Goal: Information Seeking & Learning: Learn about a topic

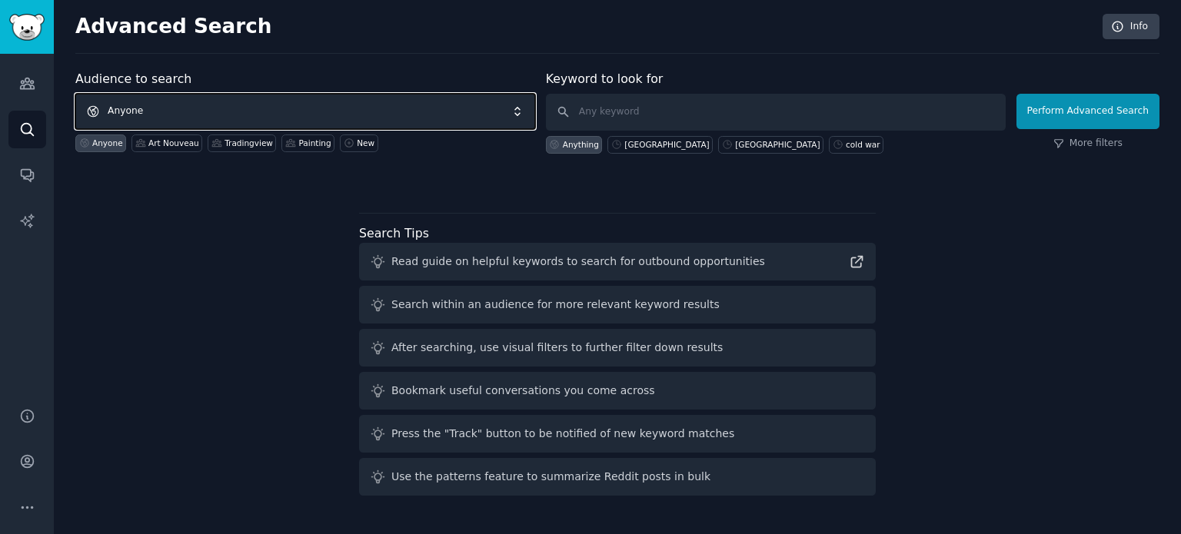
click at [212, 109] on span "Anyone" at bounding box center [305, 111] width 460 height 35
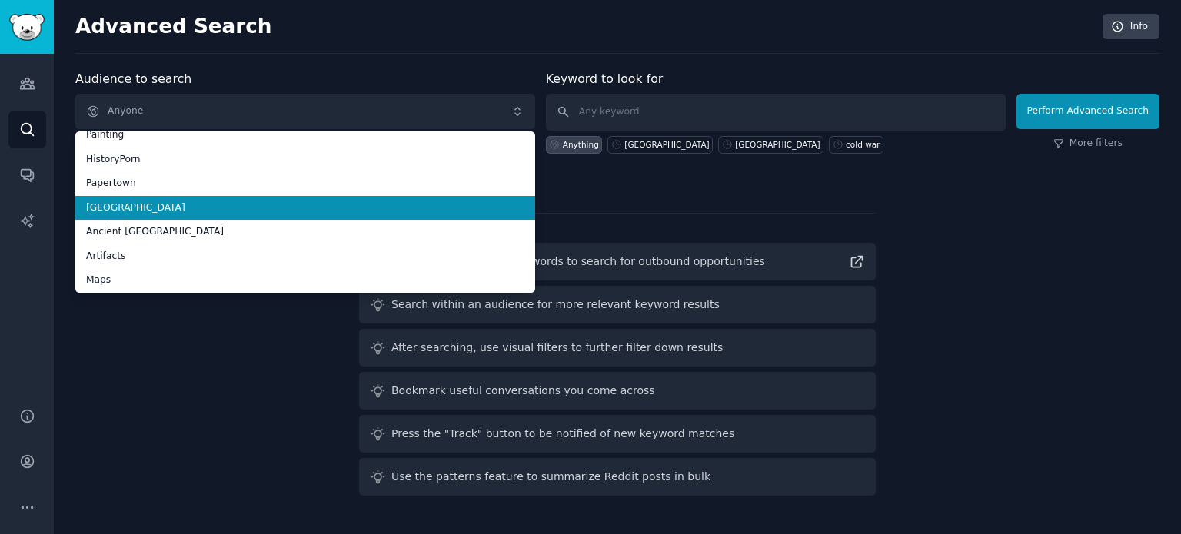
scroll to position [86, 0]
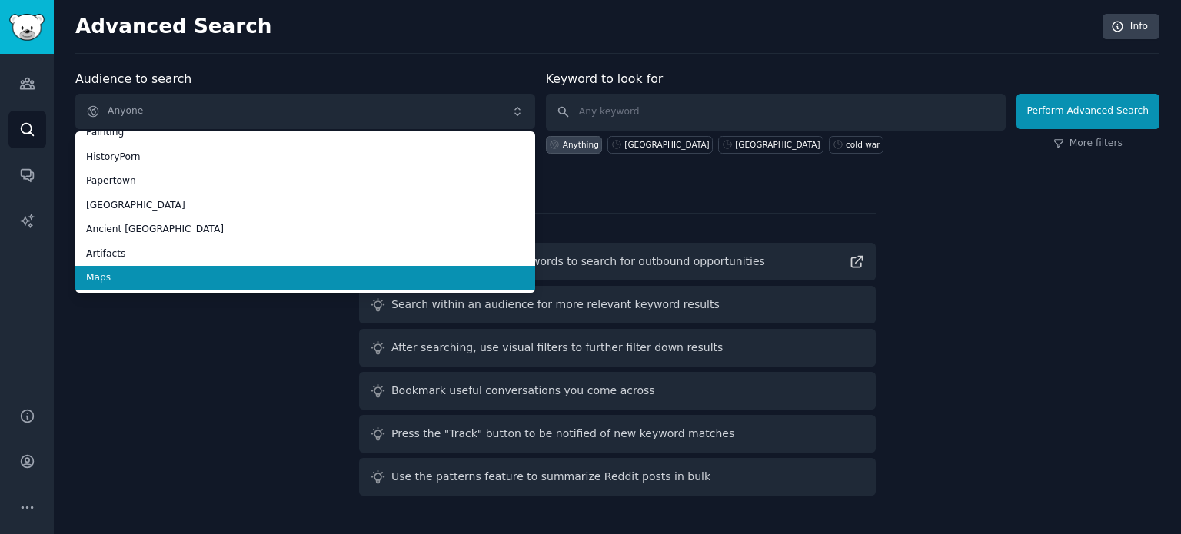
click at [149, 275] on span "Maps" at bounding box center [305, 278] width 438 height 14
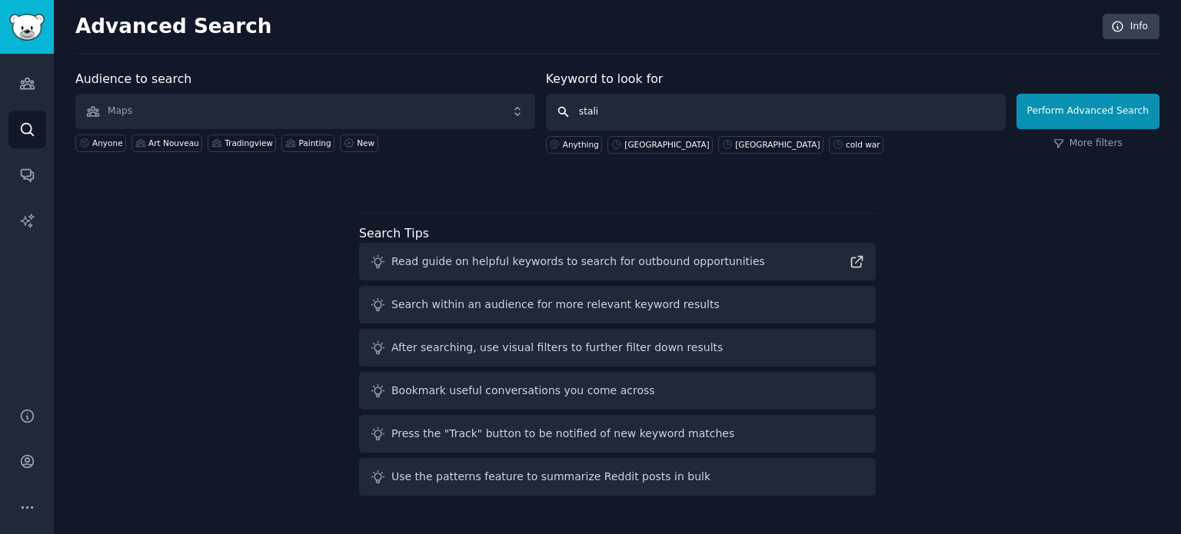
type input "stalin"
click button "Perform Advanced Search" at bounding box center [1087, 111] width 143 height 35
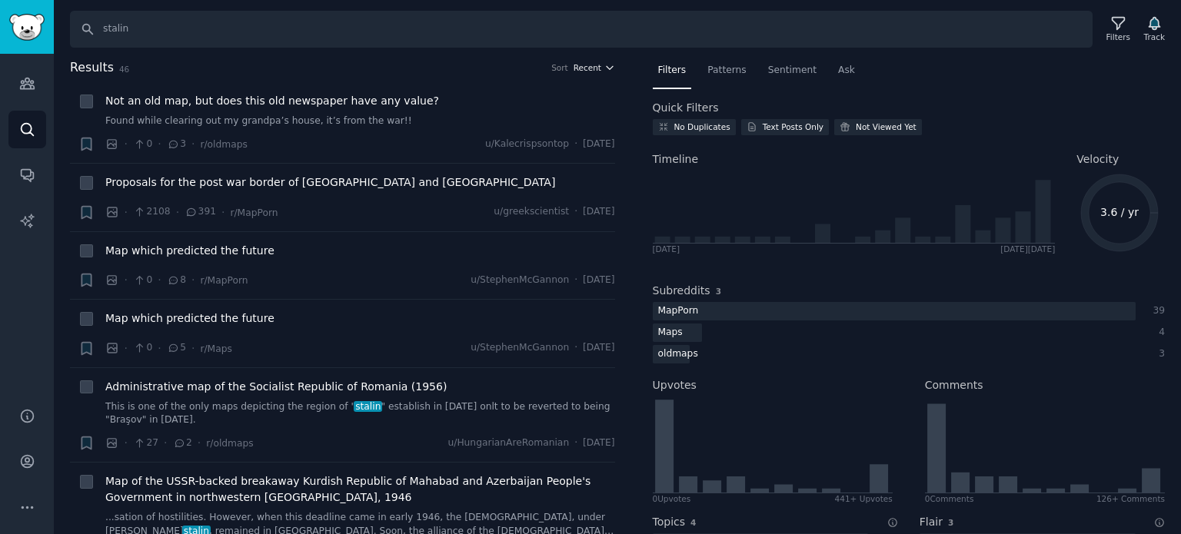
click at [577, 72] on span "Recent" at bounding box center [588, 67] width 28 height 11
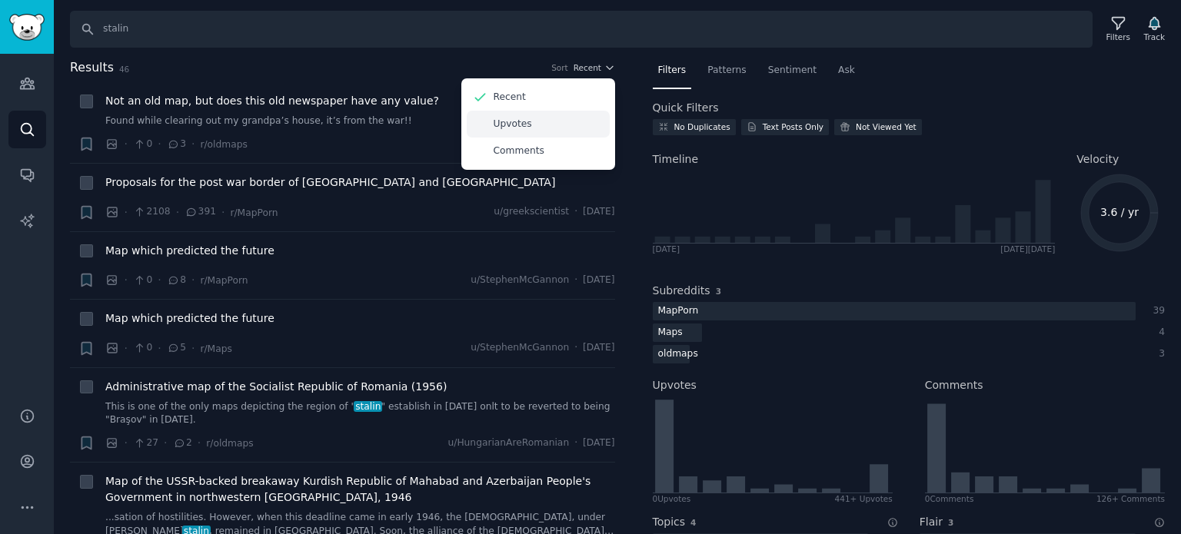
click at [559, 126] on div "Upvotes" at bounding box center [538, 124] width 143 height 27
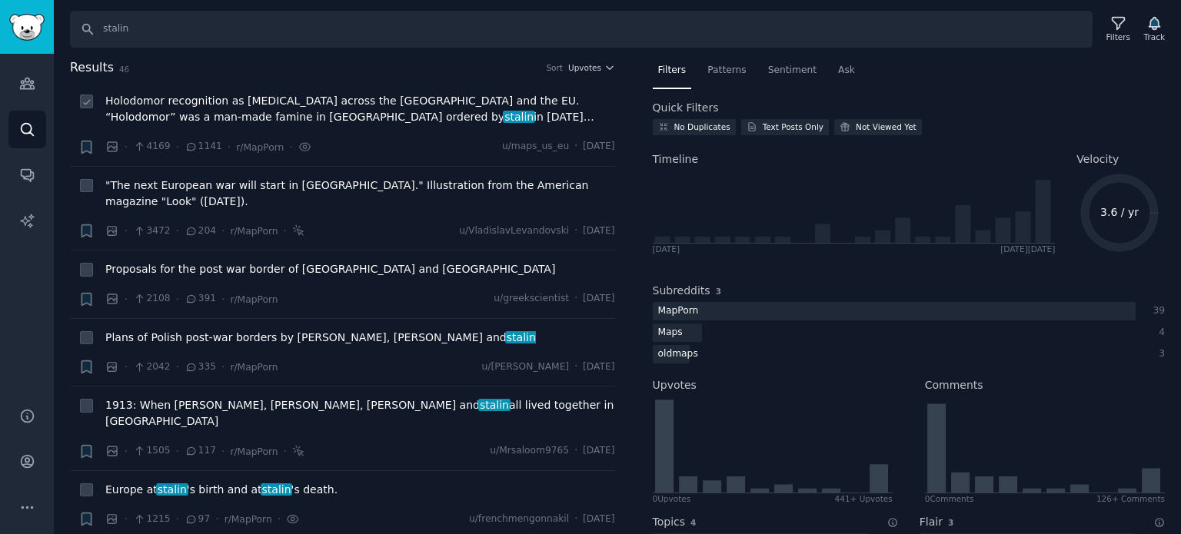
click at [349, 111] on span "Holodomor recognition as [MEDICAL_DATA] across the [GEOGRAPHIC_DATA] and the EU…" at bounding box center [360, 109] width 510 height 32
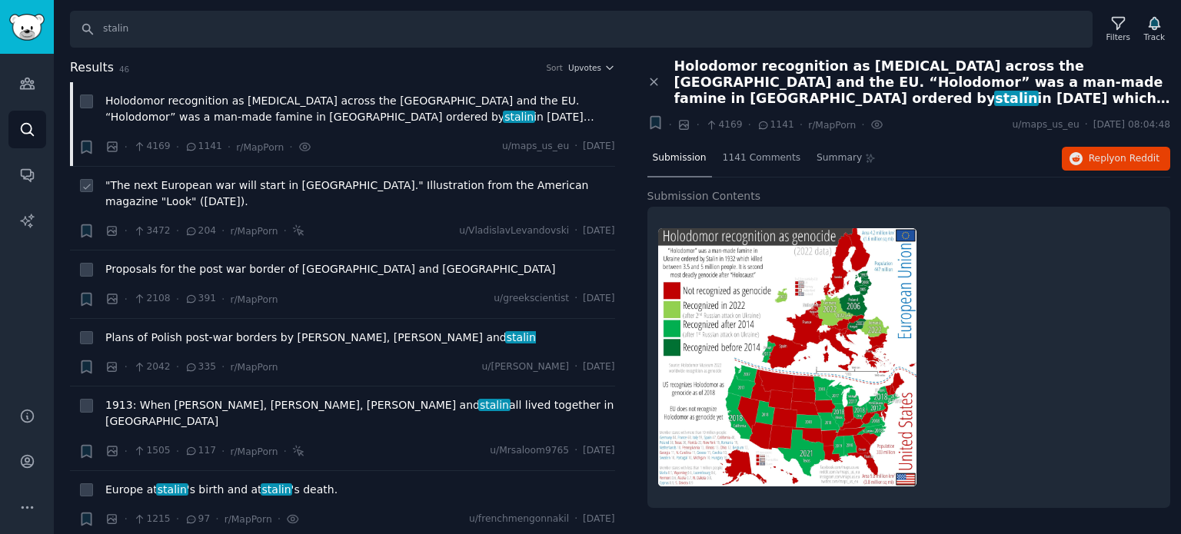
click at [369, 182] on span ""The next European war will start in [GEOGRAPHIC_DATA]." Illustration from the …" at bounding box center [360, 194] width 510 height 32
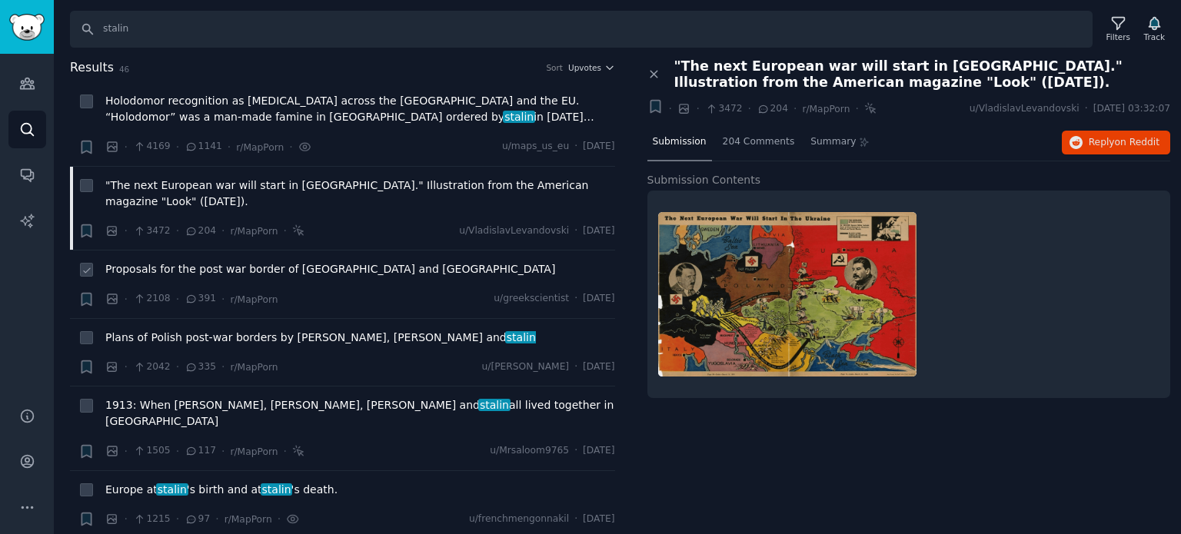
click at [292, 268] on span "Proposals for the post war border of [GEOGRAPHIC_DATA] and [GEOGRAPHIC_DATA]" at bounding box center [330, 269] width 450 height 16
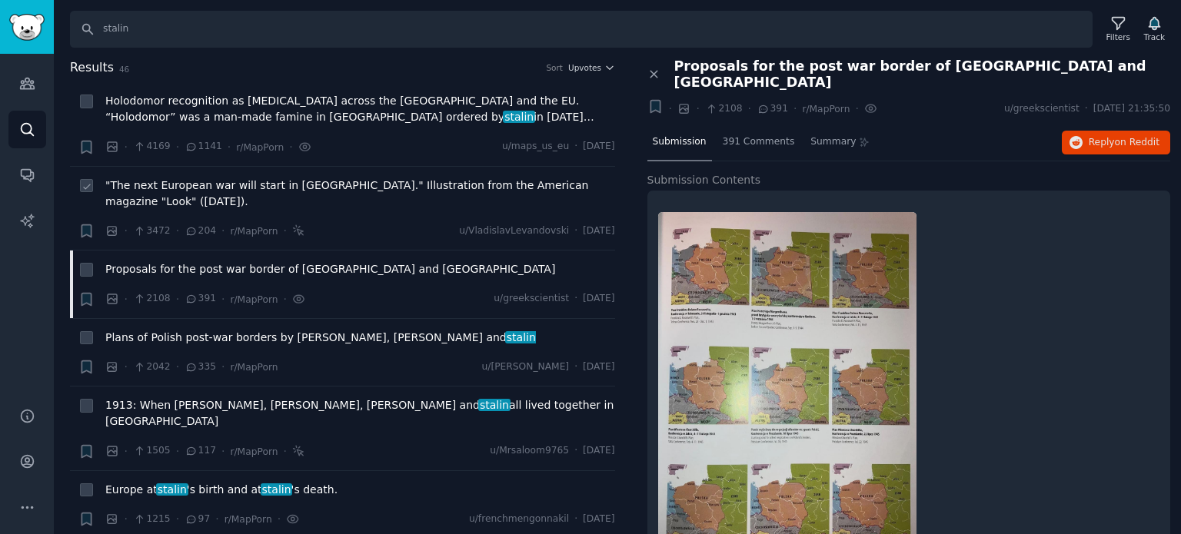
click at [320, 181] on span ""The next European war will start in [GEOGRAPHIC_DATA]." Illustration from the …" at bounding box center [360, 194] width 510 height 32
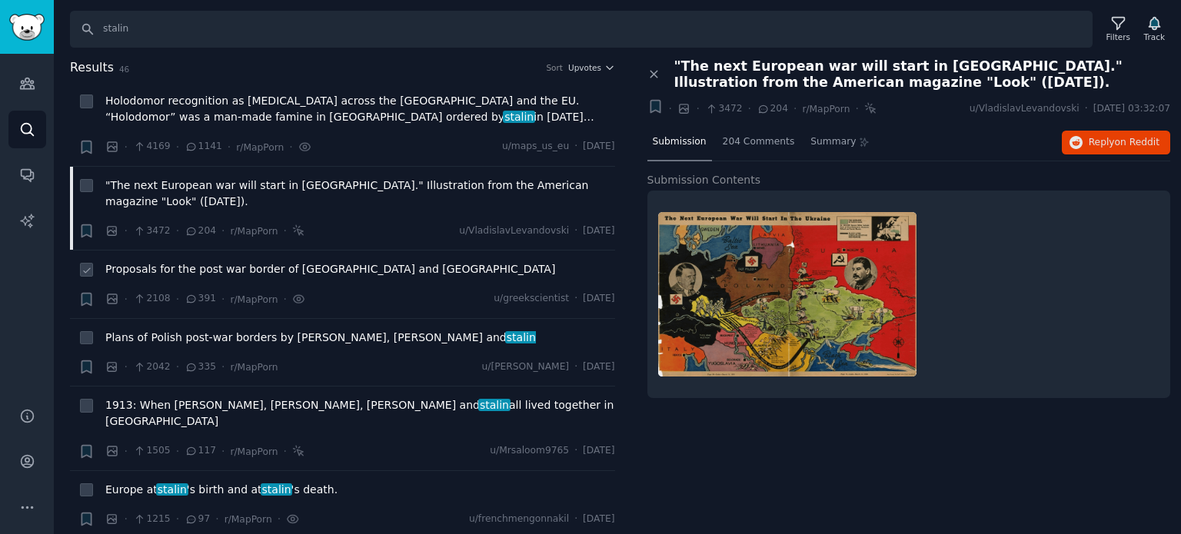
click at [298, 264] on span "Proposals for the post war border of [GEOGRAPHIC_DATA] and [GEOGRAPHIC_DATA]" at bounding box center [330, 269] width 450 height 16
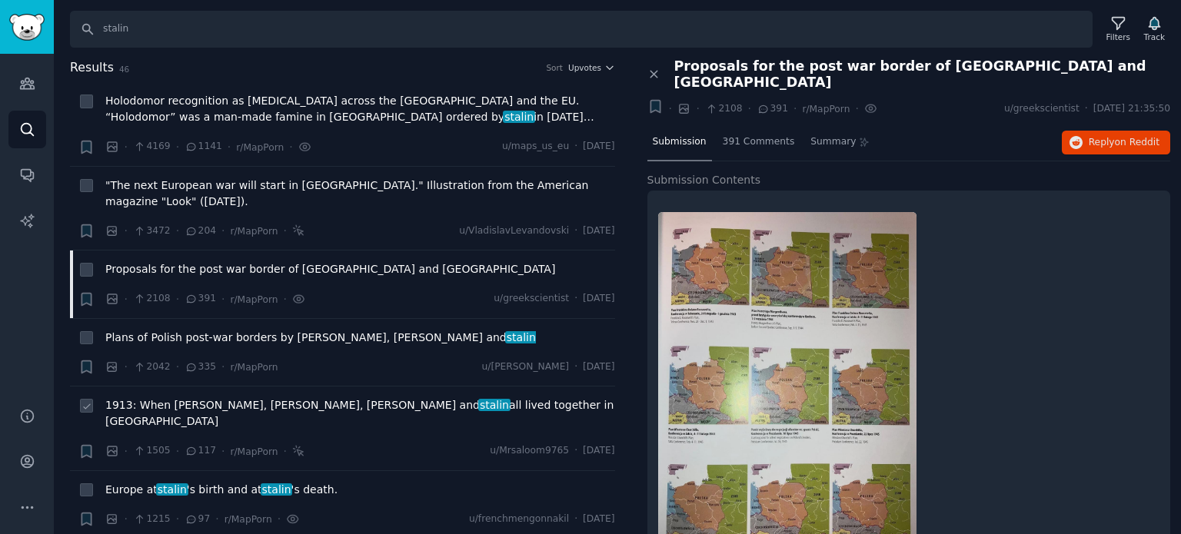
click at [285, 405] on span "1913: When [PERSON_NAME], [PERSON_NAME], [PERSON_NAME] and [PERSON_NAME] all li…" at bounding box center [360, 413] width 510 height 32
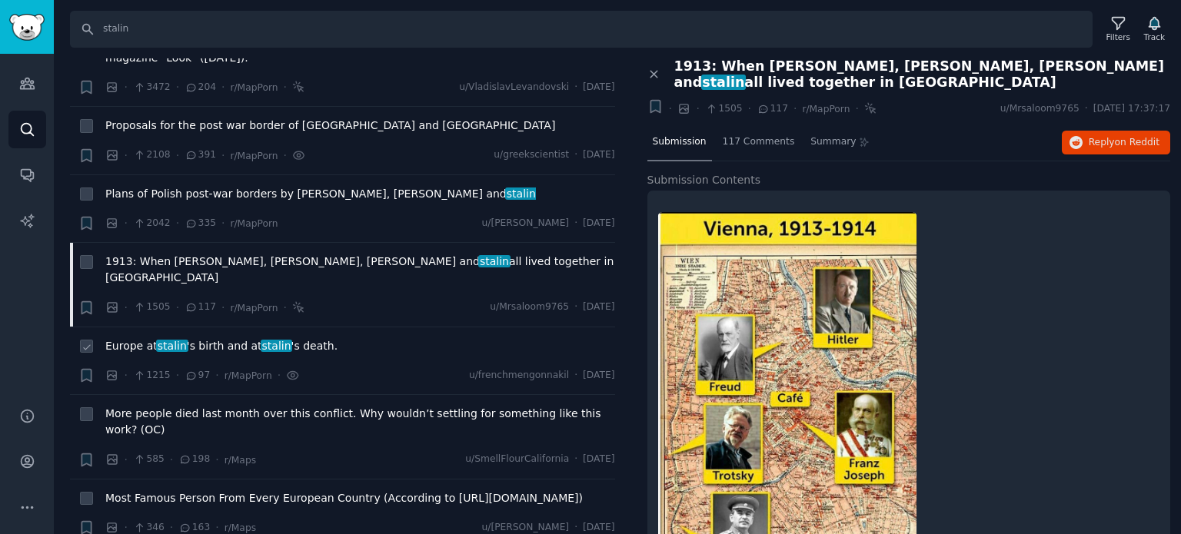
scroll to position [154, 0]
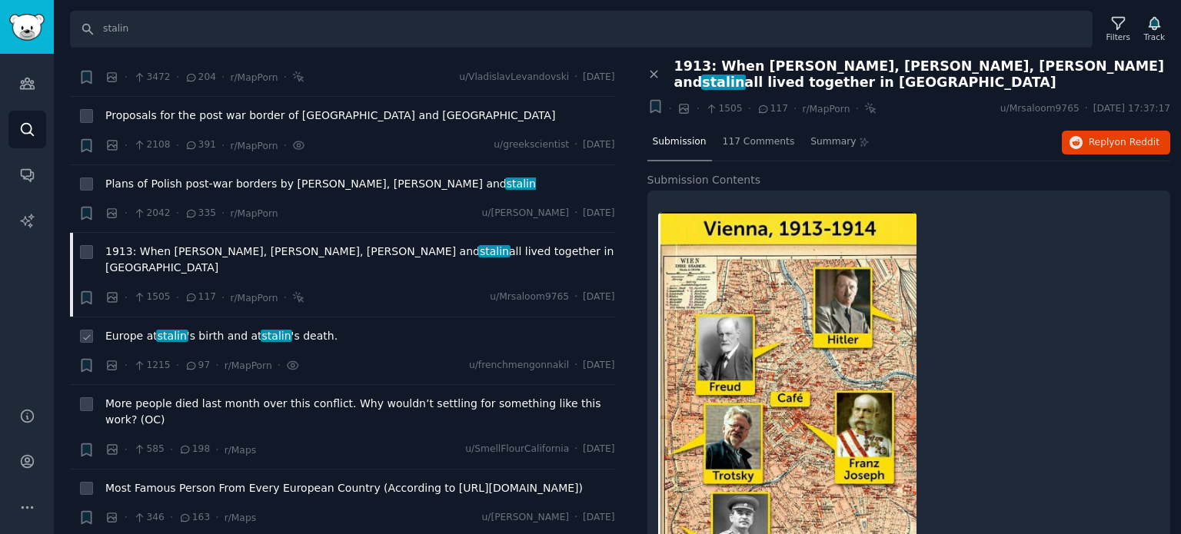
click at [221, 328] on span "Europe at [PERSON_NAME] 's birth and at [PERSON_NAME] 's death." at bounding box center [221, 336] width 232 height 16
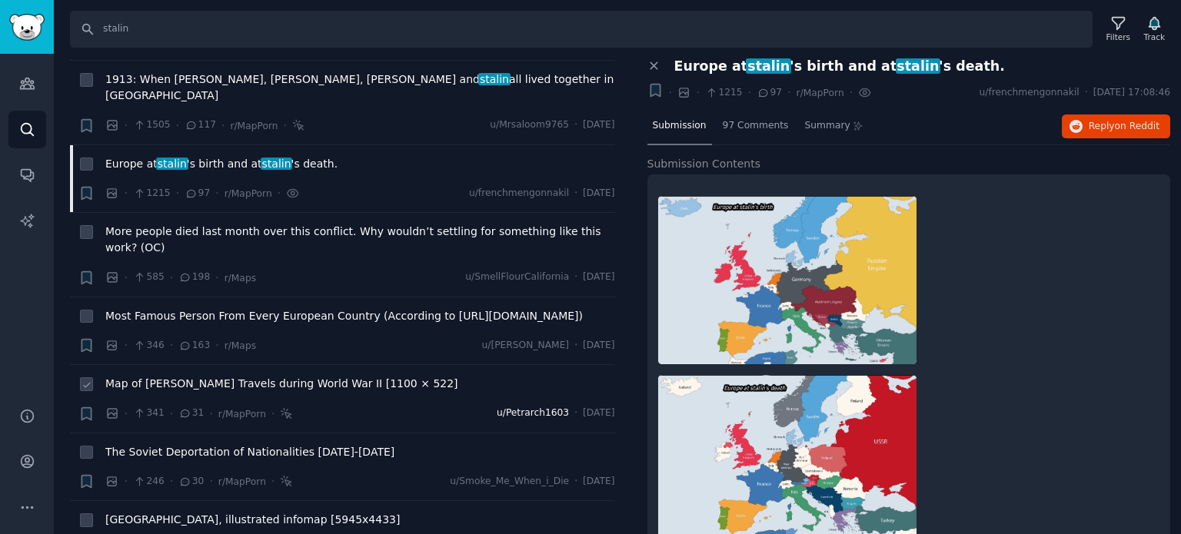
scroll to position [384, 0]
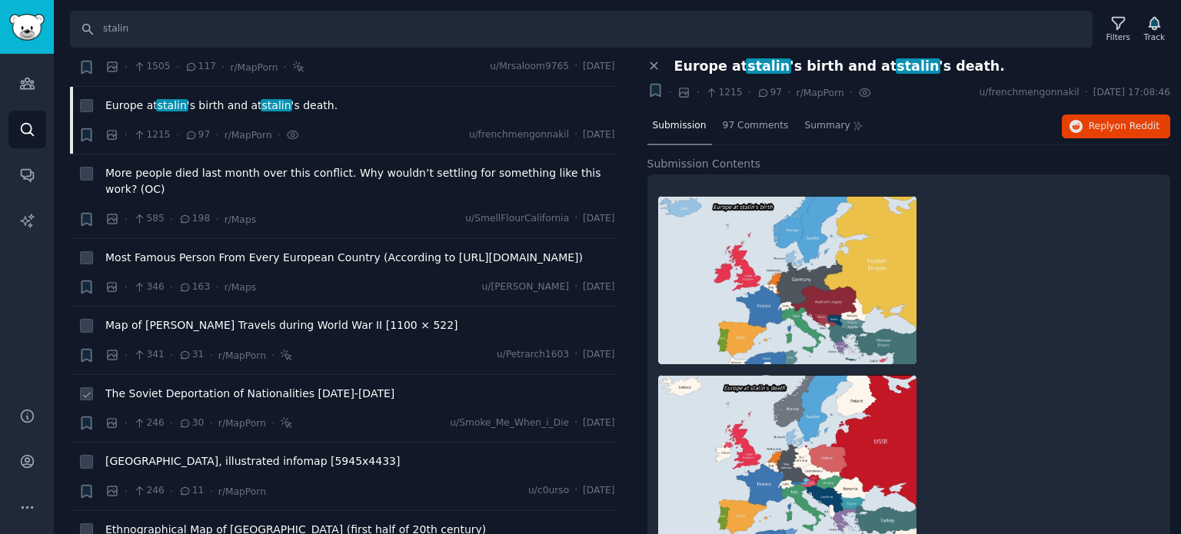
click at [206, 391] on span "The Soviet Deportation of Nationalities [DATE]-[DATE]" at bounding box center [249, 394] width 289 height 16
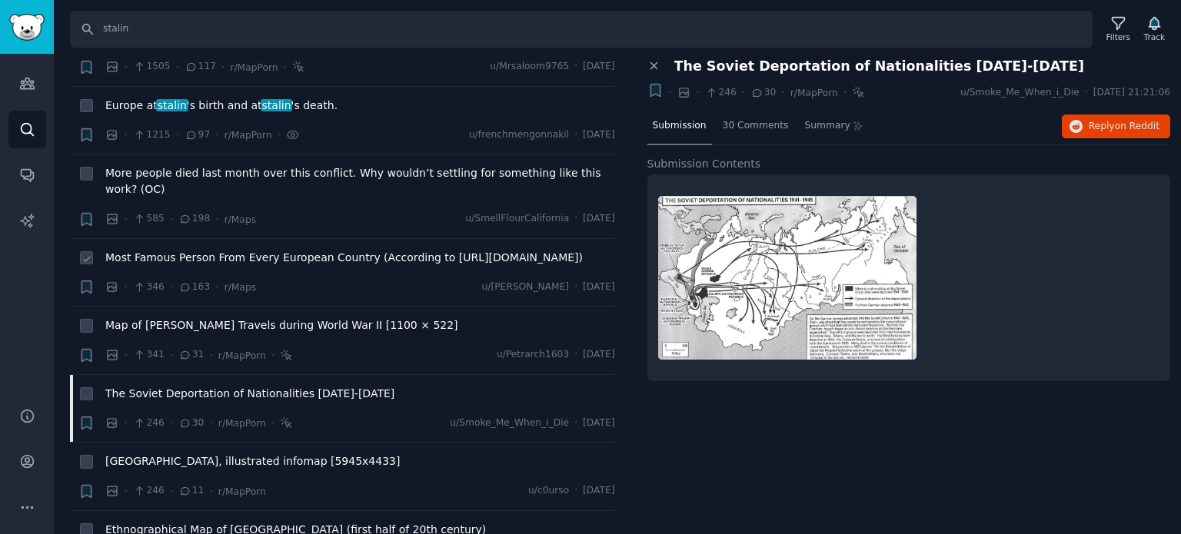
scroll to position [461, 0]
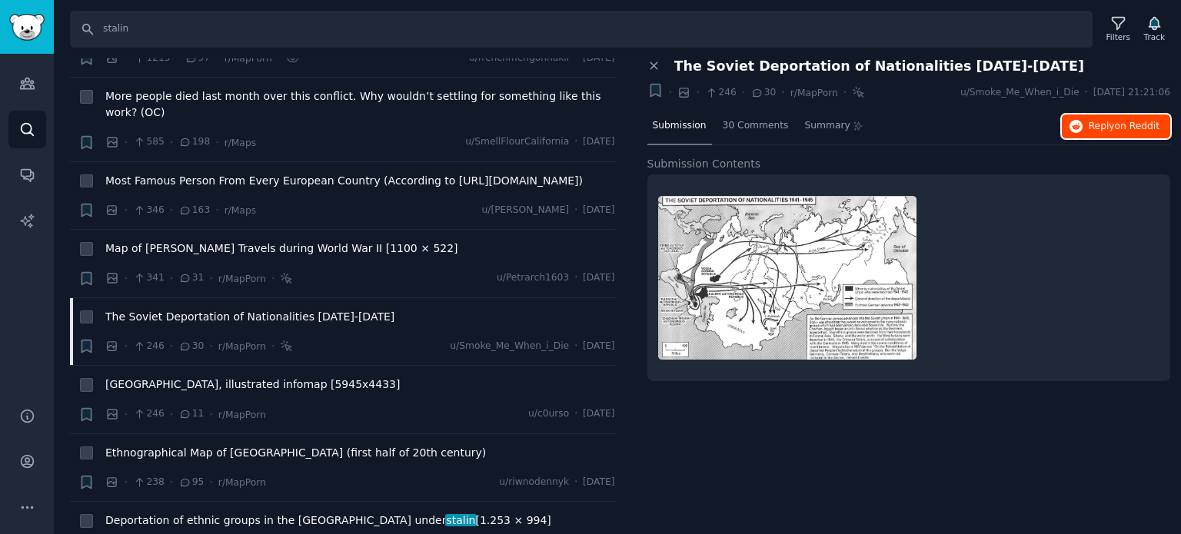
click at [1085, 131] on button "Reply on Reddit" at bounding box center [1116, 127] width 108 height 25
click at [166, 382] on span "[GEOGRAPHIC_DATA], illustrated infomap [5945x4433]" at bounding box center [252, 385] width 294 height 16
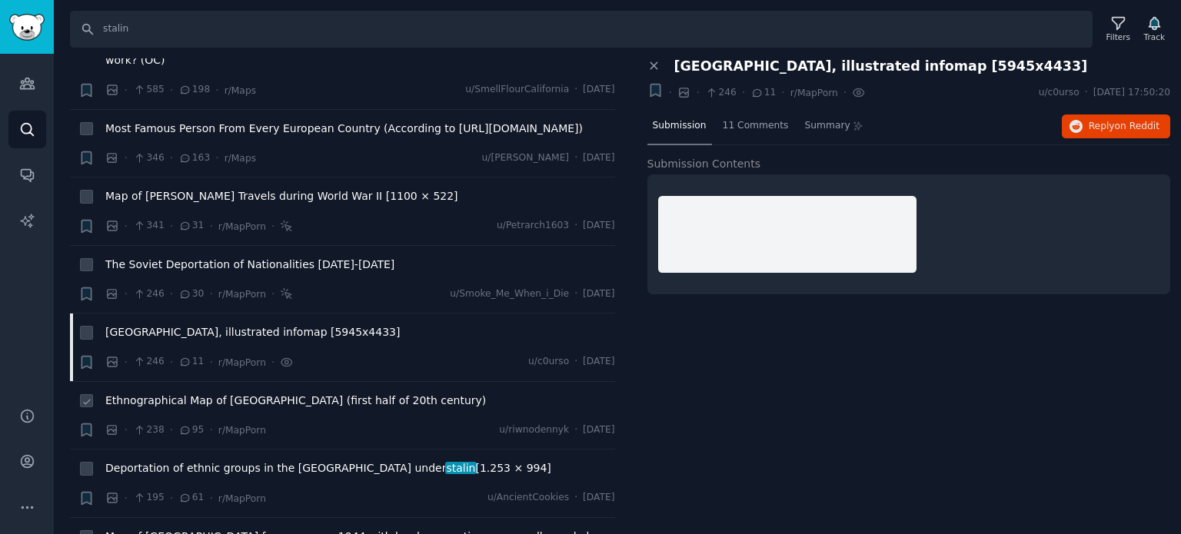
scroll to position [615, 0]
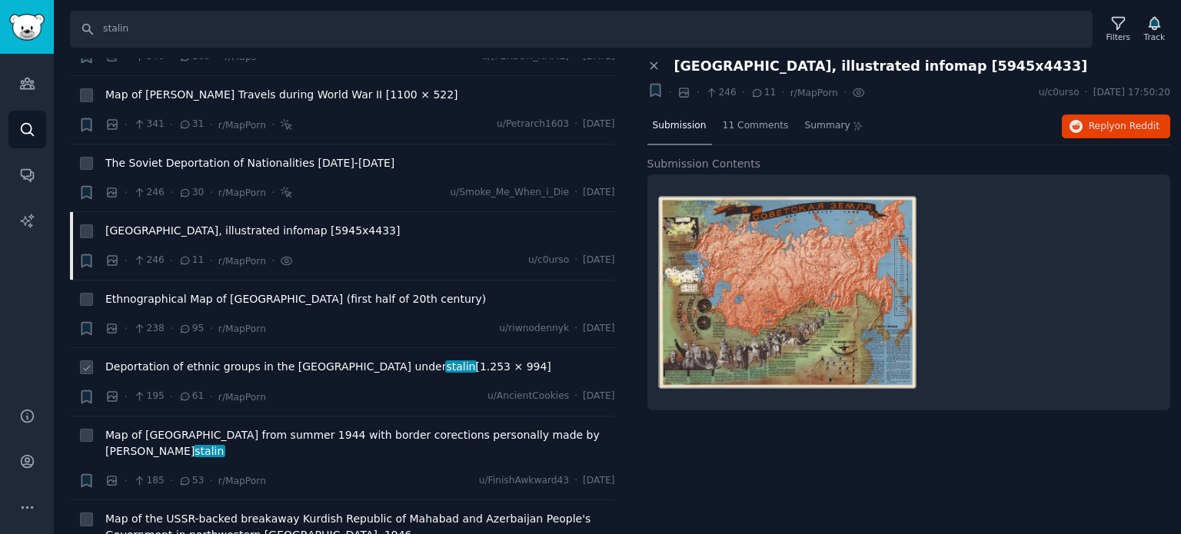
click at [294, 367] on span "Deportation of ethnic groups in the [GEOGRAPHIC_DATA] under stalin [1.253 × 994]" at bounding box center [328, 367] width 446 height 16
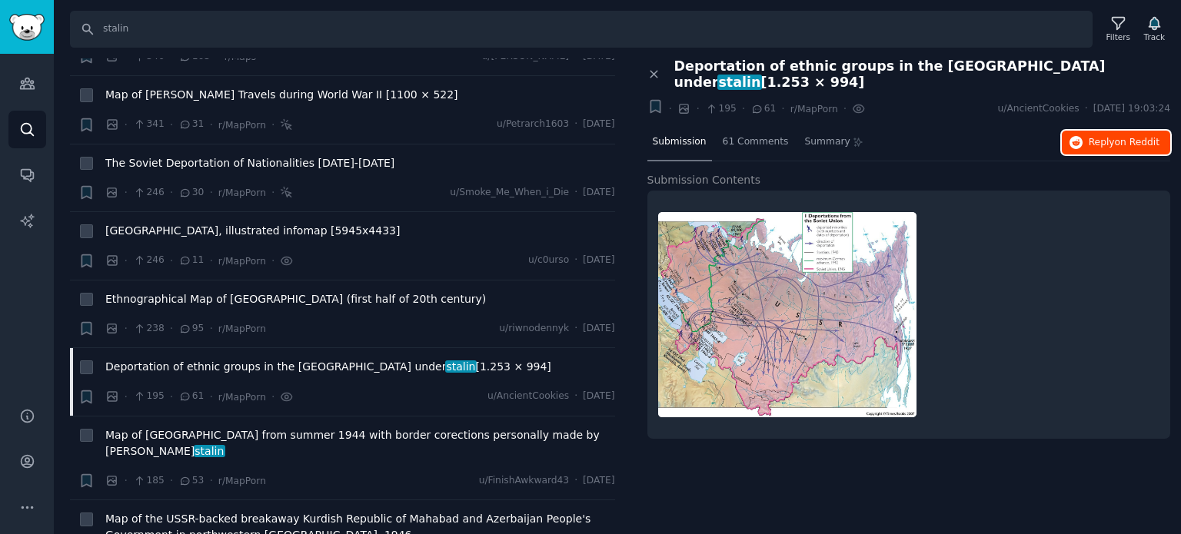
click at [1130, 137] on span "on Reddit" at bounding box center [1137, 142] width 45 height 11
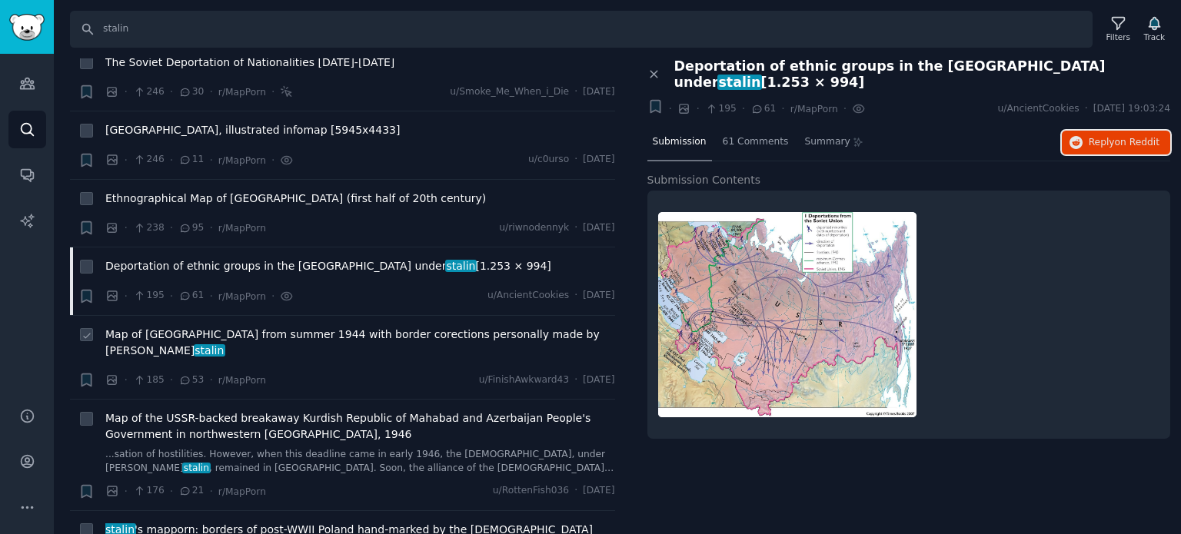
scroll to position [769, 0]
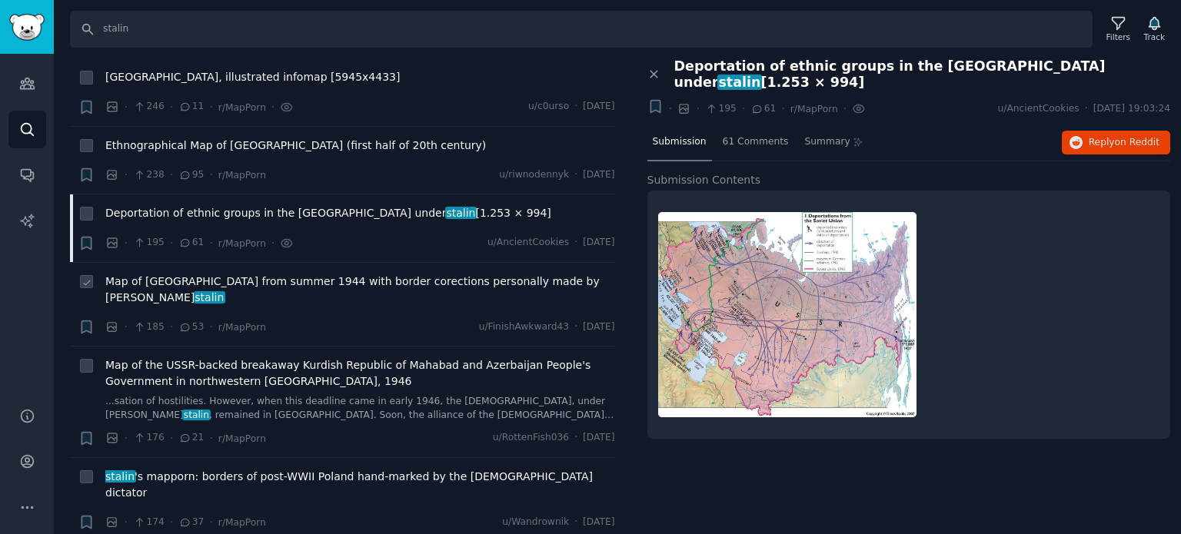
click at [167, 276] on span "Map of [GEOGRAPHIC_DATA] from summer 1944 with border corections personally mad…" at bounding box center [360, 290] width 510 height 32
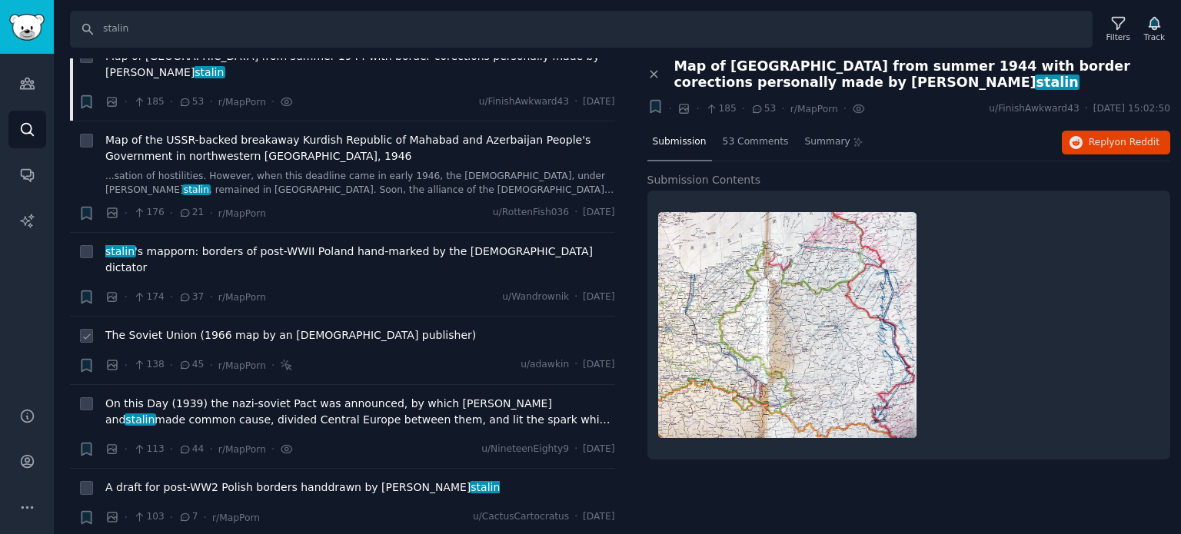
scroll to position [1000, 0]
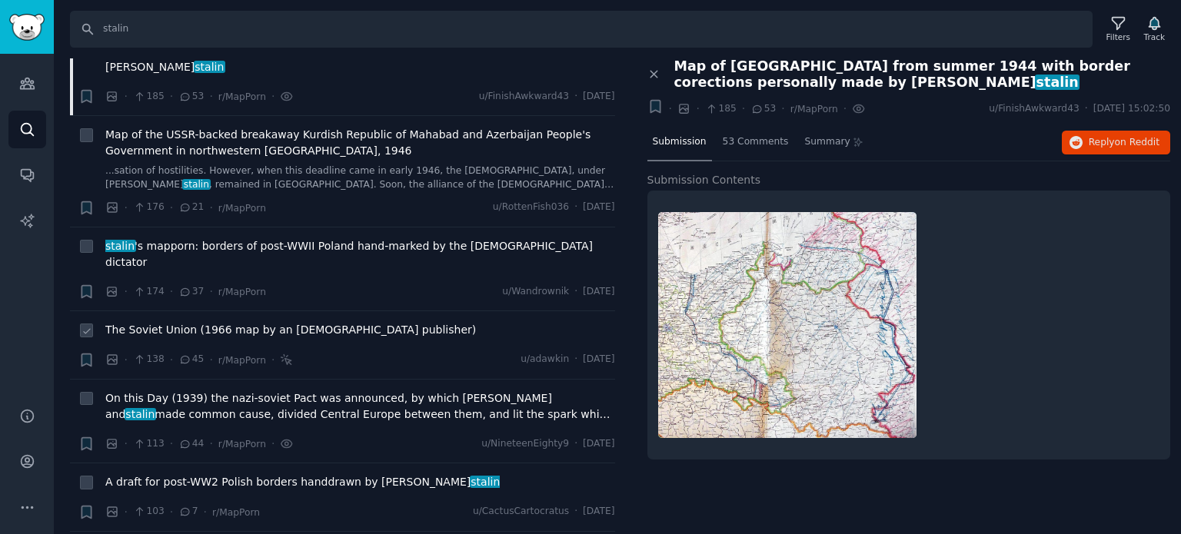
click at [140, 322] on div "The Soviet Union (1966 map by an [DEMOGRAPHIC_DATA] publisher)" at bounding box center [360, 333] width 510 height 22
click at [144, 322] on span "The Soviet Union (1966 map by an [DEMOGRAPHIC_DATA] publisher)" at bounding box center [290, 330] width 371 height 16
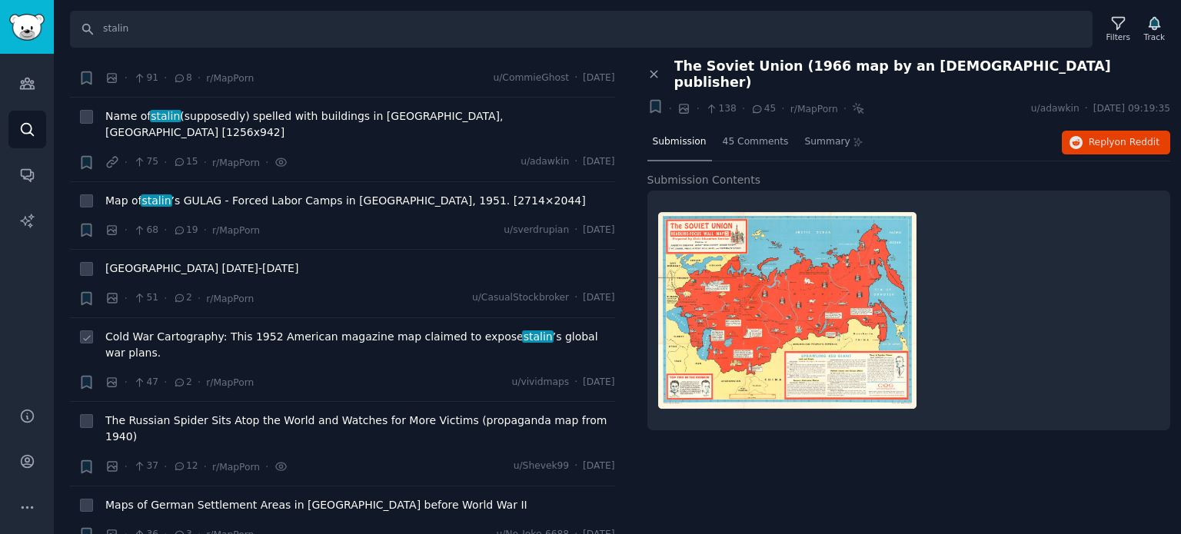
scroll to position [1538, 0]
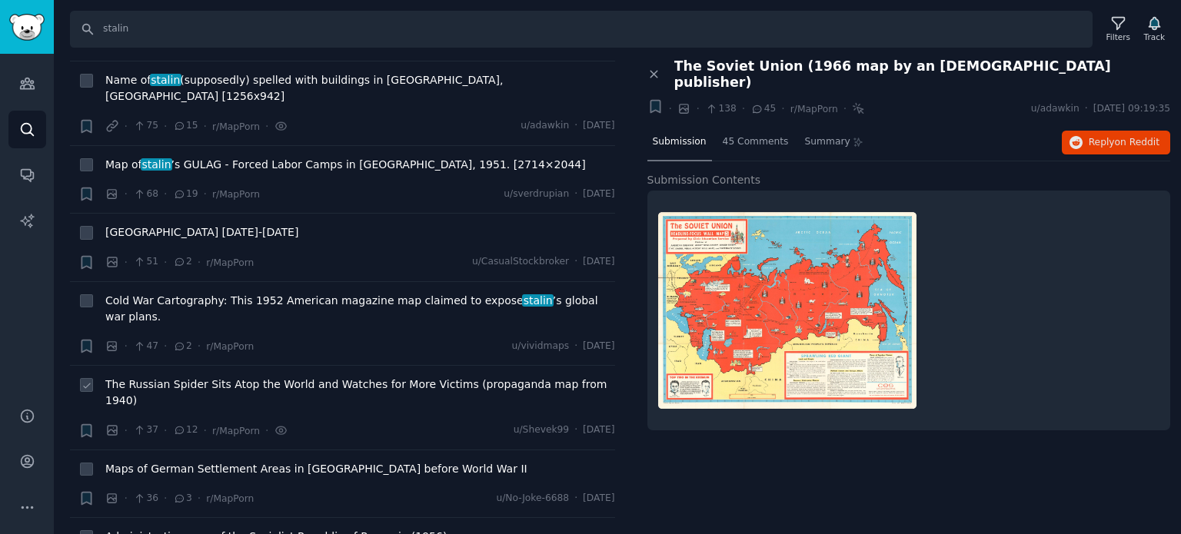
click at [185, 377] on span "The Russian Spider Sits Atop the World and Watches for More Victims (propaganda…" at bounding box center [360, 393] width 510 height 32
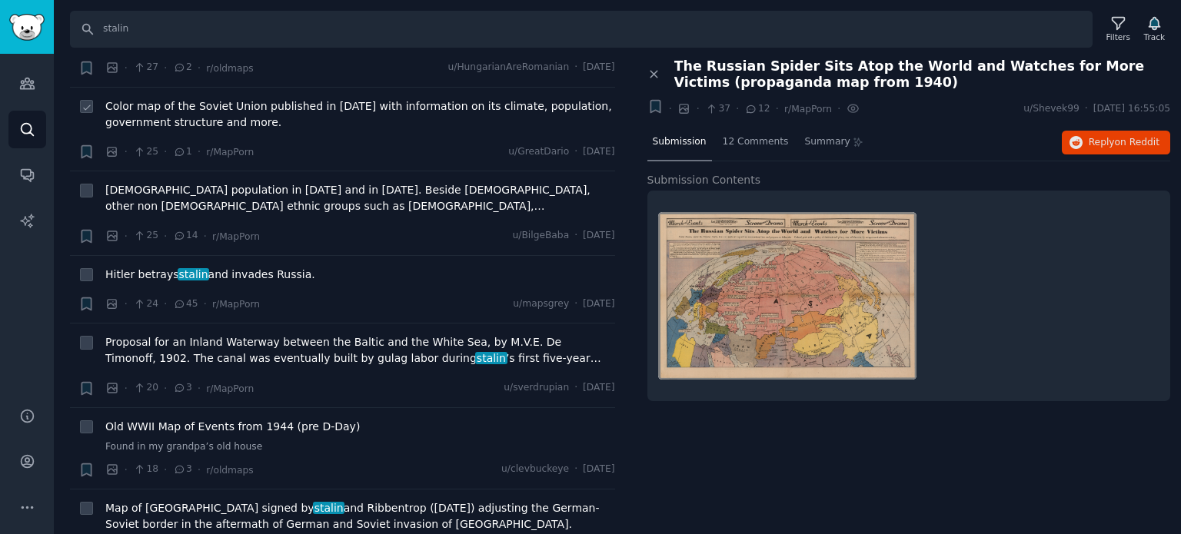
scroll to position [2076, 0]
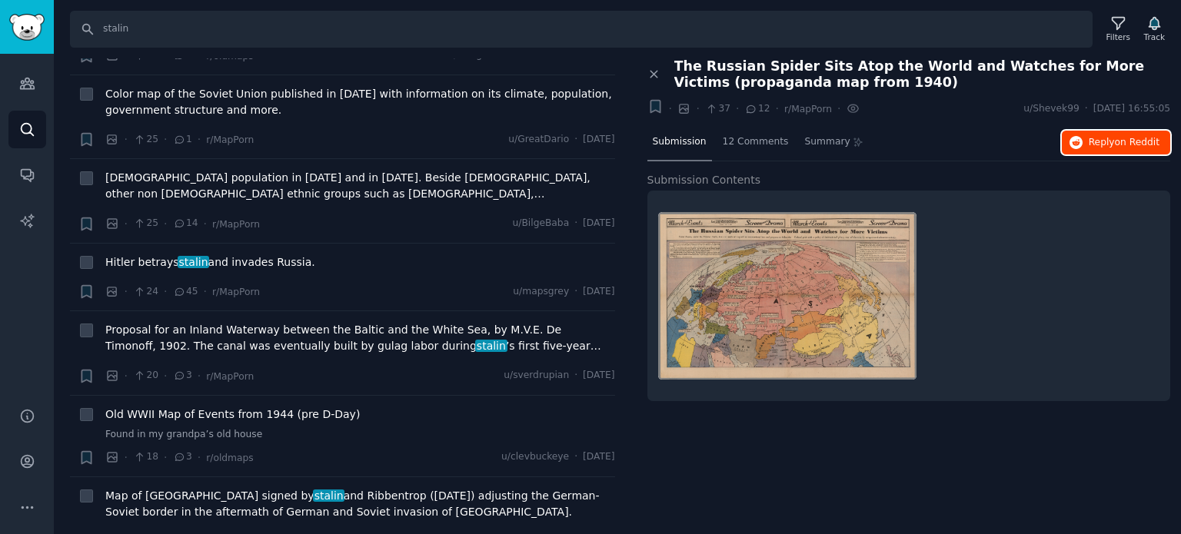
click at [1110, 148] on button "Reply on Reddit" at bounding box center [1116, 143] width 108 height 25
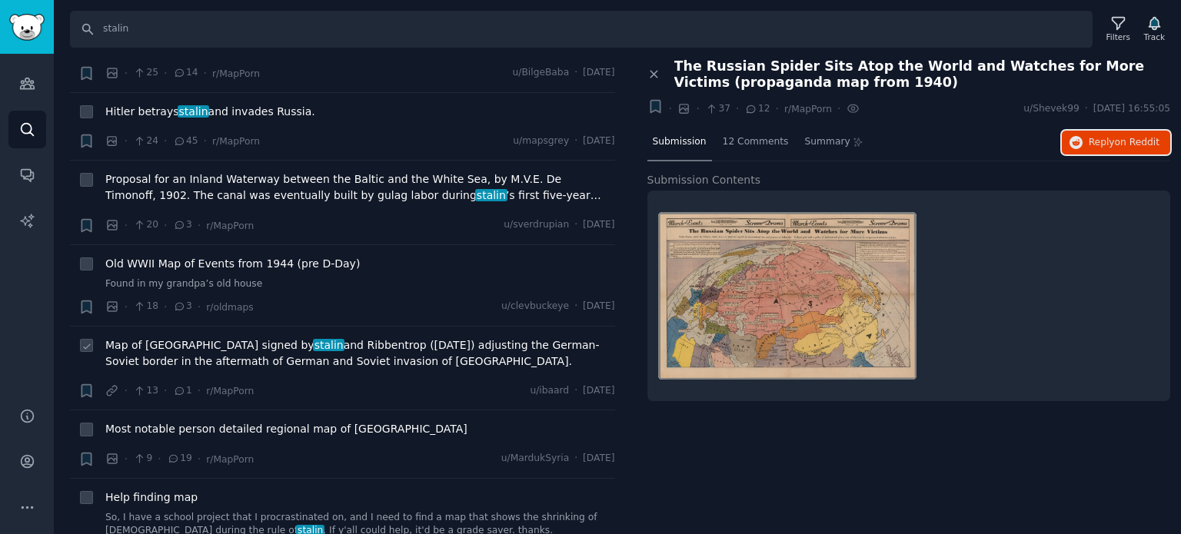
scroll to position [2230, 0]
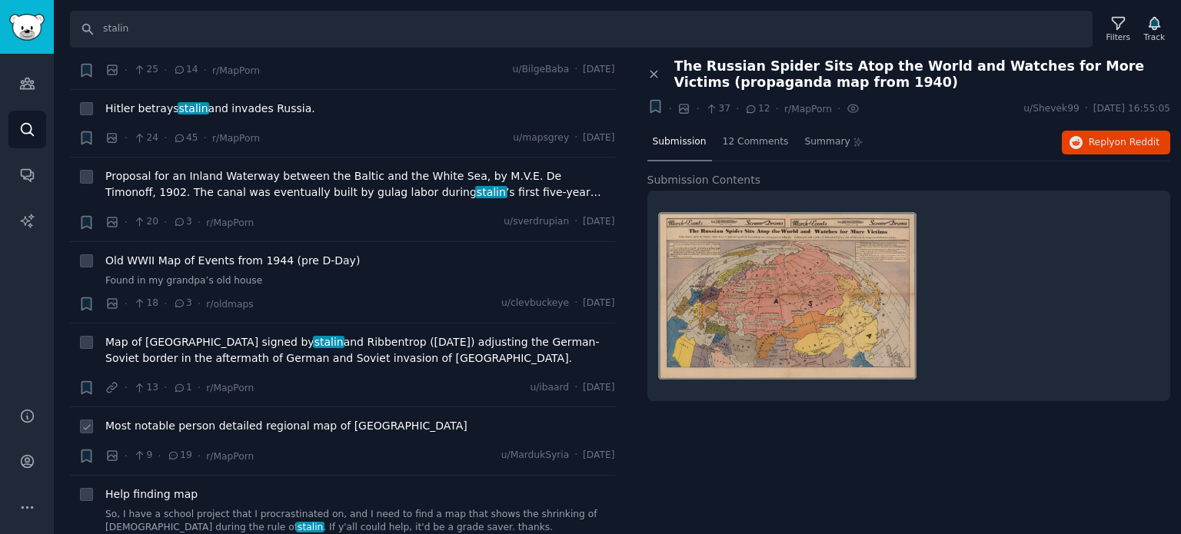
click at [180, 418] on span "Most notable person detailed regional map of [GEOGRAPHIC_DATA]" at bounding box center [286, 426] width 362 height 16
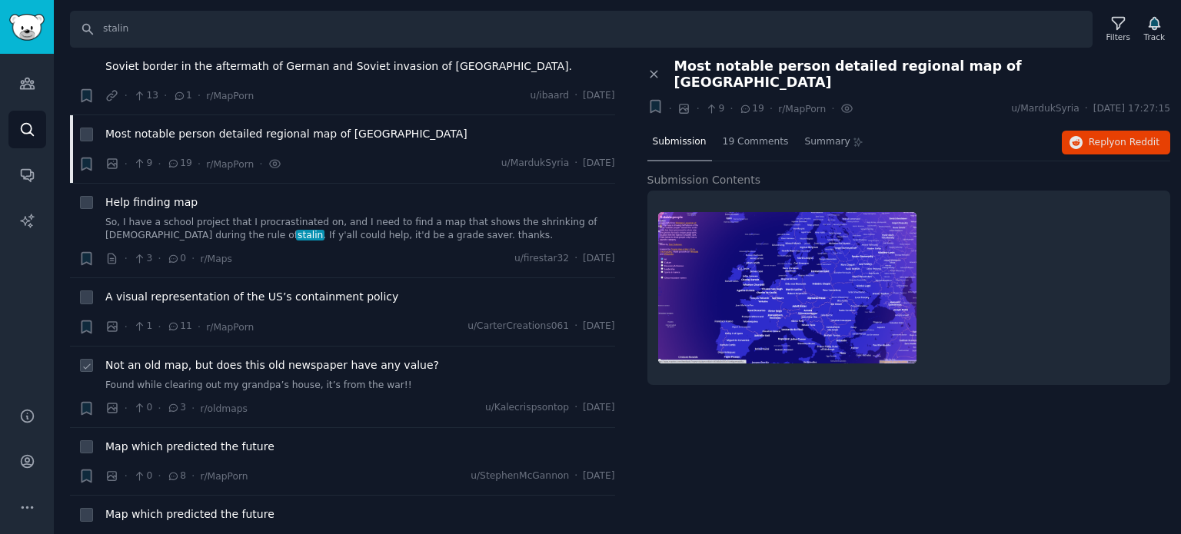
scroll to position [2537, 0]
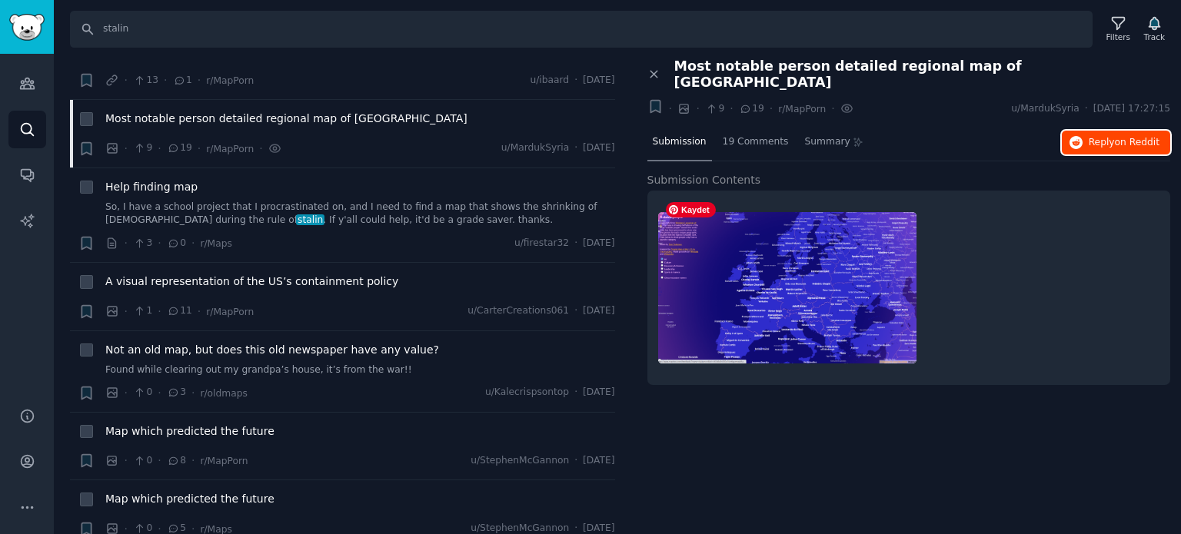
click at [1093, 136] on span "Reply on Reddit" at bounding box center [1124, 143] width 71 height 14
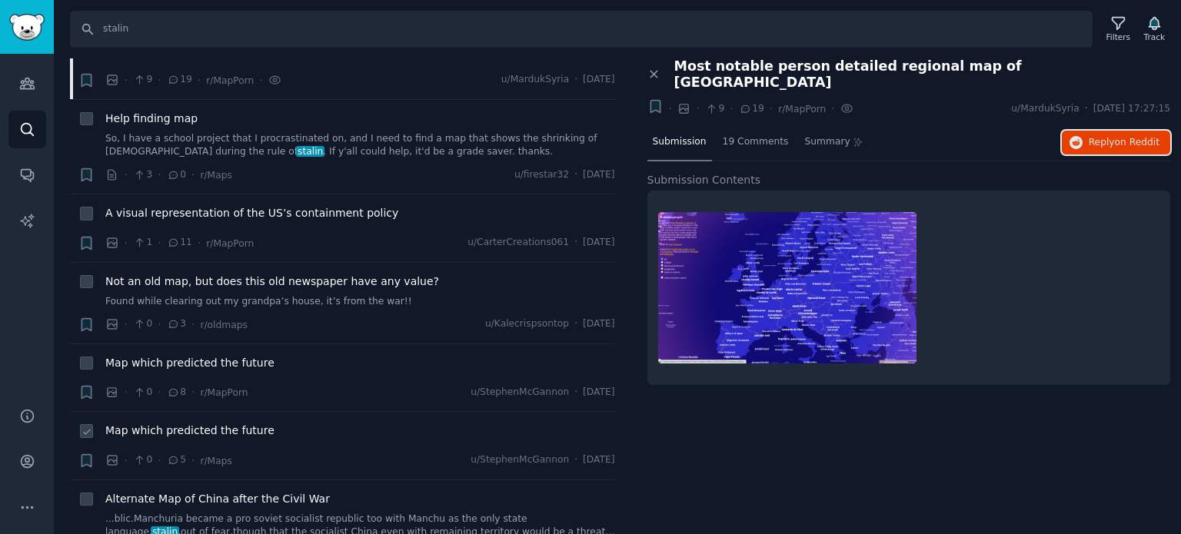
scroll to position [2691, 0]
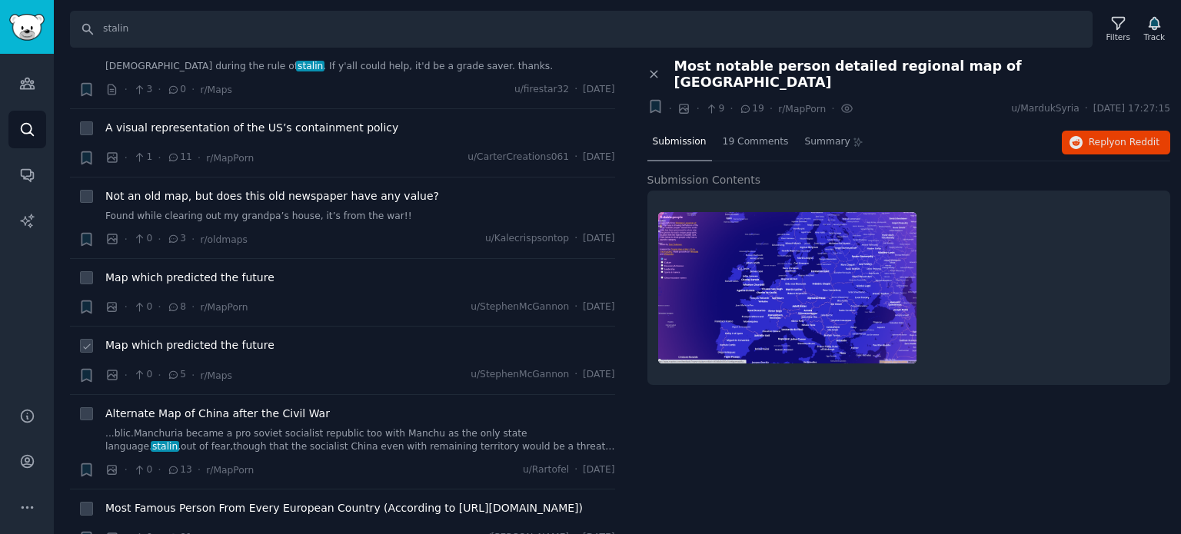
click at [178, 338] on span "Map which predicted the future" at bounding box center [189, 346] width 169 height 16
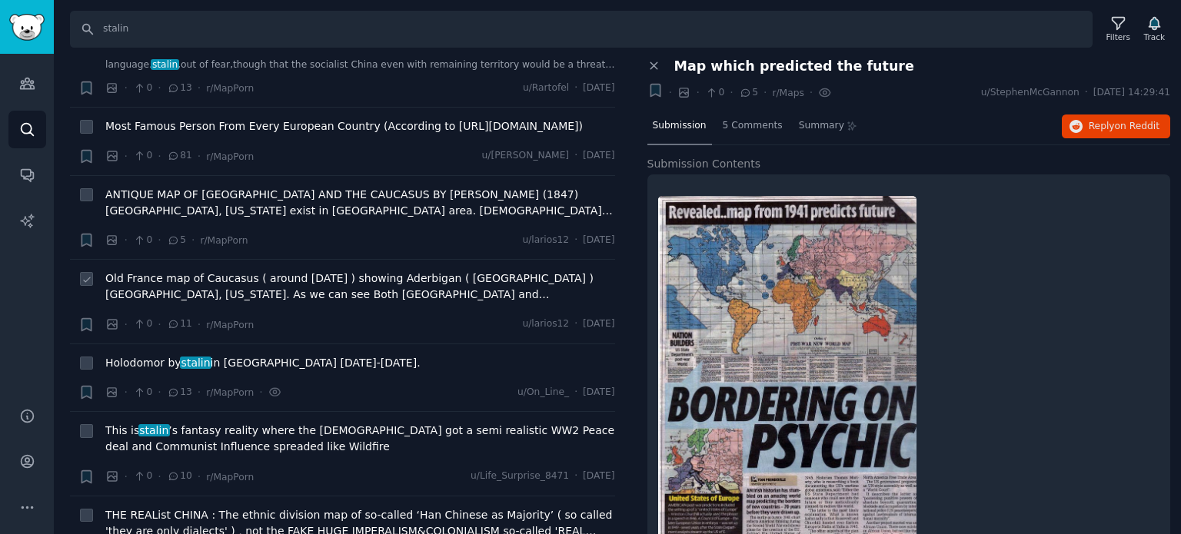
scroll to position [3075, 0]
click at [206, 353] on span "Holodomor by [PERSON_NAME] in [GEOGRAPHIC_DATA] [DATE]-[DATE]." at bounding box center [262, 361] width 315 height 16
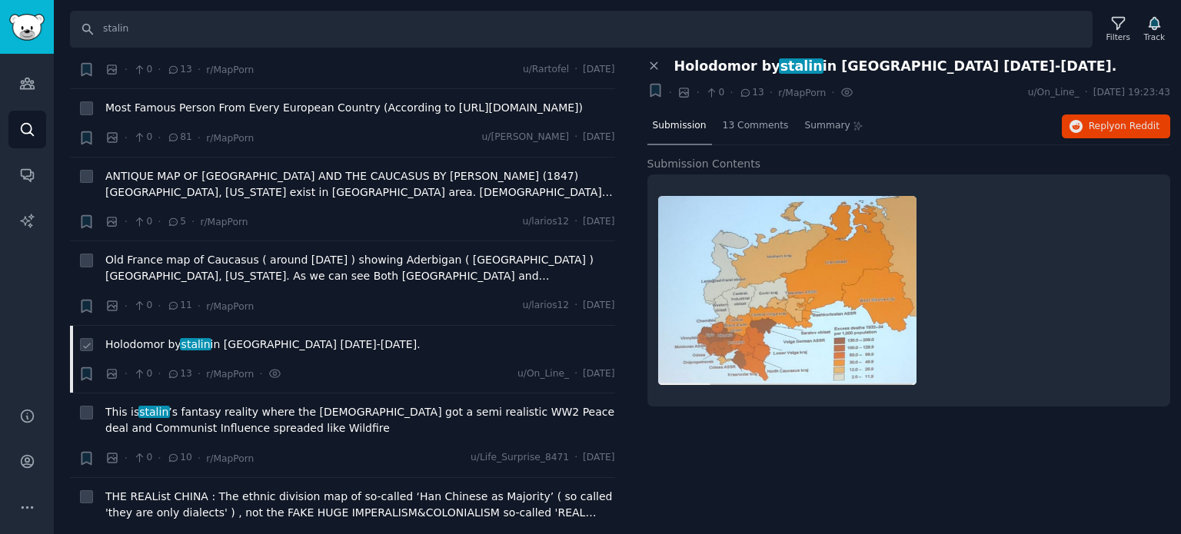
scroll to position [3101, 0]
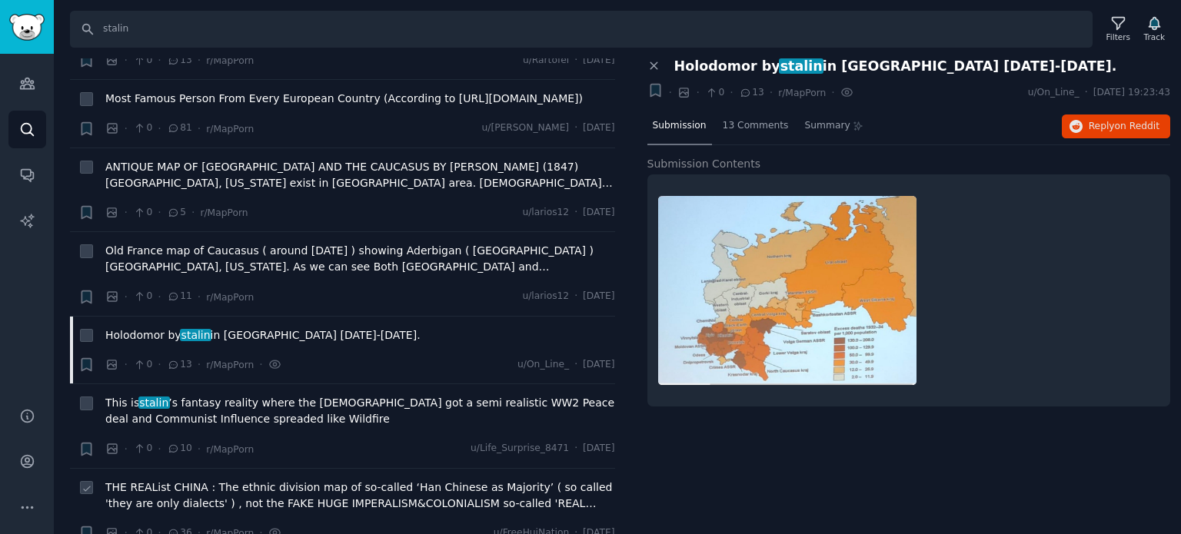
click at [224, 480] on span "THE REAList CHINA : The ethnic division map of so-called ‘Han Chinese as Majori…" at bounding box center [360, 496] width 510 height 32
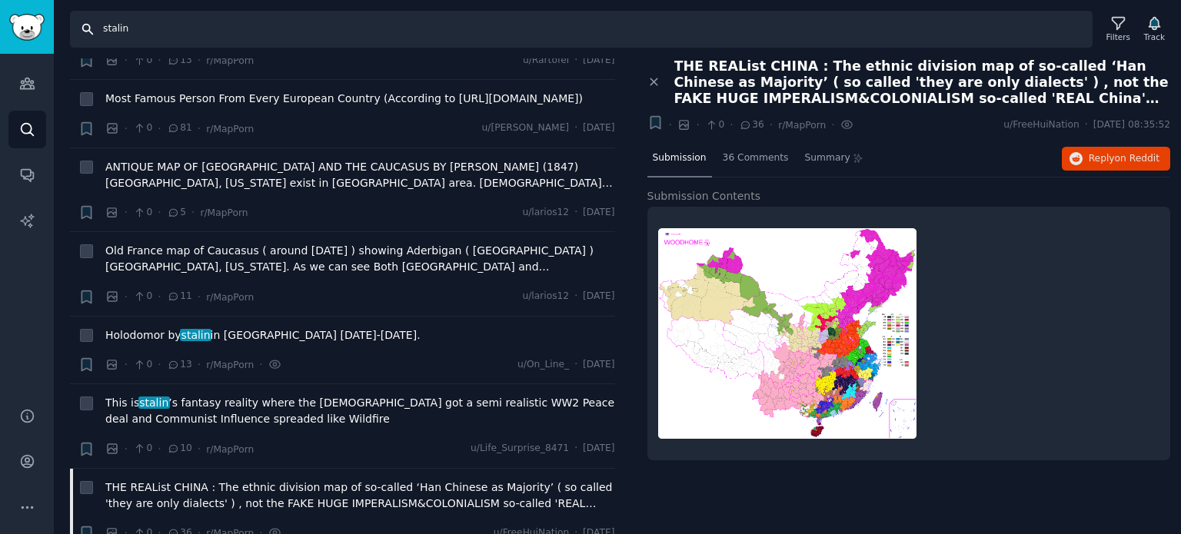
drag, startPoint x: 196, startPoint y: 24, endPoint x: 25, endPoint y: 18, distance: 170.8
click at [29, 18] on div "Audiences Search Conversations AI Reports Help Account More Search stalin Filte…" at bounding box center [590, 267] width 1181 height 534
type input "china"
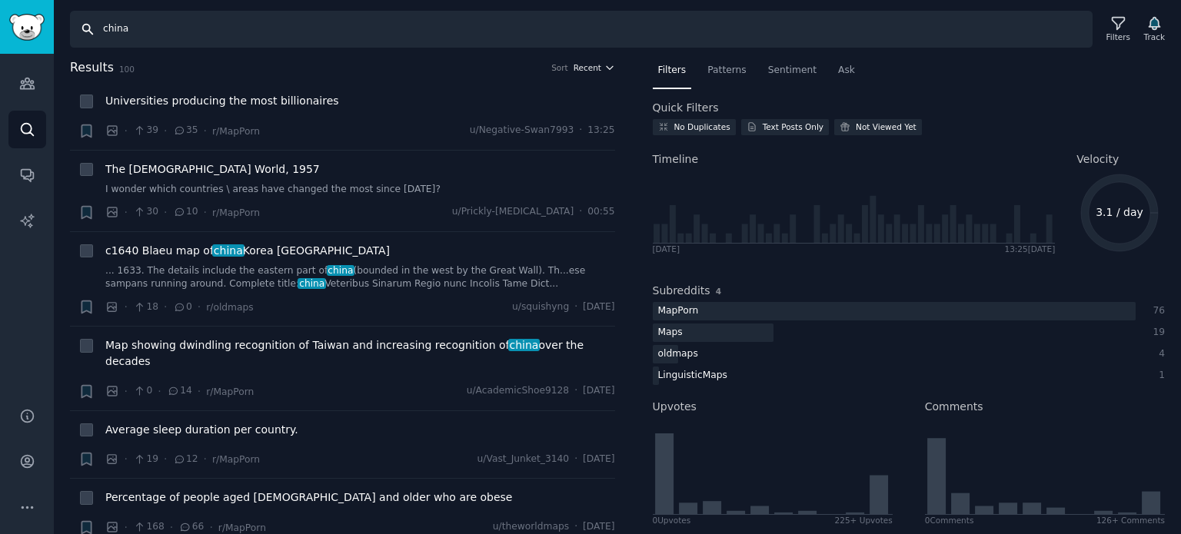
click at [578, 70] on span "Recent" at bounding box center [588, 67] width 28 height 11
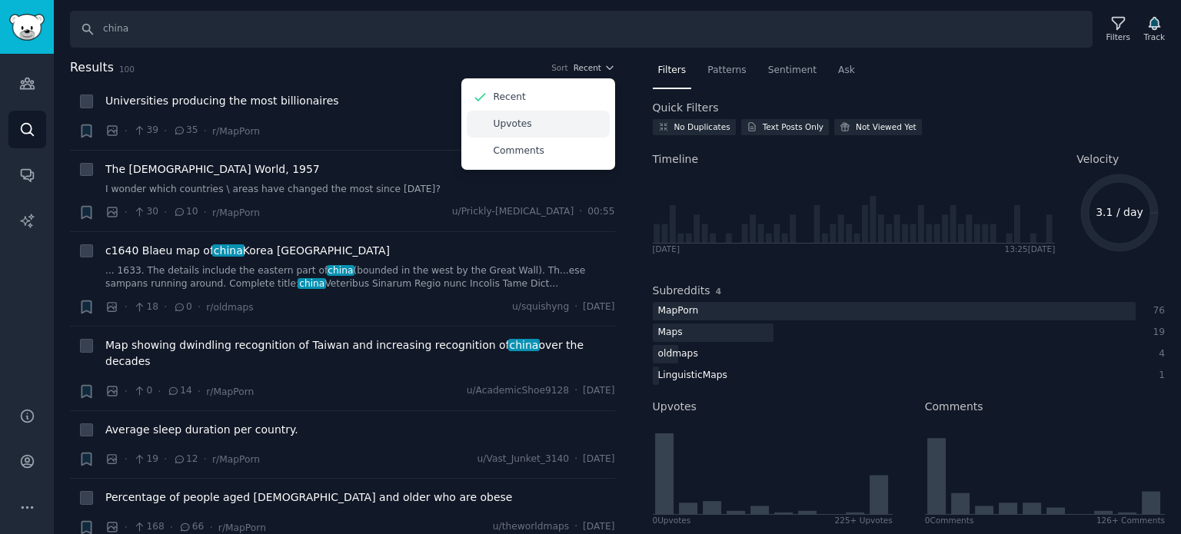
click at [538, 125] on div "Upvotes" at bounding box center [538, 124] width 143 height 27
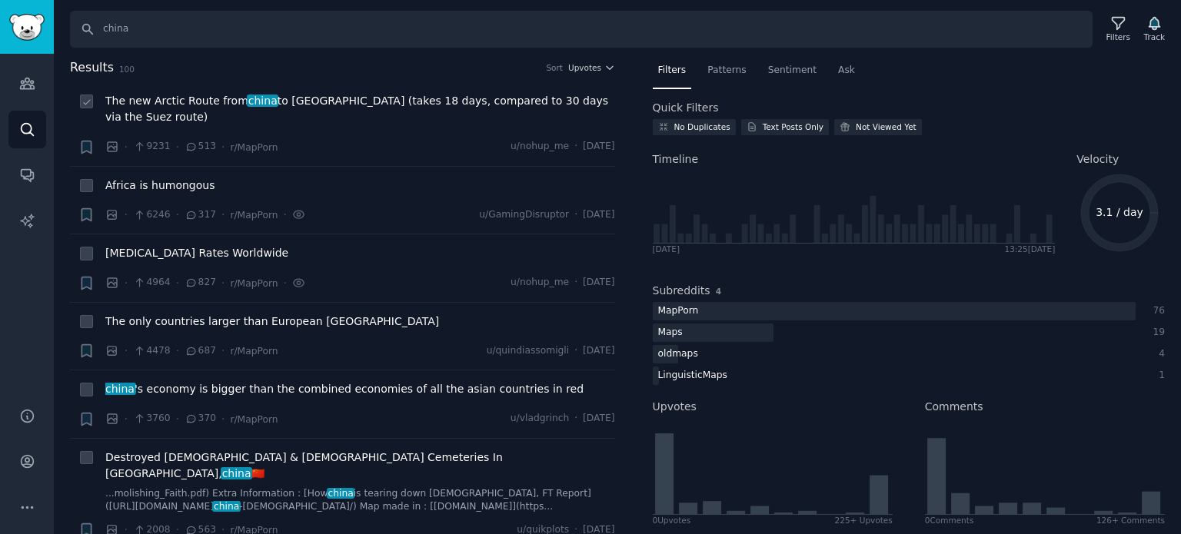
click at [197, 106] on span "The new Arctic Route from [GEOGRAPHIC_DATA] to [GEOGRAPHIC_DATA] (takes 18 days…" at bounding box center [360, 109] width 510 height 32
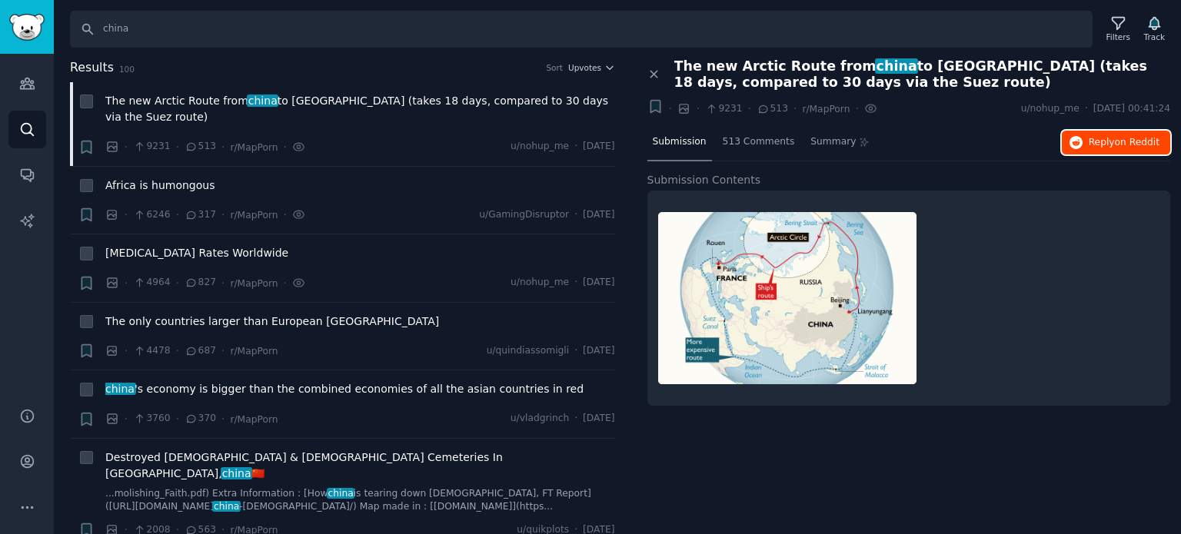
click at [1116, 142] on span "Reply on Reddit" at bounding box center [1124, 143] width 71 height 14
click at [159, 245] on div "[MEDICAL_DATA] Rates Worldwide" at bounding box center [360, 256] width 510 height 22
click at [159, 245] on span "[MEDICAL_DATA] Rates Worldwide" at bounding box center [196, 253] width 183 height 16
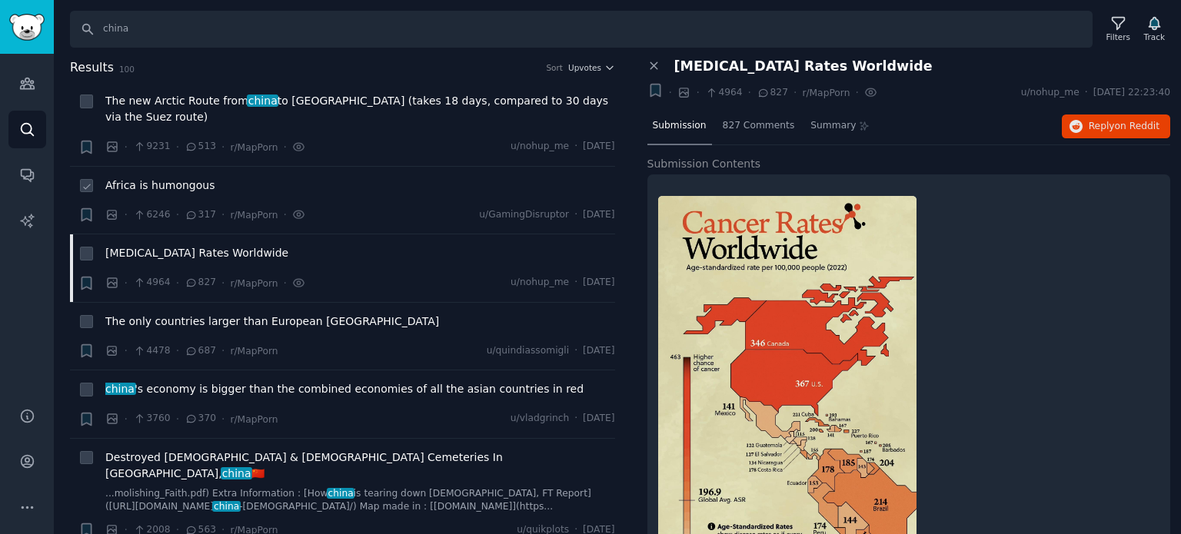
click at [146, 178] on span "Africa is humongous" at bounding box center [159, 186] width 109 height 16
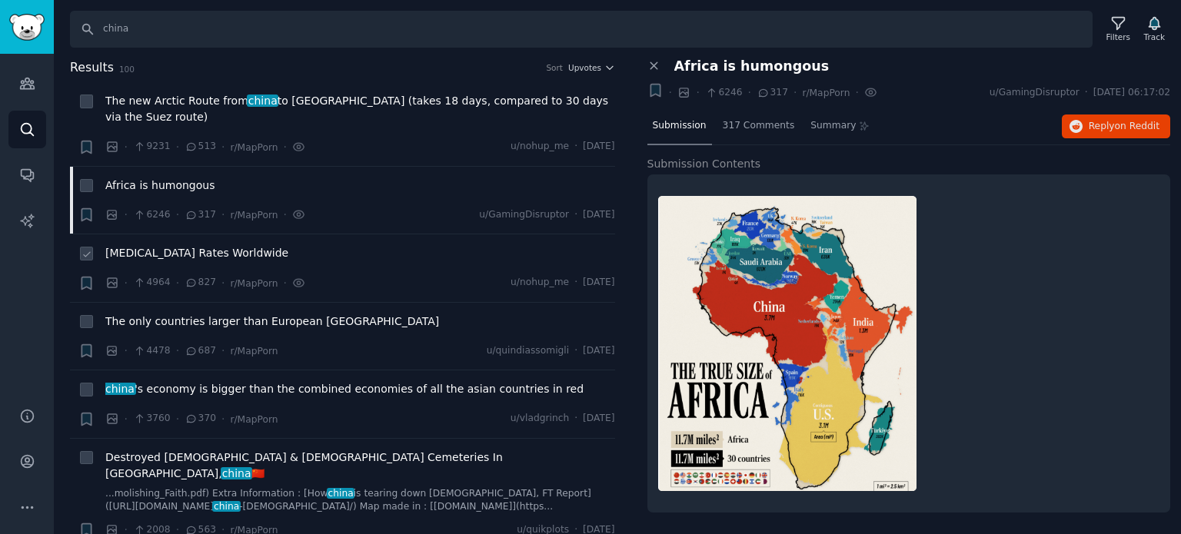
click at [162, 245] on span "[MEDICAL_DATA] Rates Worldwide" at bounding box center [196, 253] width 183 height 16
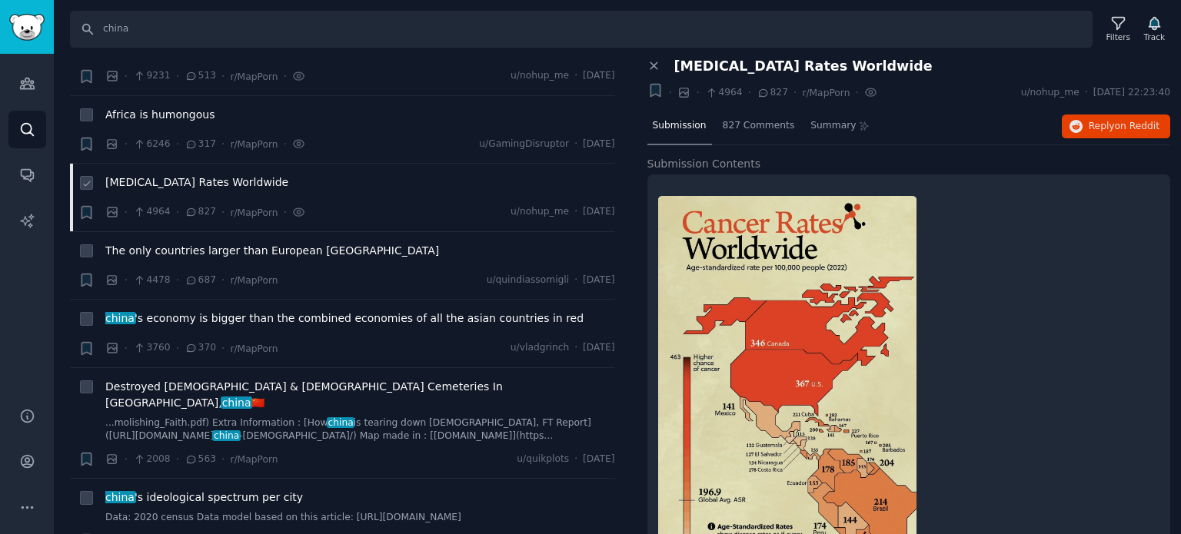
scroll to position [154, 0]
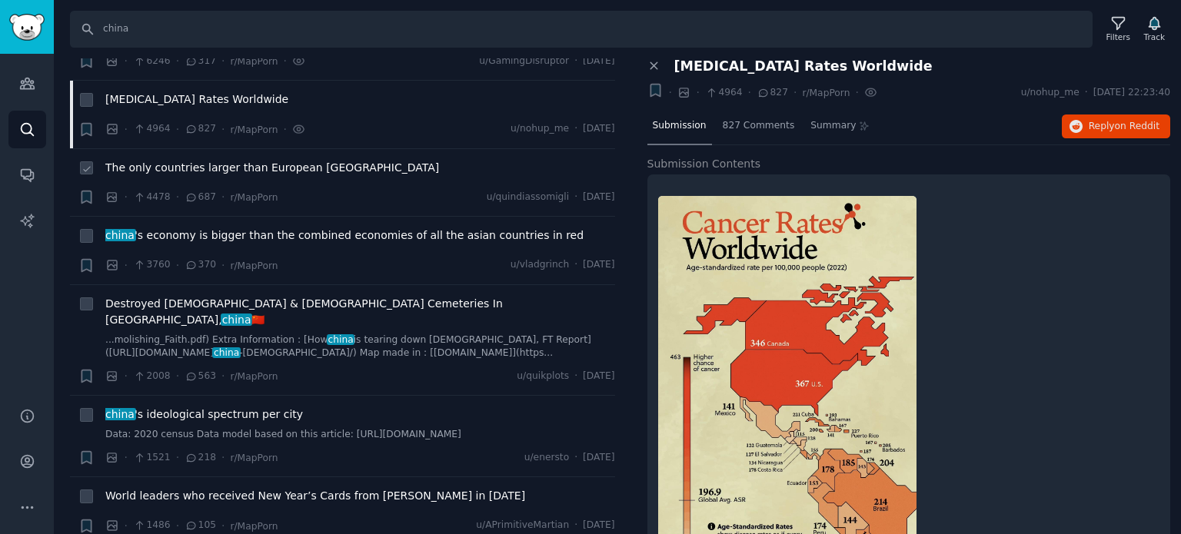
click at [171, 160] on span "The only countries larger than European [GEOGRAPHIC_DATA]" at bounding box center [272, 168] width 334 height 16
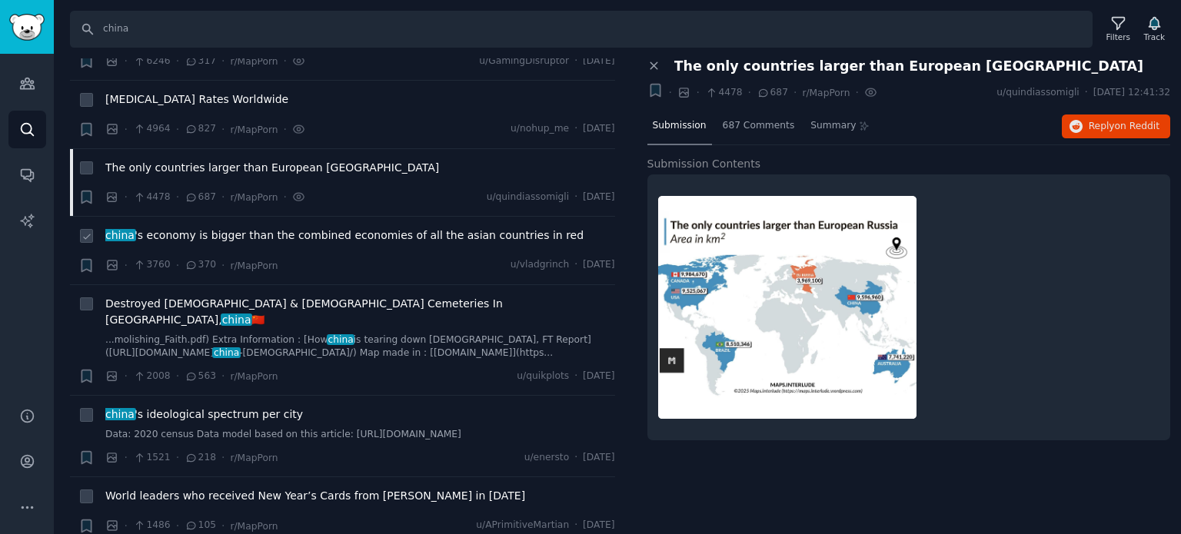
click at [186, 228] on div "china 's economy is bigger than the combined economies of all the asian countri…" at bounding box center [360, 239] width 510 height 22
click at [188, 228] on span "china 's economy is bigger than the combined economies of all the asian countri…" at bounding box center [344, 236] width 478 height 16
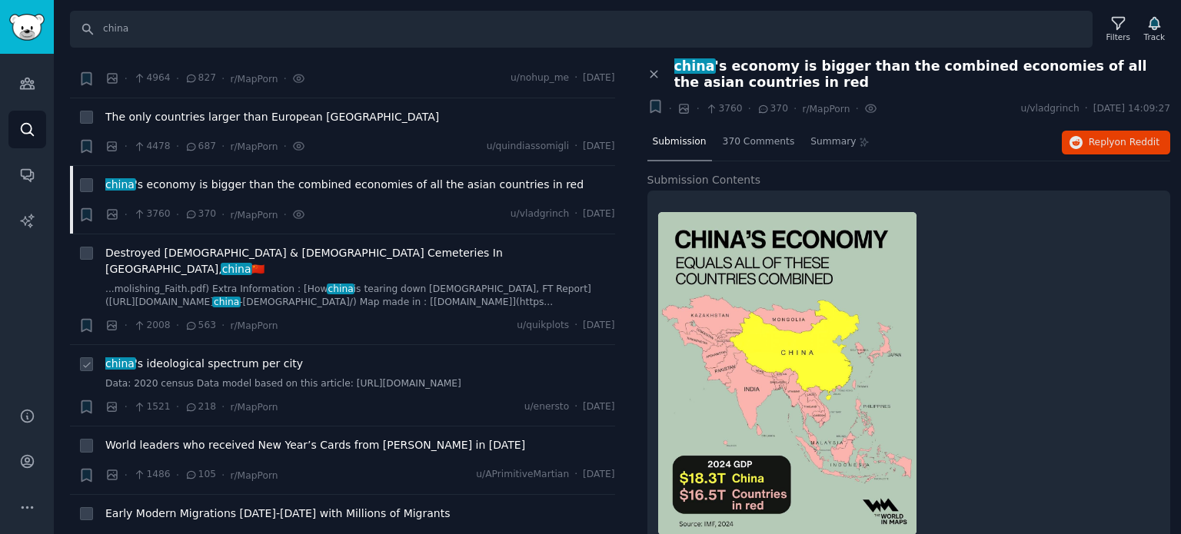
scroll to position [308, 0]
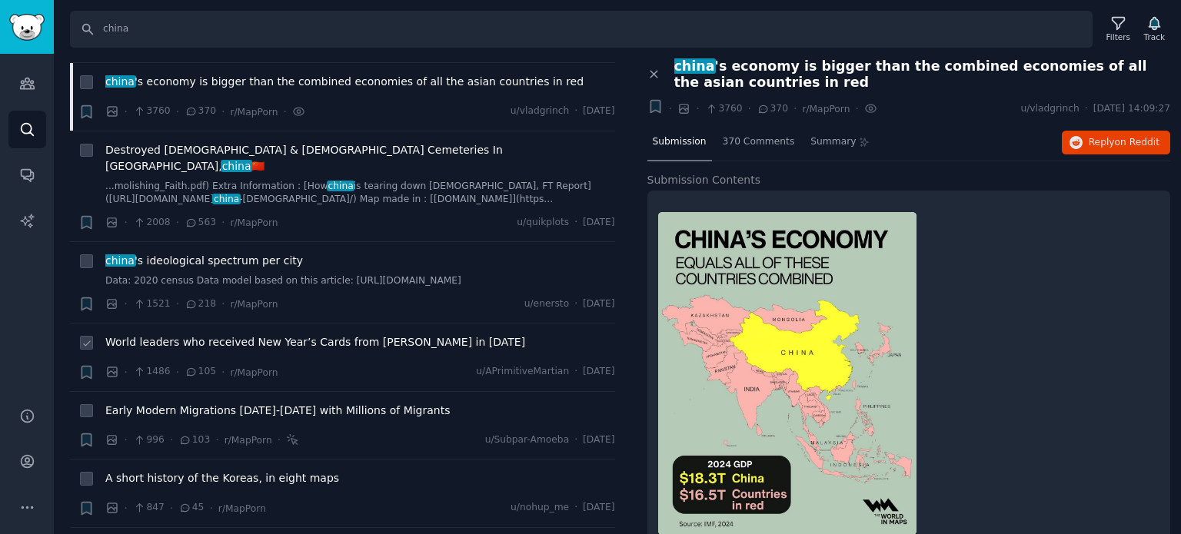
click at [248, 334] on span "World leaders who received New Year’s Cards from [PERSON_NAME] in [DATE]" at bounding box center [315, 342] width 420 height 16
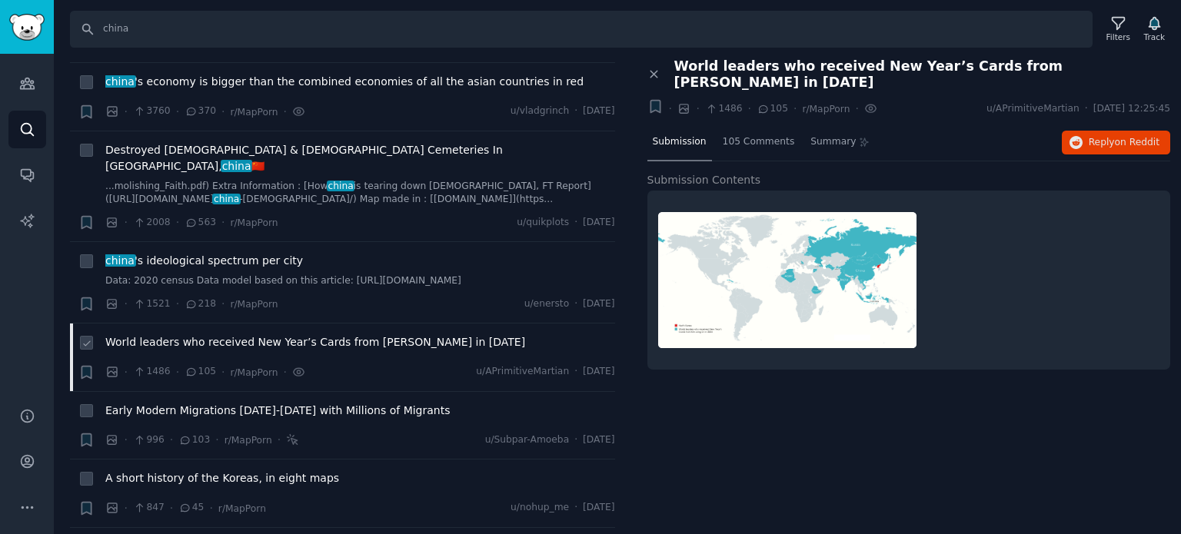
scroll to position [384, 0]
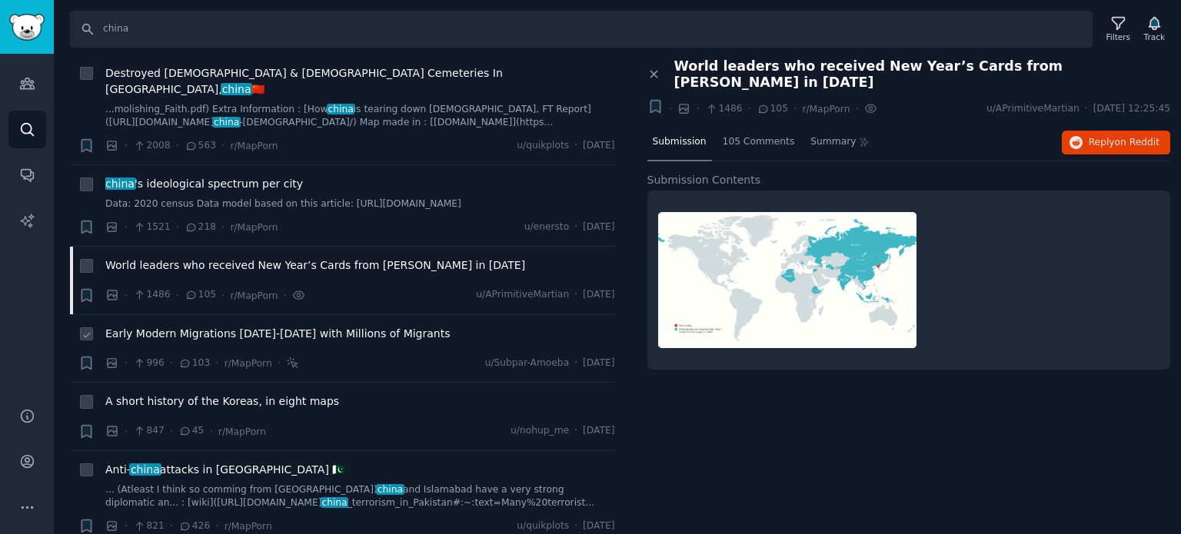
click at [187, 326] on span "Early Modern Migrations [DATE]-[DATE] with Millions of Migrants" at bounding box center [277, 334] width 345 height 16
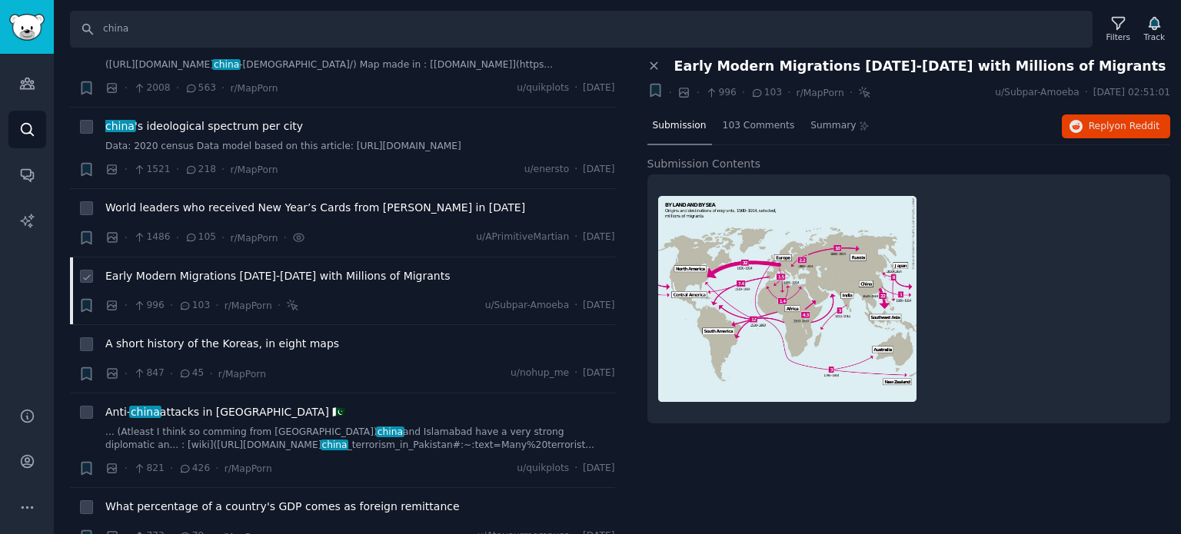
scroll to position [538, 0]
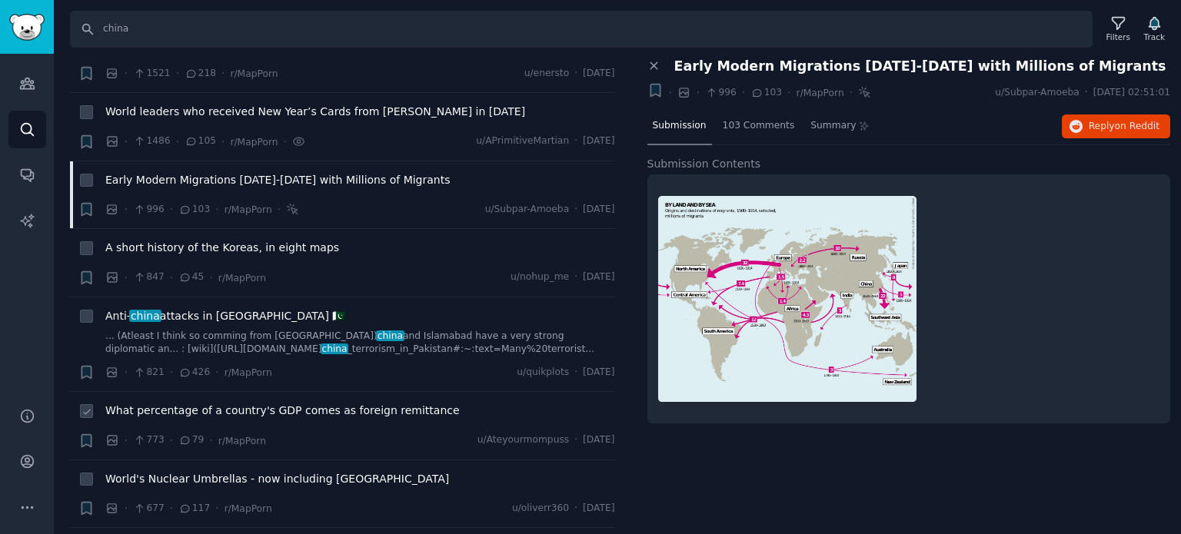
click at [187, 403] on span "What percentage of a country's GDP comes as foreign remittance" at bounding box center [282, 411] width 354 height 16
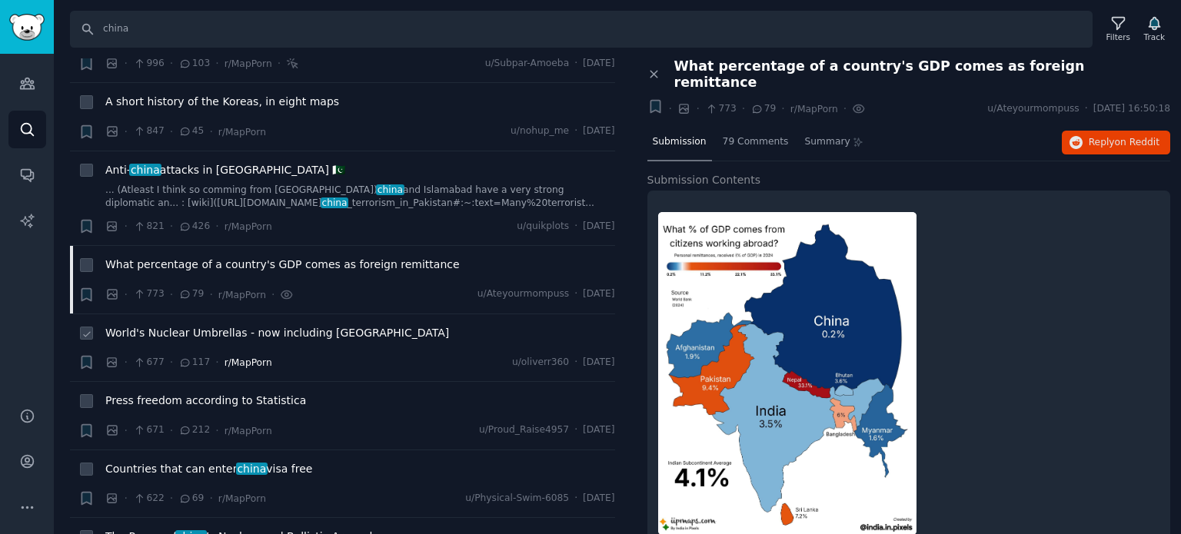
scroll to position [692, 0]
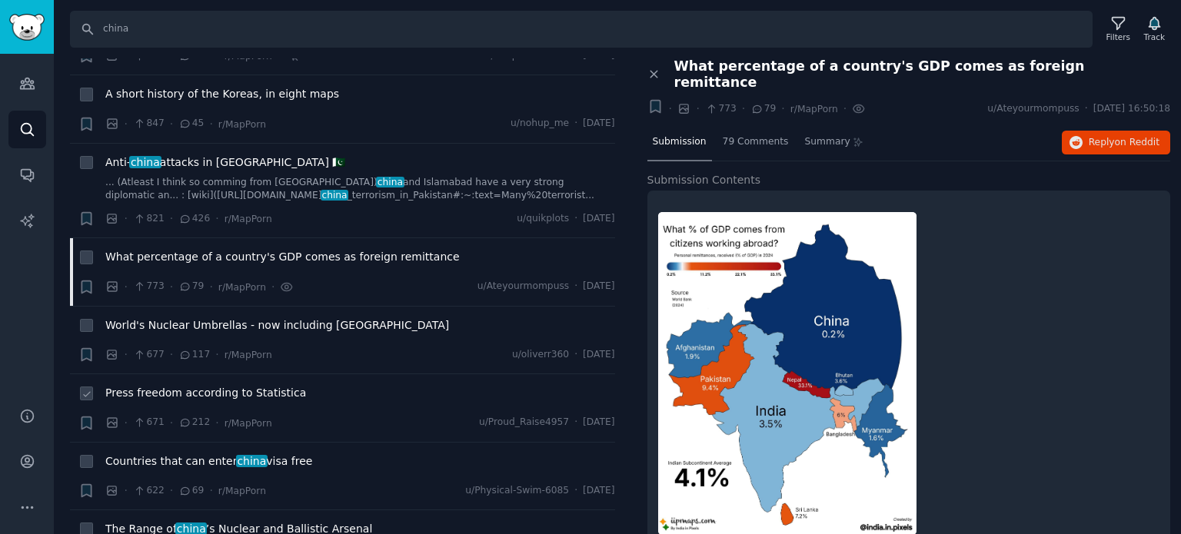
click at [189, 385] on span "Press freedom according to Statistica" at bounding box center [205, 393] width 201 height 16
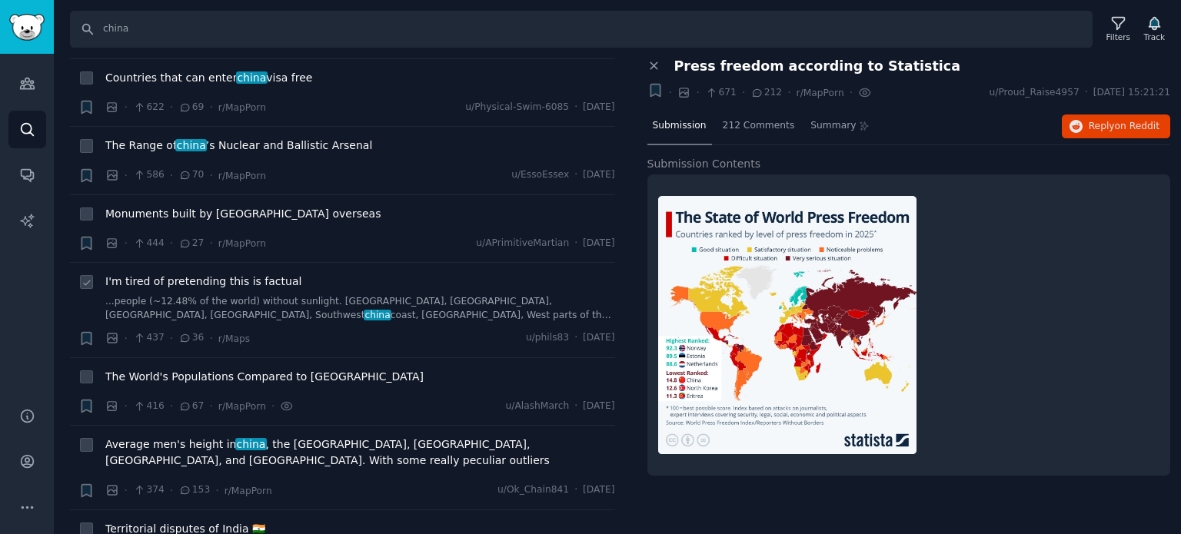
scroll to position [1076, 0]
click at [183, 368] on span "The World's Populations Compared to [GEOGRAPHIC_DATA]" at bounding box center [264, 376] width 318 height 16
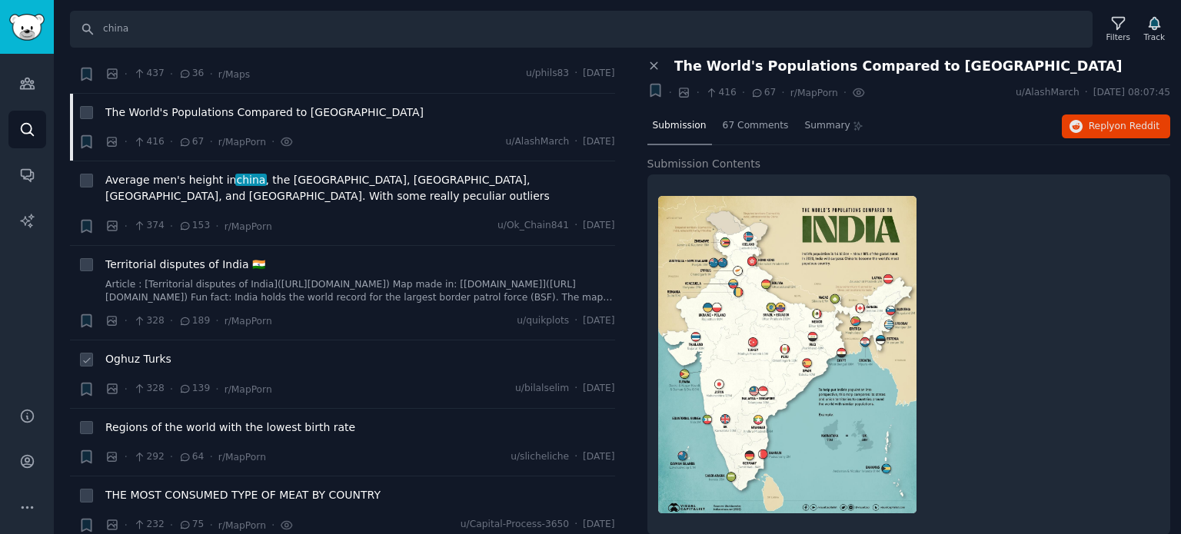
scroll to position [1384, 0]
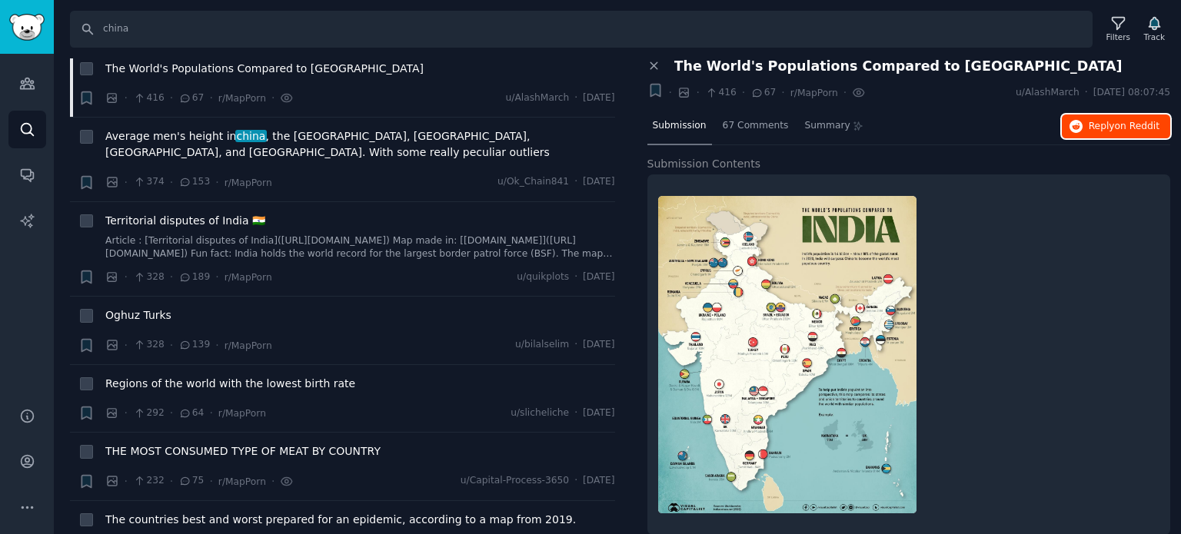
click at [1085, 125] on button "Reply on Reddit" at bounding box center [1116, 127] width 108 height 25
click at [209, 444] on span "THE MOST CONSUMED TYPE OF MEAT BY COUNTRY" at bounding box center [242, 452] width 275 height 16
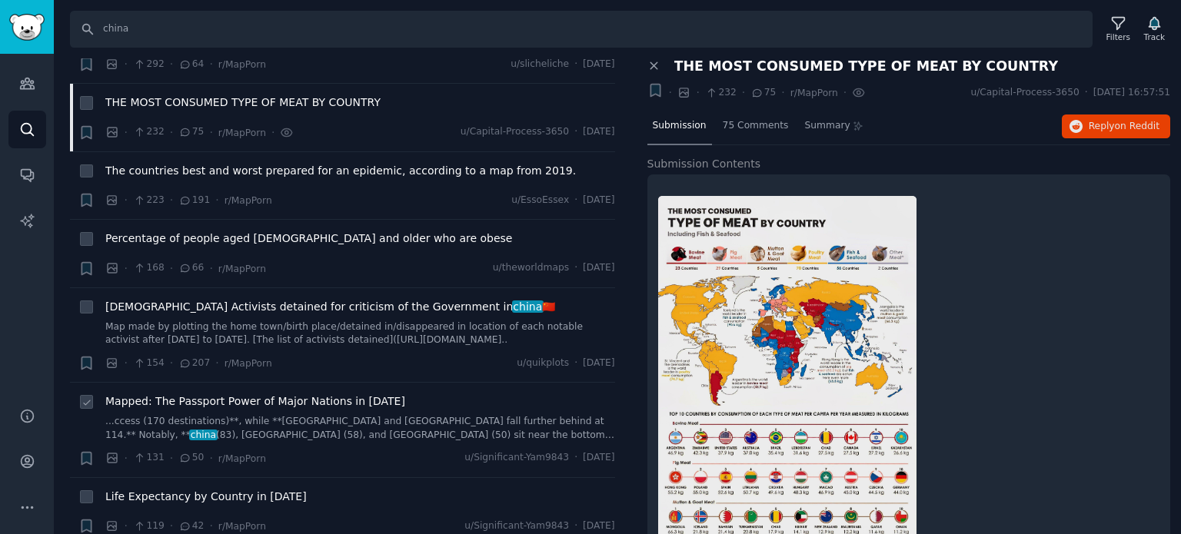
scroll to position [1768, 0]
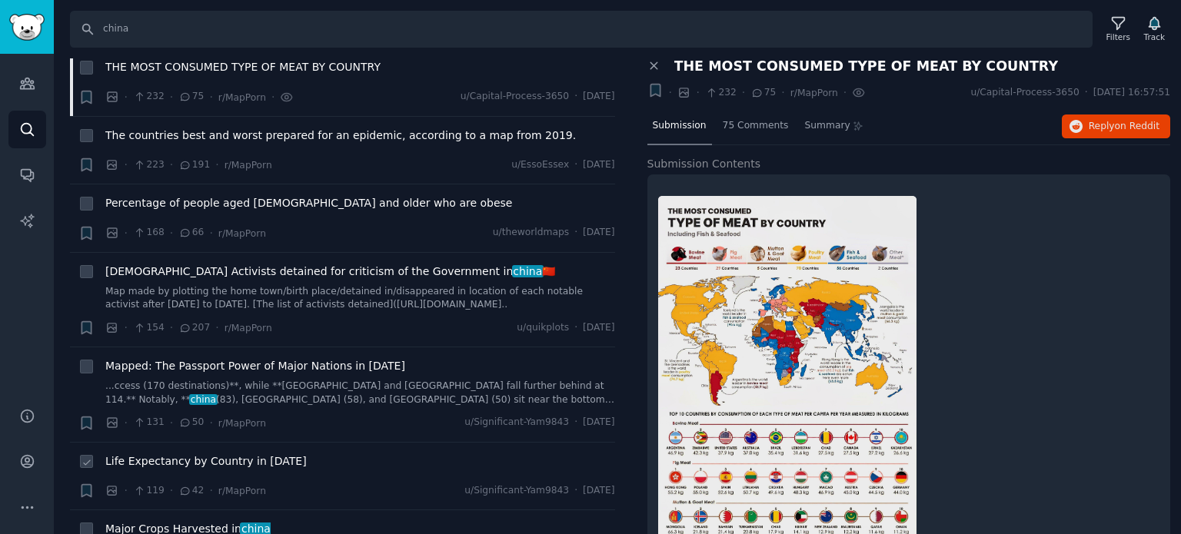
click at [177, 454] on span "Life Expectancy by Country in [DATE]" at bounding box center [205, 462] width 201 height 16
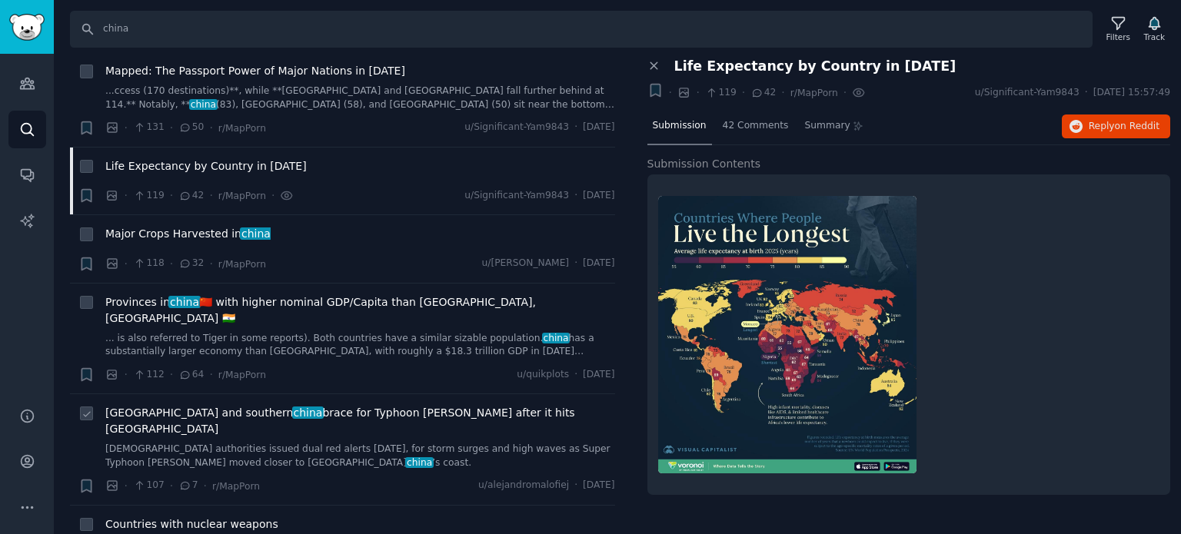
scroll to position [2076, 0]
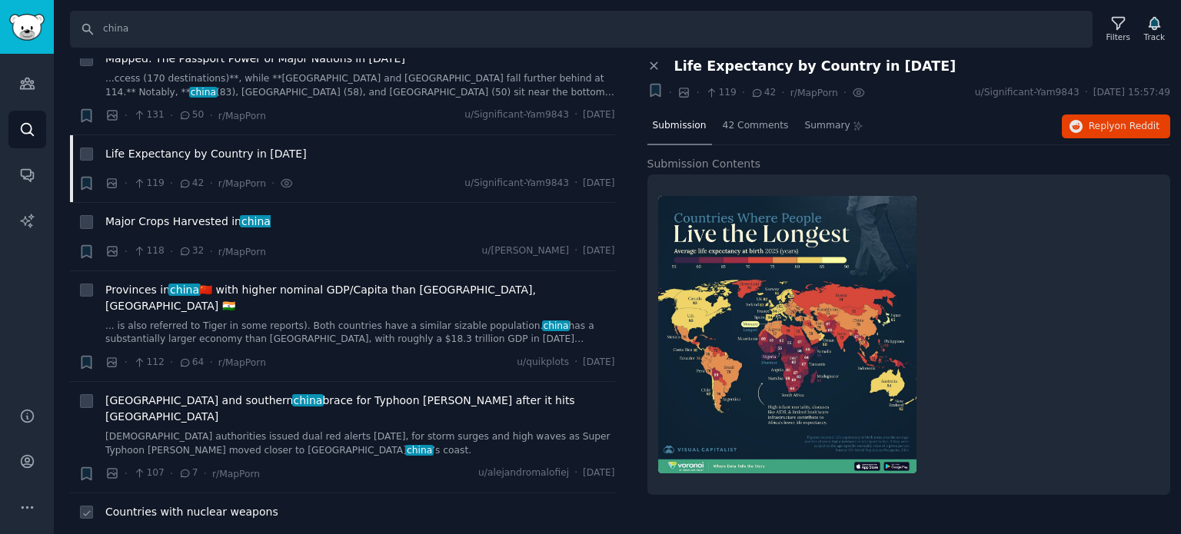
click at [179, 504] on span "Countries with nuclear weapons" at bounding box center [191, 512] width 173 height 16
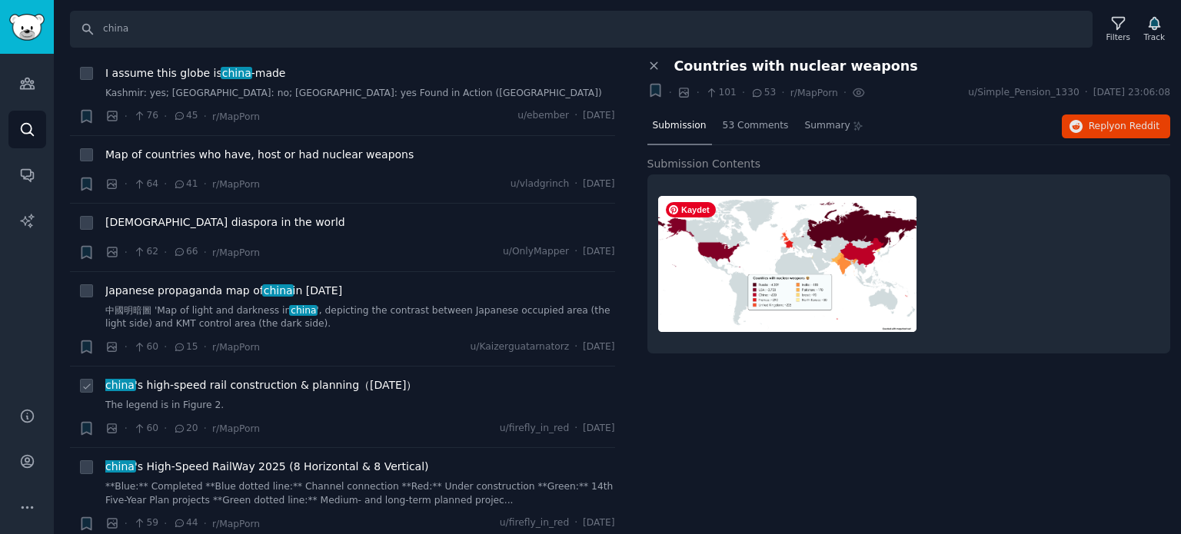
scroll to position [2691, 0]
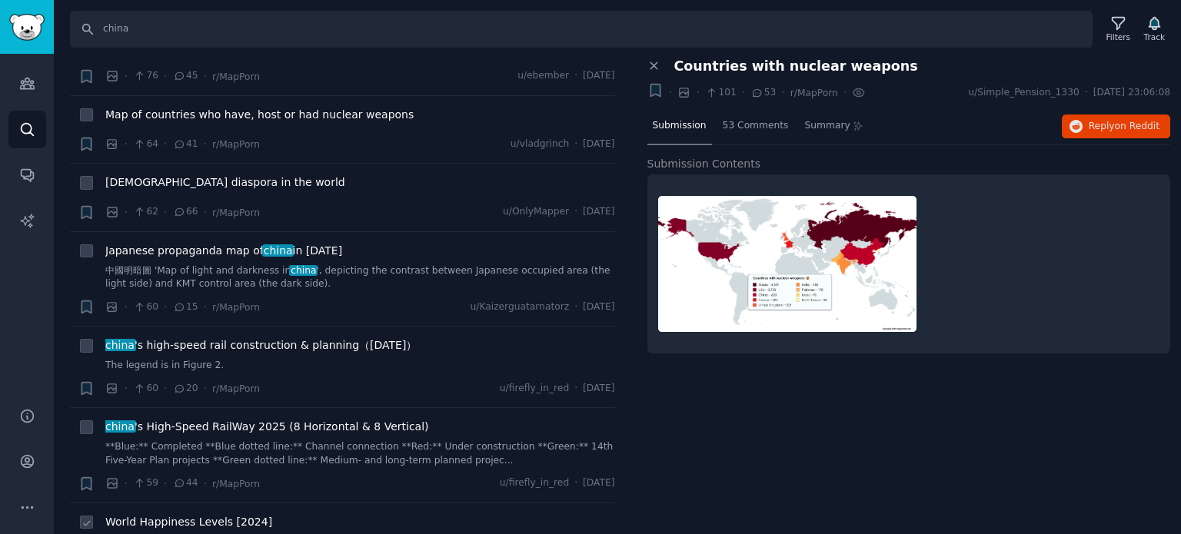
click at [168, 514] on span "World Happiness Levels [2024]" at bounding box center [188, 522] width 167 height 16
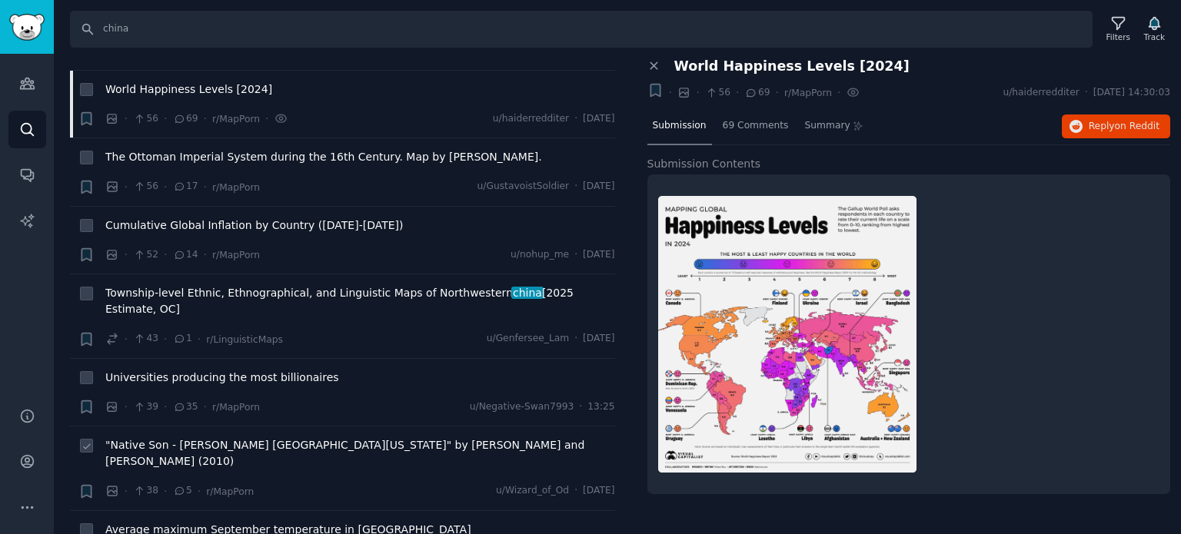
scroll to position [3152, 0]
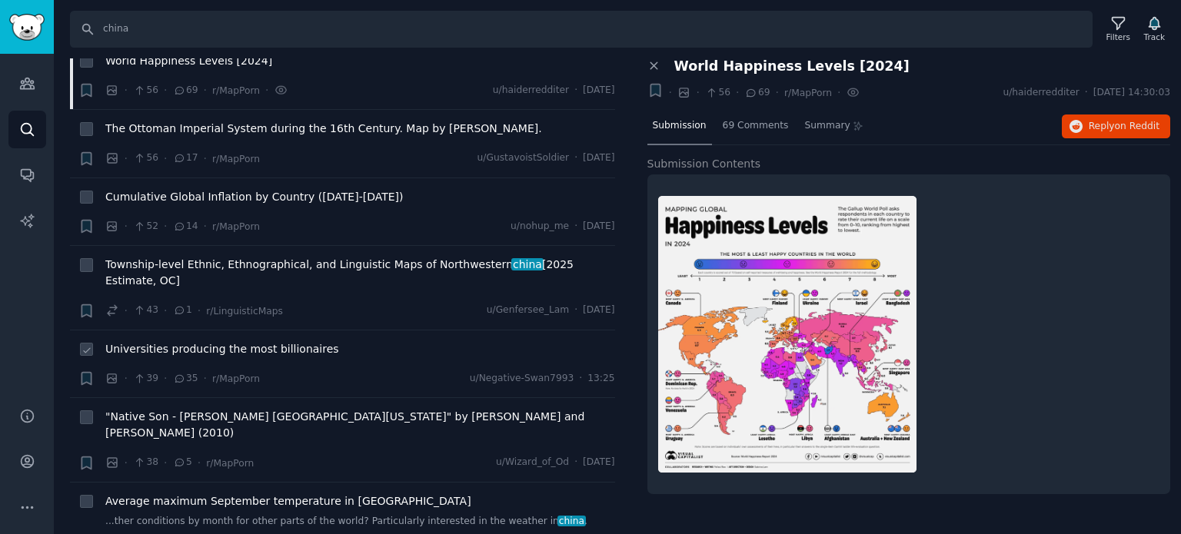
click at [158, 341] on span "Universities producing the most billionaires" at bounding box center [222, 349] width 234 height 16
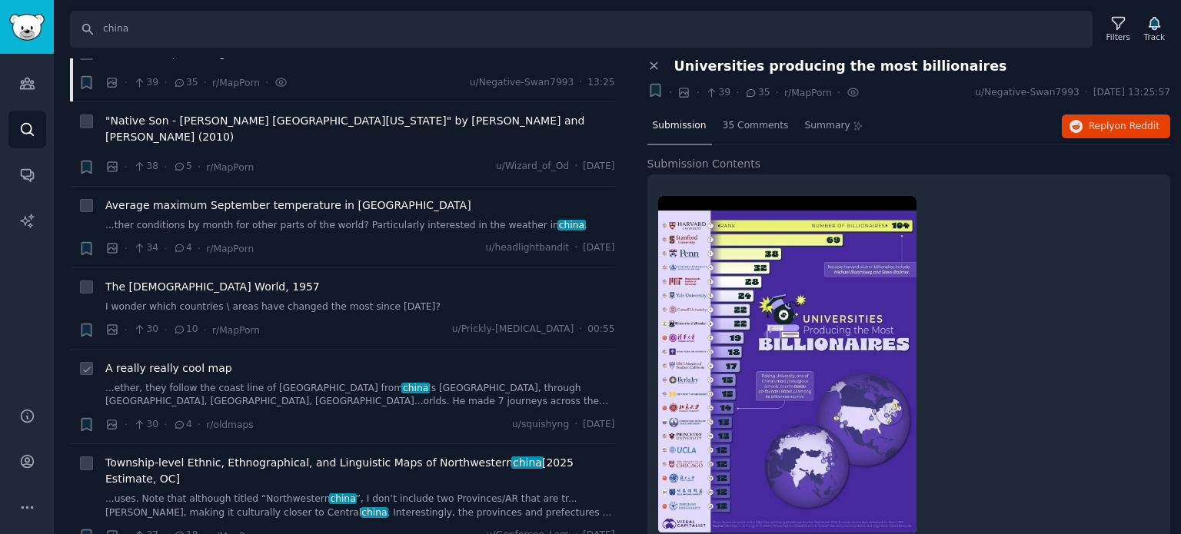
scroll to position [3460, 0]
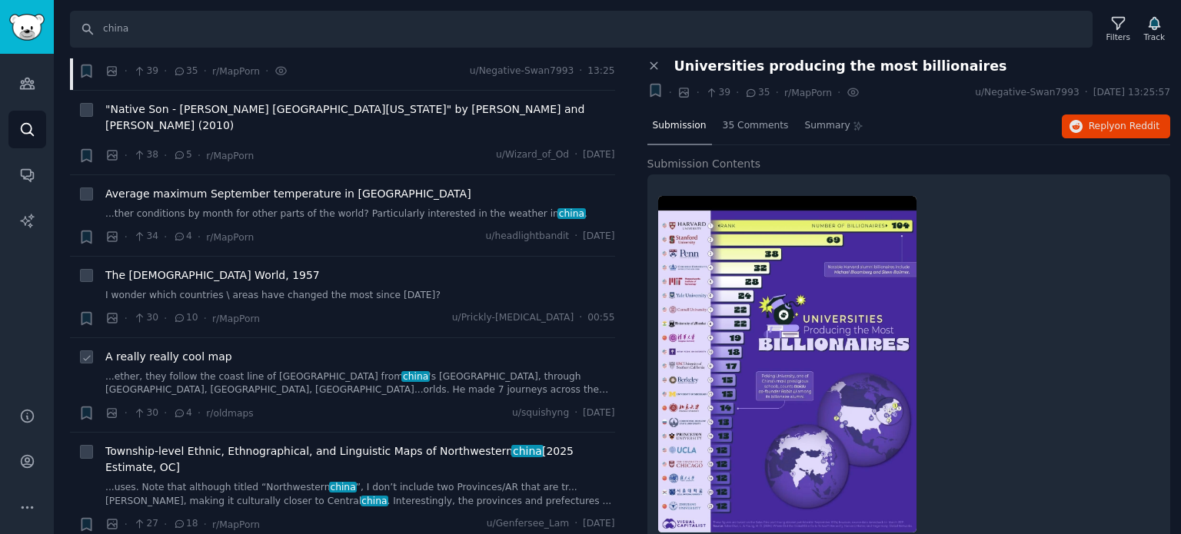
click at [160, 349] on span "A really really cool map" at bounding box center [168, 357] width 127 height 16
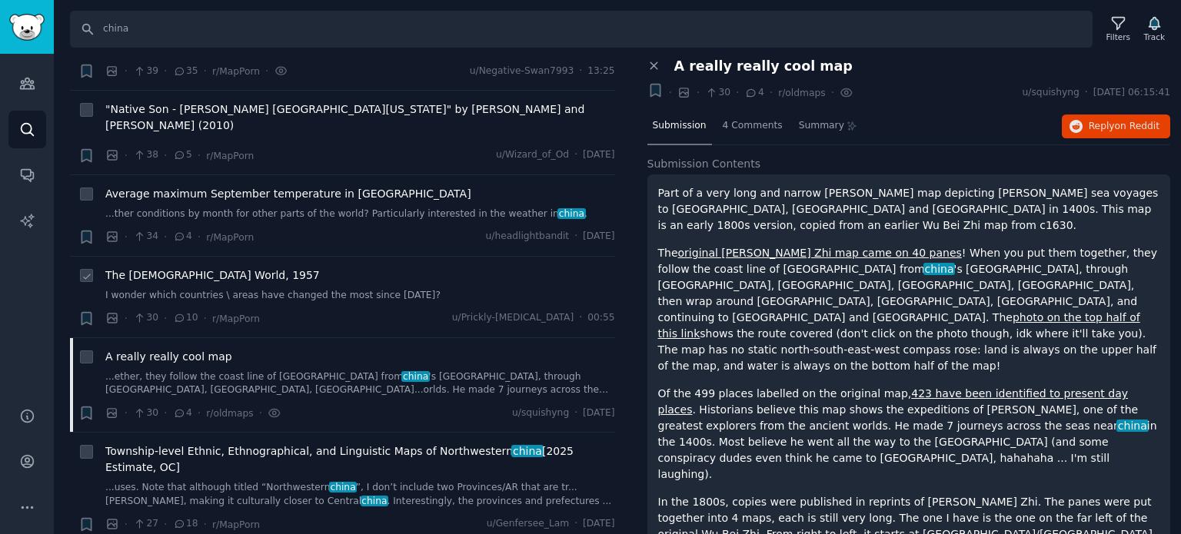
click at [166, 268] on span "The [DEMOGRAPHIC_DATA] World, 1957" at bounding box center [212, 276] width 215 height 16
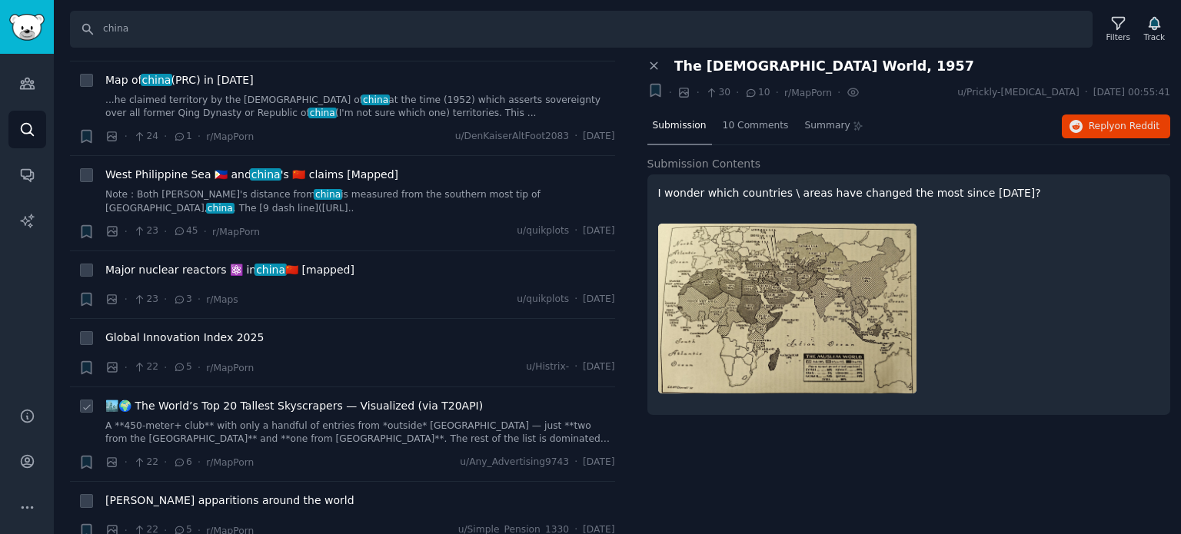
scroll to position [3998, 0]
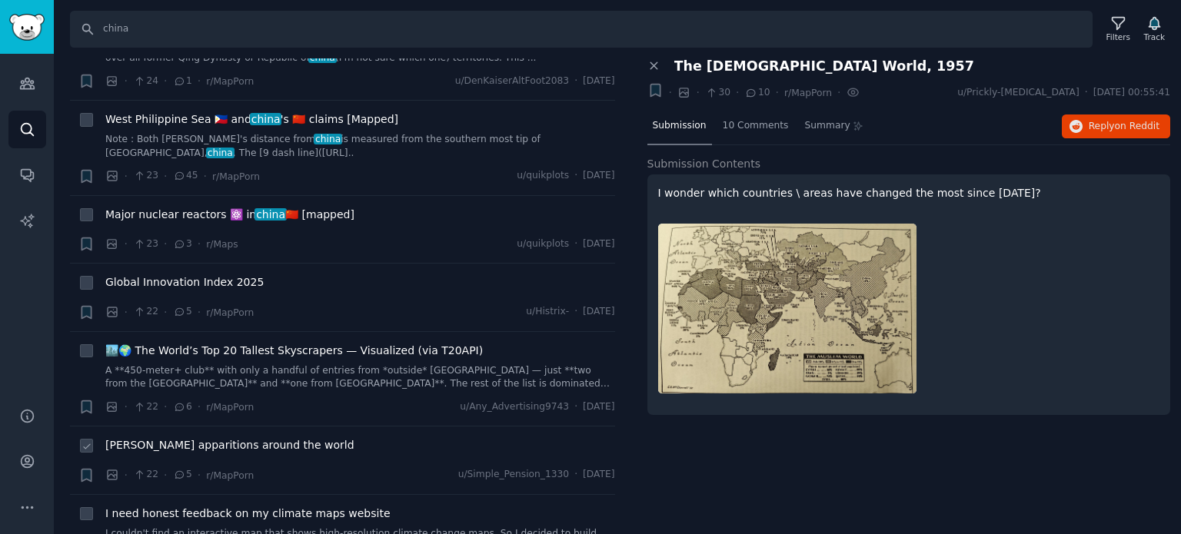
click at [181, 437] on span "[PERSON_NAME] apparitions around the world" at bounding box center [229, 445] width 249 height 16
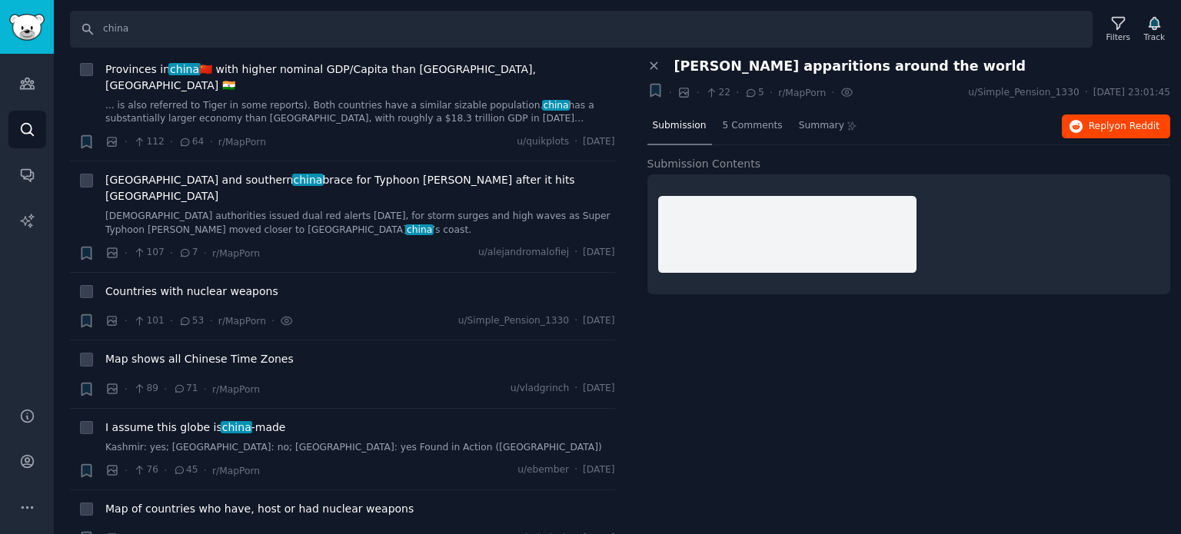
scroll to position [1922, 0]
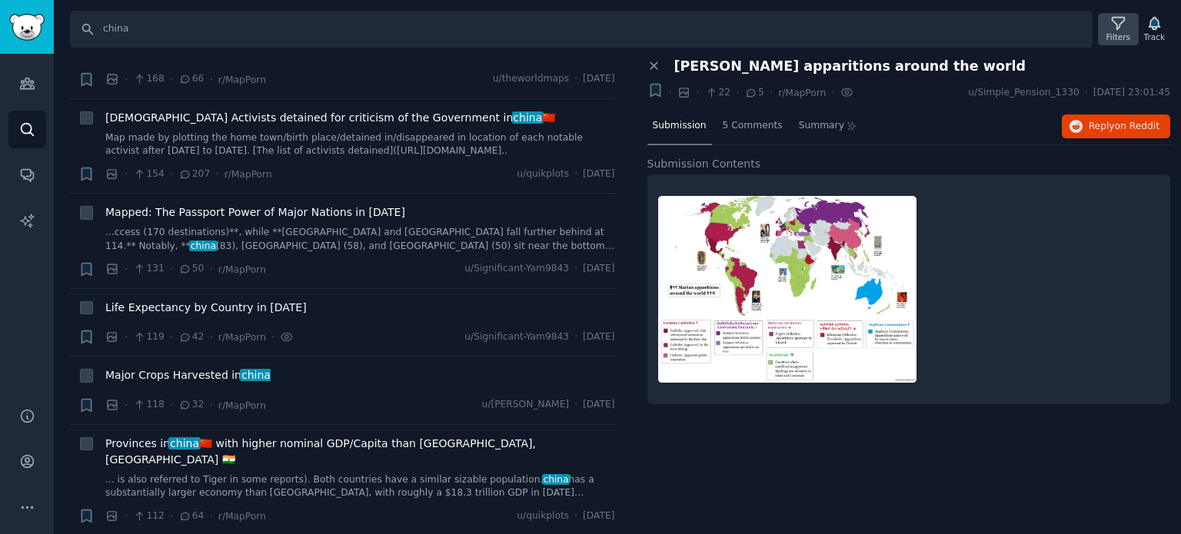
click at [1116, 25] on icon at bounding box center [1118, 23] width 16 height 16
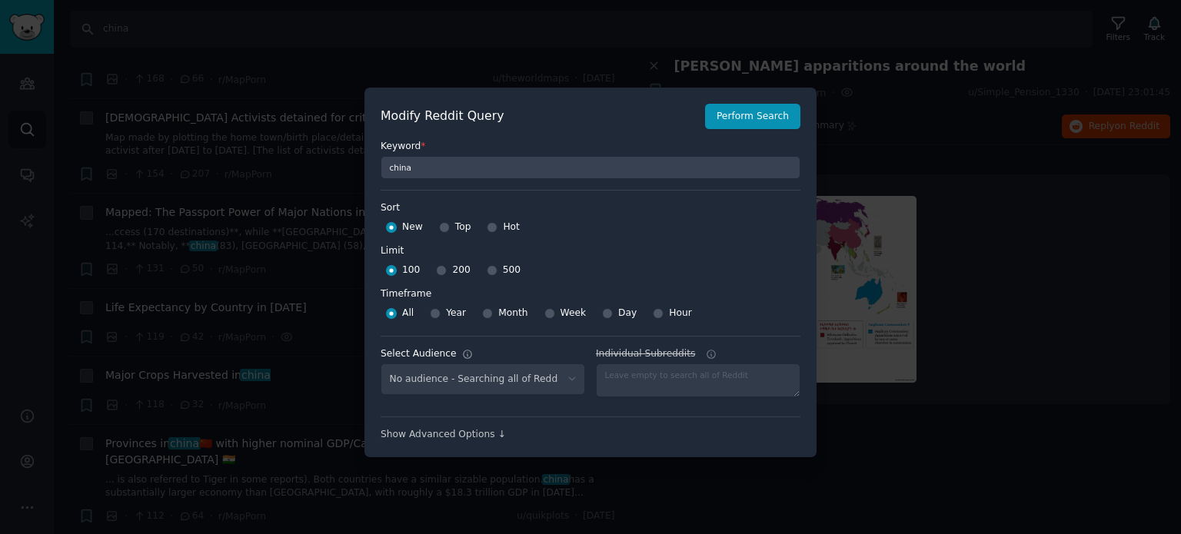
select select "f33d550f09"
click at [440, 232] on input "Top" at bounding box center [444, 227] width 11 height 11
radio input "true"
click at [487, 275] on input "500" at bounding box center [492, 270] width 11 height 11
radio input "true"
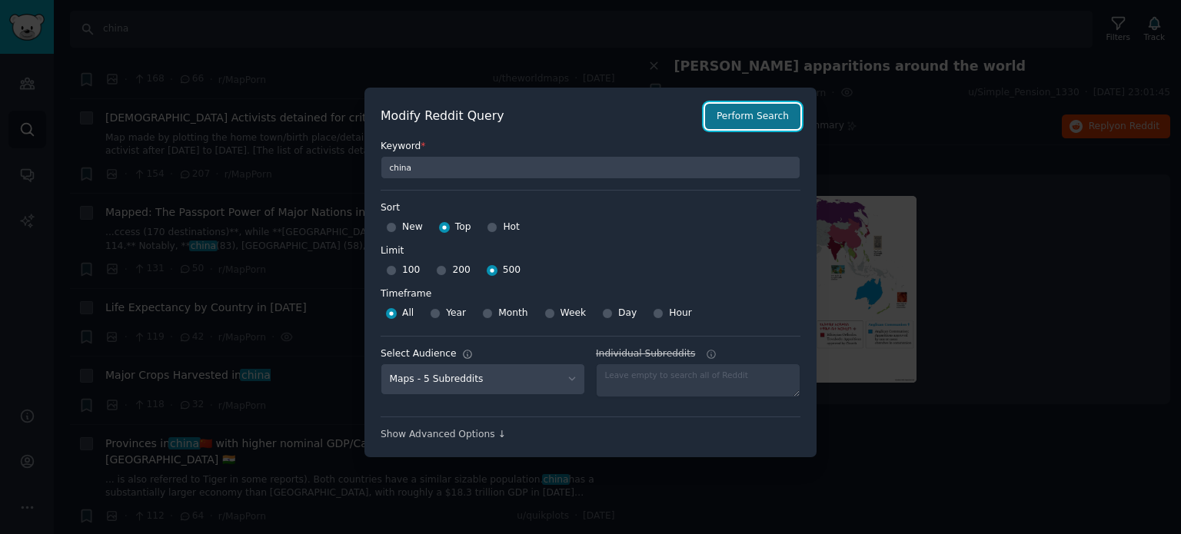
click at [757, 123] on button "Perform Search" at bounding box center [752, 117] width 95 height 26
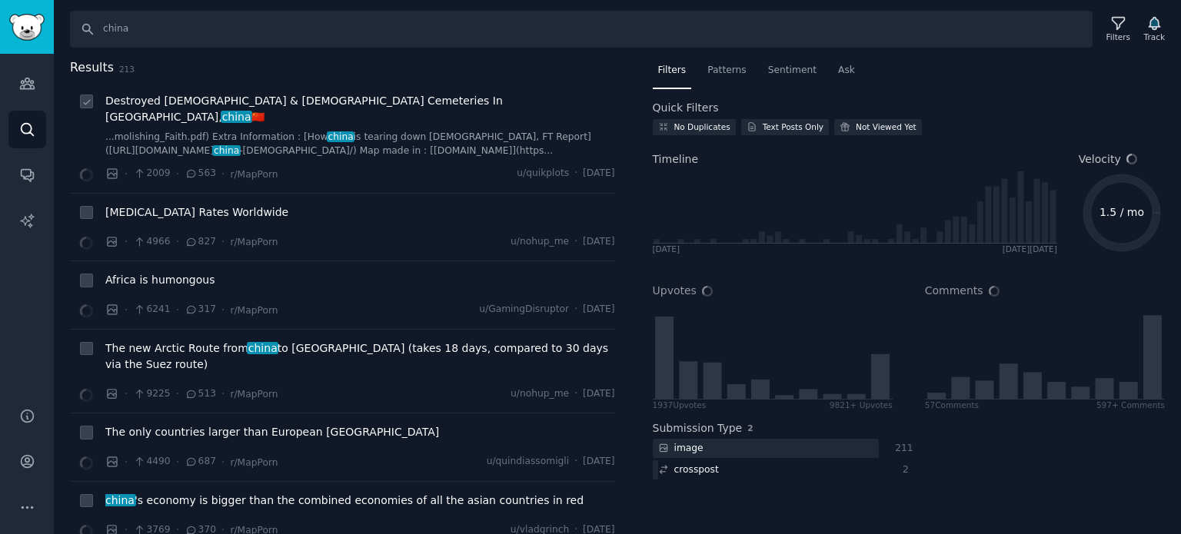
click at [211, 105] on span "Destroyed [DEMOGRAPHIC_DATA] & [DEMOGRAPHIC_DATA] Cemeteries In [GEOGRAPHIC_DAT…" at bounding box center [360, 109] width 510 height 32
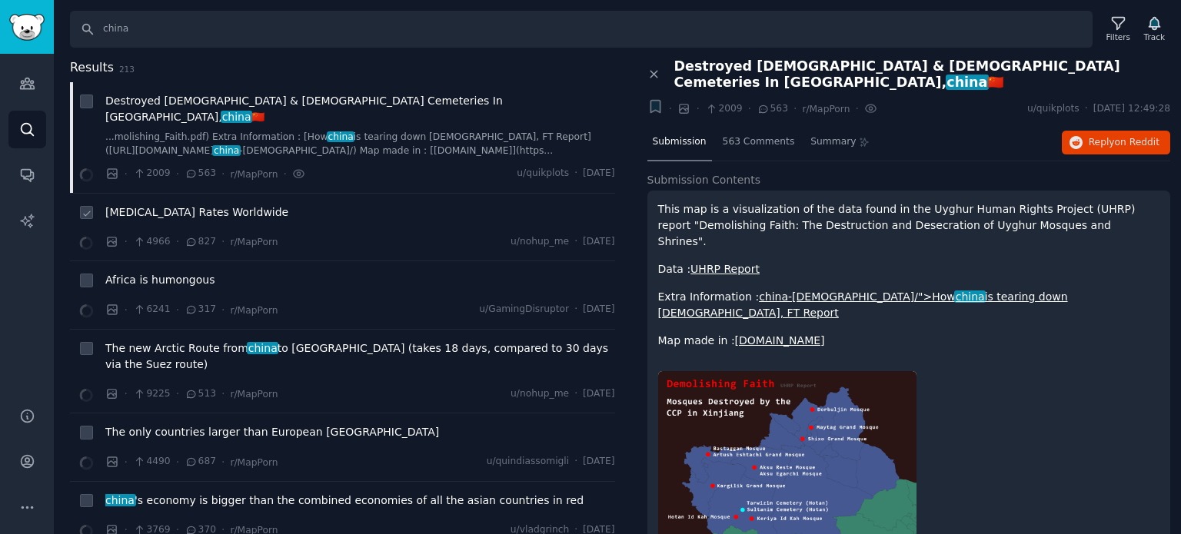
click at [178, 205] on span "[MEDICAL_DATA] Rates Worldwide" at bounding box center [196, 213] width 183 height 16
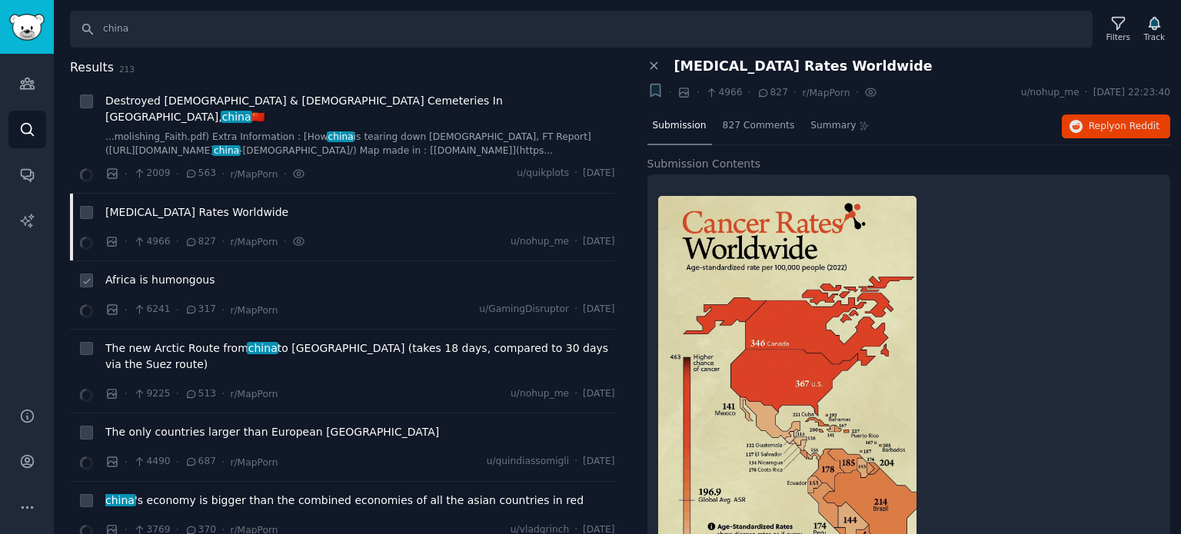
click at [165, 272] on span "Africa is humongous" at bounding box center [159, 280] width 109 height 16
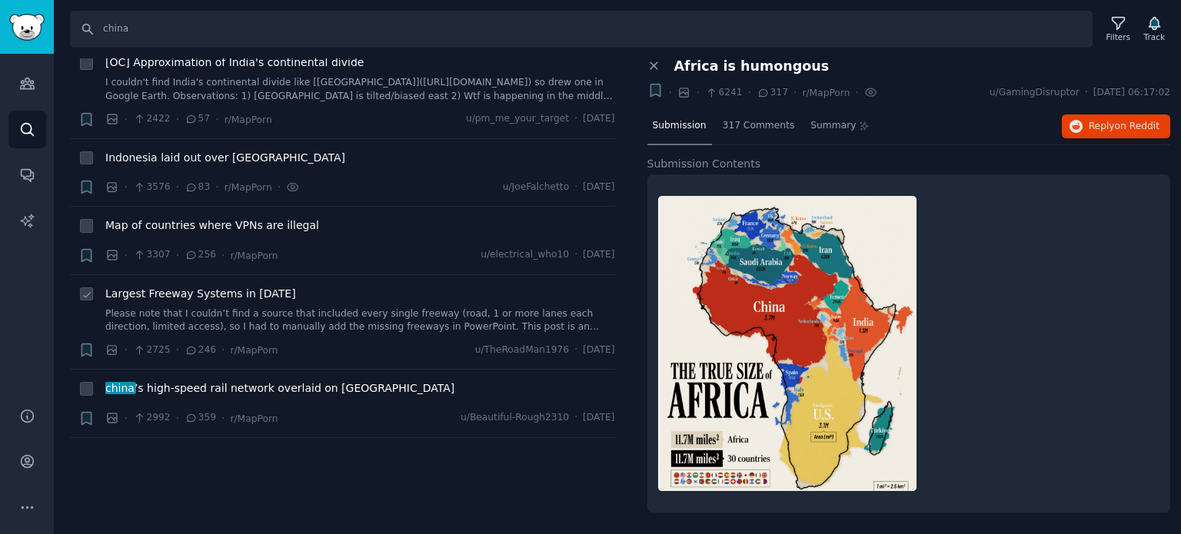
scroll to position [538, 0]
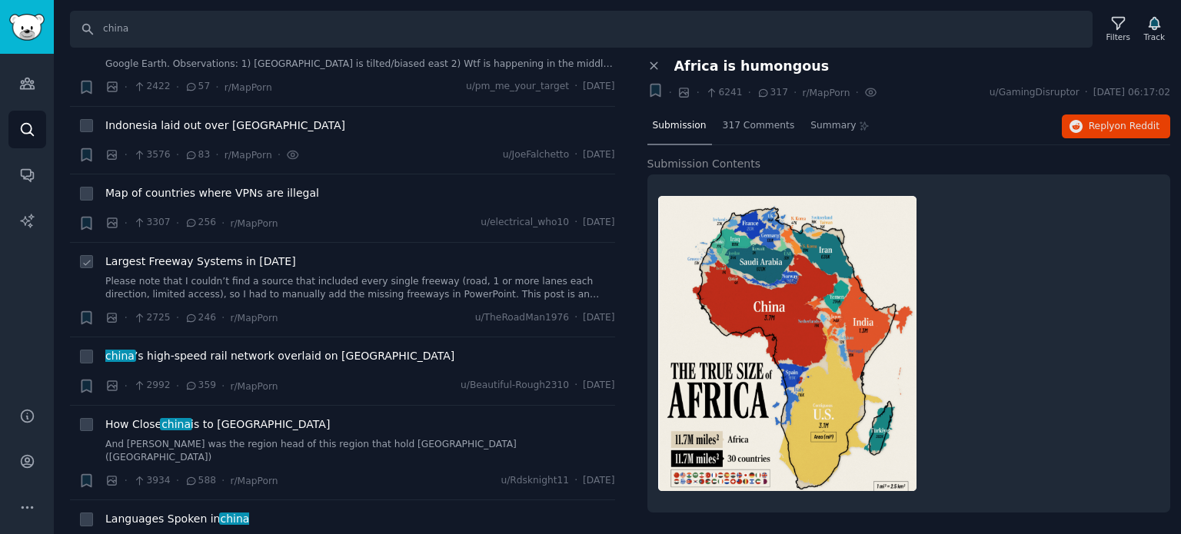
click at [159, 254] on span "Largest Freeway Systems in [DATE]" at bounding box center [200, 262] width 191 height 16
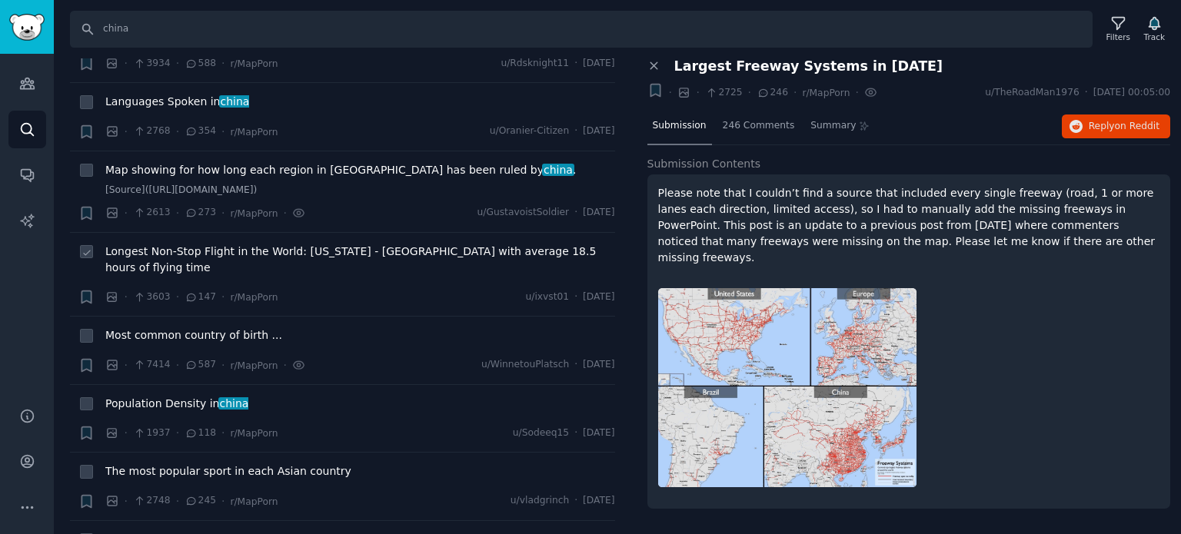
scroll to position [1000, 0]
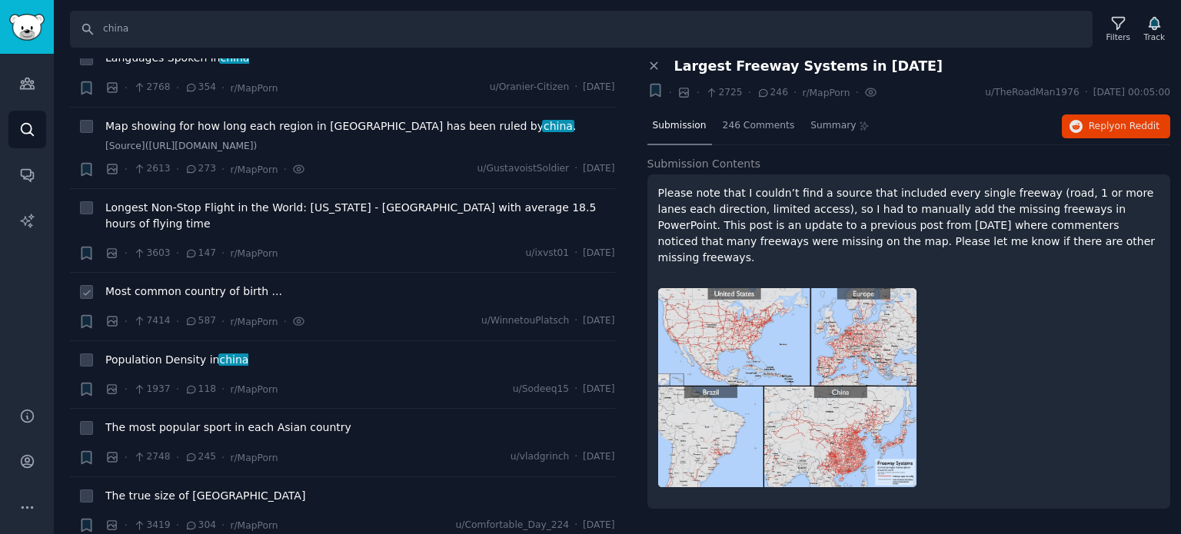
click at [152, 284] on span "Most common country of birth ..." at bounding box center [193, 292] width 177 height 16
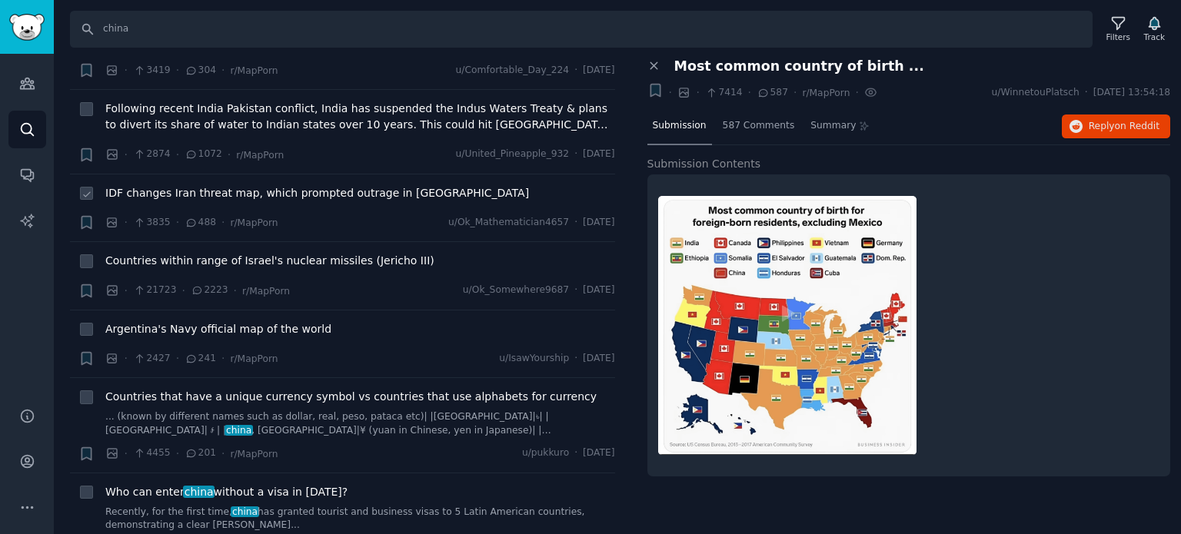
scroll to position [1461, 0]
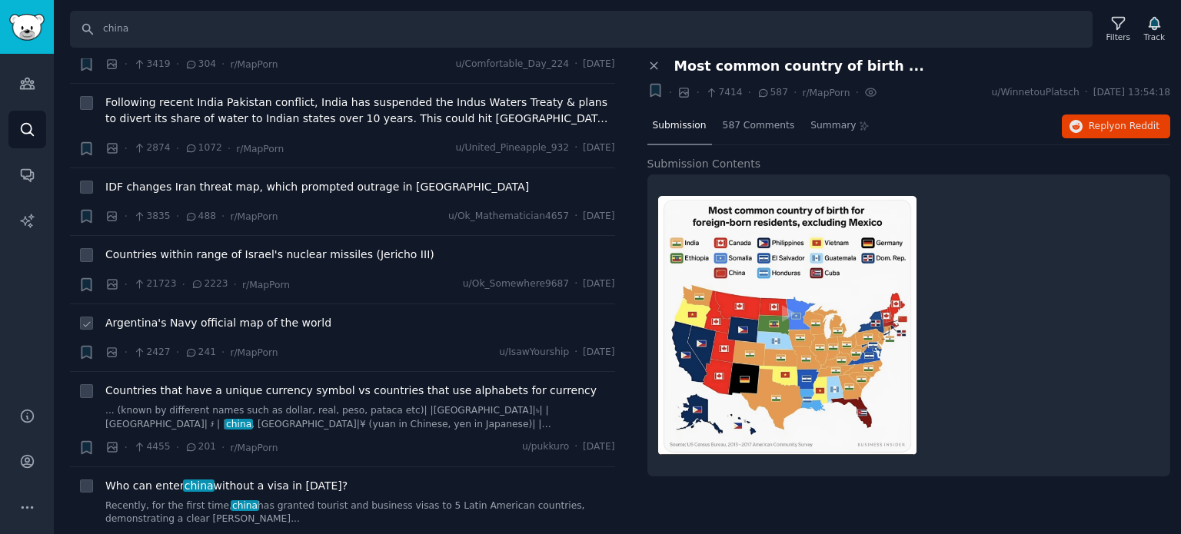
click at [155, 304] on li "+ Argentina's Navy official map of the world · 2427 · 241 · r/MapPorn u/IsawYou…" at bounding box center [342, 338] width 545 height 68
click at [155, 315] on span "Argentina's Navy official map of the world" at bounding box center [218, 323] width 226 height 16
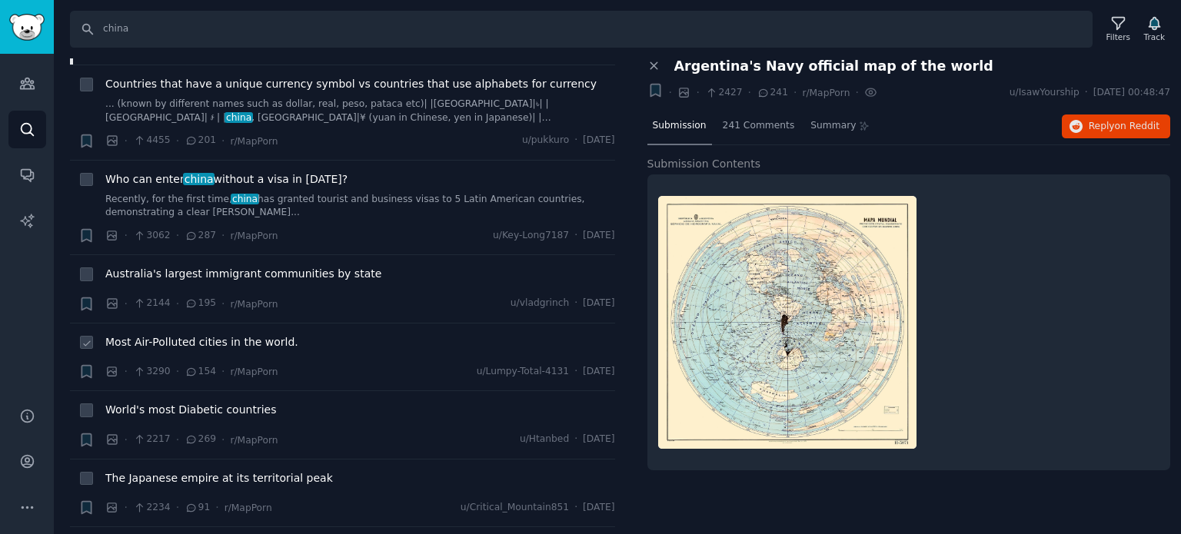
scroll to position [1768, 0]
click at [181, 401] on span "World's most Diabetic countries" at bounding box center [190, 409] width 171 height 16
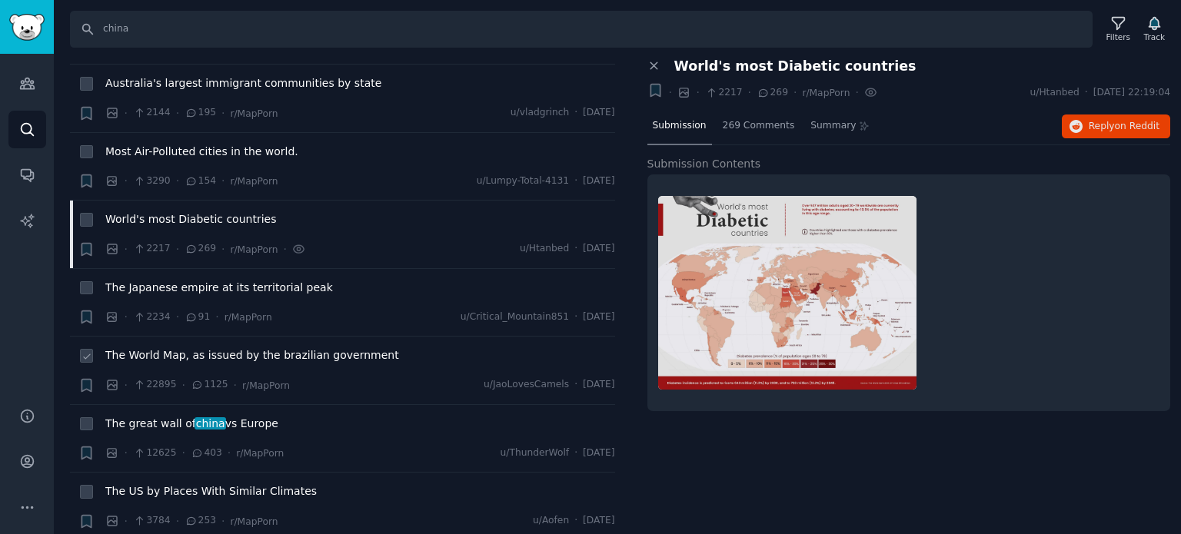
scroll to position [1999, 0]
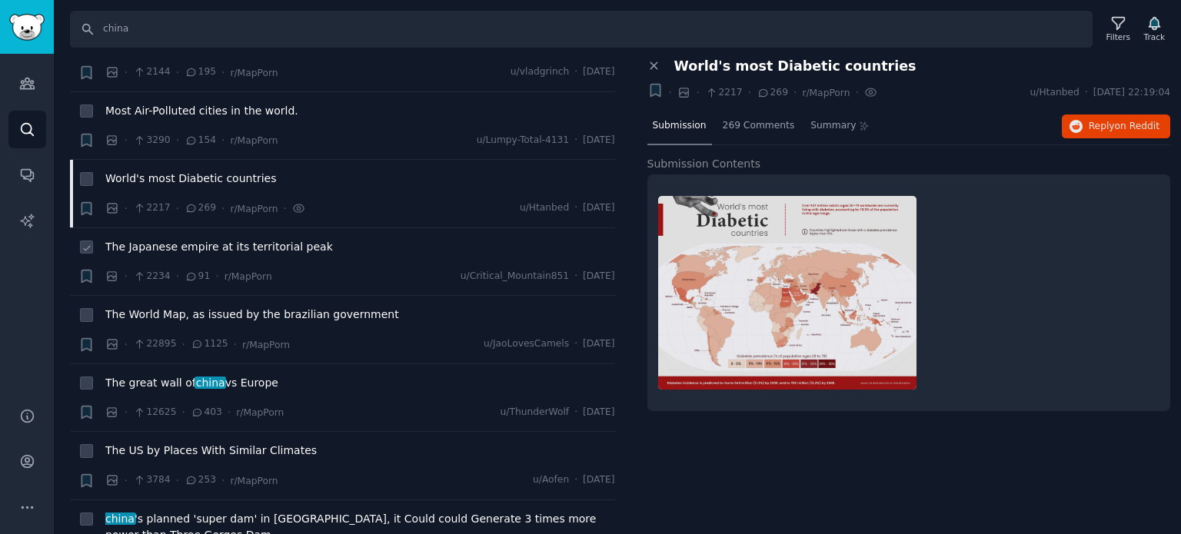
click at [168, 239] on span "The Japanese empire at its territorial peak" at bounding box center [219, 247] width 228 height 16
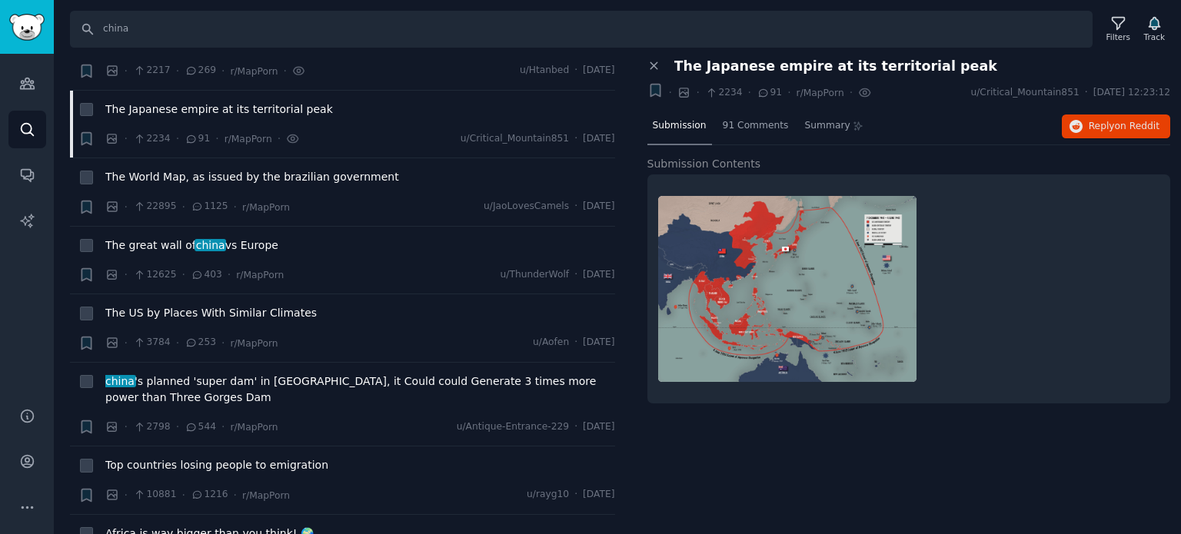
scroll to position [2153, 0]
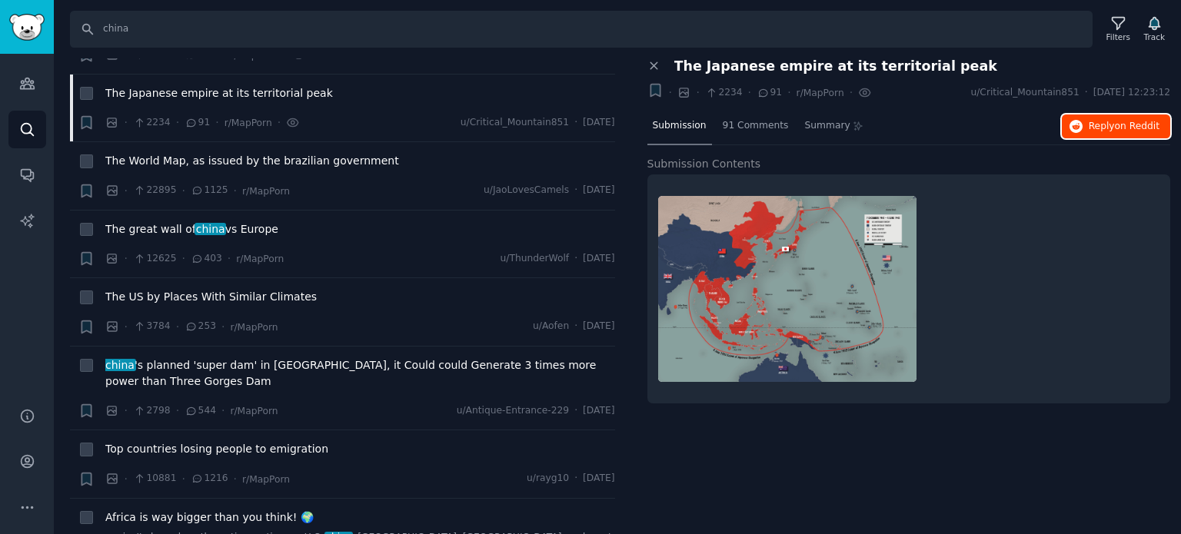
click at [1089, 129] on button "Reply on Reddit" at bounding box center [1116, 127] width 108 height 25
click at [154, 358] on span "china 's planned 'super dam' in [GEOGRAPHIC_DATA], it Could could Generate 3 ti…" at bounding box center [360, 374] width 510 height 32
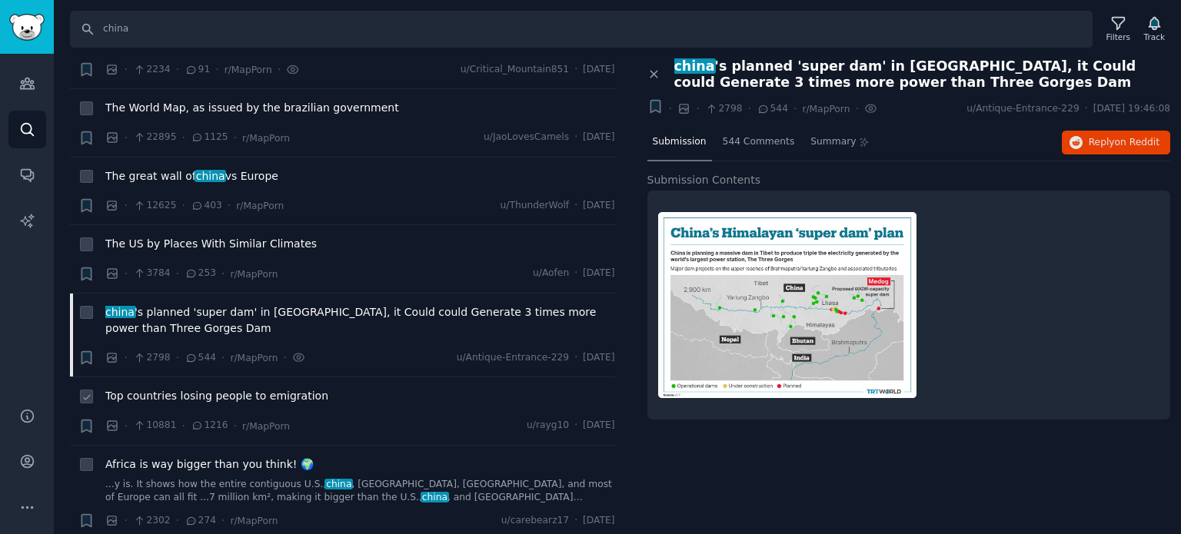
scroll to position [2230, 0]
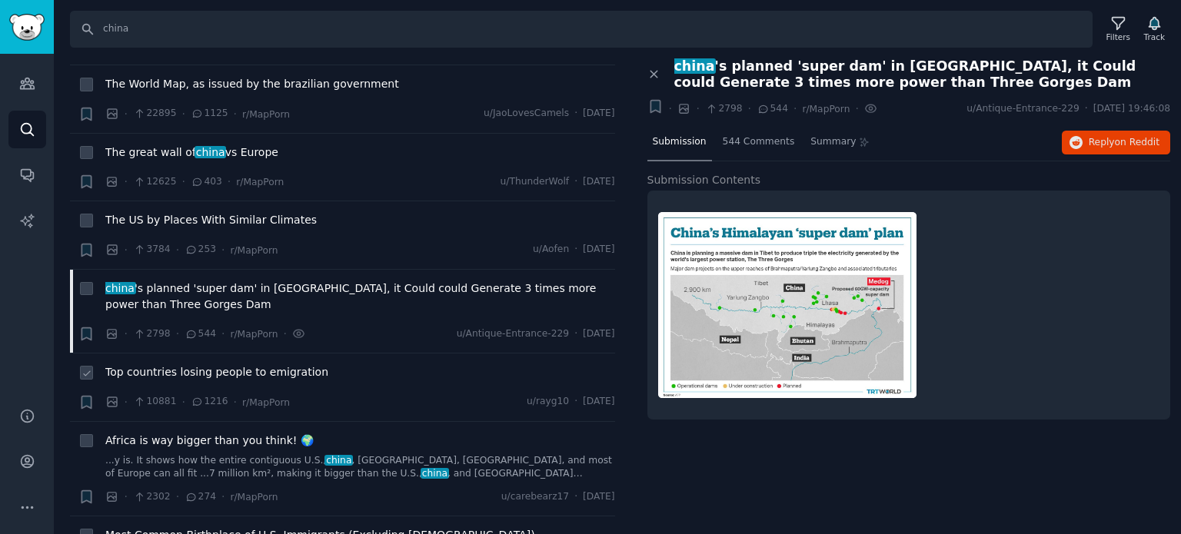
click at [169, 364] on span "Top countries losing people to emigration" at bounding box center [216, 372] width 223 height 16
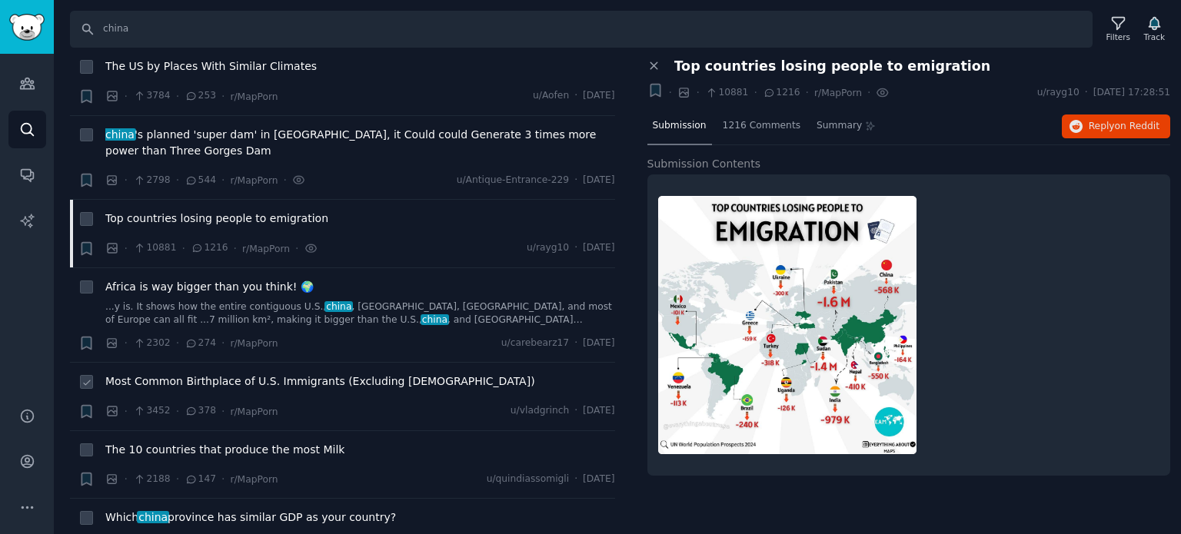
scroll to position [2537, 0]
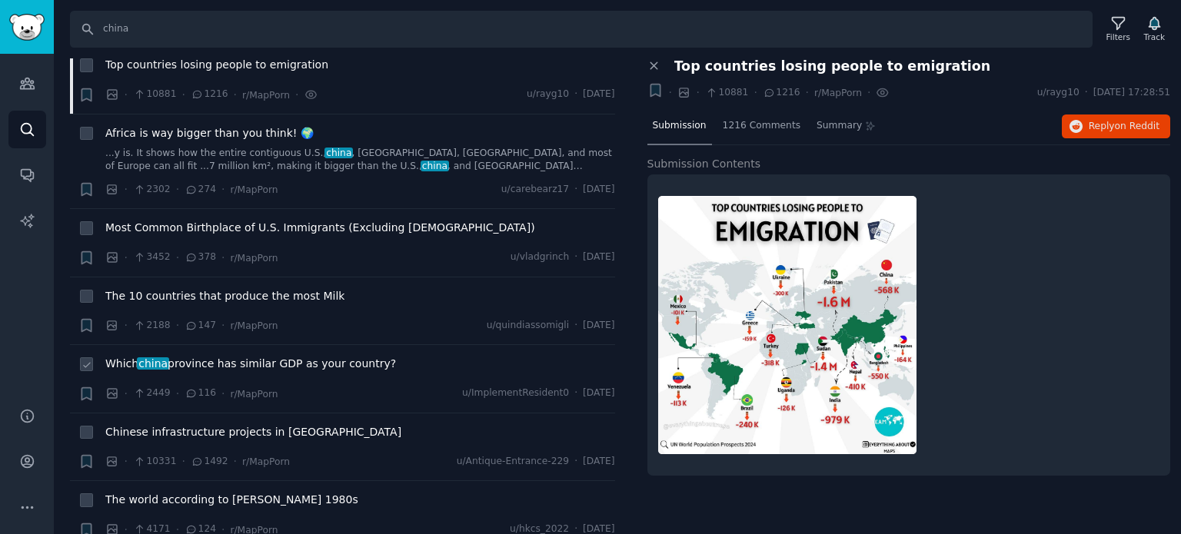
click at [161, 358] on span "china" at bounding box center [153, 364] width 32 height 12
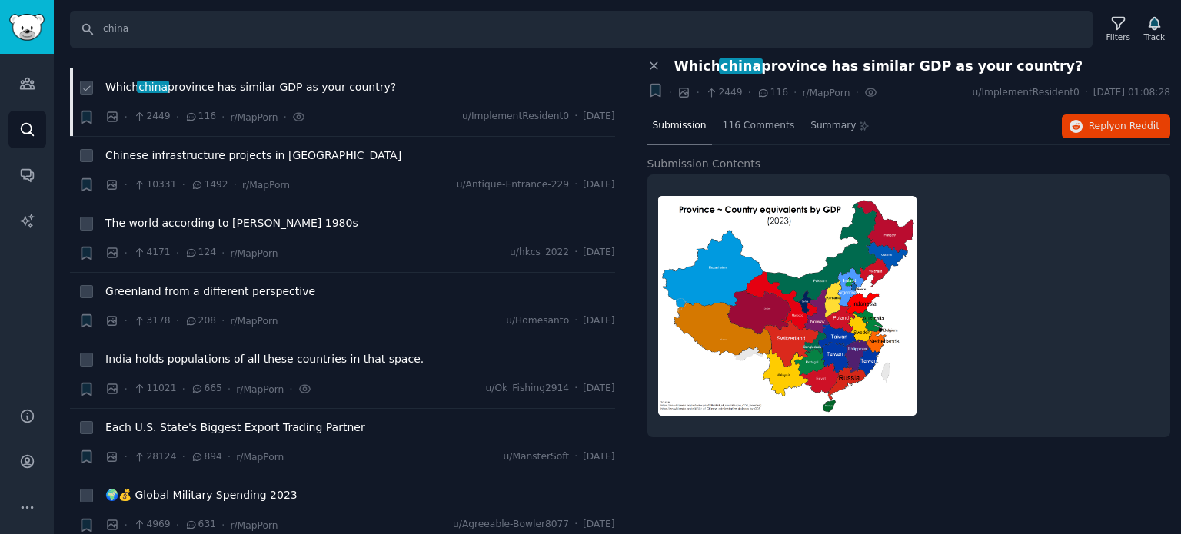
scroll to position [2845, 0]
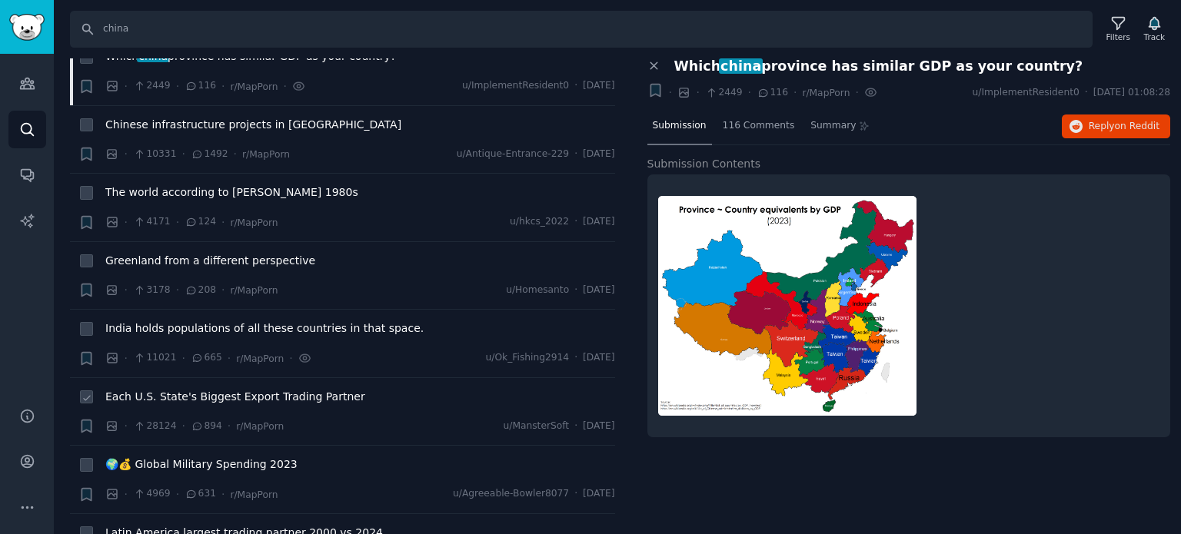
click at [208, 389] on span "Each U.S. State's Biggest Export Trading Partner" at bounding box center [235, 397] width 260 height 16
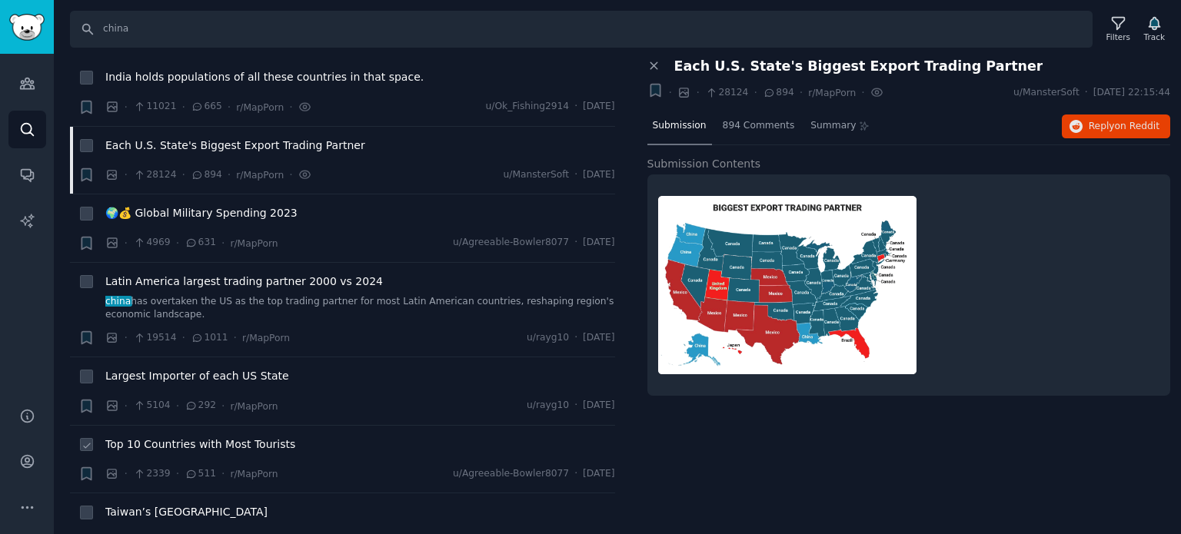
scroll to position [3152, 0]
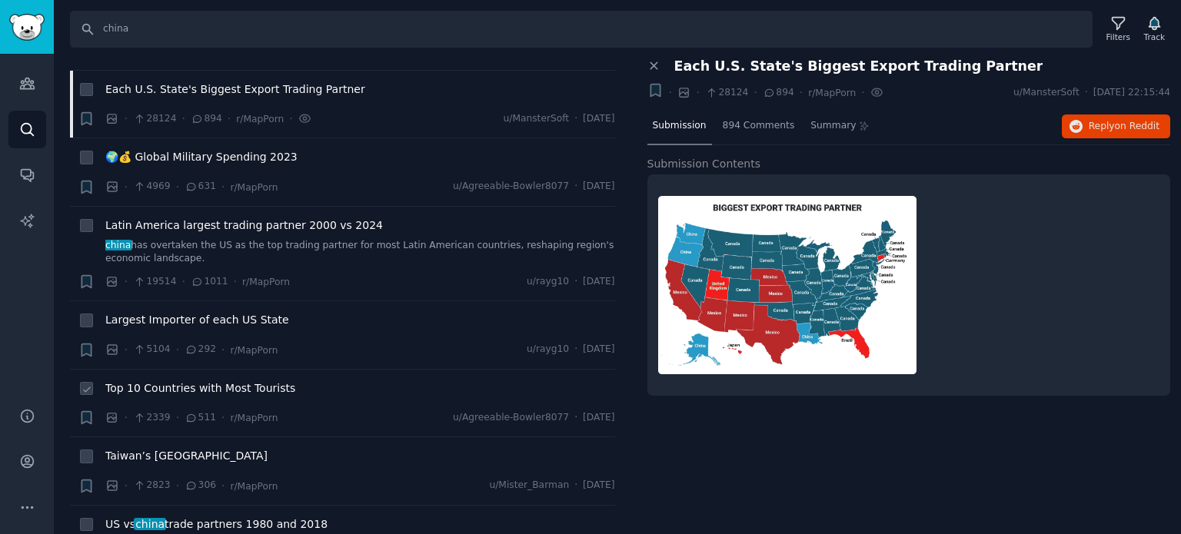
click at [151, 381] on span "Top 10 Countries with Most Tourists" at bounding box center [200, 389] width 190 height 16
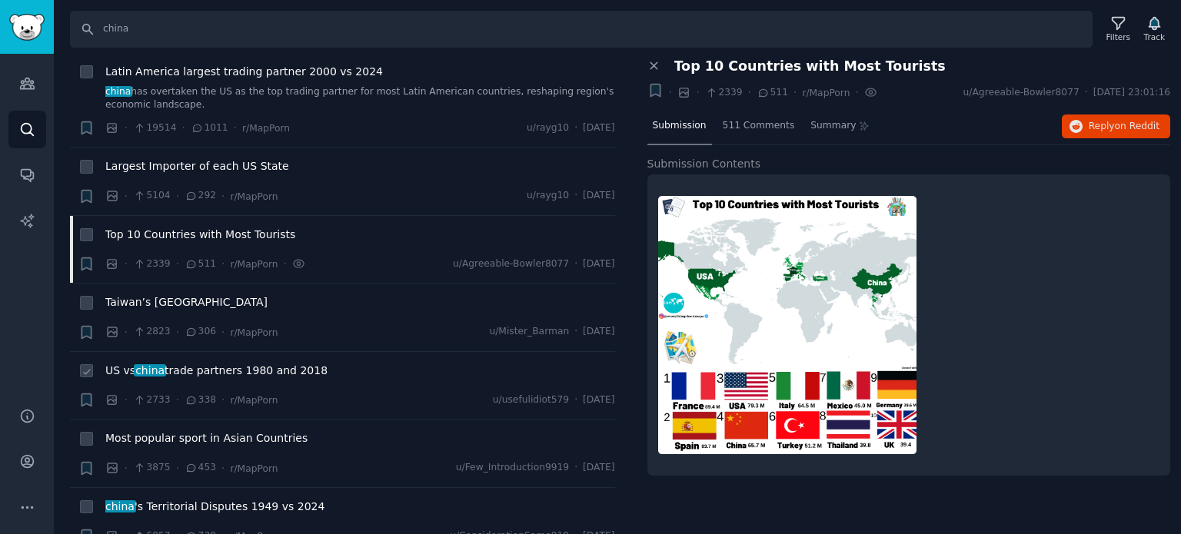
click at [157, 364] on span "china" at bounding box center [150, 370] width 32 height 12
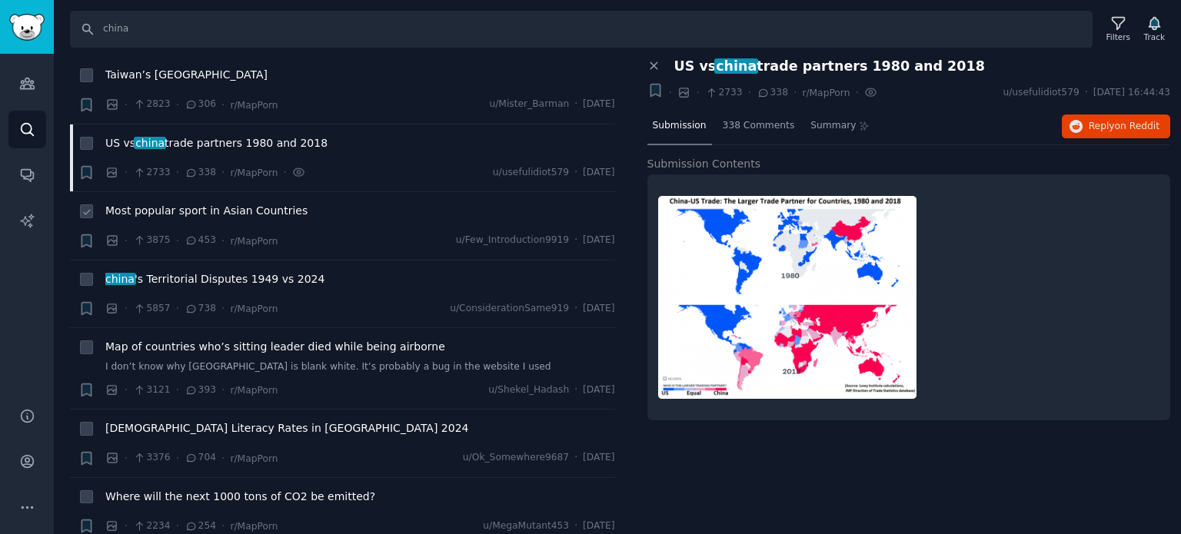
scroll to position [3537, 0]
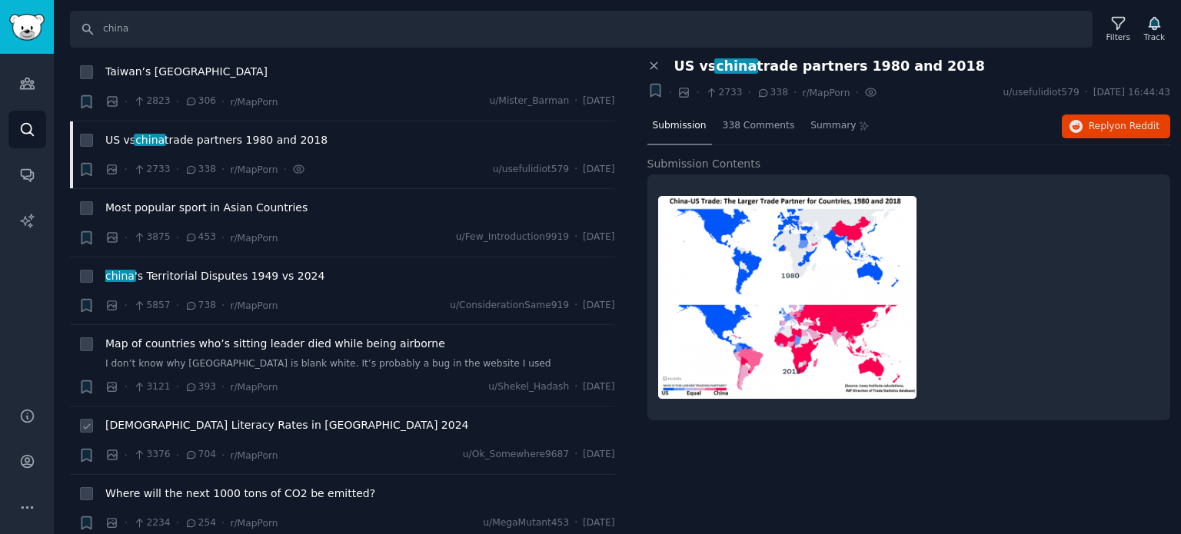
click at [154, 417] on span "[DEMOGRAPHIC_DATA] Literacy Rates in [GEOGRAPHIC_DATA] 2024" at bounding box center [287, 425] width 364 height 16
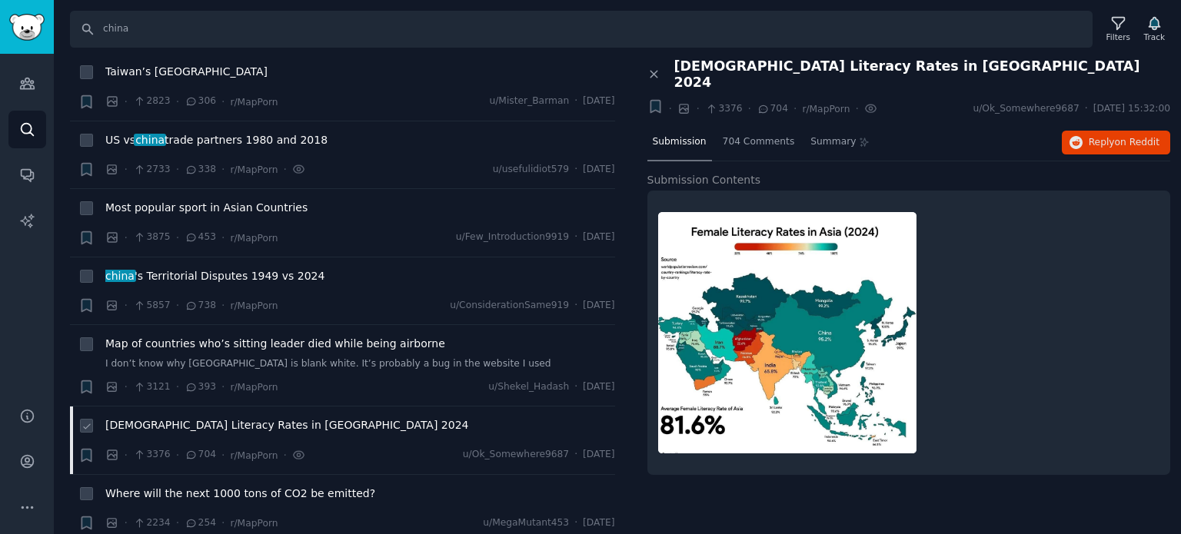
click at [154, 417] on span "[DEMOGRAPHIC_DATA] Literacy Rates in [GEOGRAPHIC_DATA] 2024" at bounding box center [287, 425] width 364 height 16
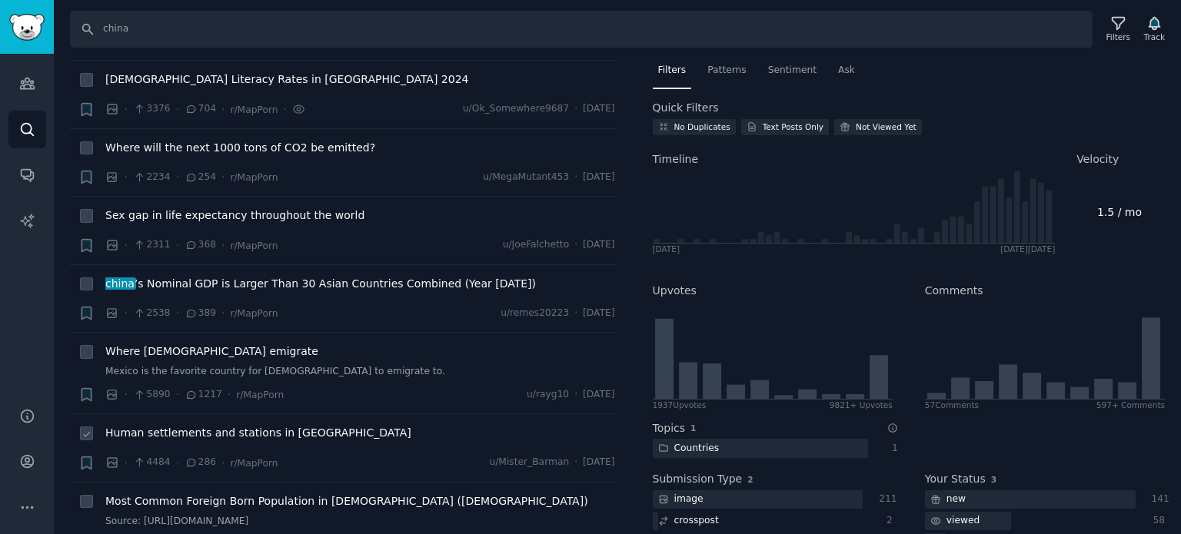
scroll to position [3921, 0]
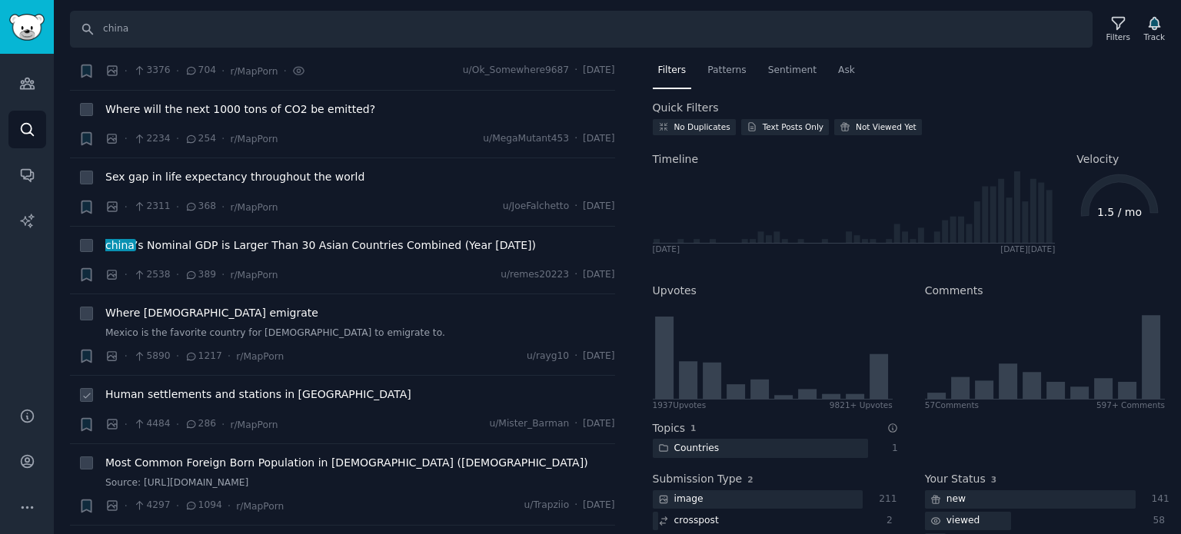
click at [154, 387] on span "Human settlements and stations in [GEOGRAPHIC_DATA]" at bounding box center [258, 395] width 306 height 16
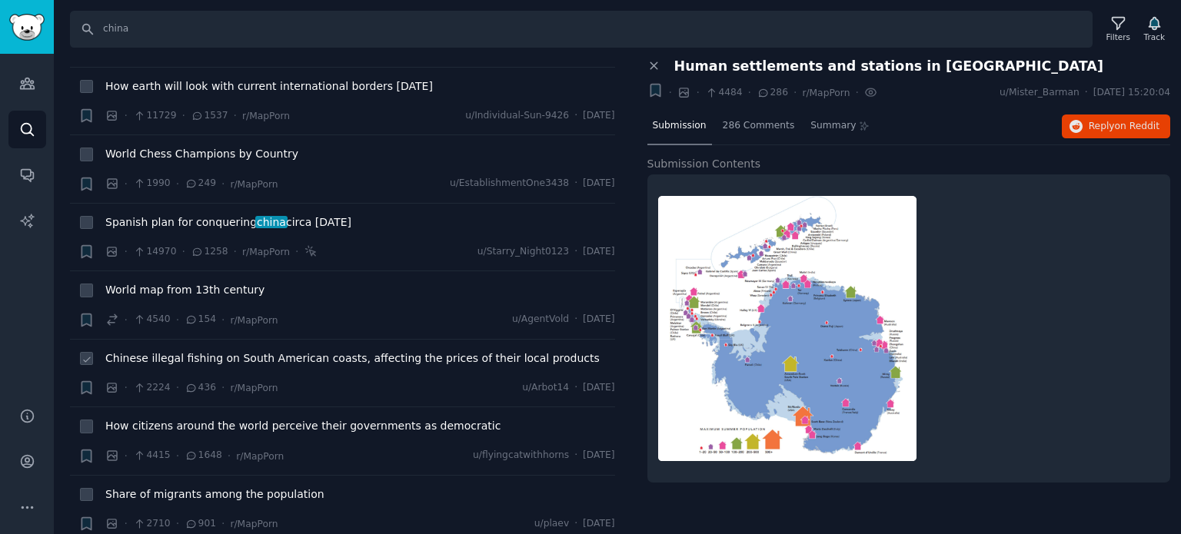
scroll to position [4382, 0]
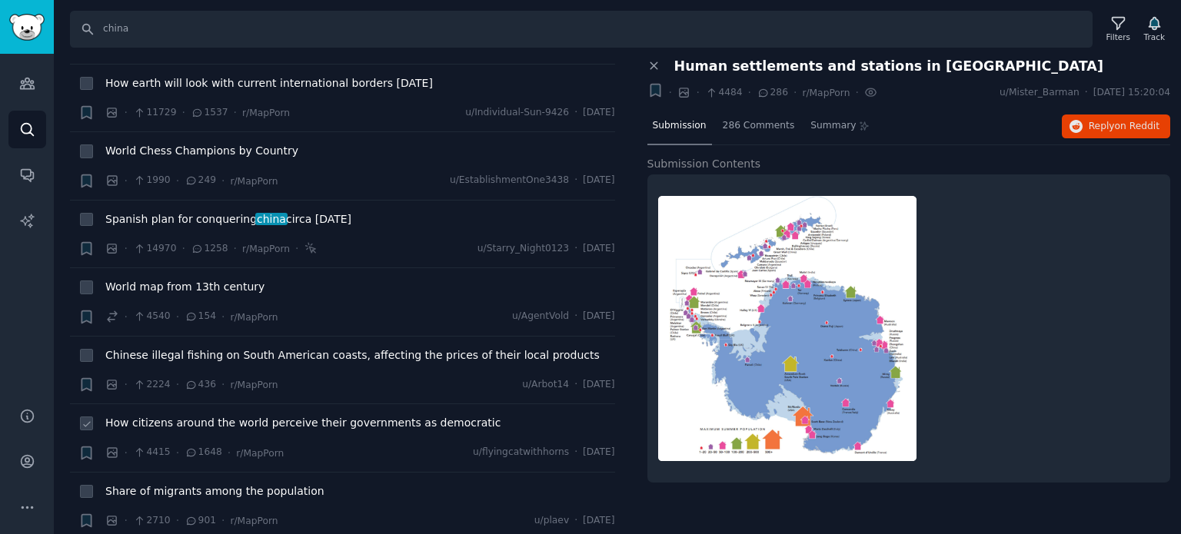
click at [157, 415] on span "How citizens around the world perceive their governments as democratic" at bounding box center [302, 423] width 395 height 16
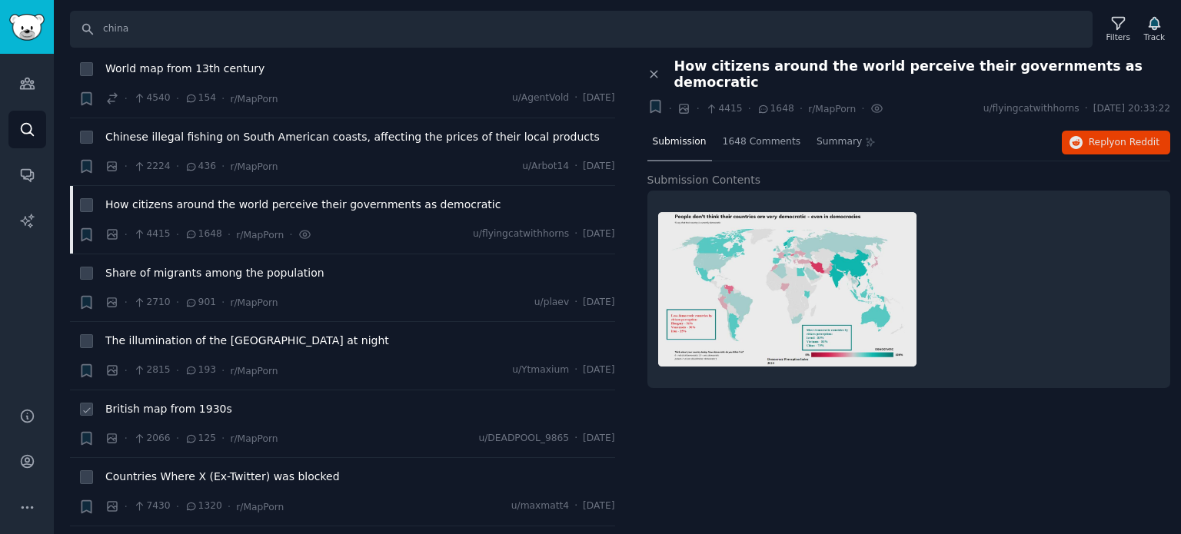
scroll to position [4613, 0]
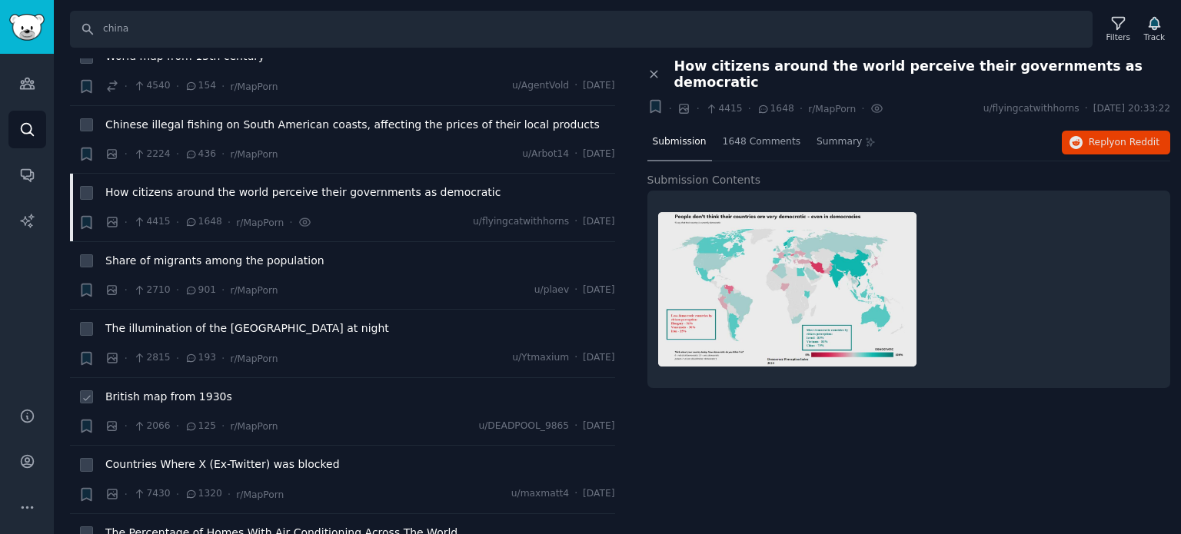
click at [159, 389] on span "British map from 1930s" at bounding box center [168, 397] width 127 height 16
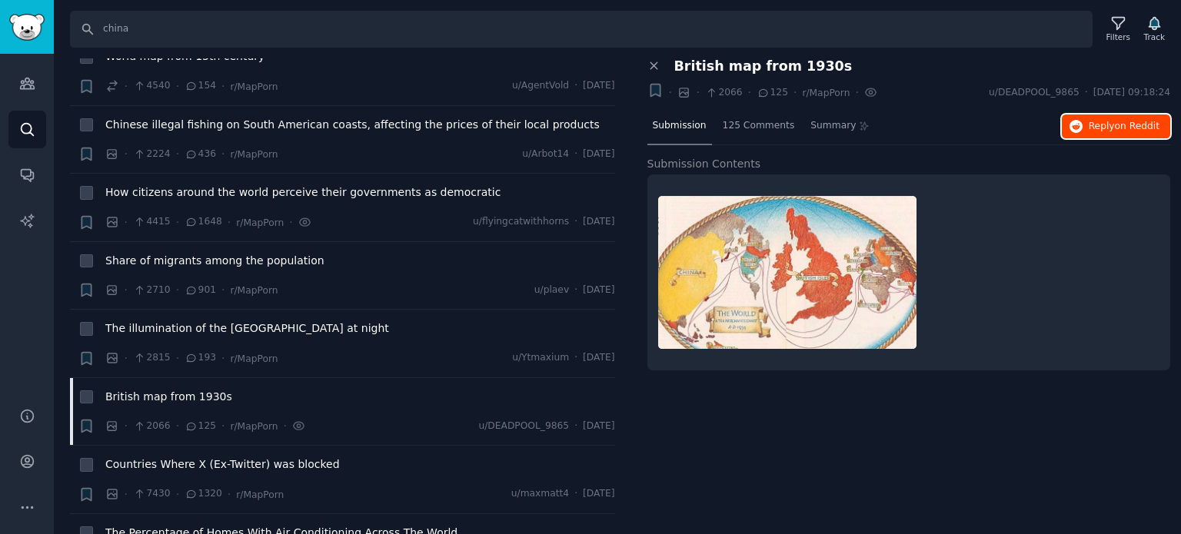
click at [1097, 122] on span "Reply on Reddit" at bounding box center [1124, 127] width 71 height 14
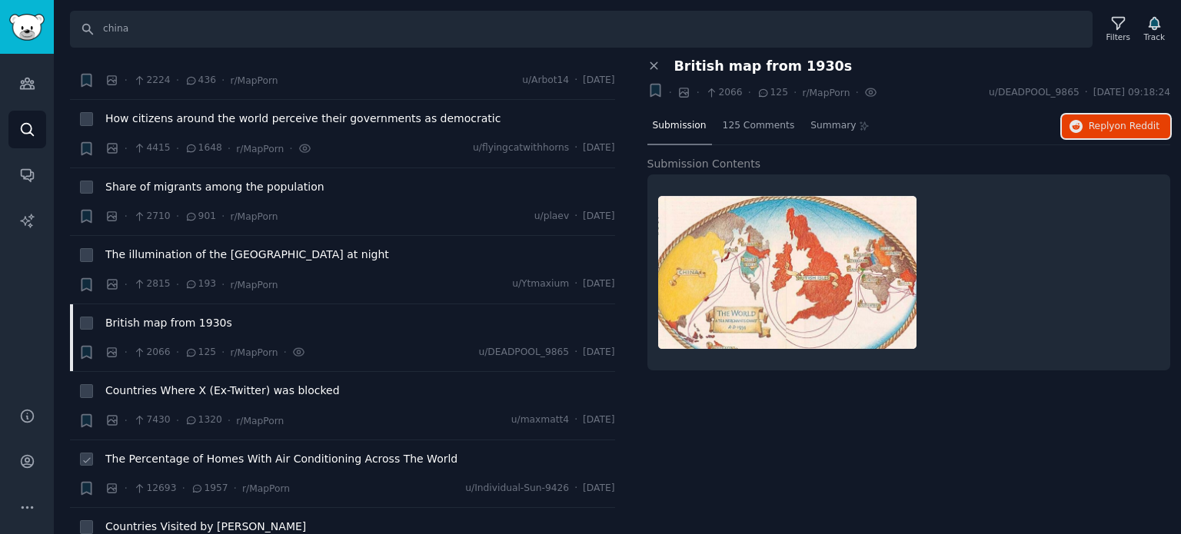
scroll to position [4767, 0]
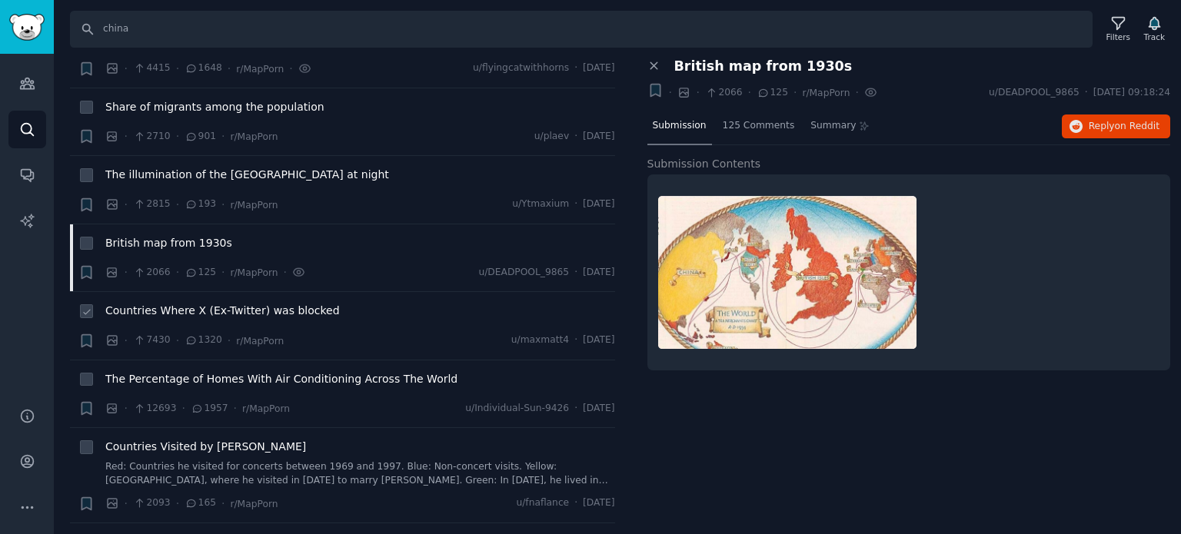
click at [180, 303] on span "Countries Where X (Ex-Twitter) was blocked" at bounding box center [222, 311] width 235 height 16
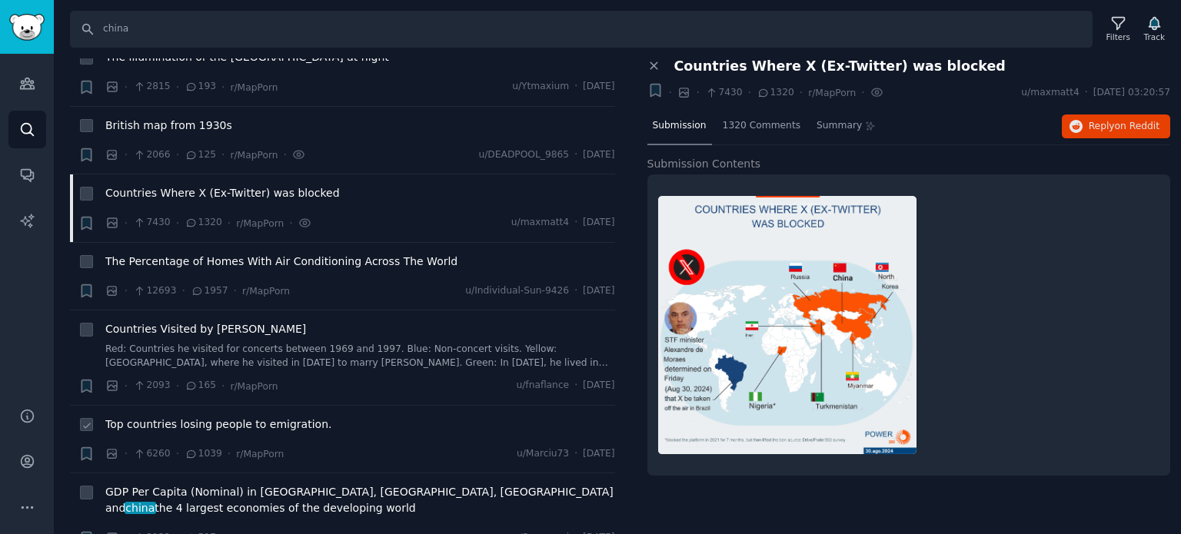
scroll to position [4921, 0]
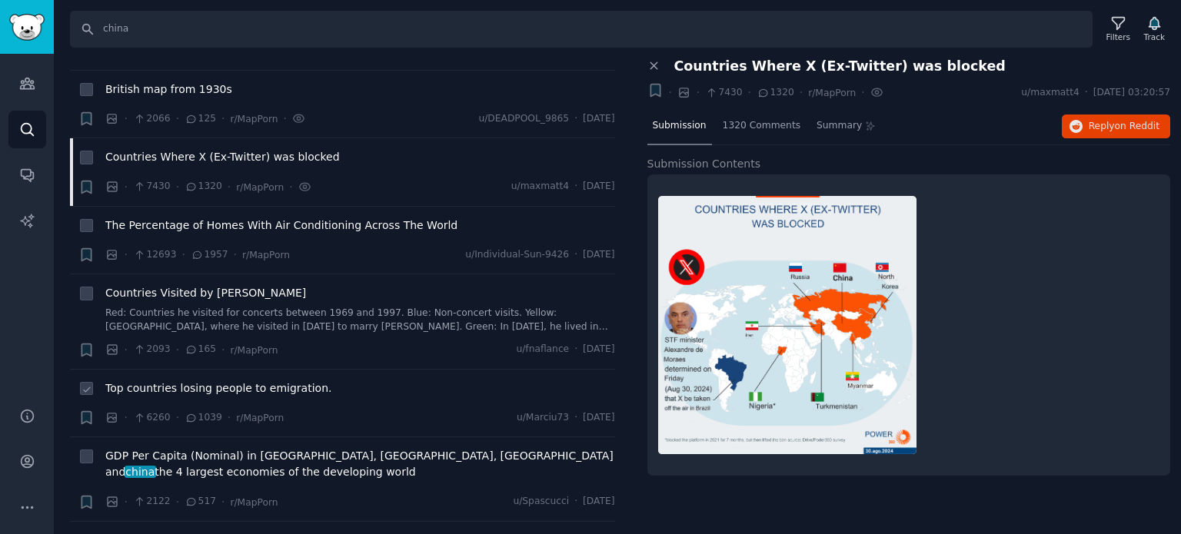
click at [188, 381] on span "Top countries losing people to emigration." at bounding box center [218, 389] width 226 height 16
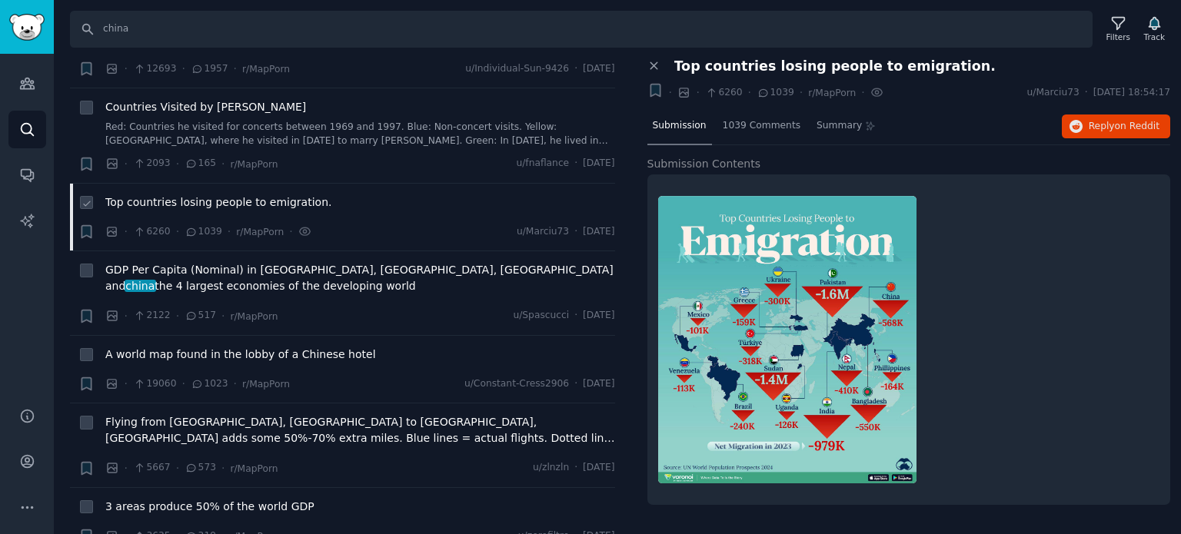
scroll to position [5151, 0]
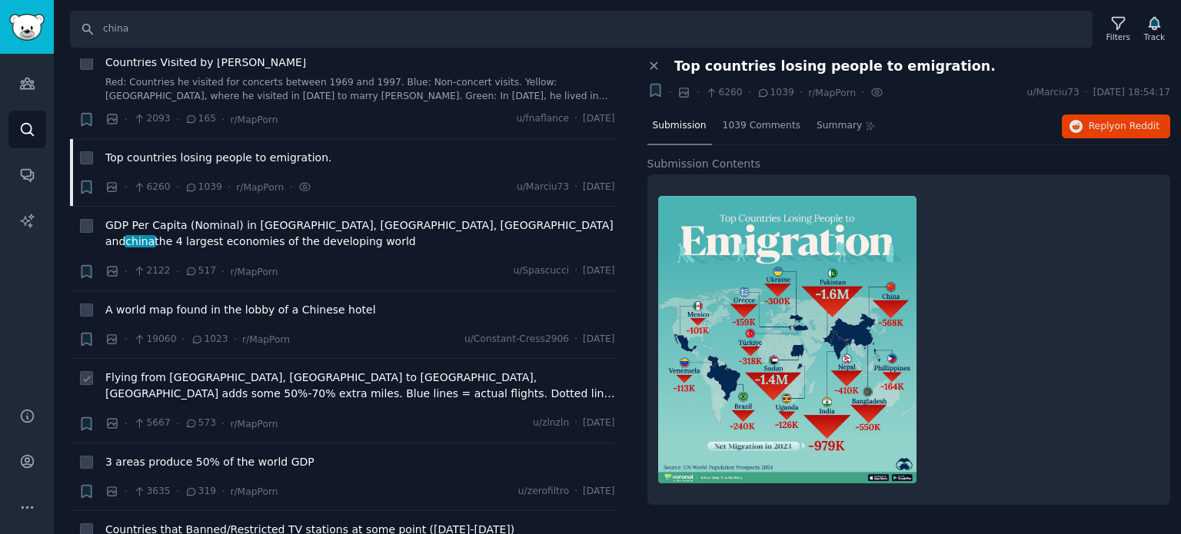
click at [197, 370] on span "Flying from [GEOGRAPHIC_DATA], [GEOGRAPHIC_DATA] to [GEOGRAPHIC_DATA], [GEOGRAP…" at bounding box center [360, 386] width 510 height 32
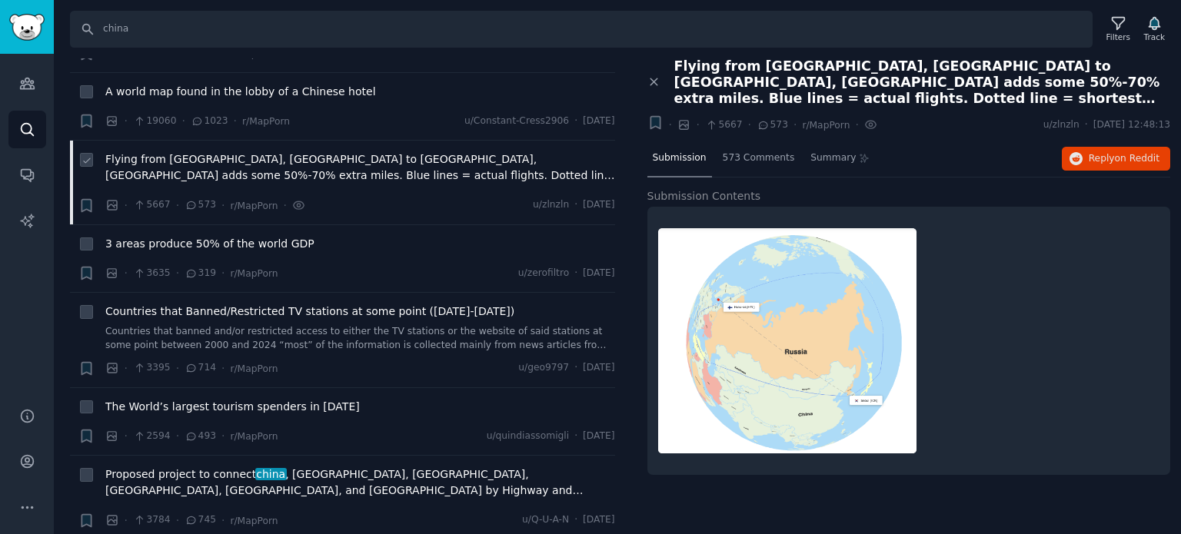
scroll to position [5382, 0]
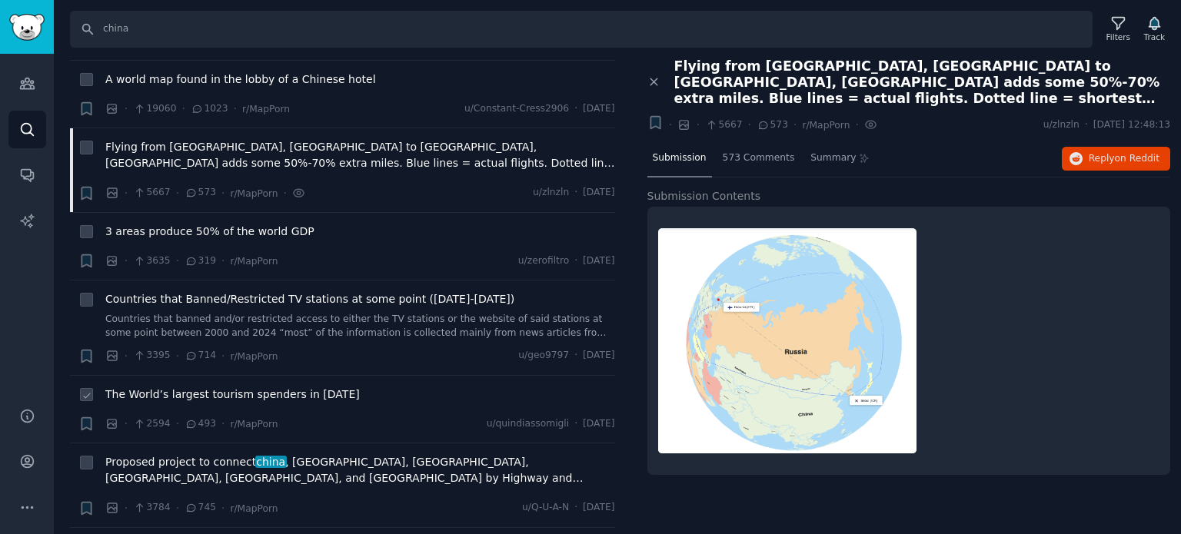
click at [191, 387] on span "The World’s largest tourism spenders in [DATE]" at bounding box center [232, 395] width 254 height 16
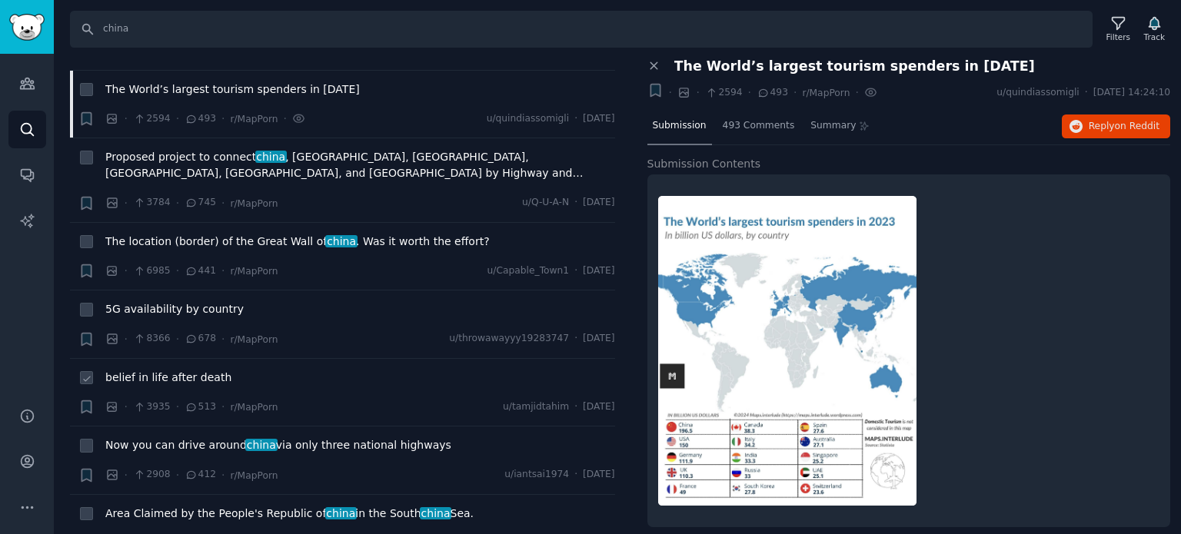
scroll to position [5690, 0]
click at [174, 368] on span "belief in life after death" at bounding box center [168, 376] width 126 height 16
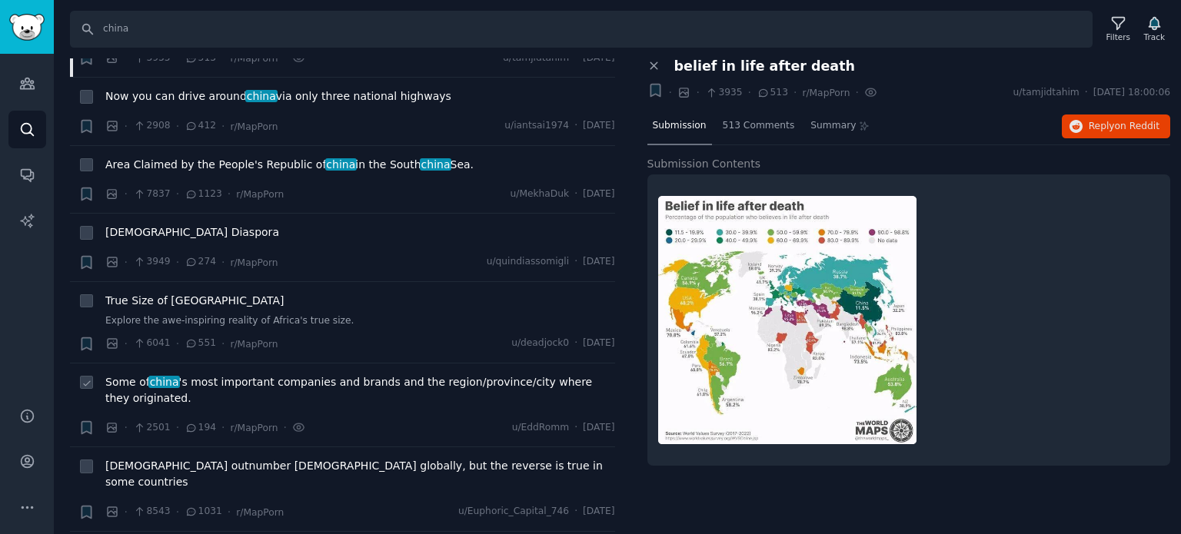
scroll to position [6151, 0]
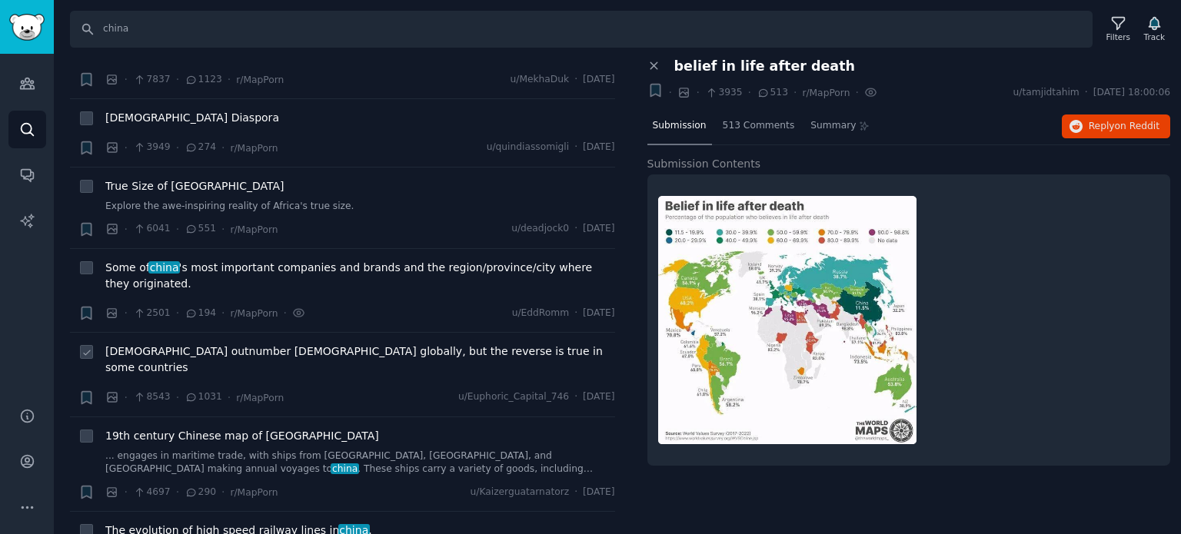
click at [151, 344] on span "[DEMOGRAPHIC_DATA] outnumber [DEMOGRAPHIC_DATA] globally, but the reverse is tr…" at bounding box center [360, 360] width 510 height 32
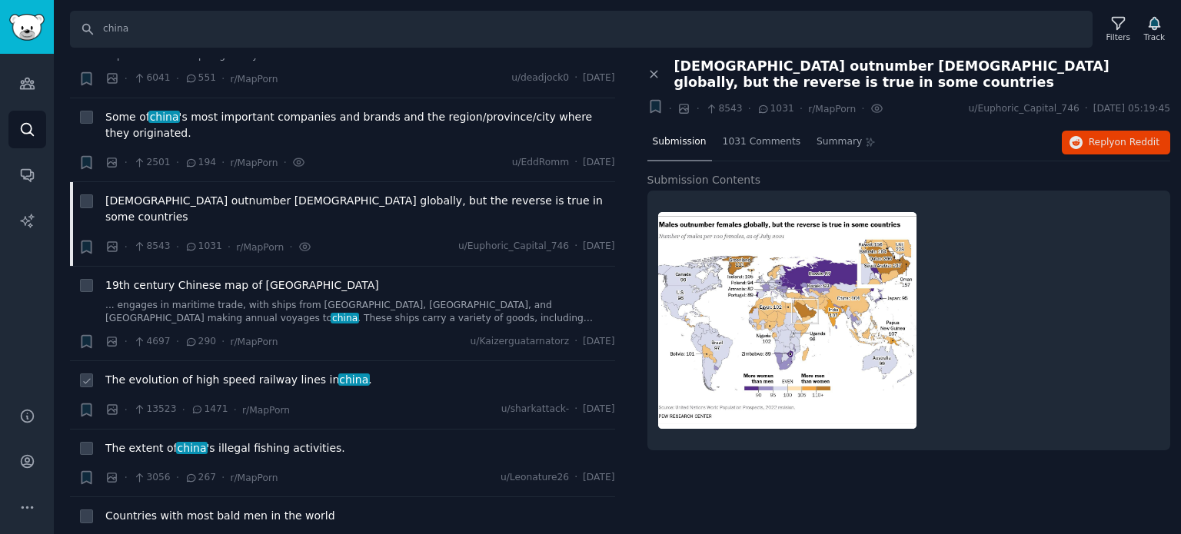
scroll to position [6305, 0]
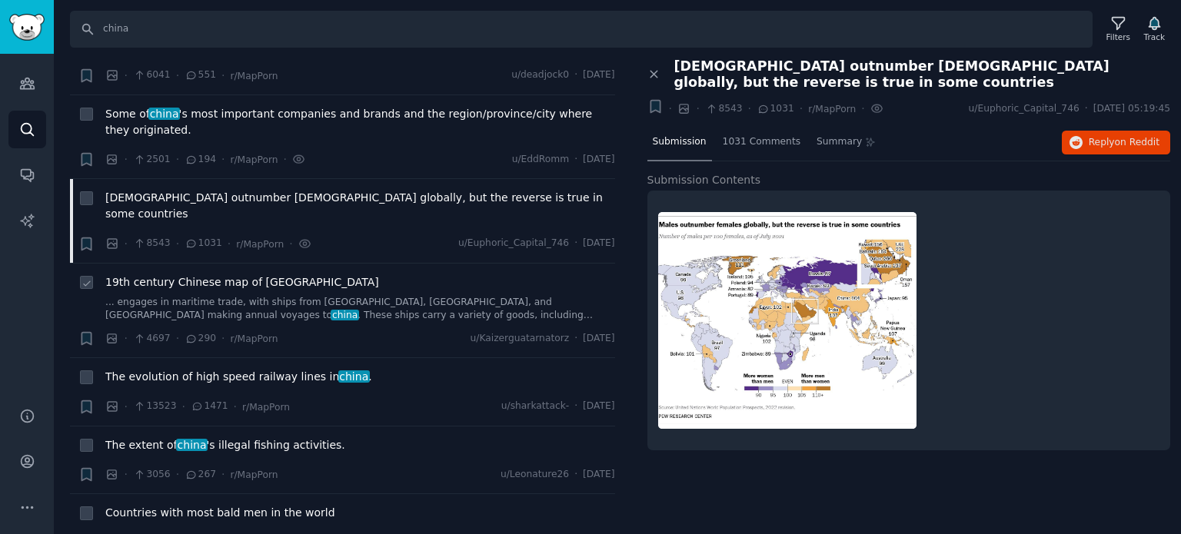
click at [206, 274] on span "19th century Chinese map of [GEOGRAPHIC_DATA]" at bounding box center [242, 282] width 274 height 16
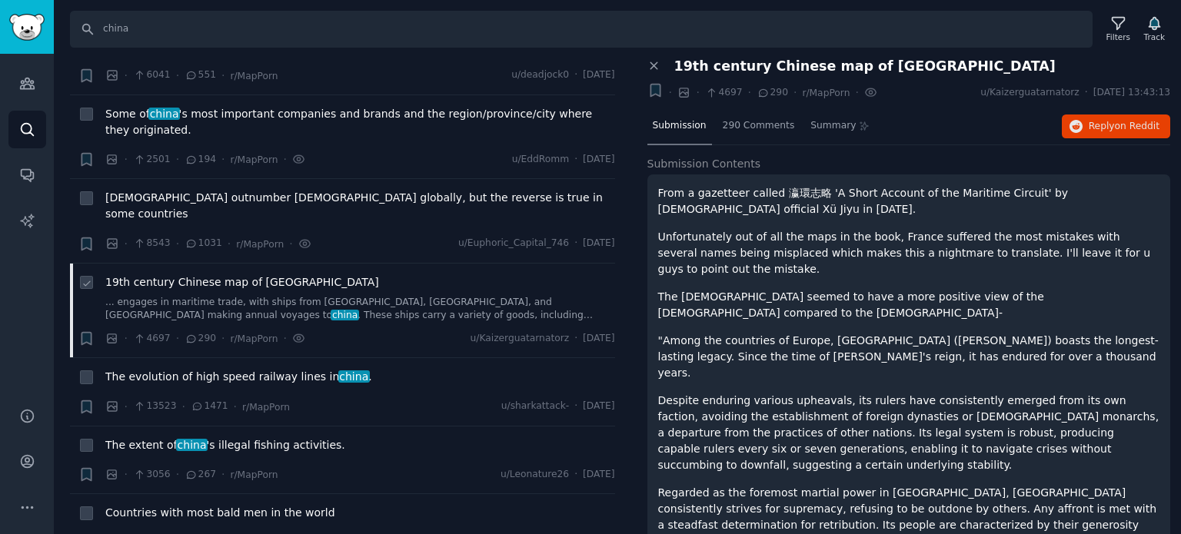
click at [197, 274] on span "19th century Chinese map of [GEOGRAPHIC_DATA]" at bounding box center [242, 282] width 274 height 16
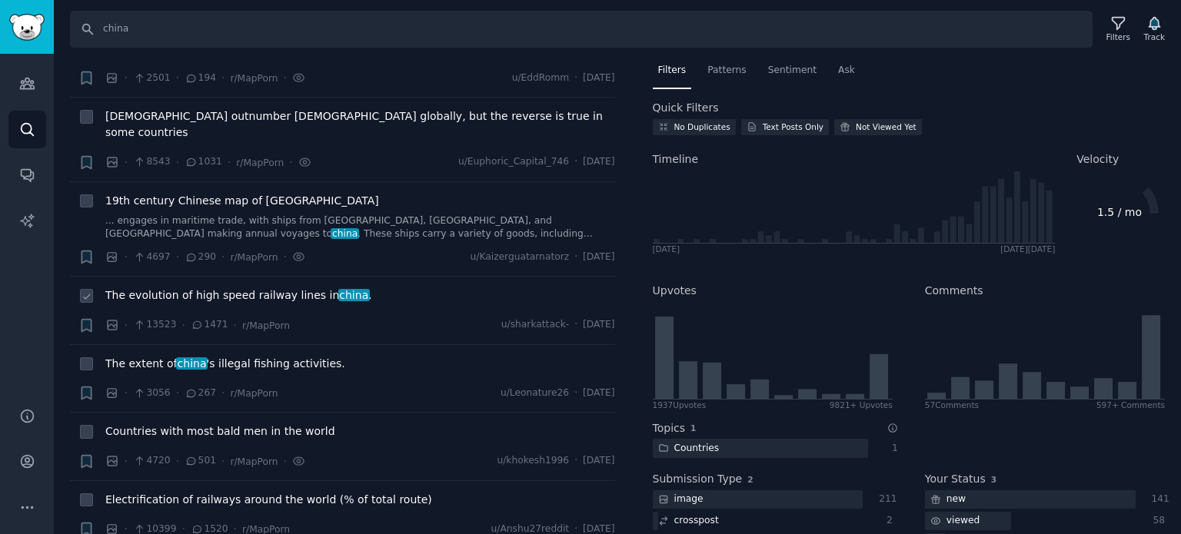
scroll to position [6535, 0]
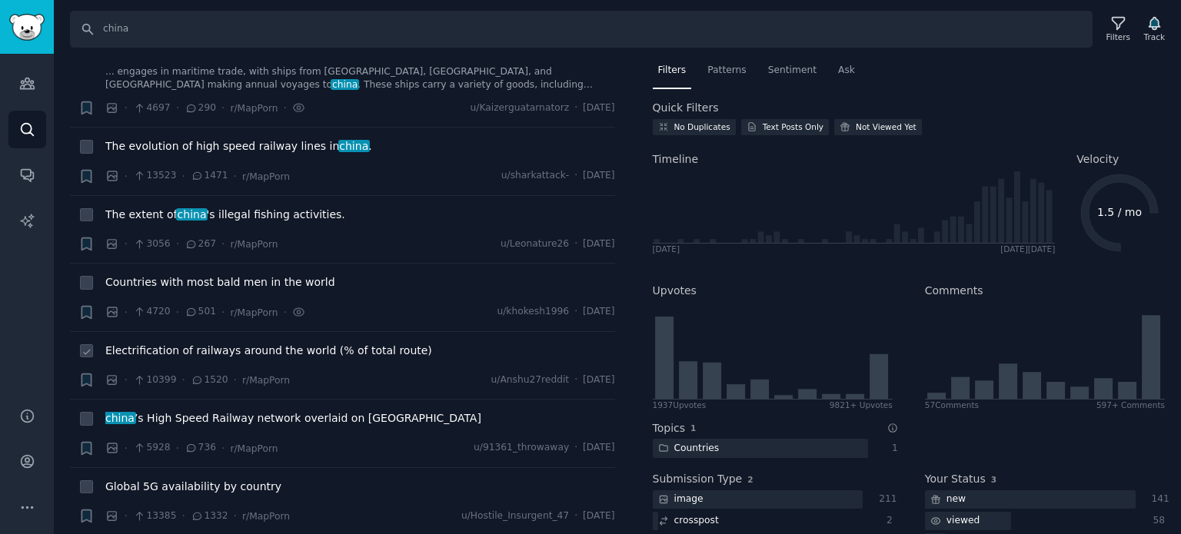
click at [173, 343] on span "Electrification of railways around the world (% of total route)" at bounding box center [268, 351] width 327 height 16
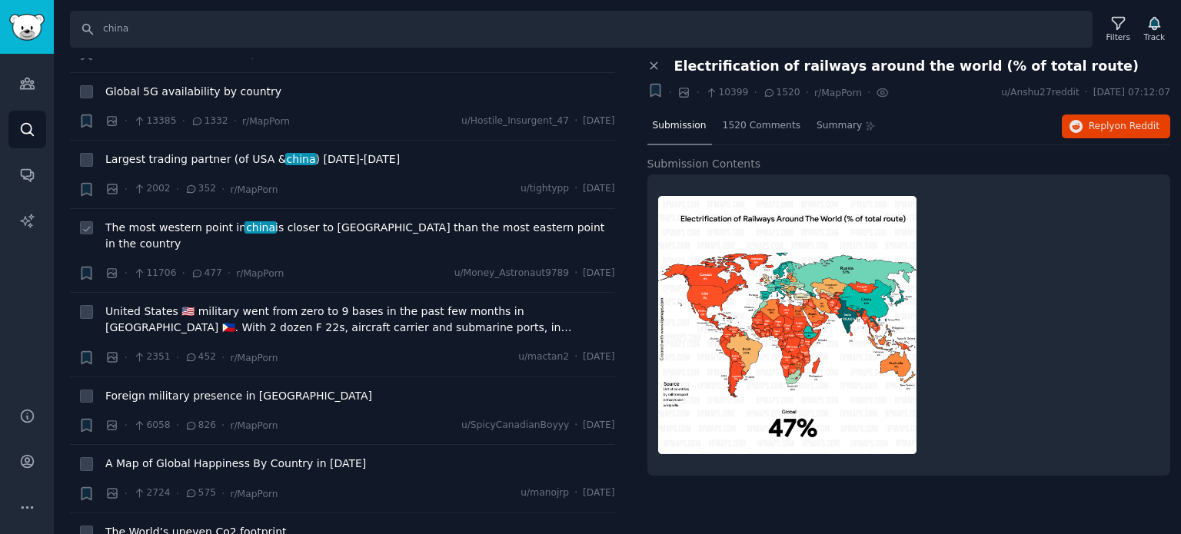
scroll to position [7227, 0]
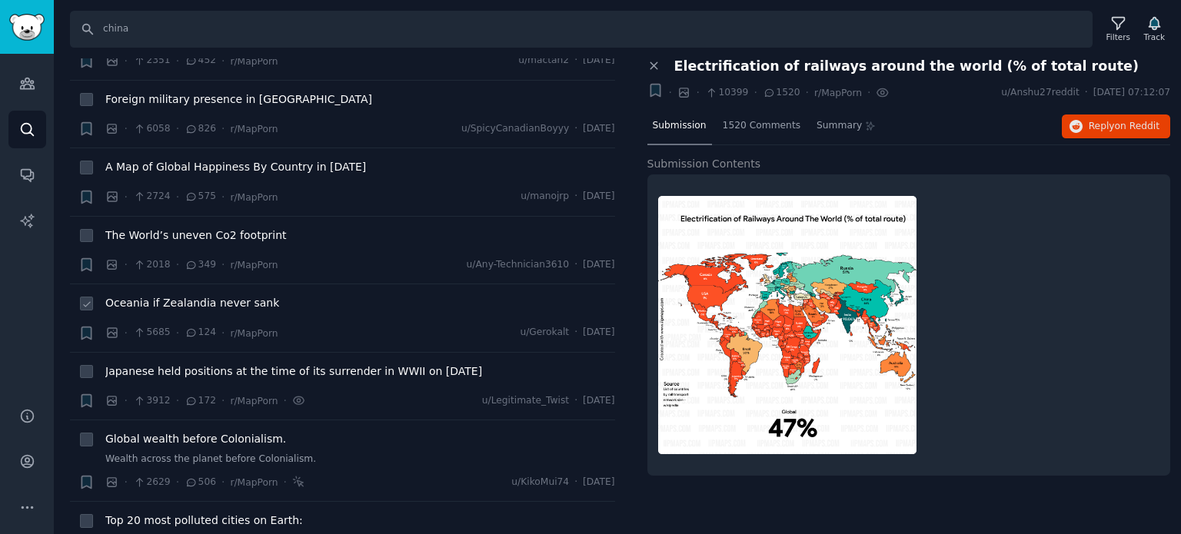
click at [173, 295] on span "Oceania if Zealandia never sank" at bounding box center [192, 303] width 174 height 16
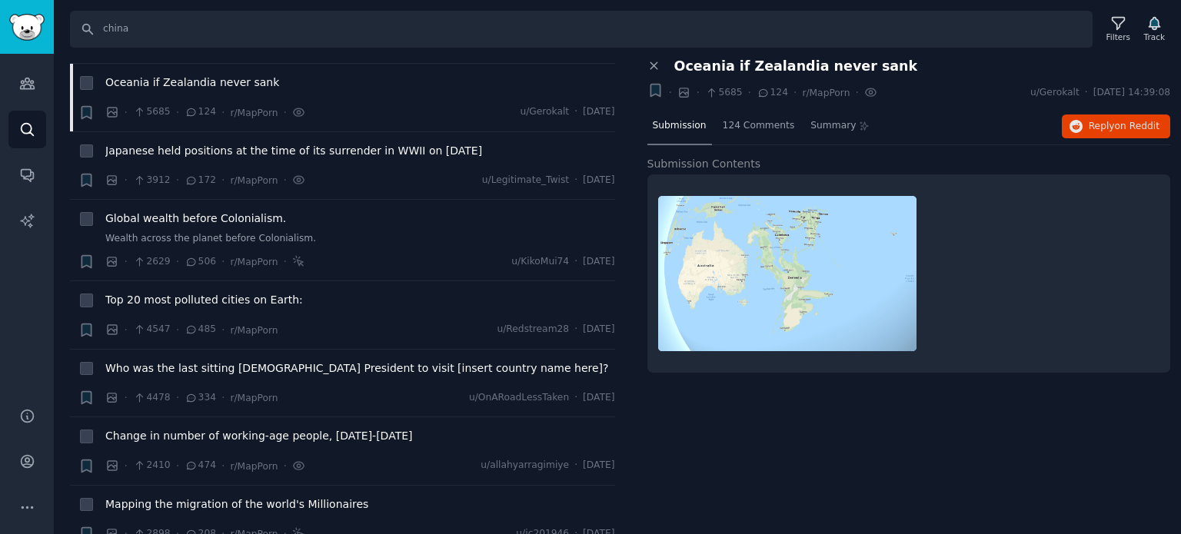
scroll to position [7765, 0]
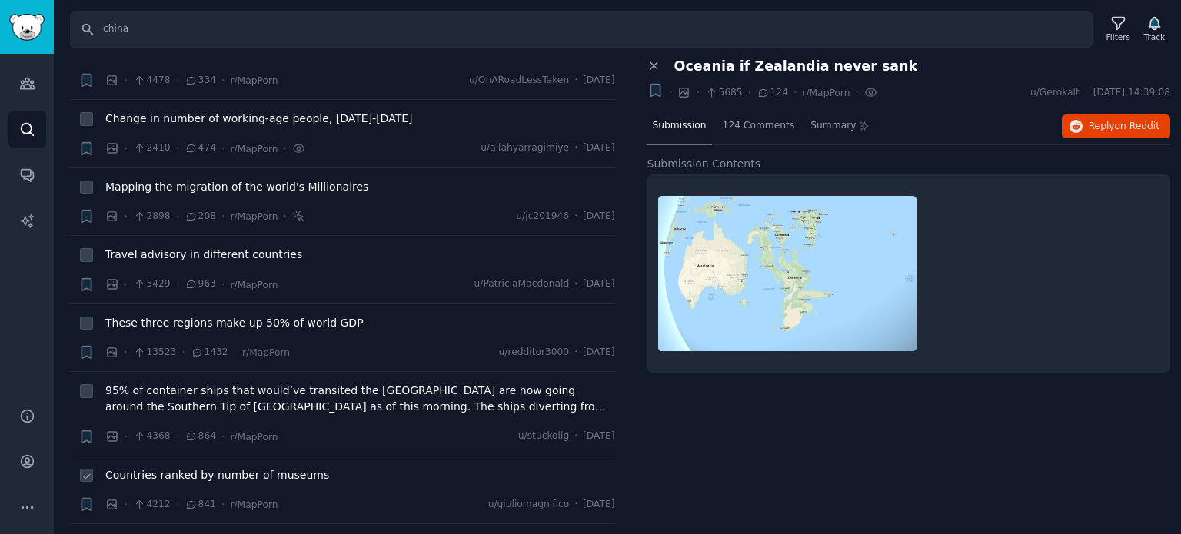
click at [188, 467] on span "Countries ranked by number of museums" at bounding box center [217, 475] width 224 height 16
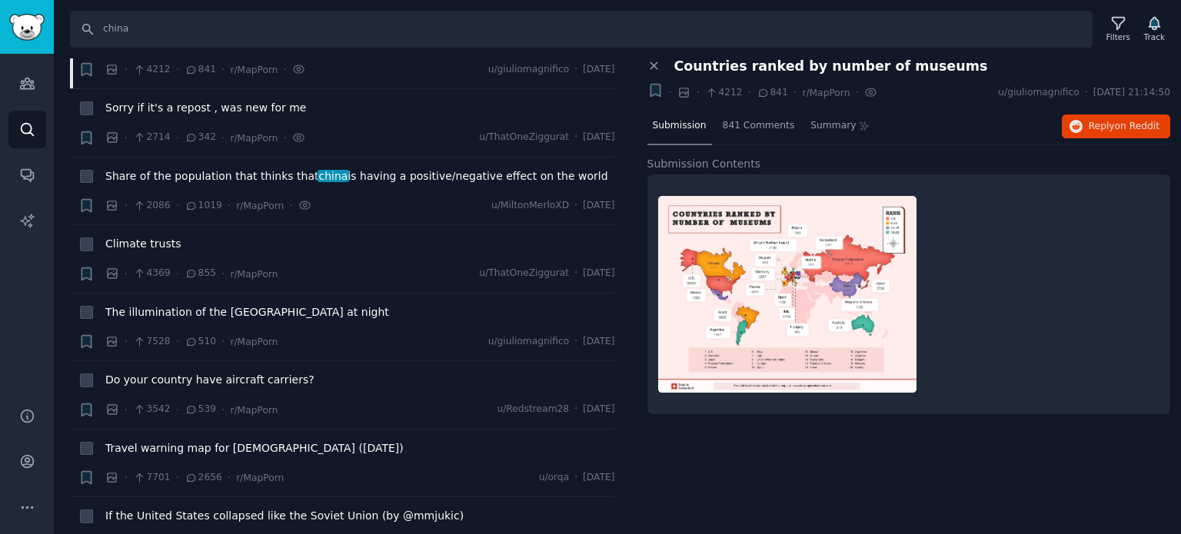
scroll to position [8457, 0]
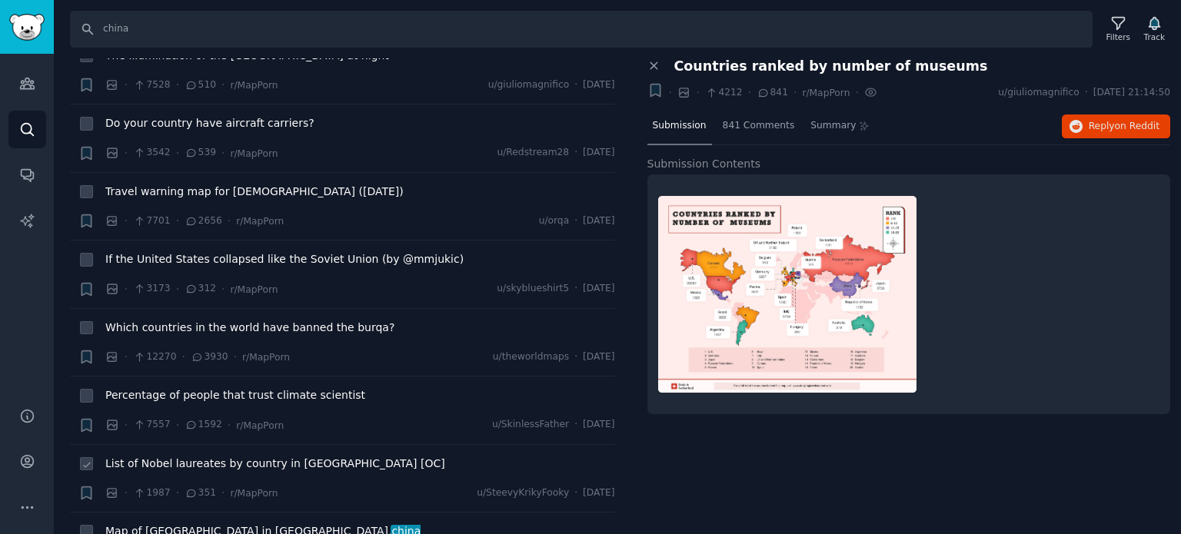
click at [252, 456] on span "List of Nobel laureates by country in [GEOGRAPHIC_DATA] [OC]" at bounding box center [275, 464] width 340 height 16
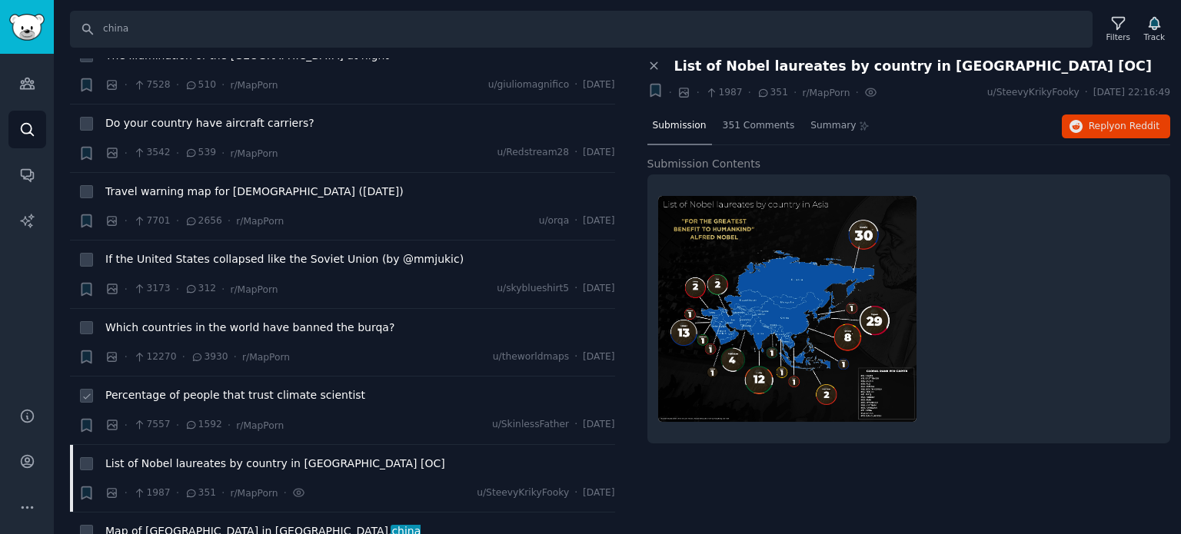
click at [201, 388] on span "Percentage of people that trust climate scientist" at bounding box center [235, 396] width 260 height 16
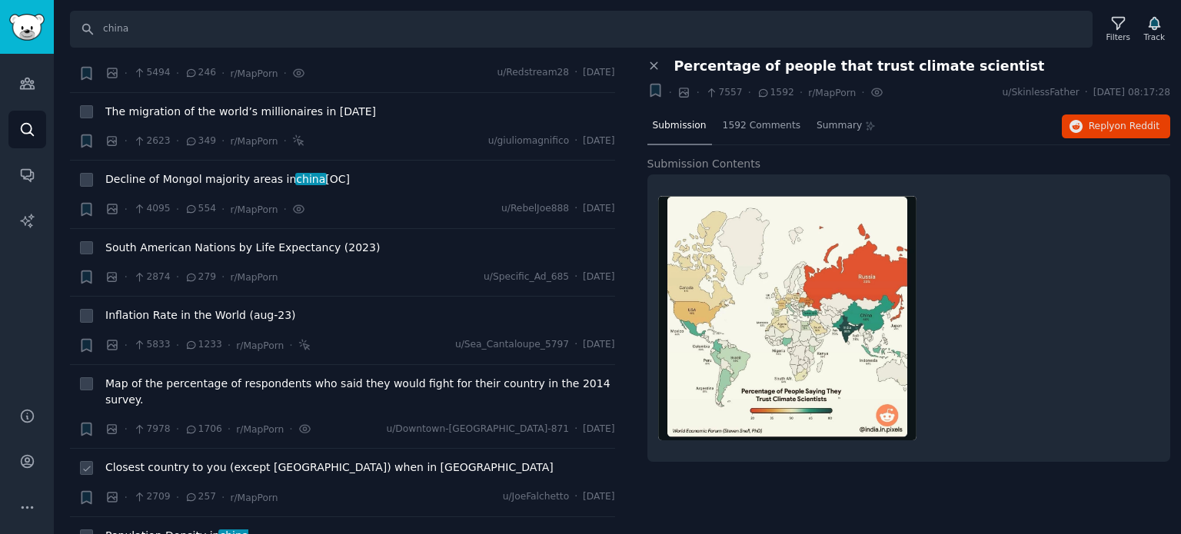
scroll to position [9611, 0]
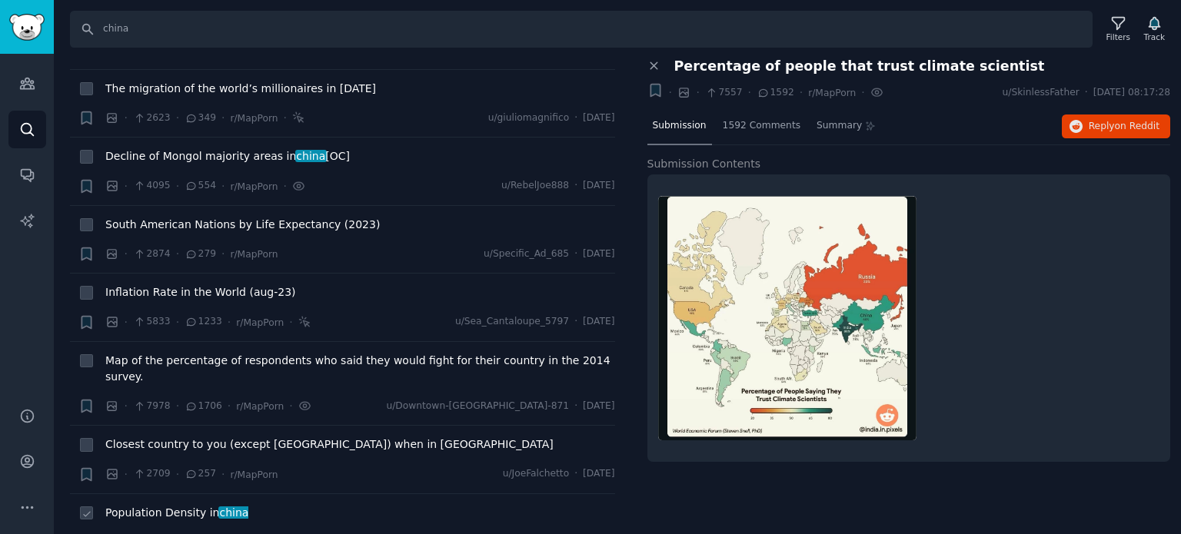
click at [154, 505] on span "Population Density in [GEOGRAPHIC_DATA]" at bounding box center [176, 513] width 143 height 16
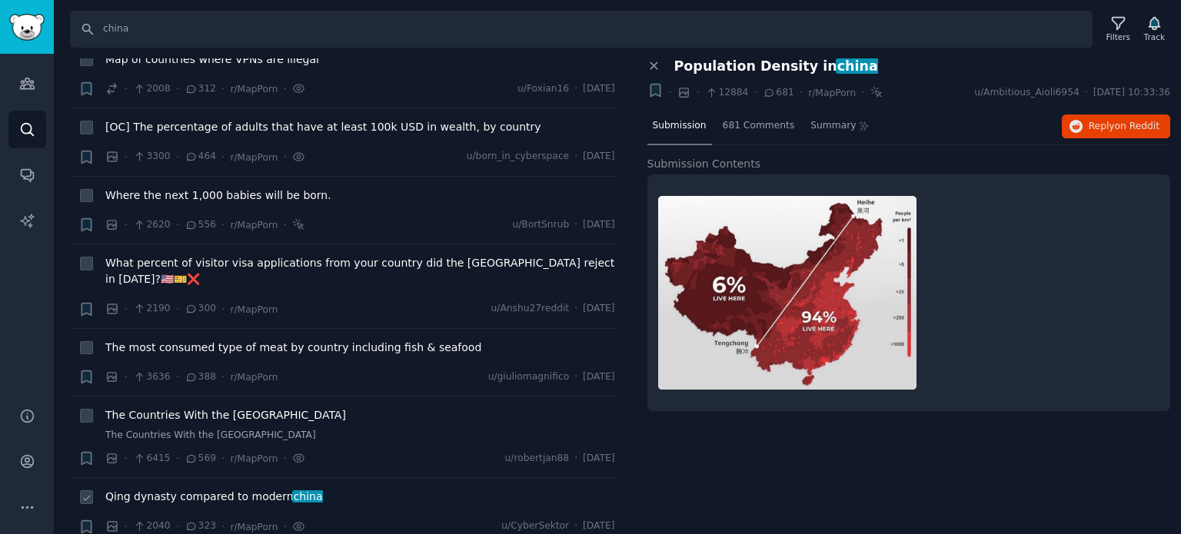
scroll to position [10226, 0]
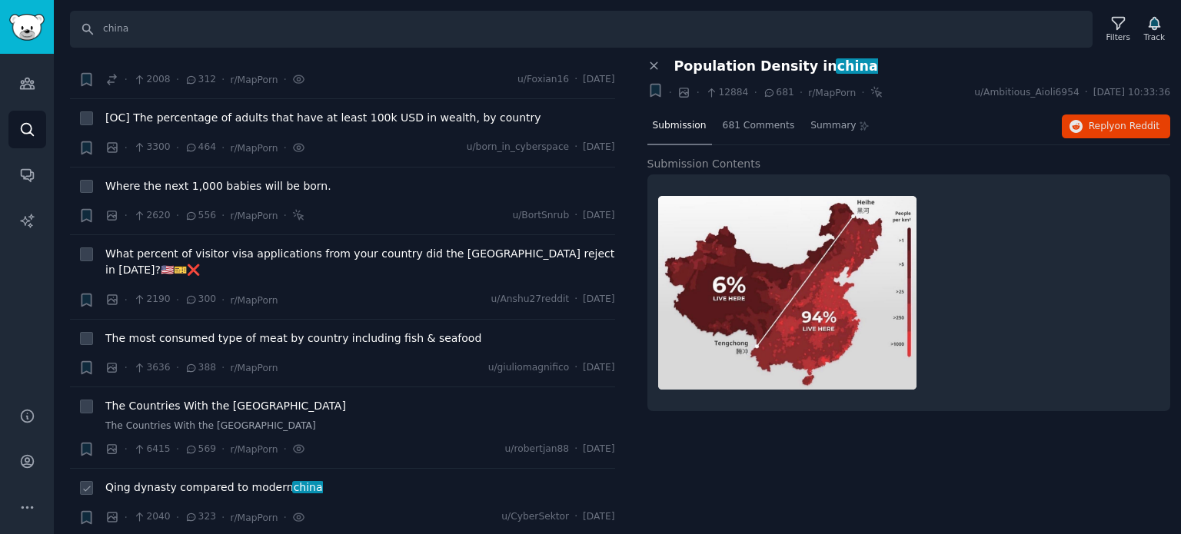
click at [186, 480] on span "Qing dynasty compared to modern [GEOGRAPHIC_DATA]" at bounding box center [214, 488] width 218 height 16
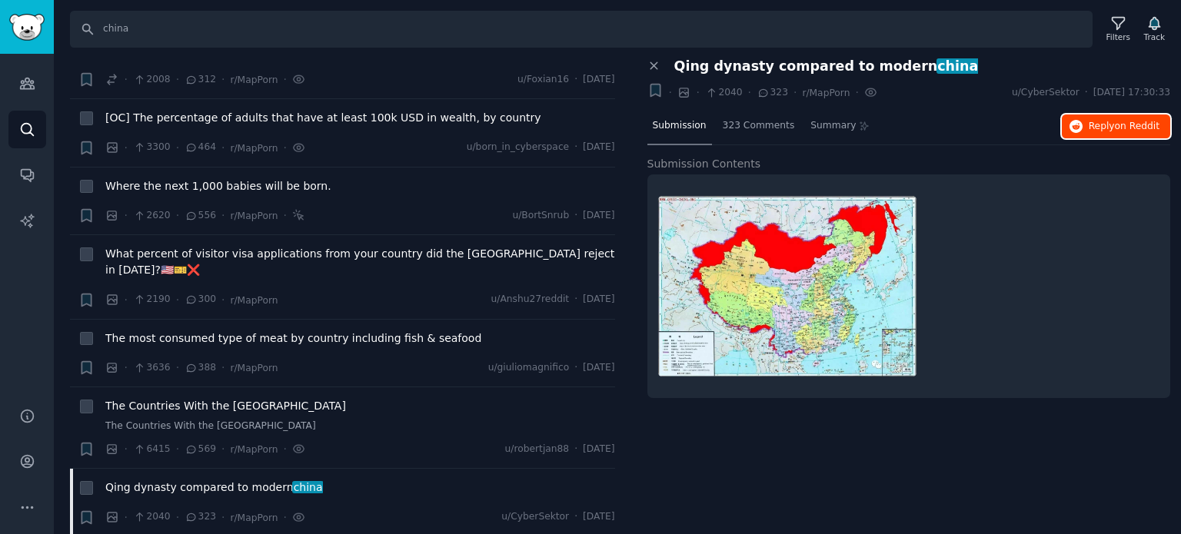
click at [1091, 128] on span "Reply on Reddit" at bounding box center [1124, 127] width 71 height 14
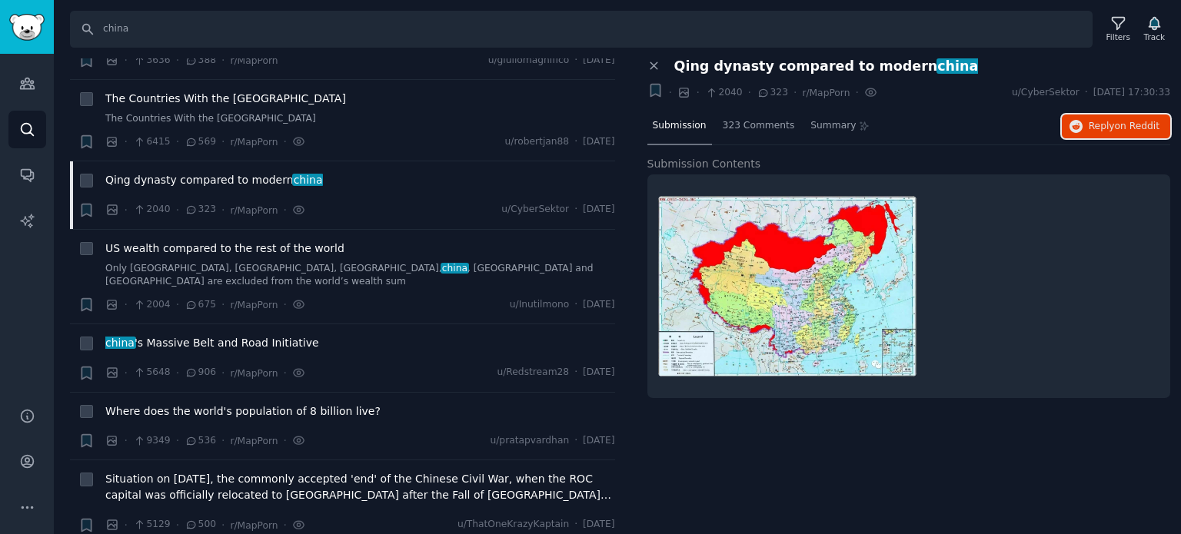
scroll to position [10610, 0]
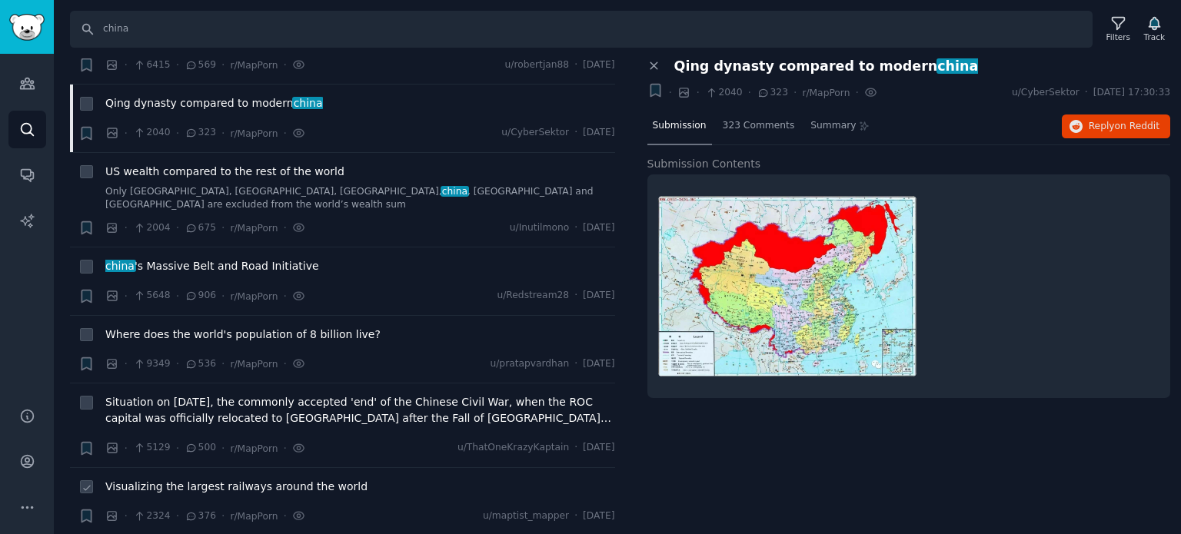
click at [162, 479] on span "Visualizing the largest railways around the world" at bounding box center [236, 487] width 262 height 16
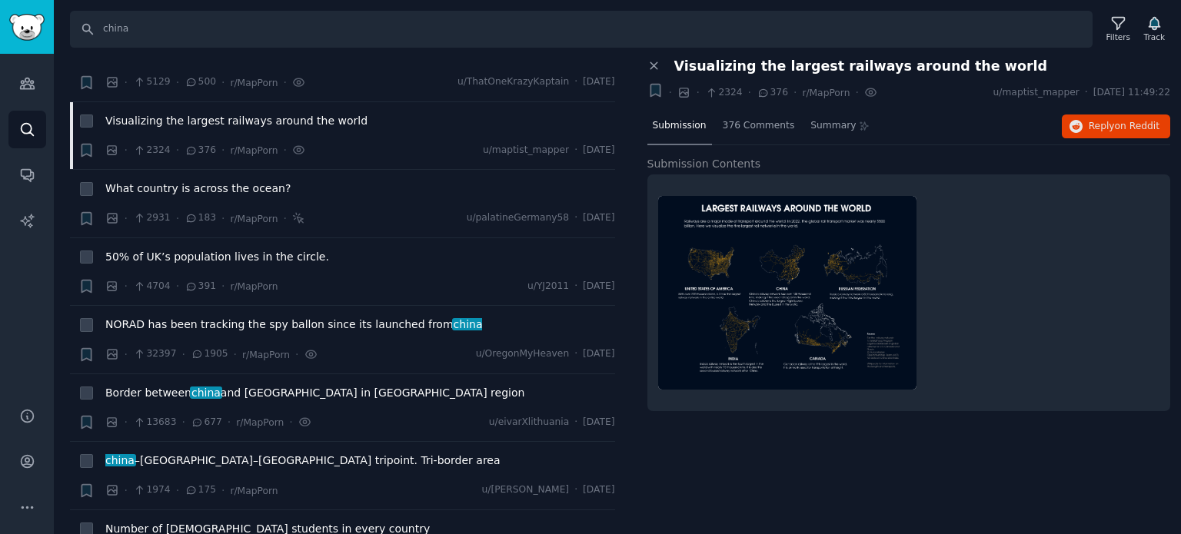
scroll to position [11148, 0]
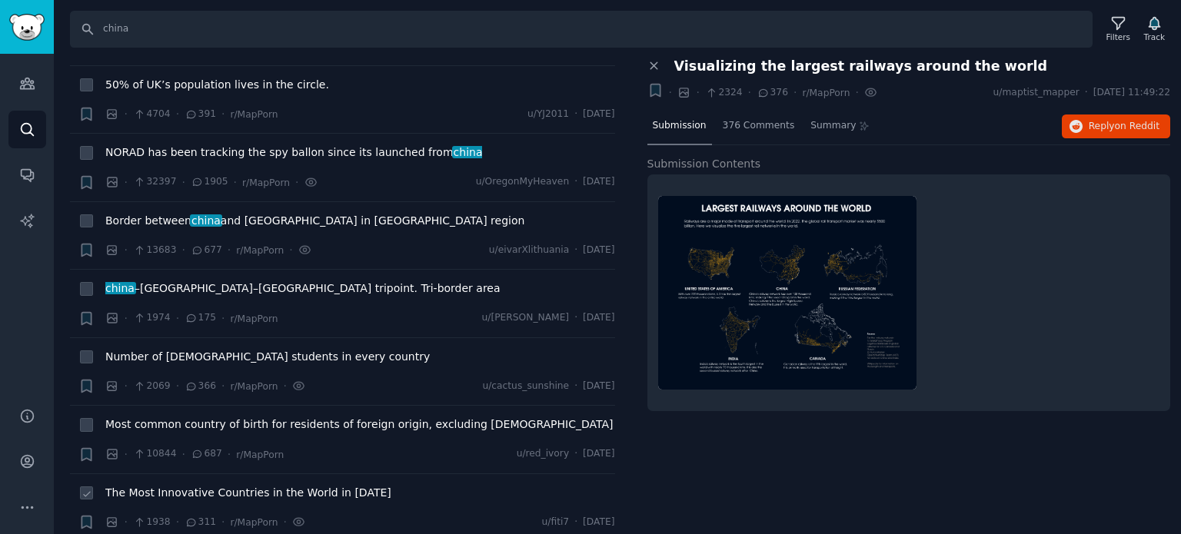
click at [183, 485] on span "The Most Innovative Countries in the World in [DATE]" at bounding box center [248, 493] width 286 height 16
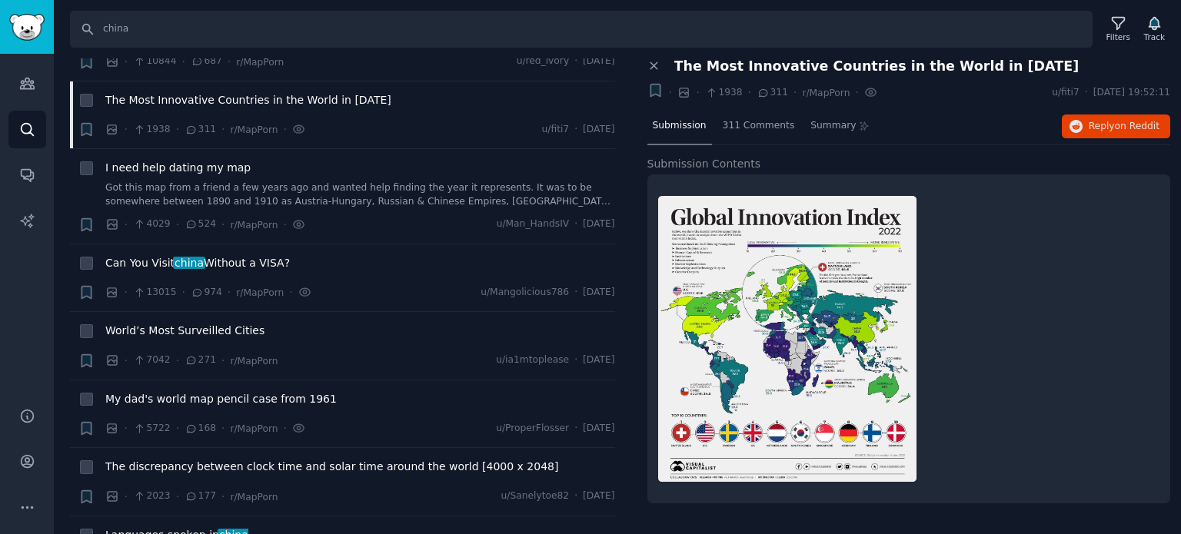
scroll to position [11610, 0]
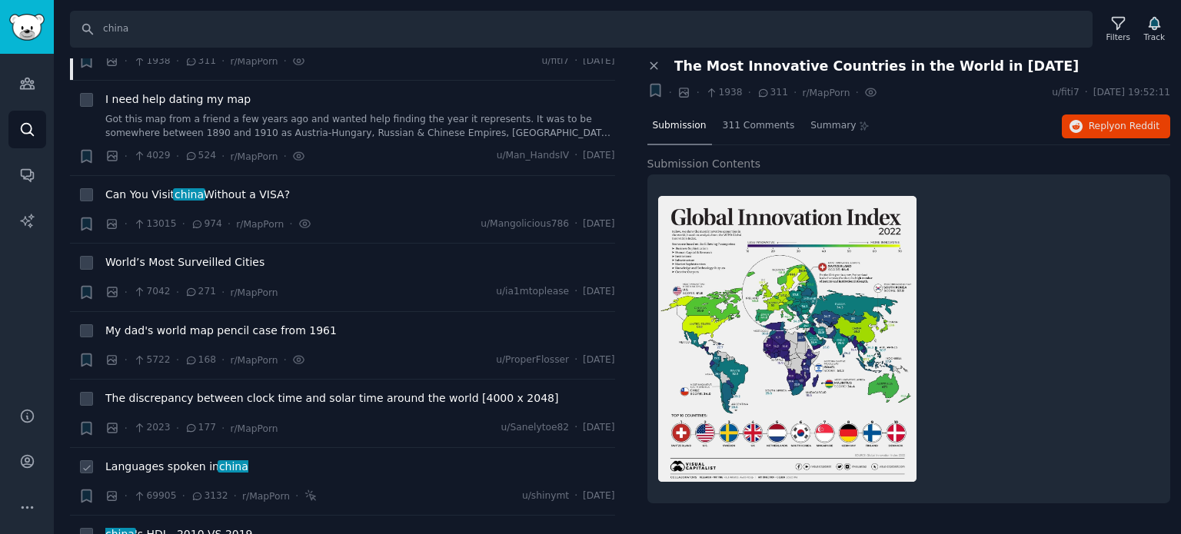
click at [159, 459] on span "Languages spoken in [GEOGRAPHIC_DATA]" at bounding box center [176, 467] width 143 height 16
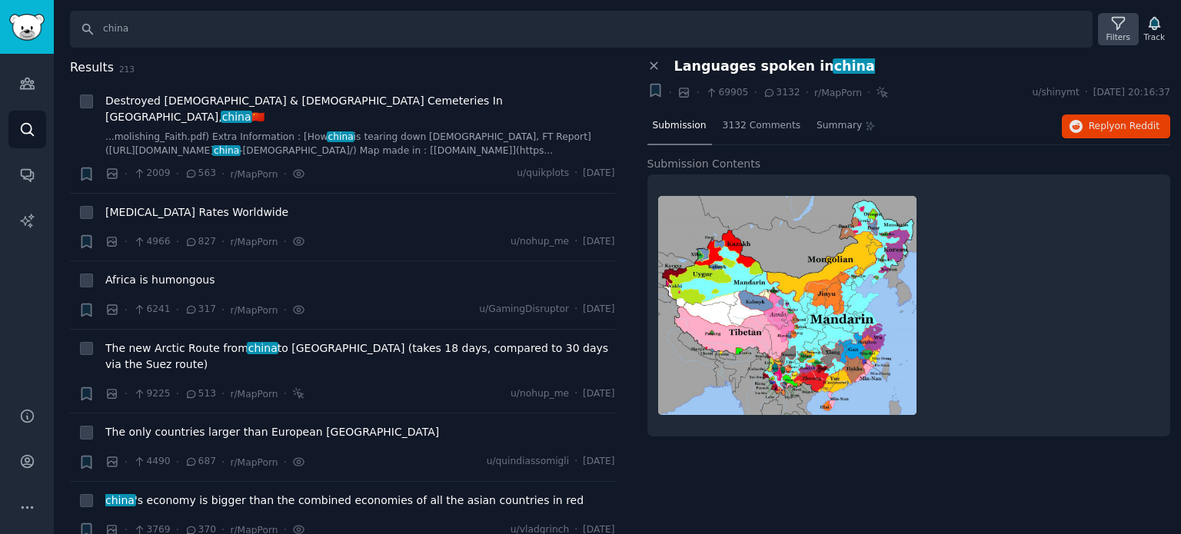
click at [1117, 25] on icon at bounding box center [1118, 23] width 16 height 16
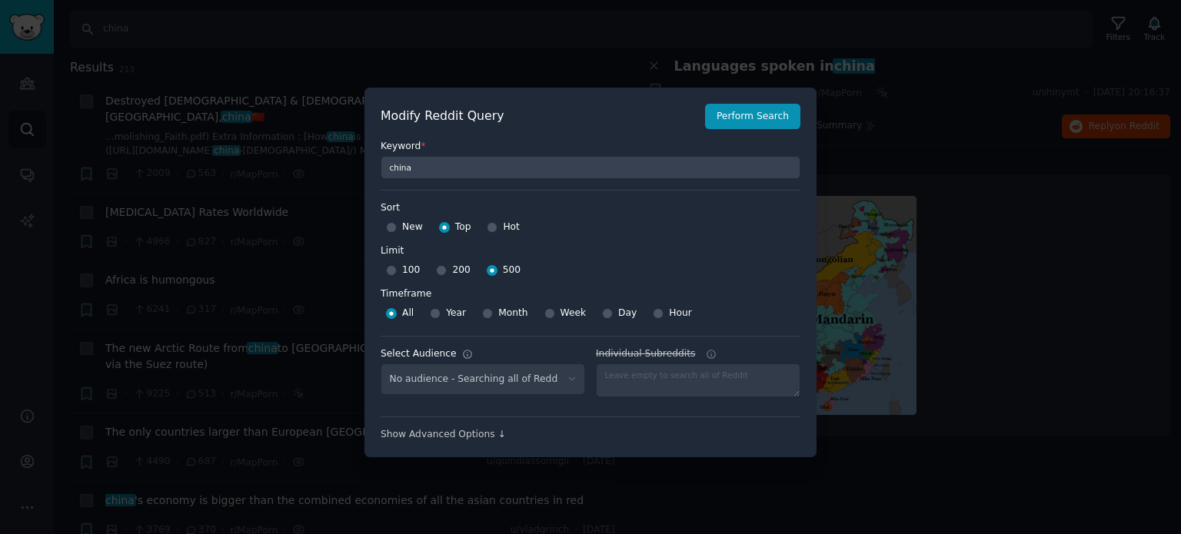
select select "f33d550f09"
click at [489, 227] on input "Hot" at bounding box center [492, 227] width 11 height 11
radio input "true"
click at [753, 120] on button "Perform Search" at bounding box center [752, 117] width 95 height 26
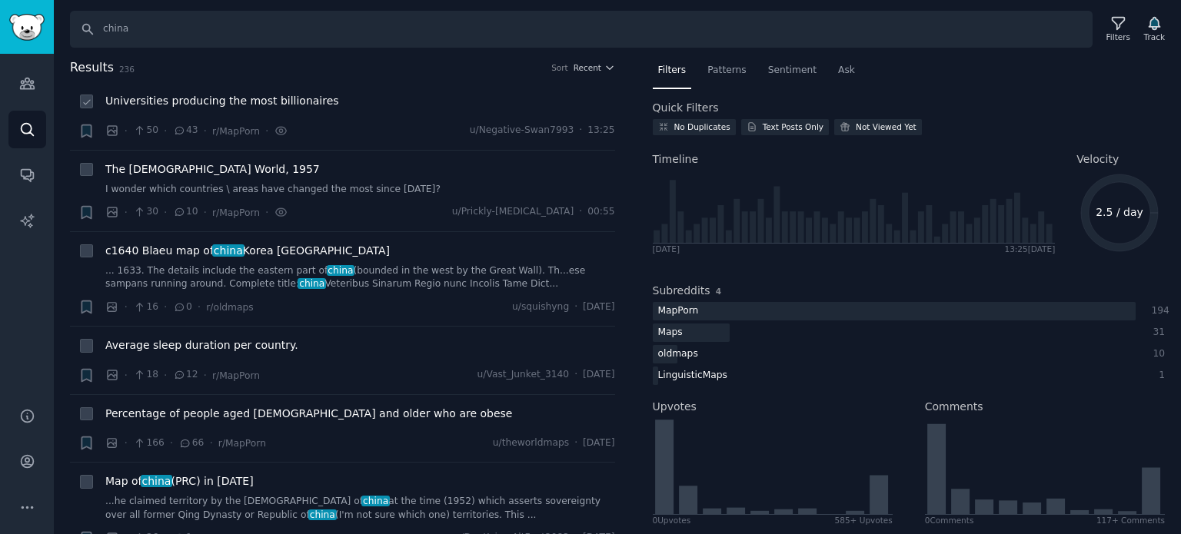
click at [210, 106] on span "Universities producing the most billionaires" at bounding box center [222, 101] width 234 height 16
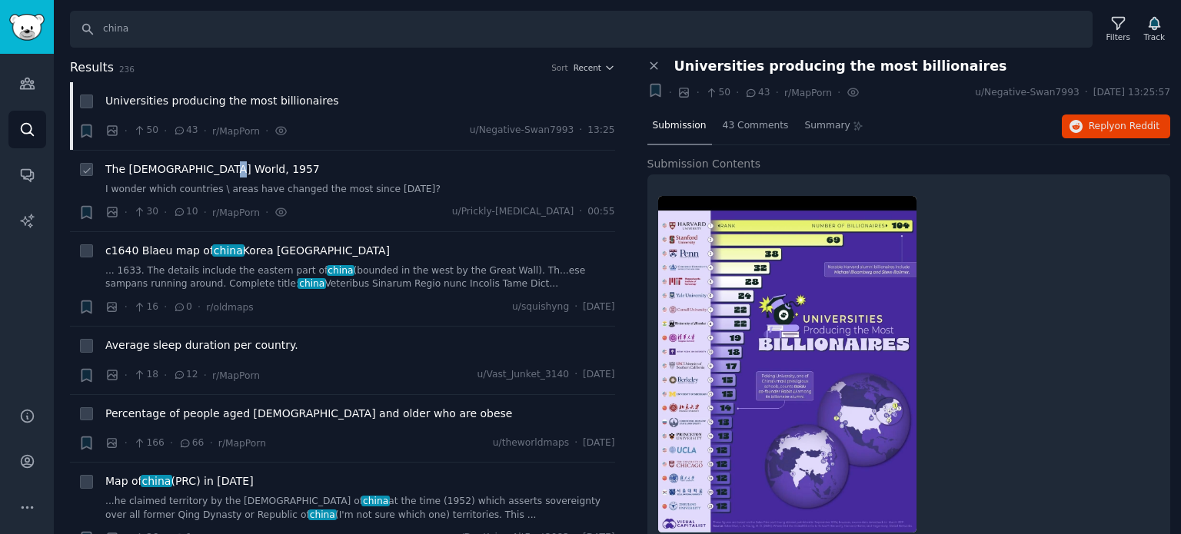
click at [213, 161] on li "+ The [DEMOGRAPHIC_DATA] World, 1957 I wonder which countries \ areas have chan…" at bounding box center [342, 191] width 545 height 81
click at [207, 167] on span "The [DEMOGRAPHIC_DATA] World, 1957" at bounding box center [212, 169] width 215 height 16
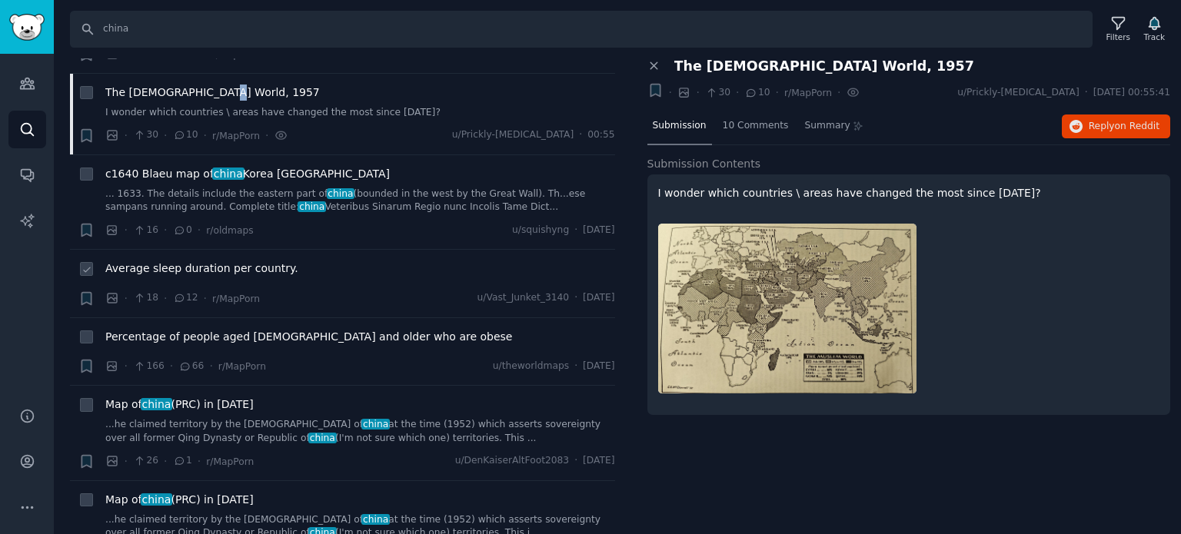
scroll to position [154, 0]
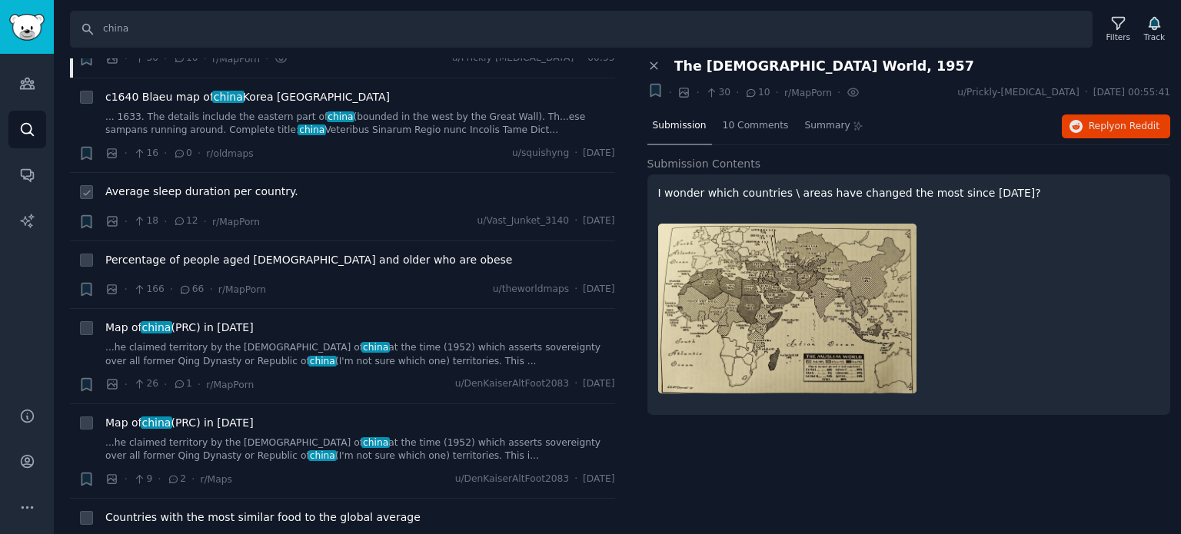
click at [178, 191] on span "Average sleep duration per country." at bounding box center [201, 192] width 193 height 16
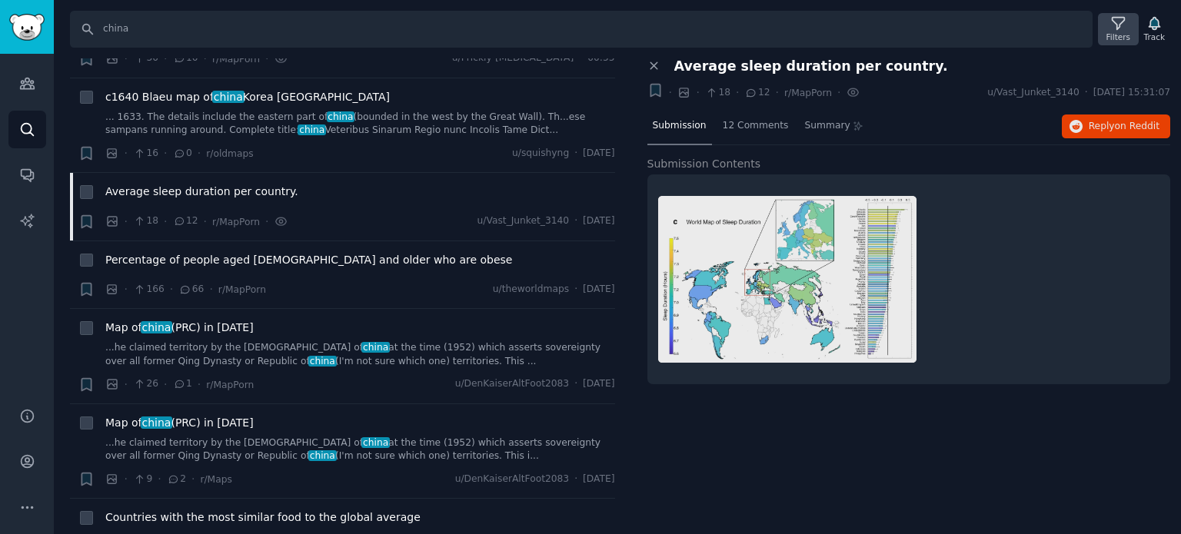
click at [1110, 22] on div "Filters" at bounding box center [1118, 29] width 40 height 32
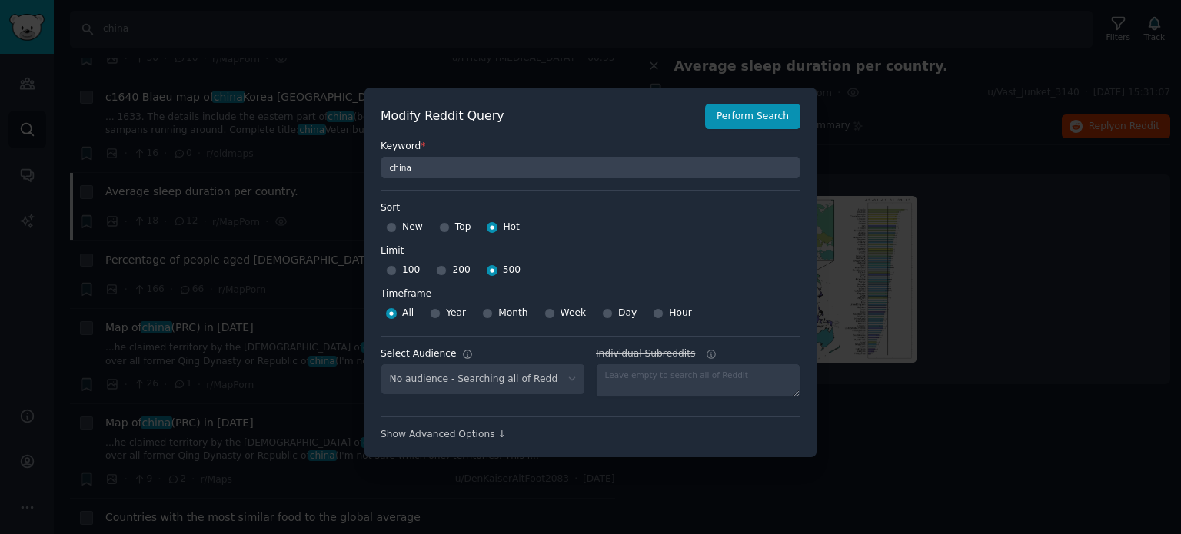
select select "f33d550f09"
click at [395, 227] on div "New" at bounding box center [404, 227] width 37 height 25
click at [434, 314] on input "Year" at bounding box center [435, 313] width 11 height 11
radio input "true"
click at [446, 227] on div "Top" at bounding box center [455, 227] width 32 height 25
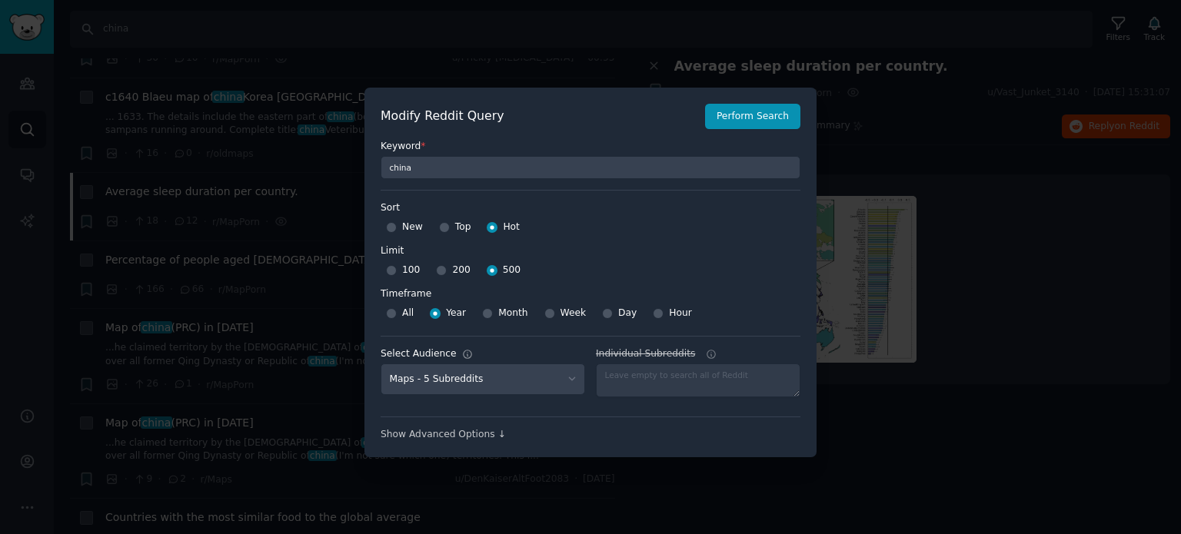
click at [446, 227] on div "Top" at bounding box center [455, 227] width 32 height 25
click at [440, 227] on input "Top" at bounding box center [444, 227] width 11 height 11
radio input "true"
click at [773, 123] on button "Perform Search" at bounding box center [752, 117] width 95 height 26
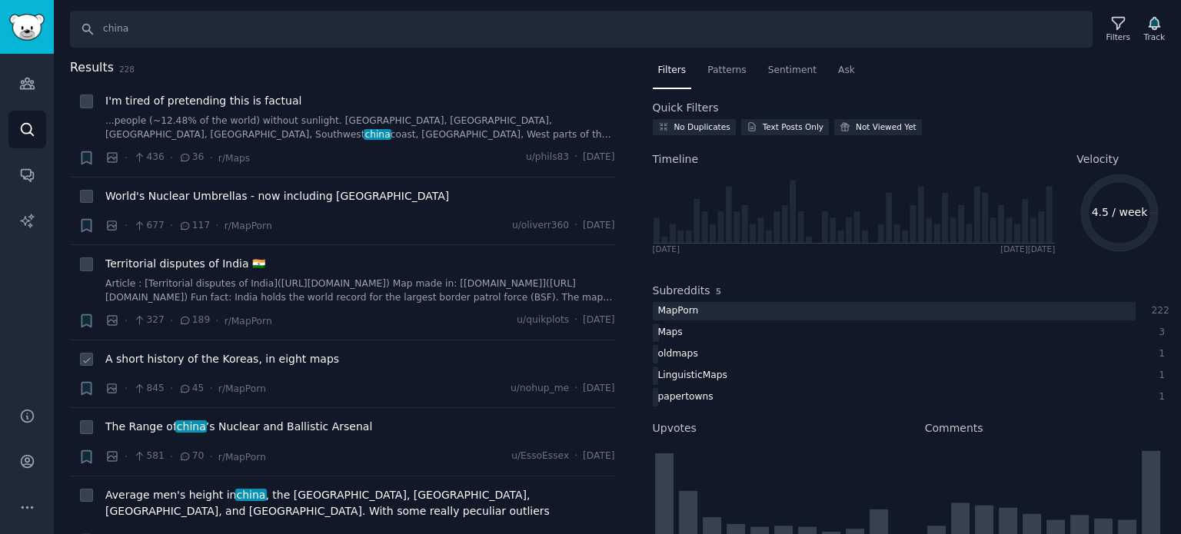
click at [185, 359] on span "A short history of the Koreas, in eight maps" at bounding box center [222, 359] width 234 height 16
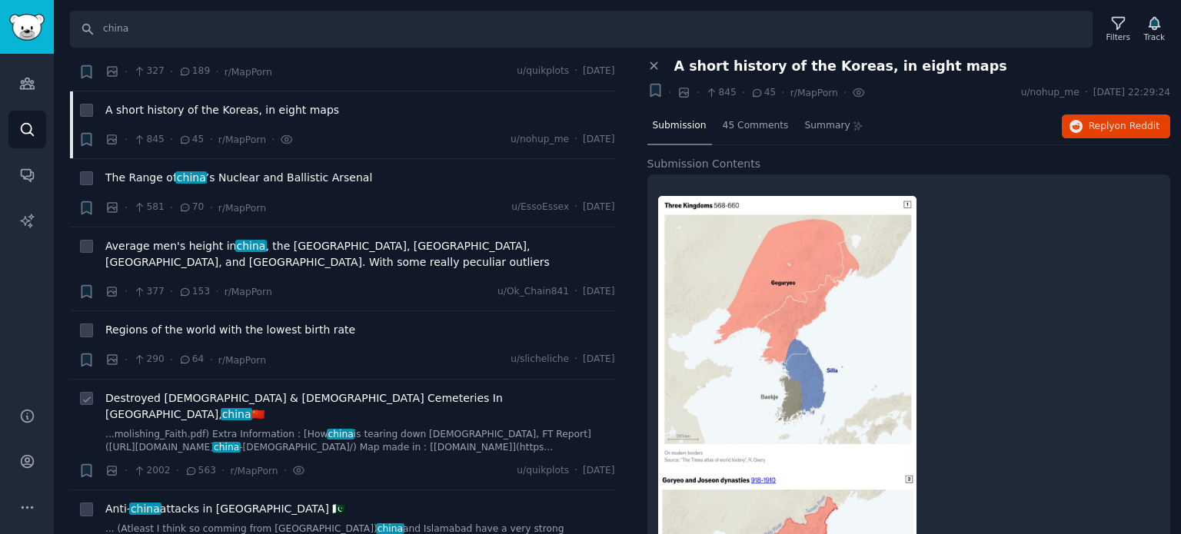
scroll to position [384, 0]
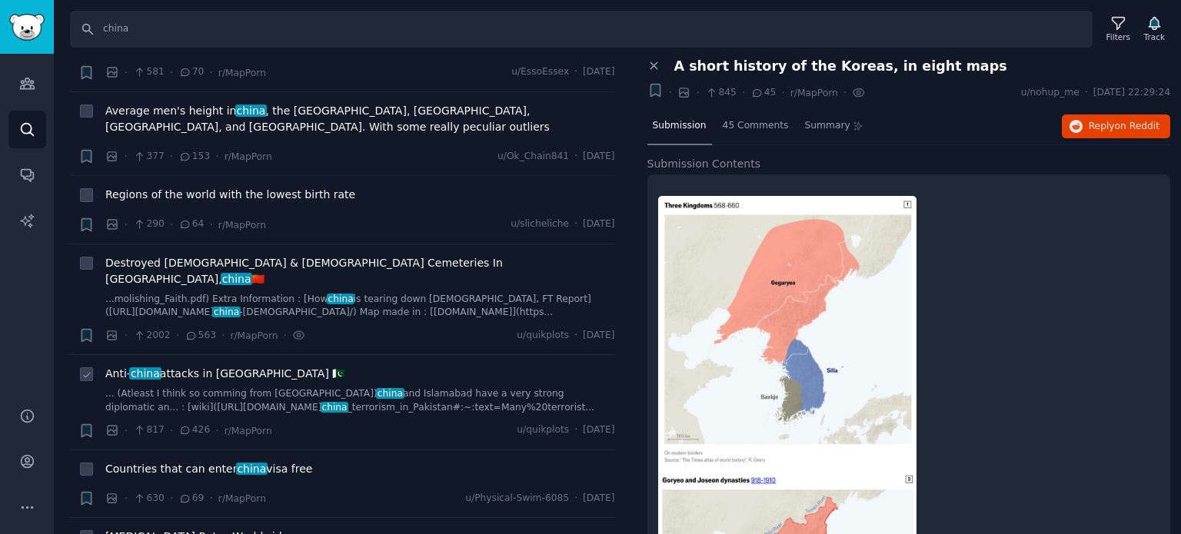
click at [206, 366] on span "Anti- china attacks in [GEOGRAPHIC_DATA] 🇵🇰" at bounding box center [225, 374] width 240 height 16
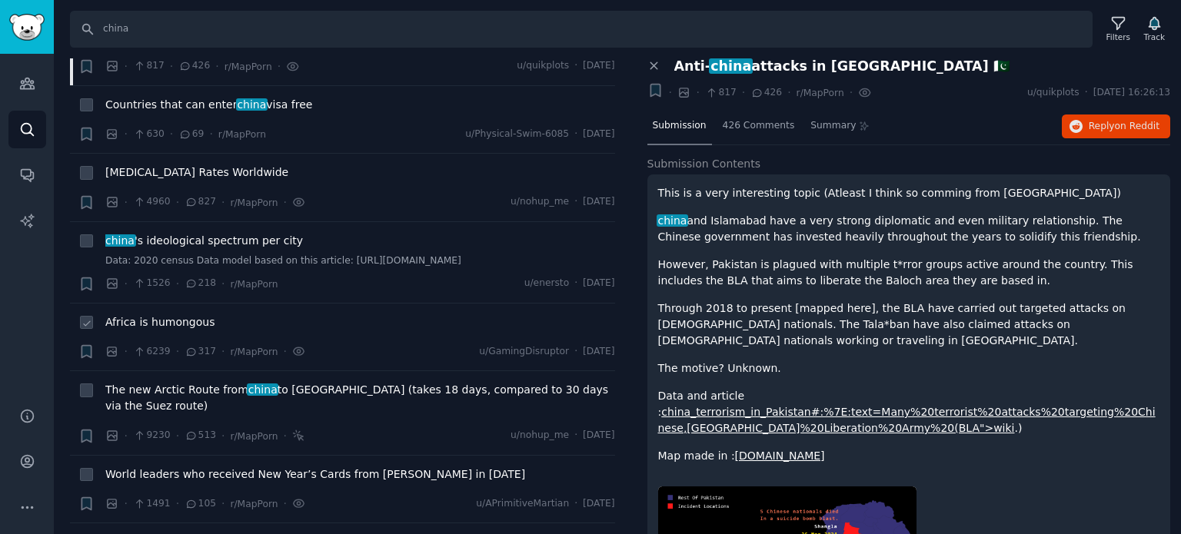
scroll to position [769, 0]
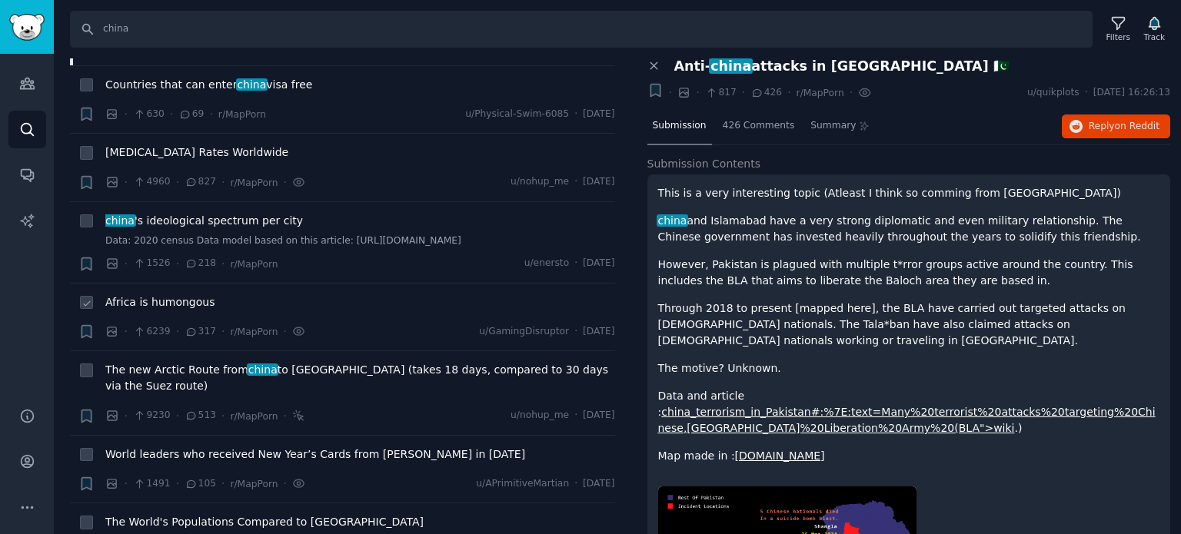
click at [151, 294] on span "Africa is humongous" at bounding box center [159, 302] width 109 height 16
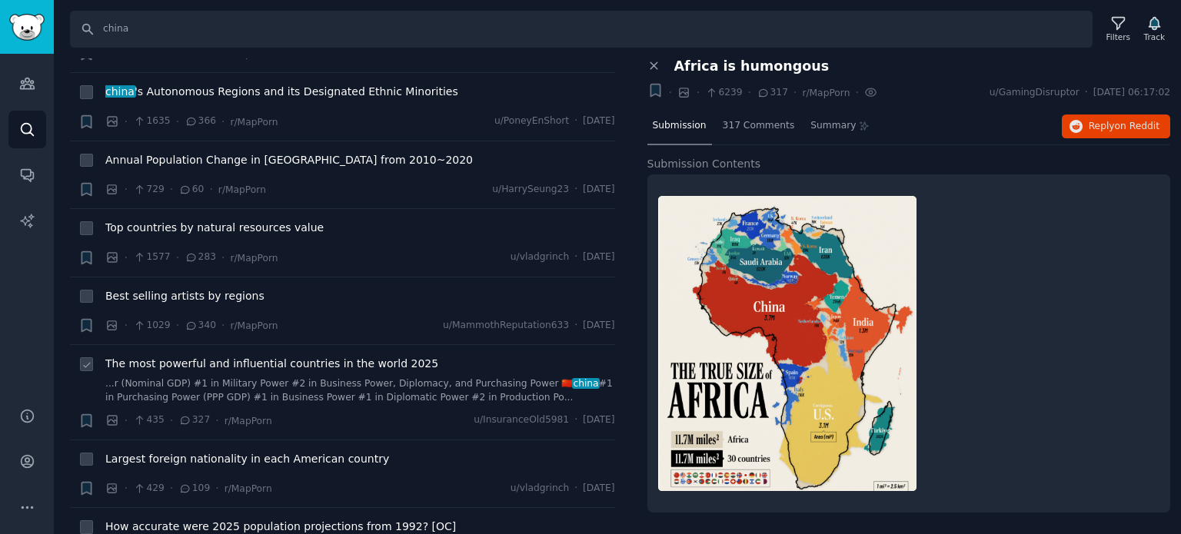
scroll to position [2307, 0]
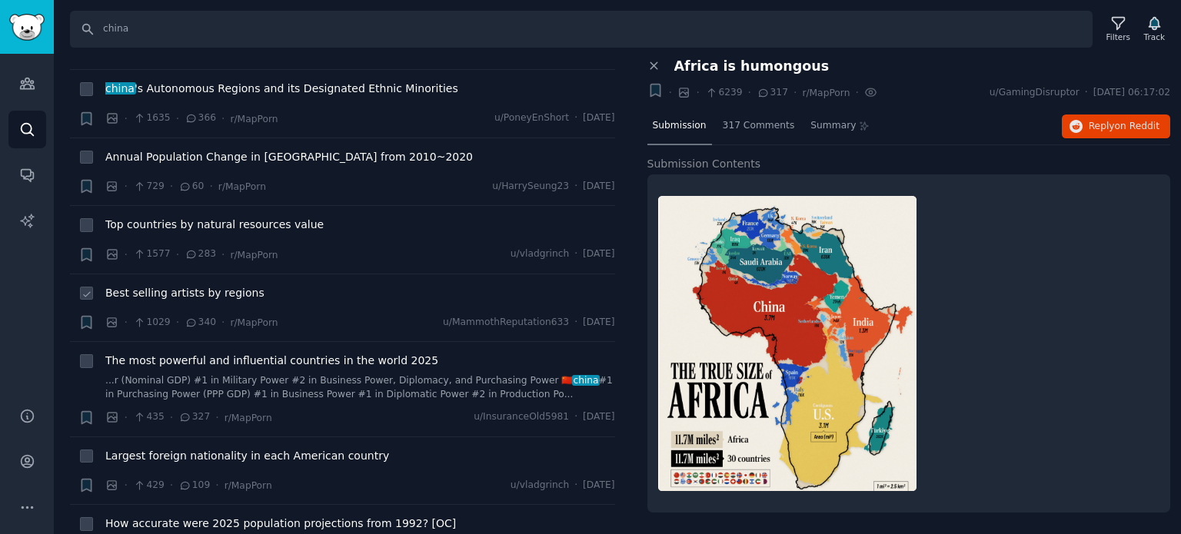
click at [158, 285] on span "Best selling artists by regions" at bounding box center [184, 293] width 159 height 16
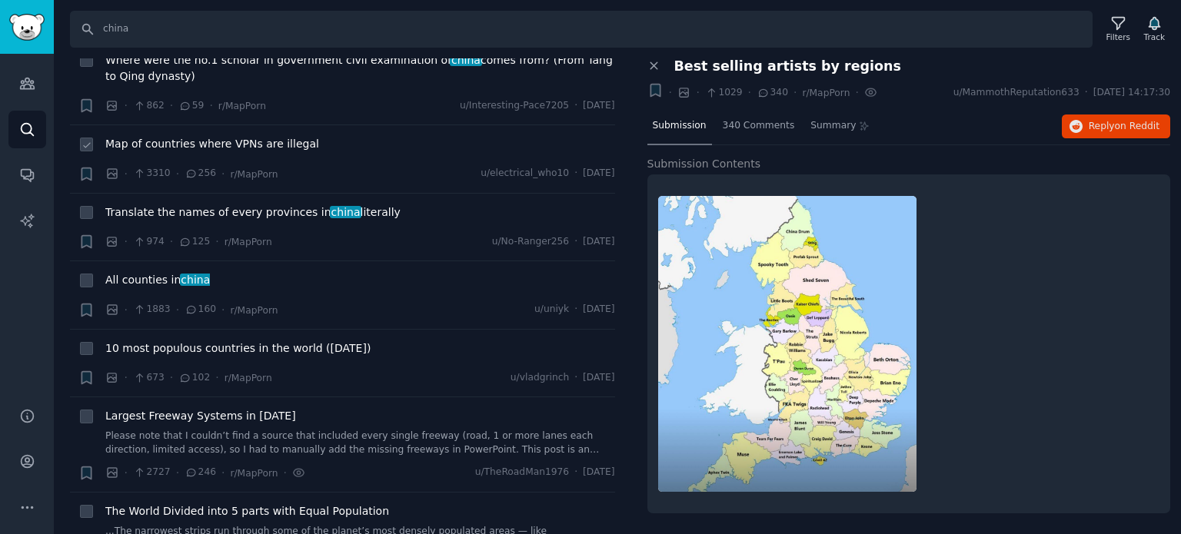
scroll to position [2845, 0]
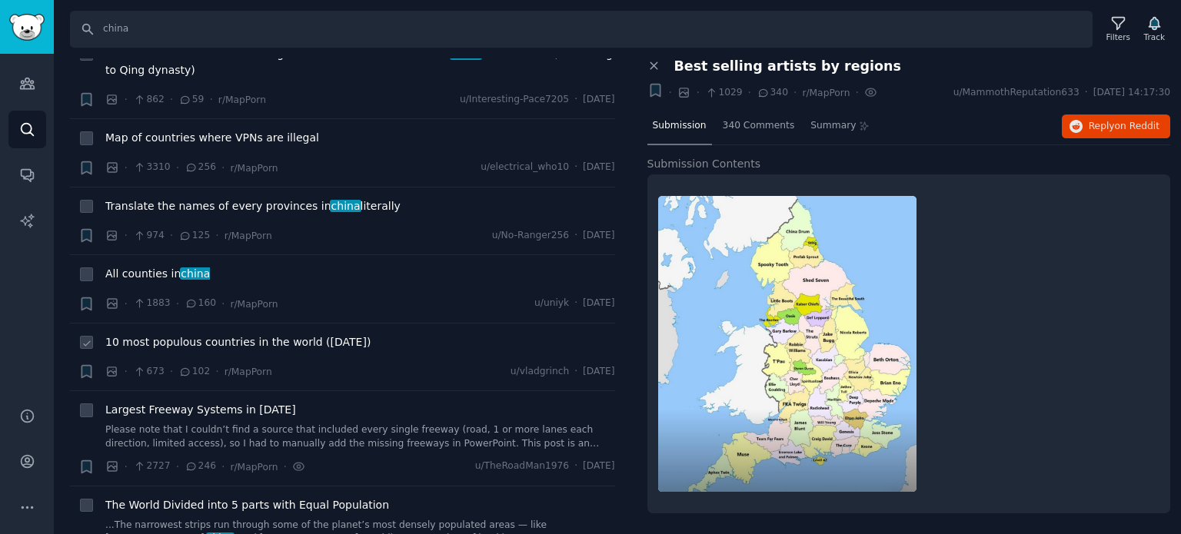
click at [188, 334] on span "10 most populous countries in the world ([DATE])" at bounding box center [237, 342] width 265 height 16
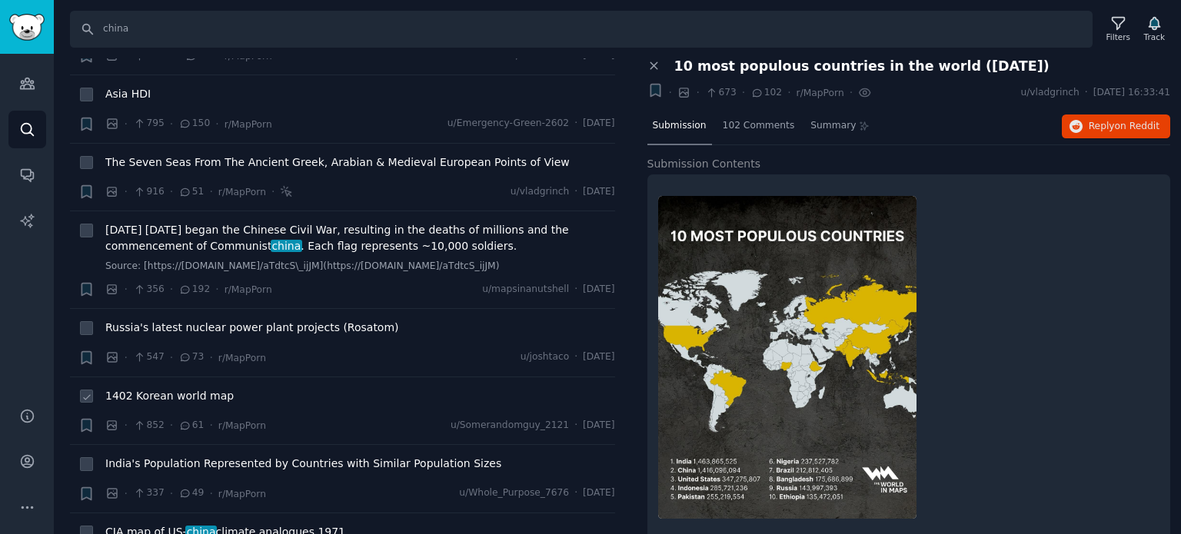
scroll to position [3690, 0]
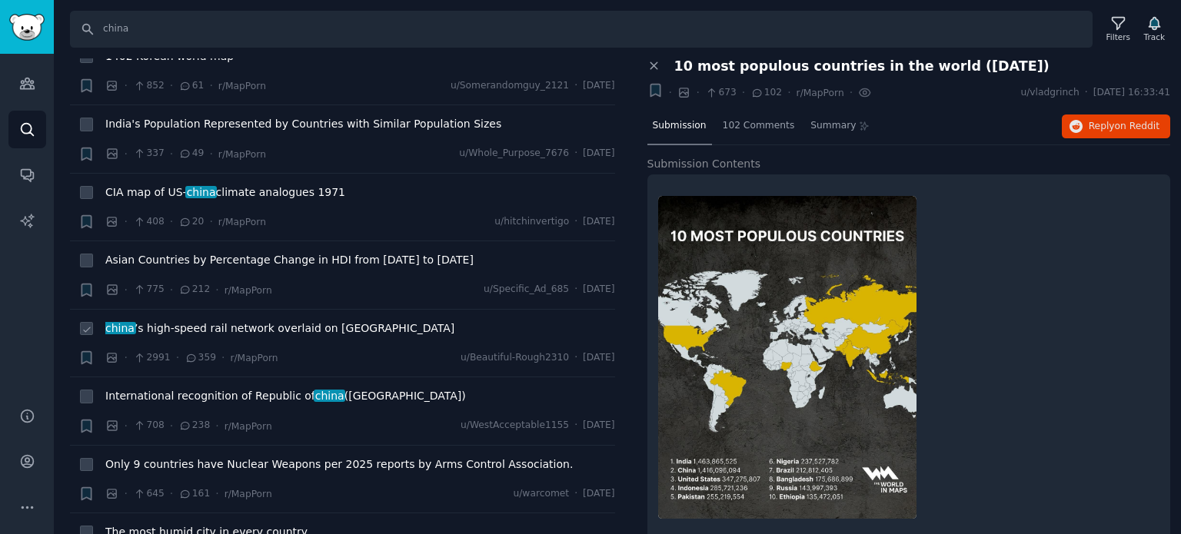
click at [169, 321] on span "china ’s high-speed rail network overlaid on [GEOGRAPHIC_DATA]" at bounding box center [279, 329] width 349 height 16
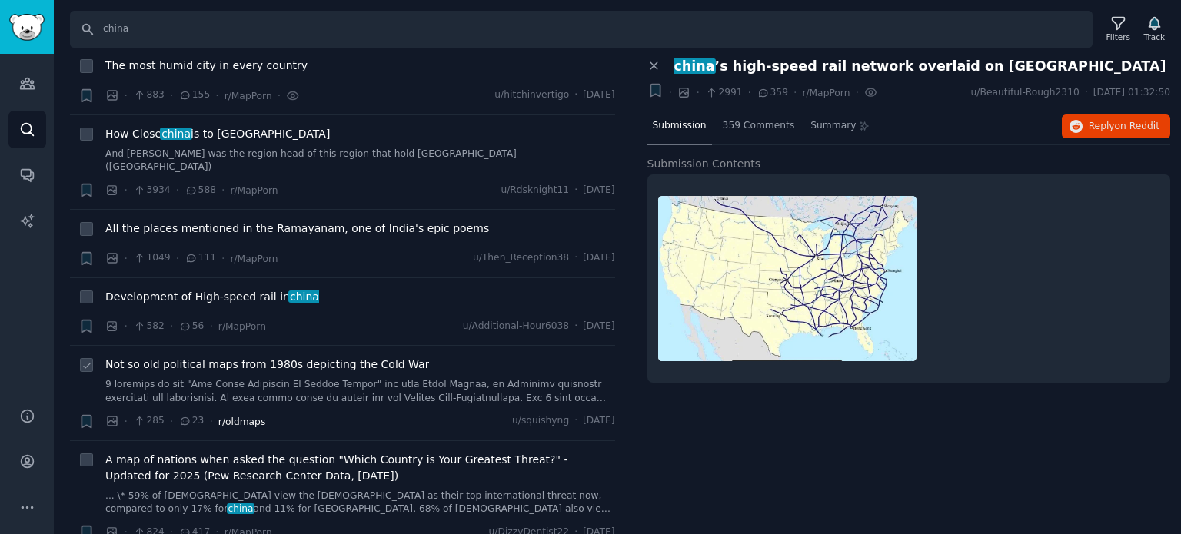
scroll to position [4229, 0]
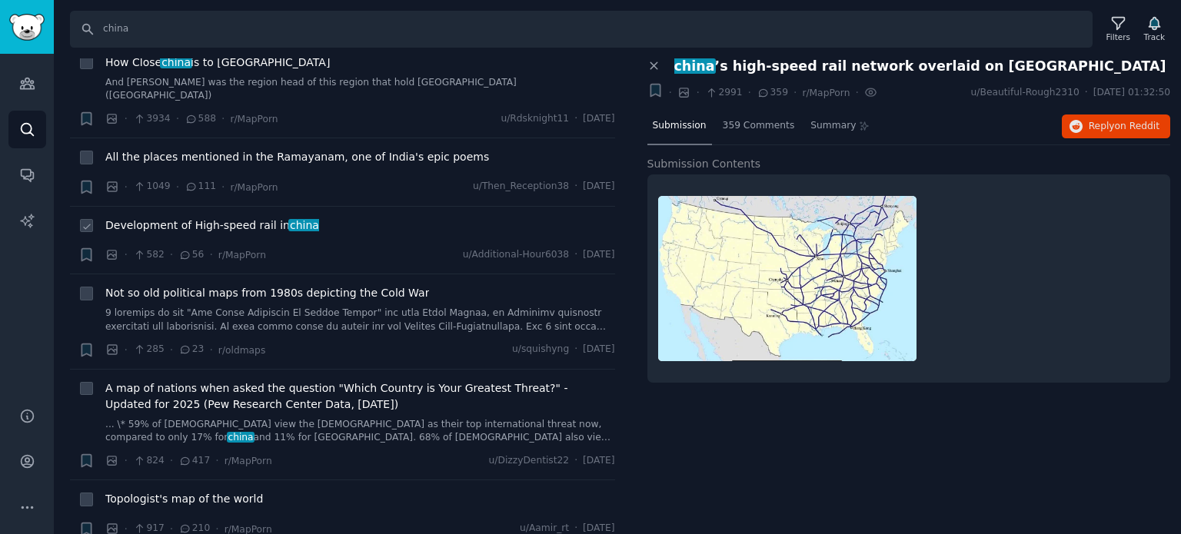
click at [151, 218] on span "Development of High-speed rail in [GEOGRAPHIC_DATA]" at bounding box center [212, 226] width 214 height 16
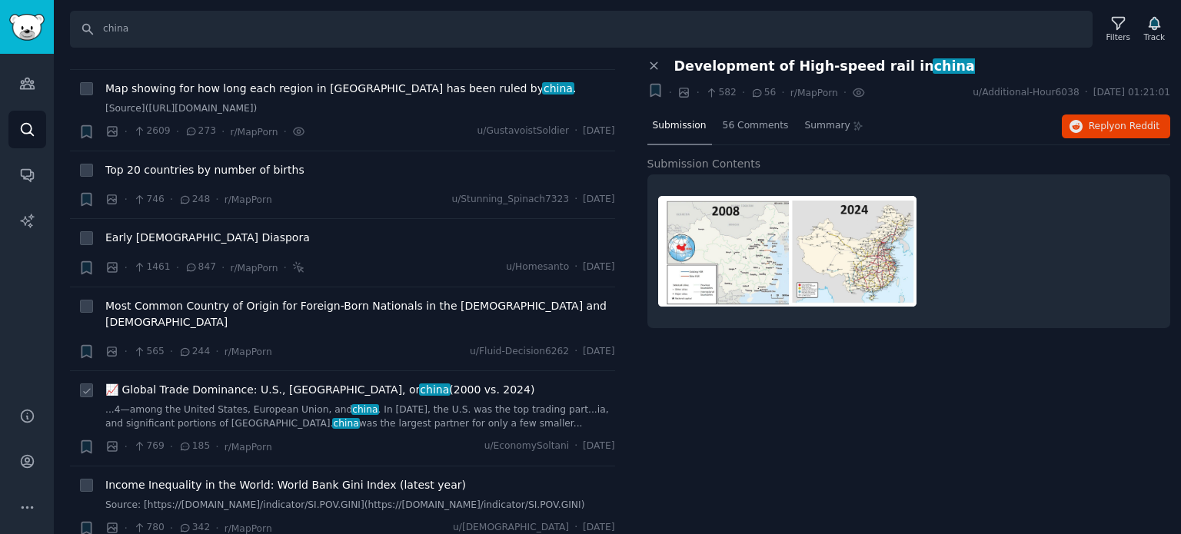
scroll to position [5382, 0]
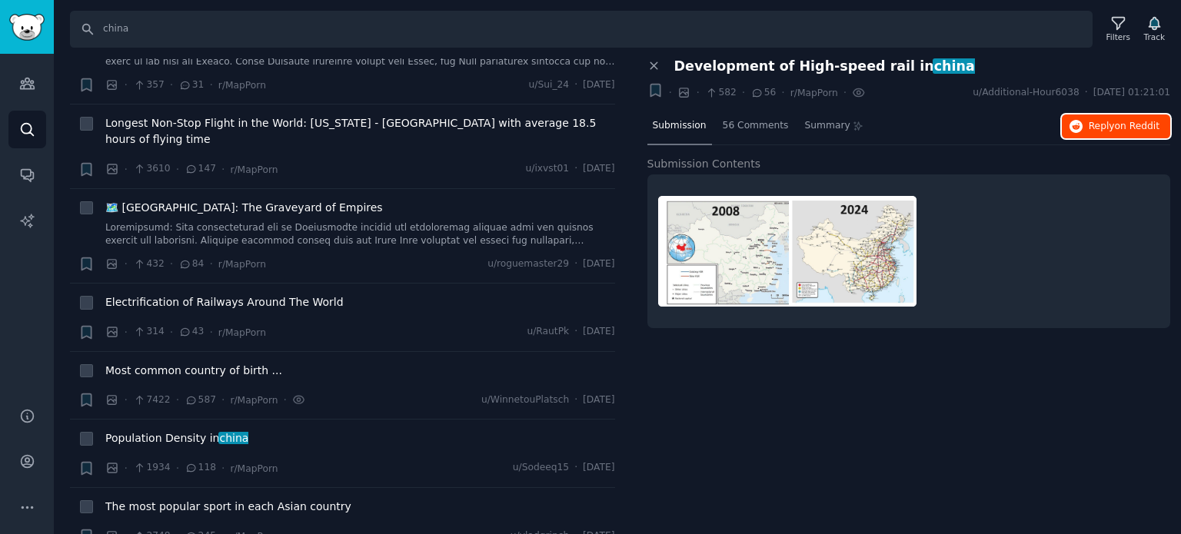
click at [1097, 125] on span "Reply on Reddit" at bounding box center [1124, 127] width 71 height 14
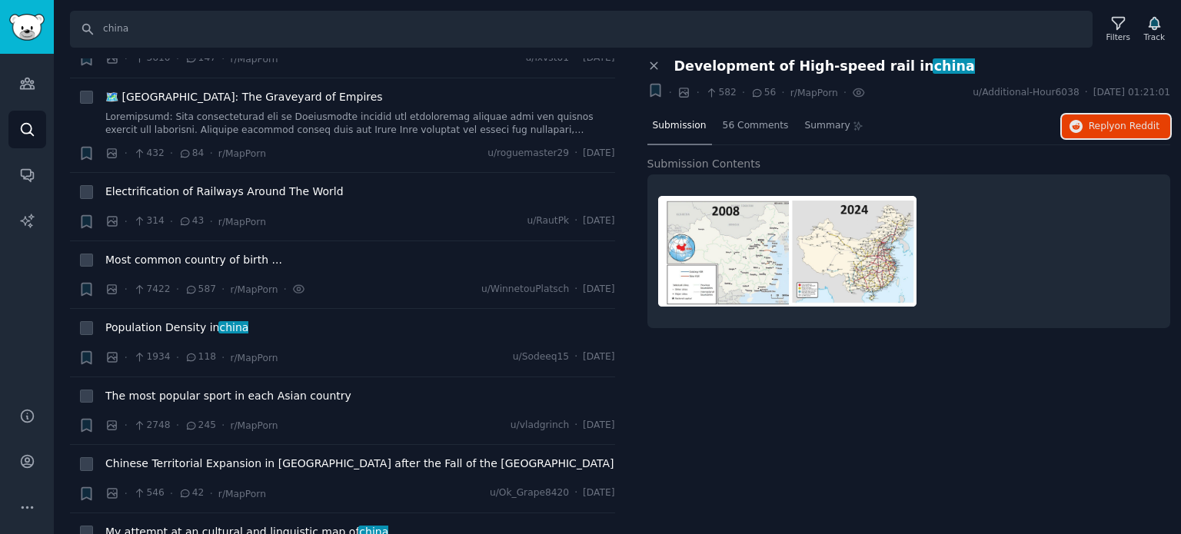
scroll to position [5920, 0]
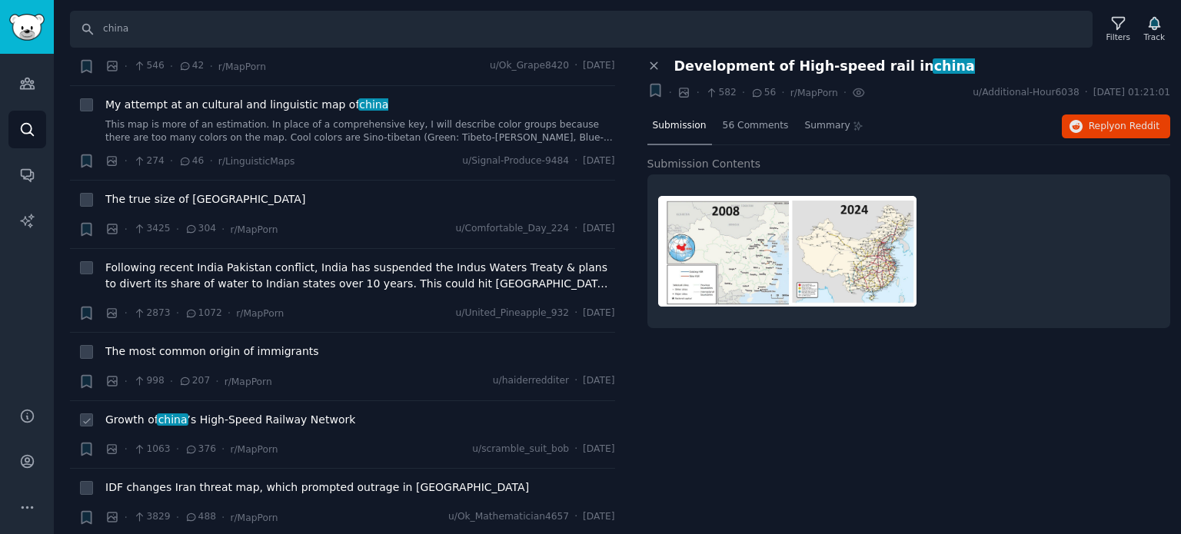
click at [224, 412] on span "Growth of china ’s High-Speed Railway Network" at bounding box center [230, 420] width 250 height 16
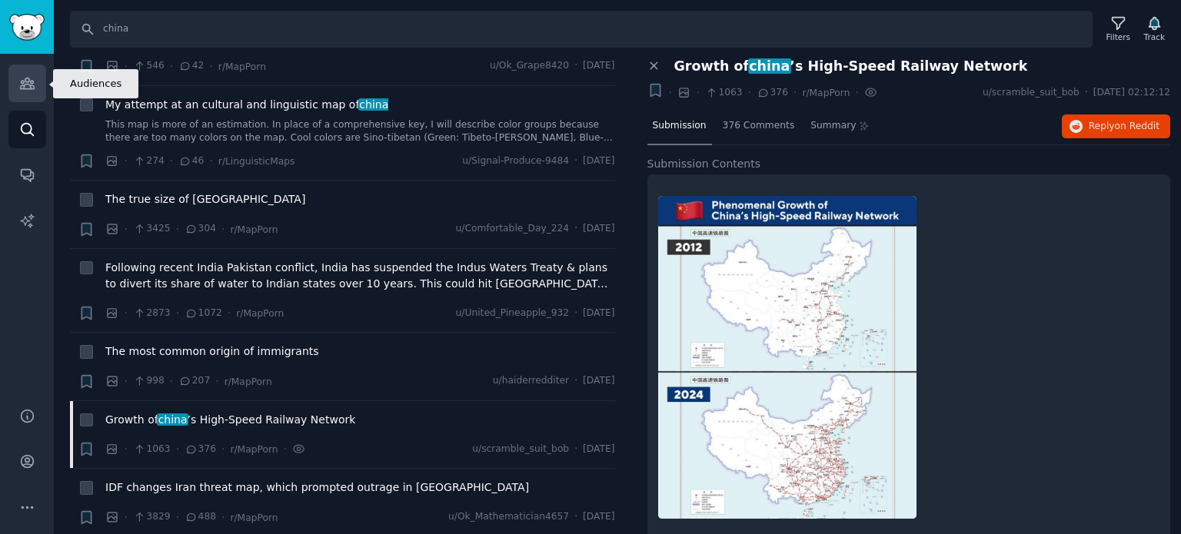
click at [31, 78] on icon "Sidebar" at bounding box center [27, 83] width 16 height 16
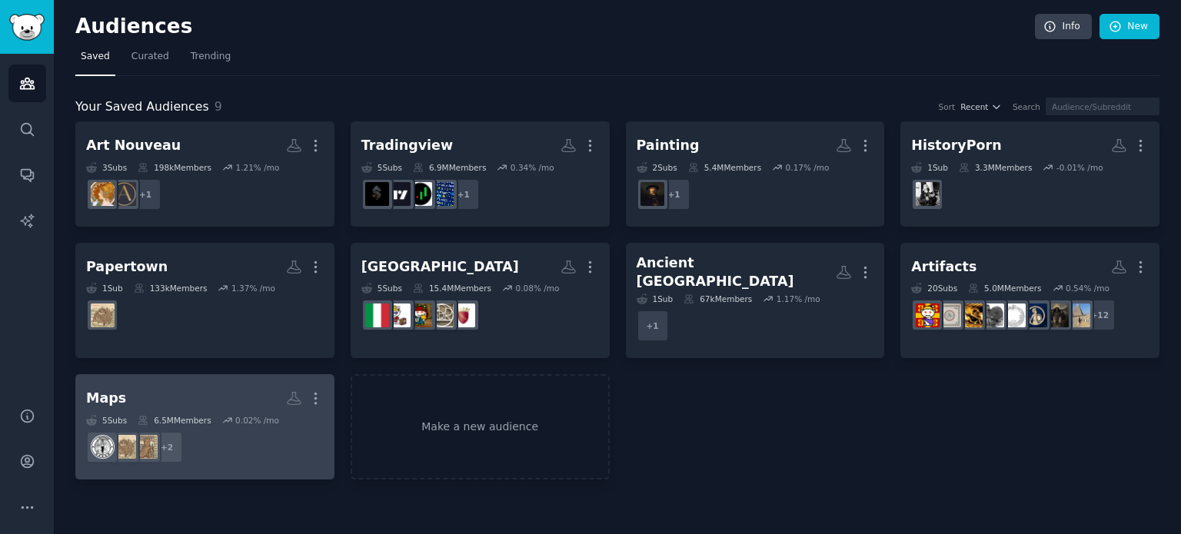
click at [194, 385] on h2 "Maps More" at bounding box center [205, 398] width 238 height 27
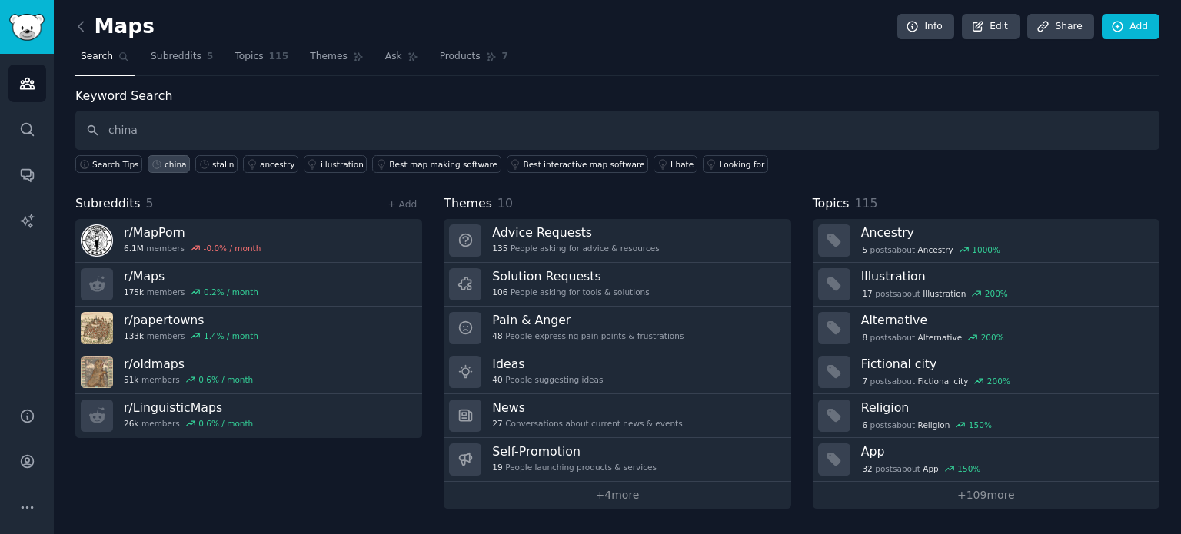
type input "china"
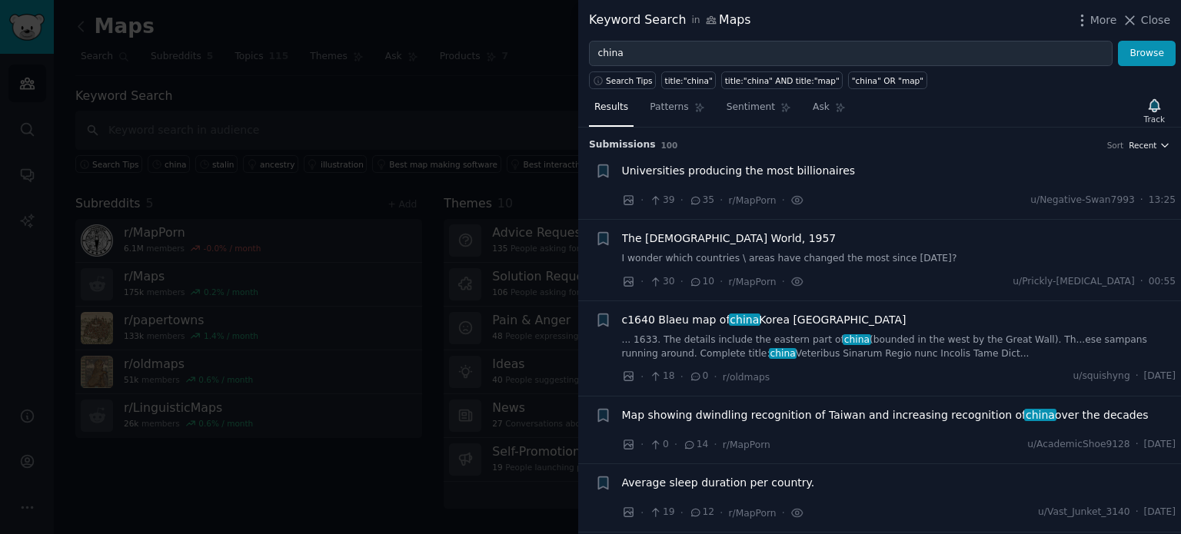
click at [1146, 145] on span "Recent" at bounding box center [1143, 145] width 28 height 11
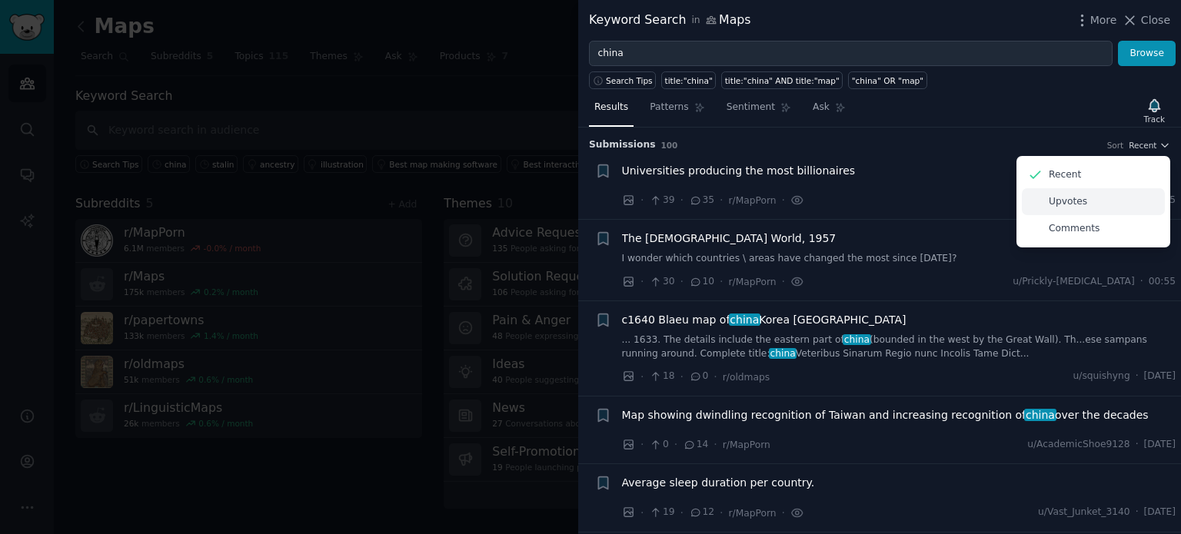
click at [1064, 206] on p "Upvotes" at bounding box center [1068, 202] width 38 height 14
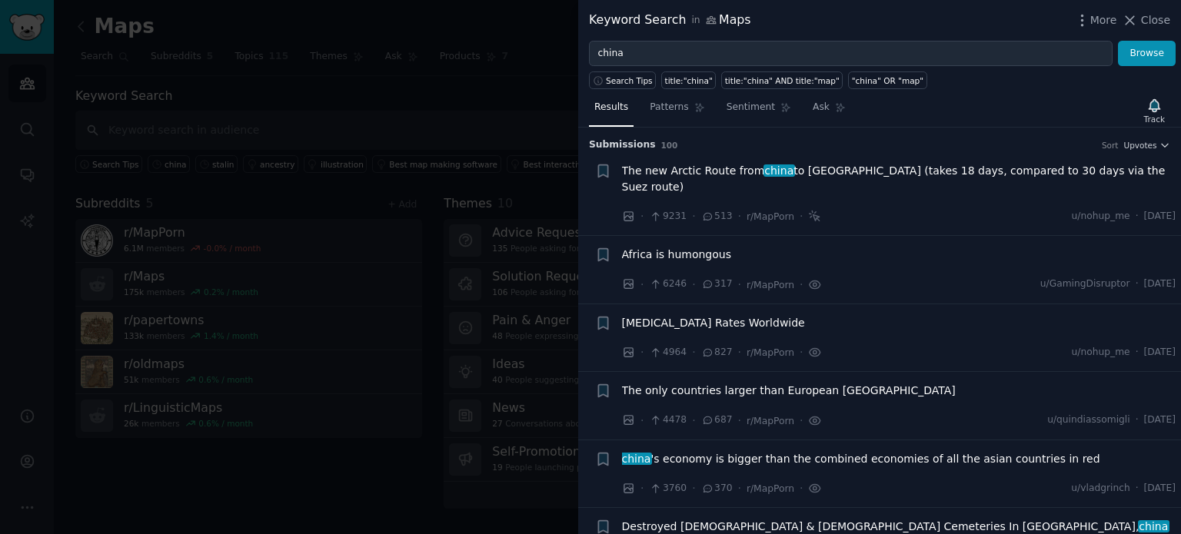
click at [688, 247] on span "Africa is humongous" at bounding box center [676, 255] width 109 height 16
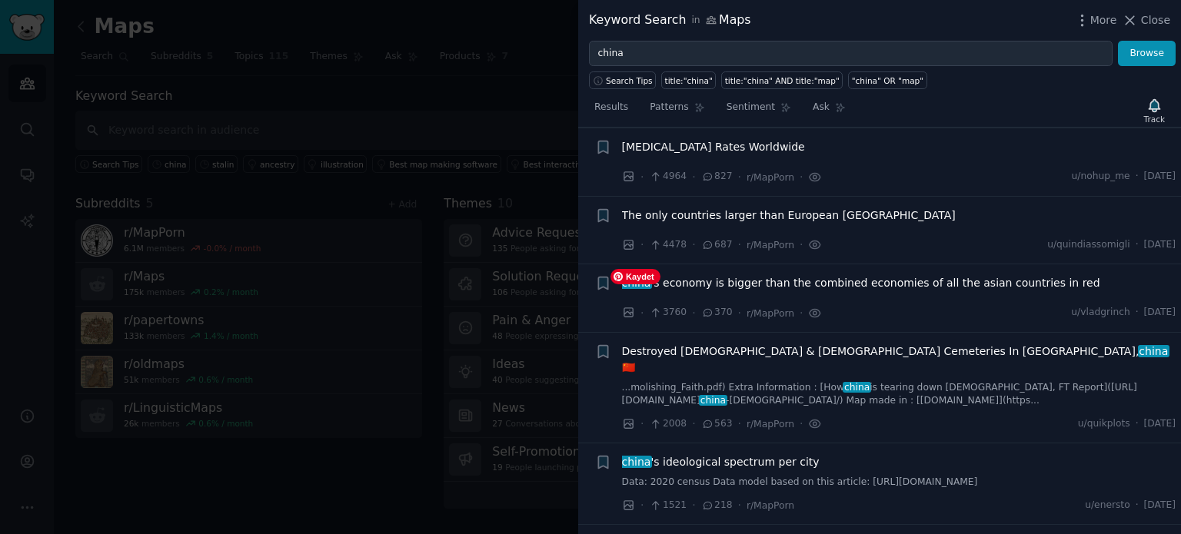
scroll to position [630, 0]
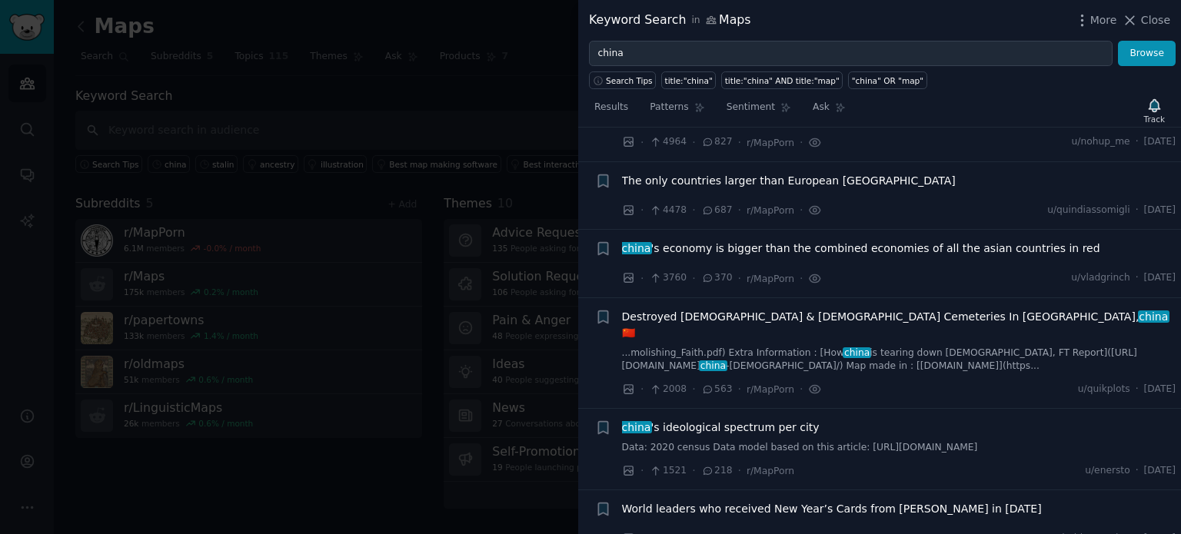
click at [701, 420] on span "china 's ideological spectrum per city" at bounding box center [721, 428] width 198 height 16
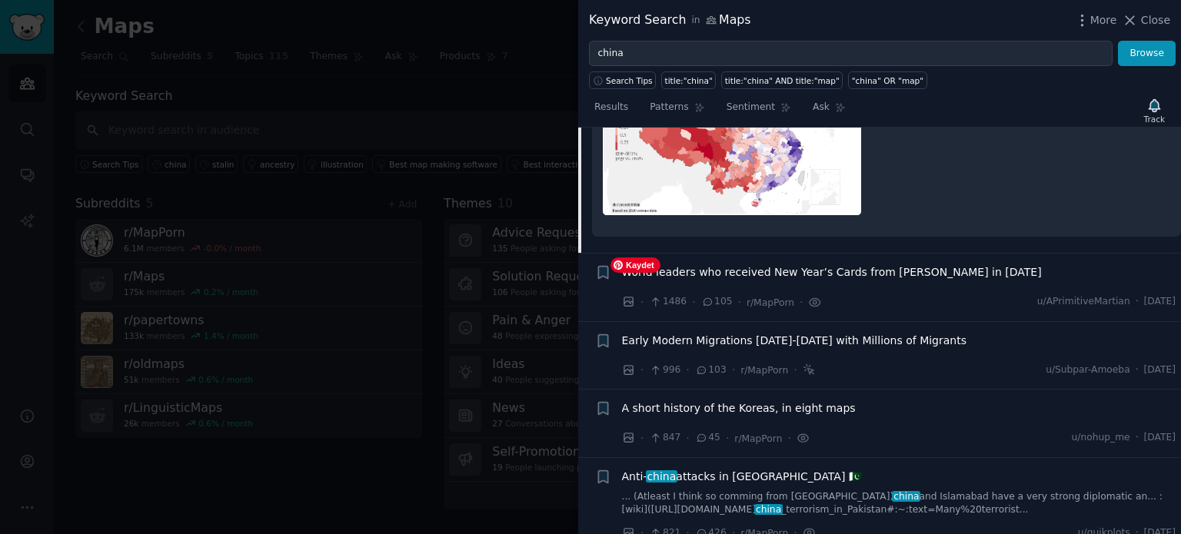
scroll to position [840, 0]
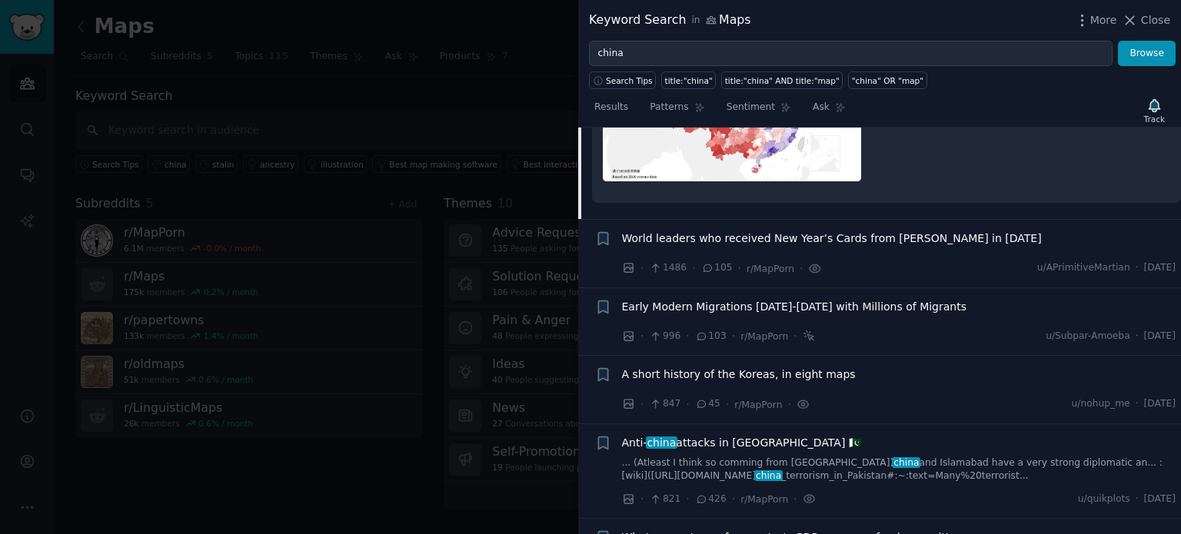
click at [720, 231] on span "World leaders who received New Year’s Cards from [PERSON_NAME] in [DATE]" at bounding box center [832, 239] width 420 height 16
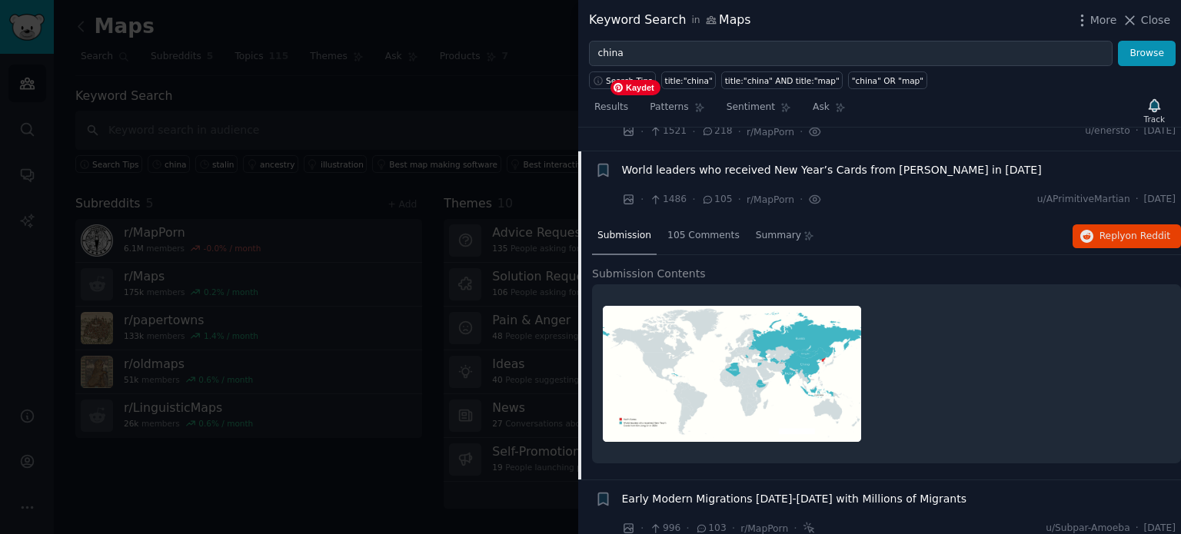
scroll to position [540, 0]
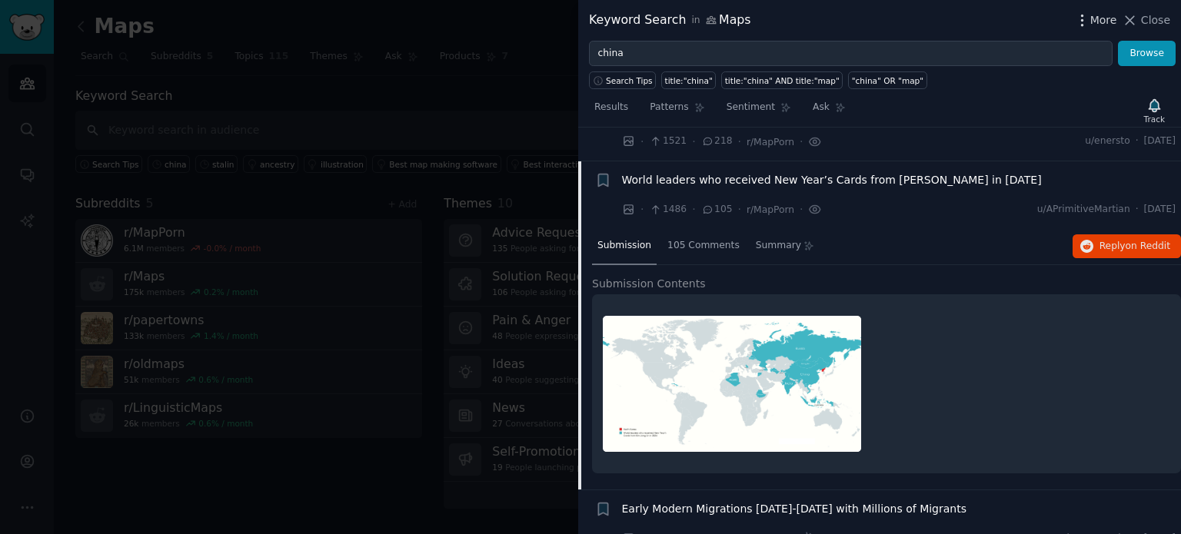
click at [1101, 20] on span "More" at bounding box center [1103, 20] width 27 height 16
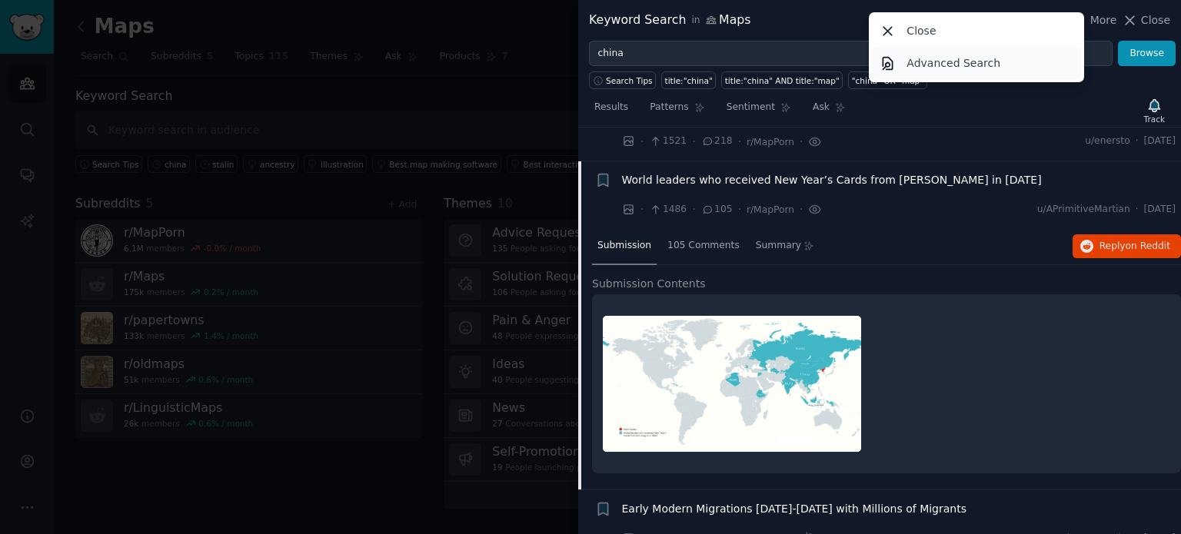
click at [970, 66] on p "Advanced Search" at bounding box center [953, 63] width 94 height 16
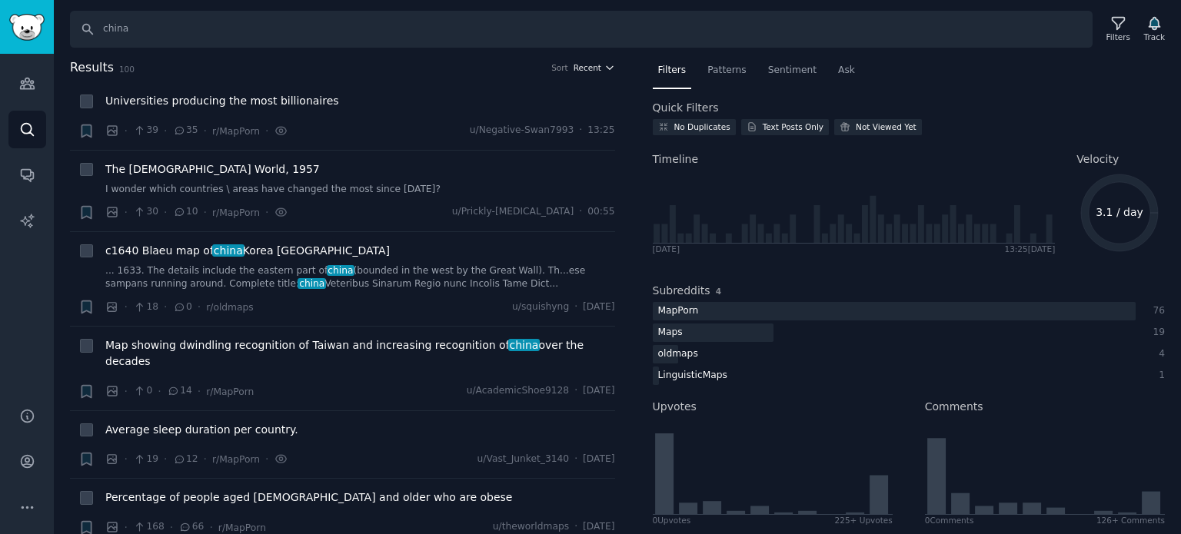
drag, startPoint x: 590, startPoint y: 65, endPoint x: 586, endPoint y: 72, distance: 8.3
click at [590, 64] on span "Recent" at bounding box center [588, 67] width 28 height 11
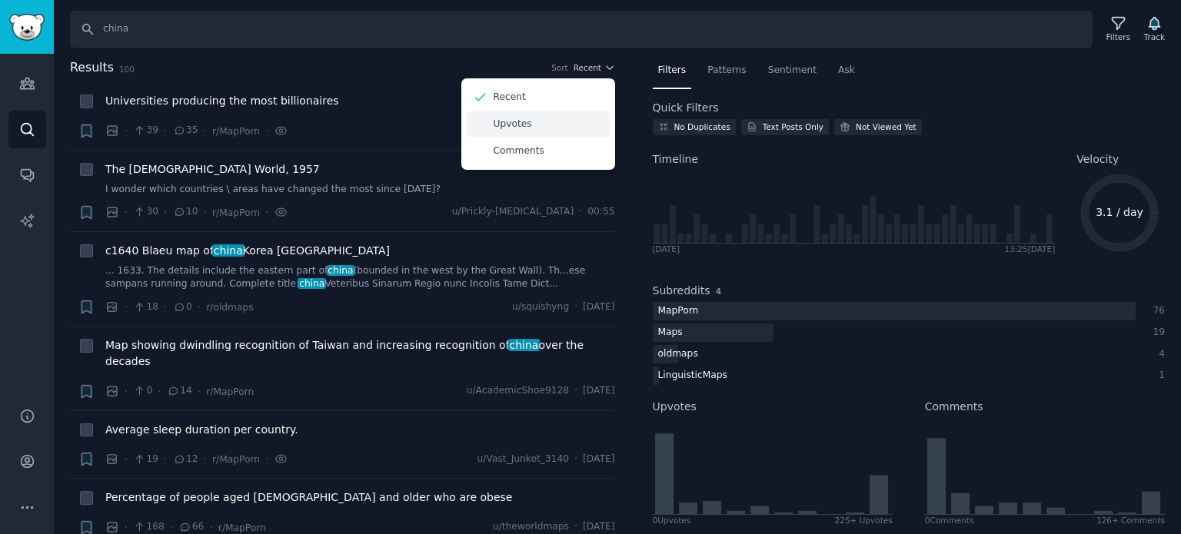
click at [554, 126] on div "Upvotes" at bounding box center [538, 124] width 143 height 27
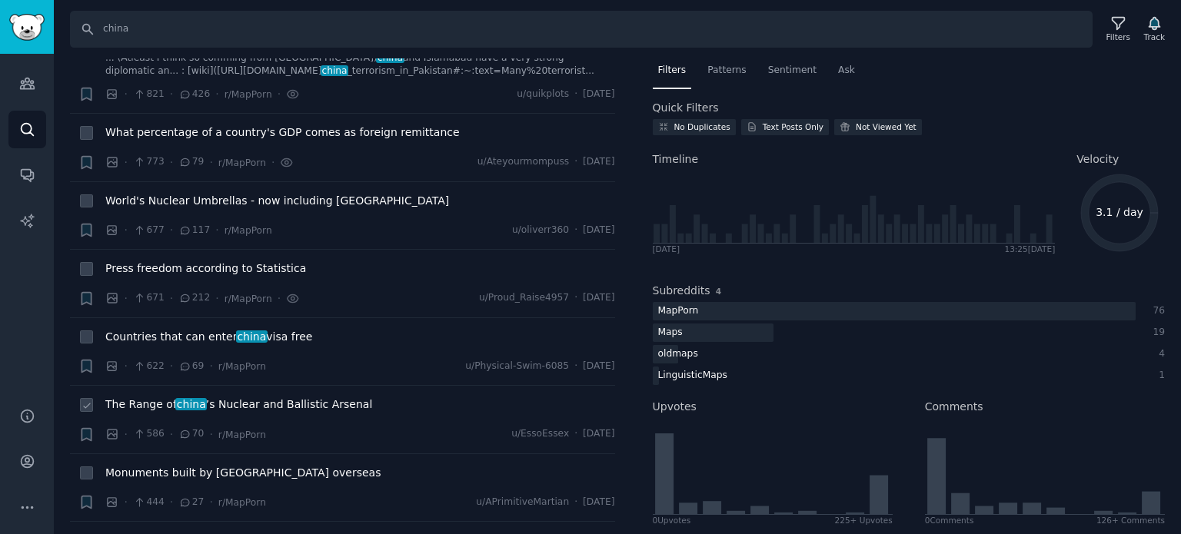
scroll to position [846, 0]
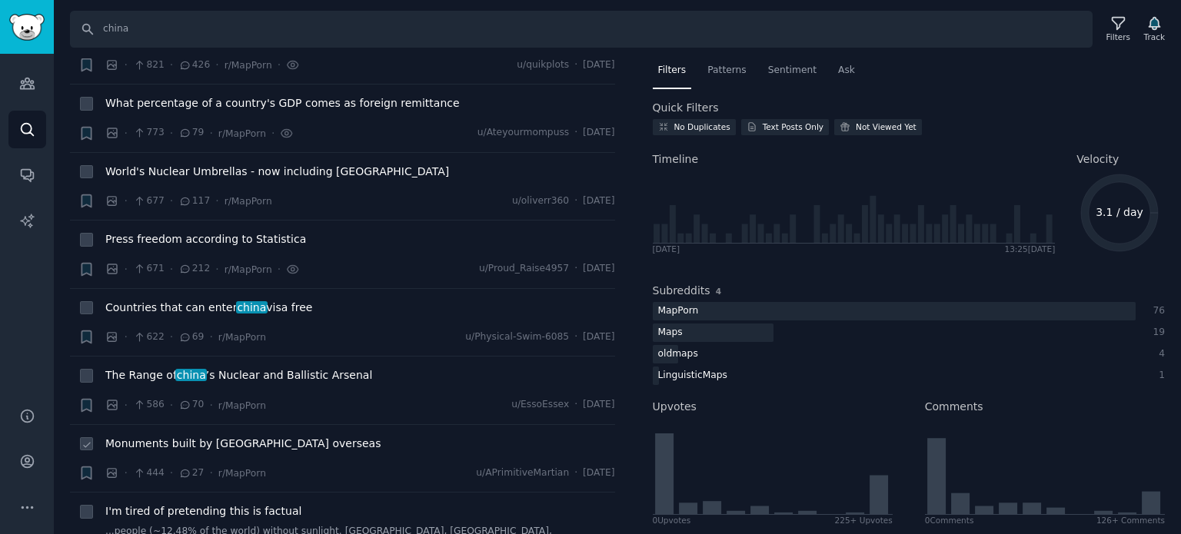
click at [194, 436] on span "Monuments built by [GEOGRAPHIC_DATA] overseas" at bounding box center [242, 444] width 275 height 16
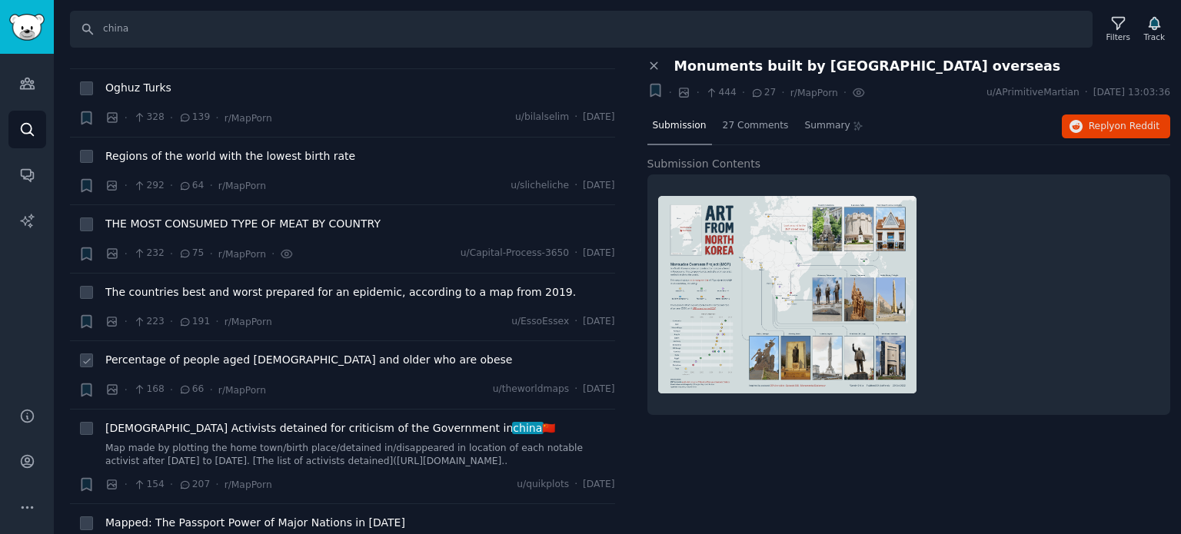
scroll to position [1615, 0]
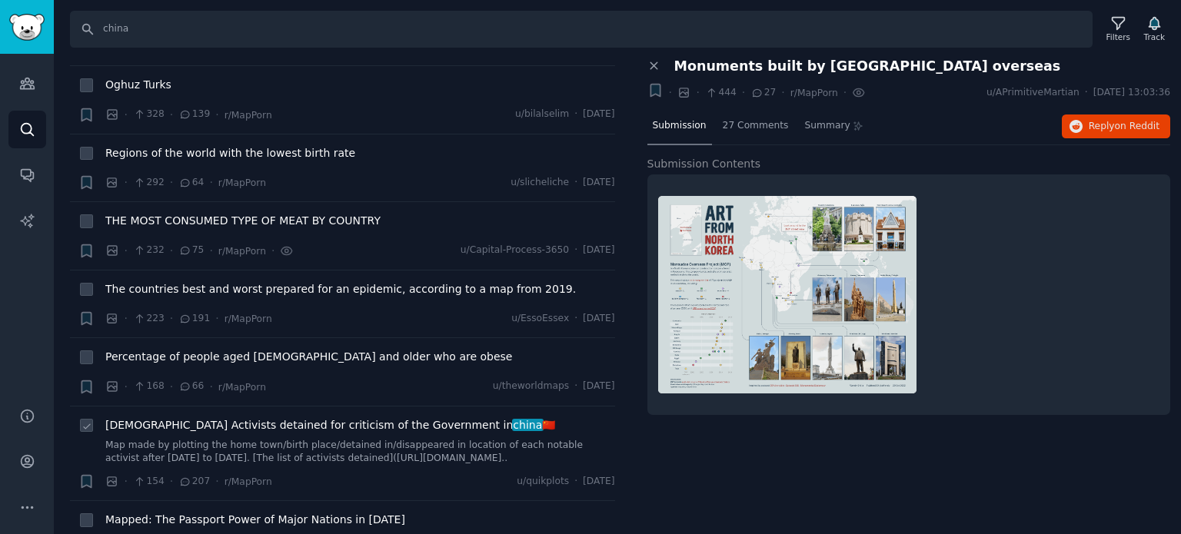
click at [166, 417] on span "[DEMOGRAPHIC_DATA] Activists detained for criticism of the Government in [GEOGR…" at bounding box center [330, 425] width 450 height 16
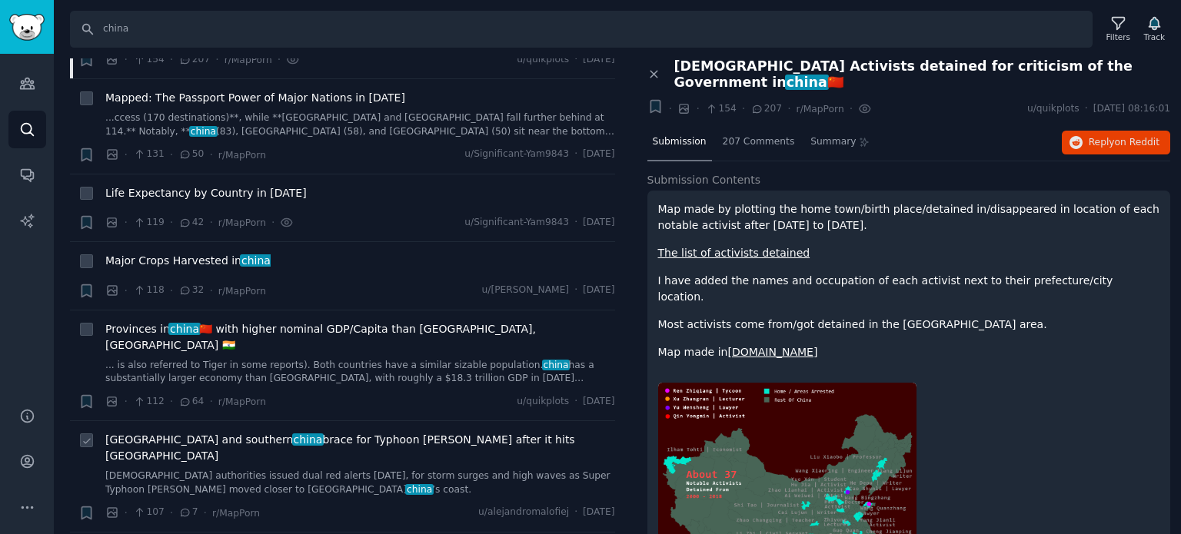
scroll to position [2076, 0]
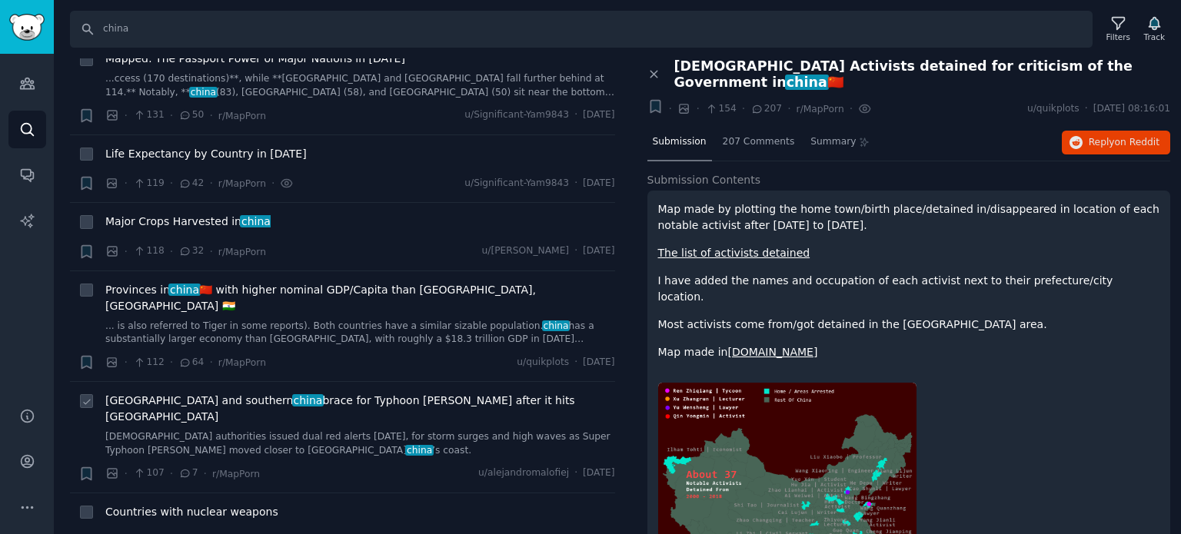
click at [213, 393] on span "[GEOGRAPHIC_DATA] and southern [GEOGRAPHIC_DATA] brace for Typhoon [PERSON_NAME…" at bounding box center [360, 409] width 510 height 32
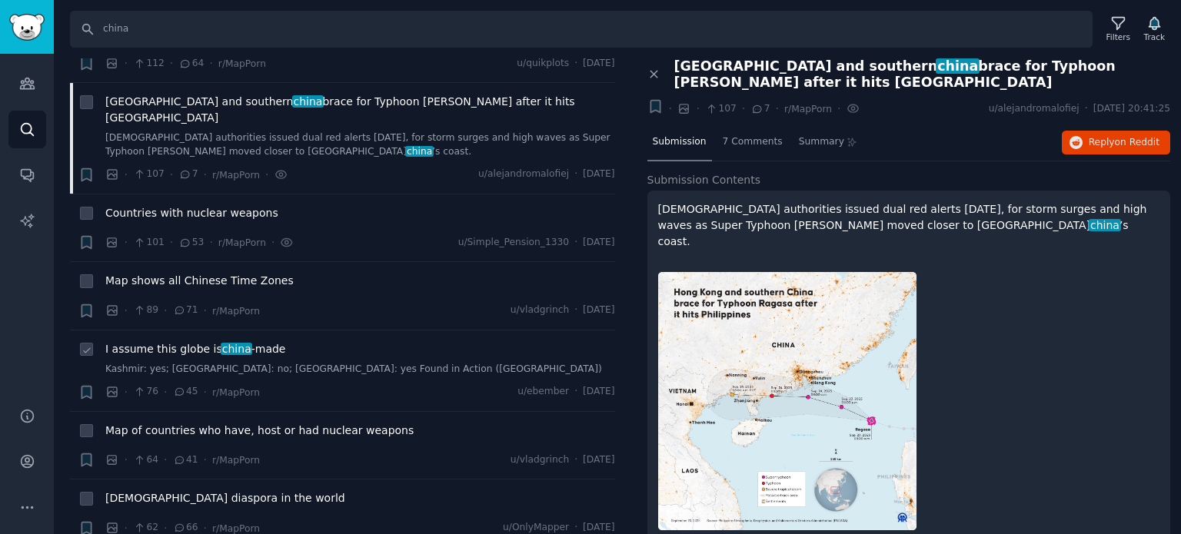
scroll to position [2383, 0]
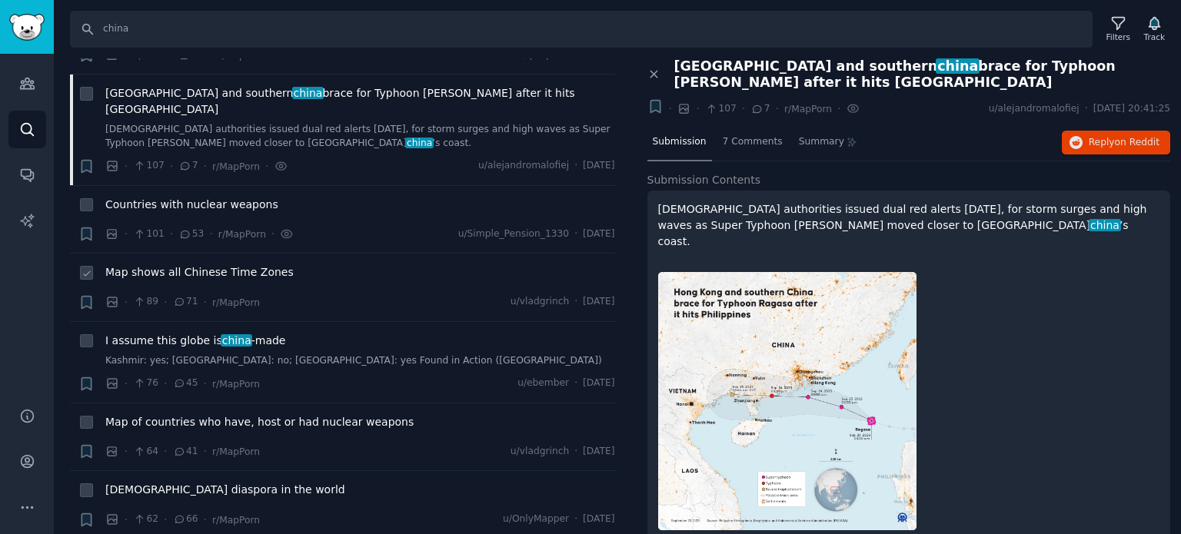
click at [171, 264] on span "Map shows all Chinese Time Zones" at bounding box center [199, 272] width 188 height 16
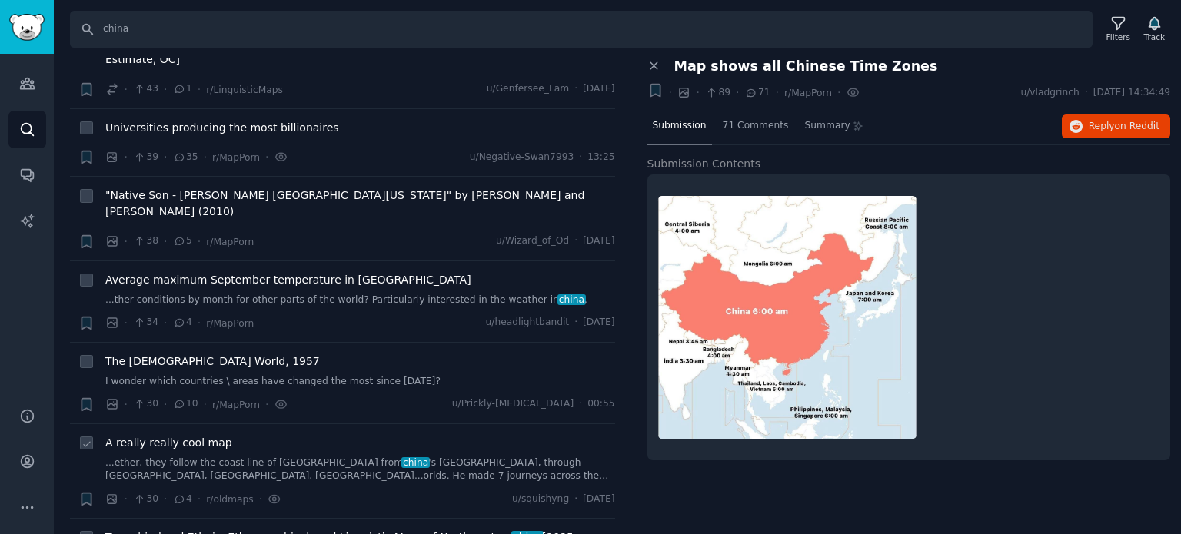
scroll to position [3383, 0]
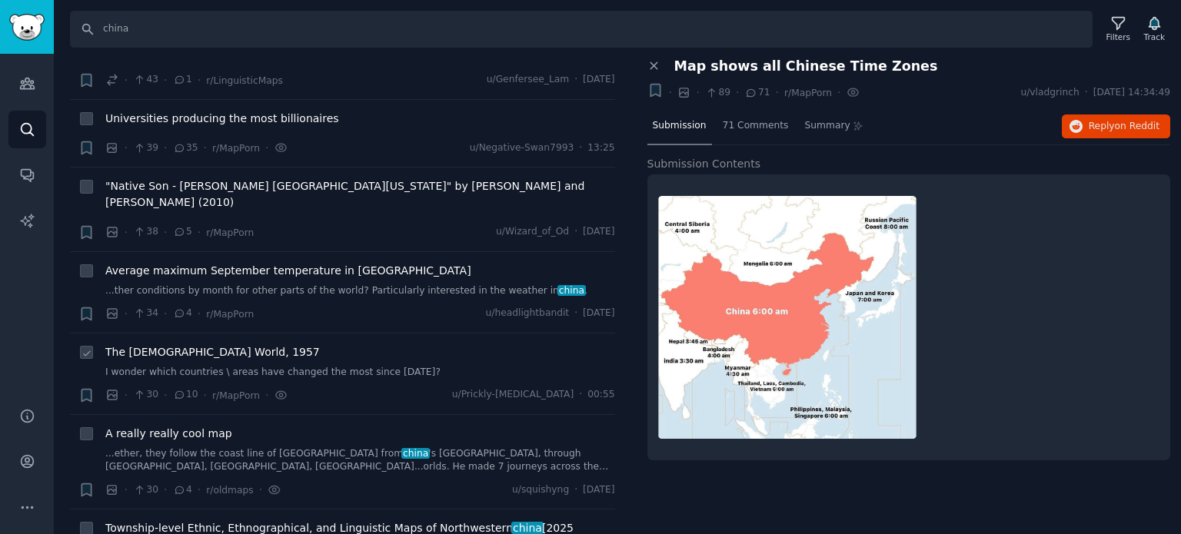
click at [156, 344] on span "The [DEMOGRAPHIC_DATA] World, 1957" at bounding box center [212, 352] width 215 height 16
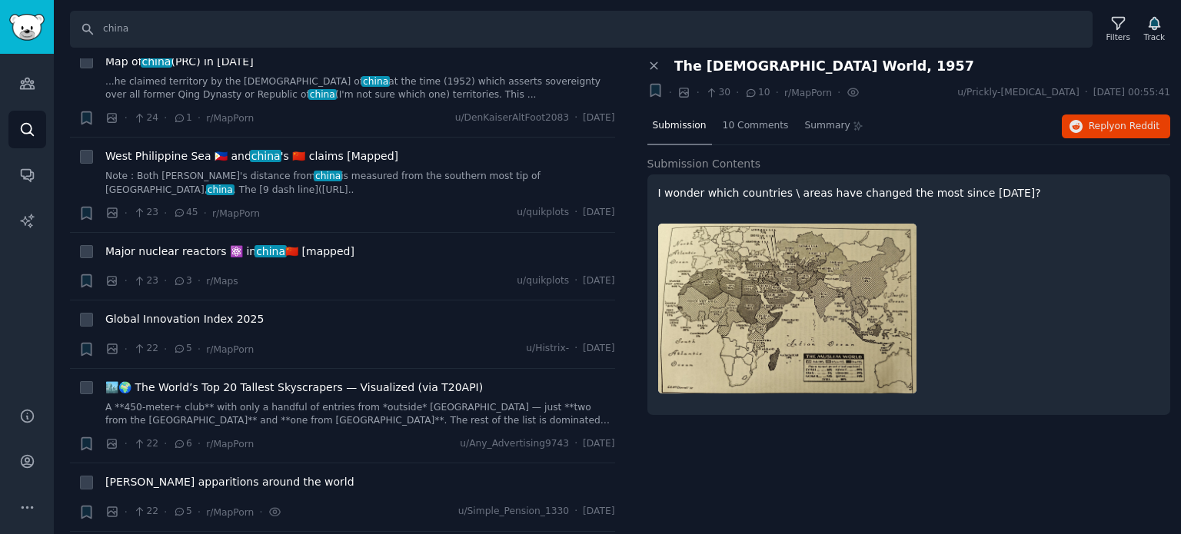
scroll to position [4075, 0]
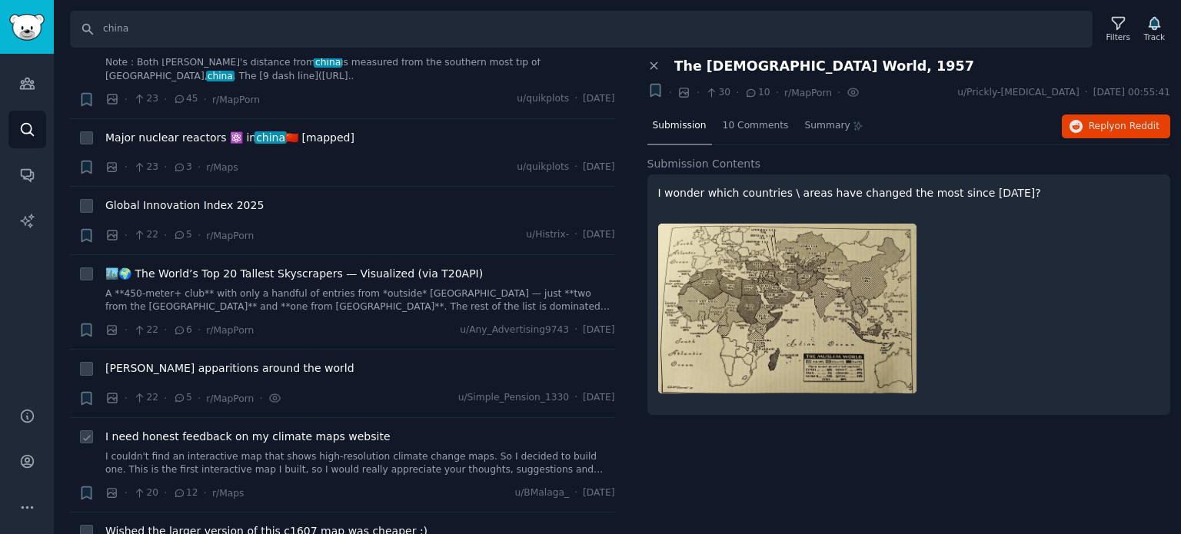
click at [203, 429] on span "I need honest feedback on my climate maps website" at bounding box center [247, 437] width 285 height 16
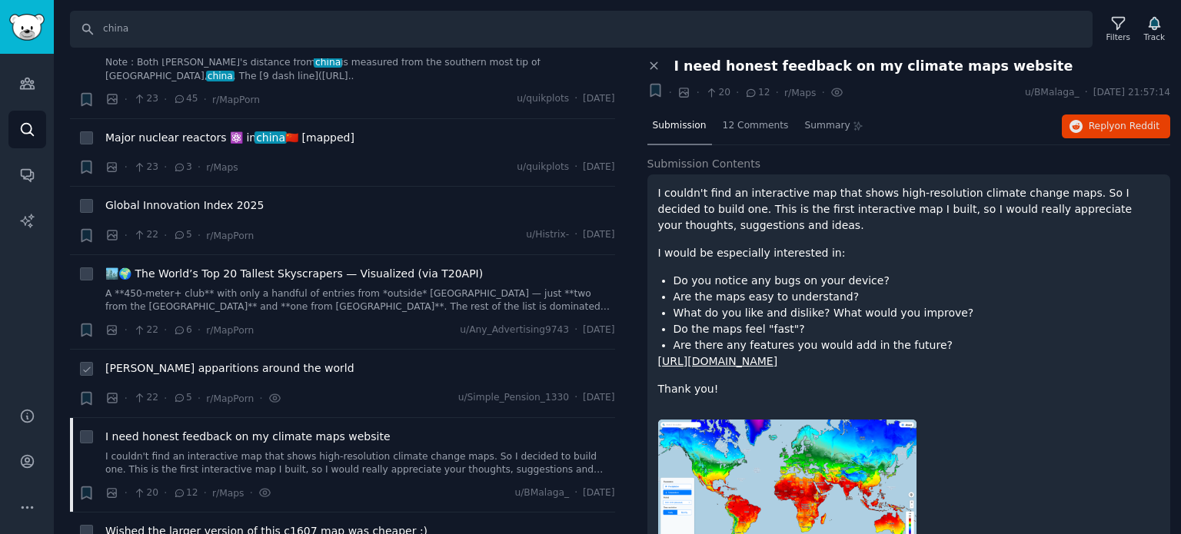
click at [198, 361] on span "[PERSON_NAME] apparitions around the world" at bounding box center [229, 369] width 249 height 16
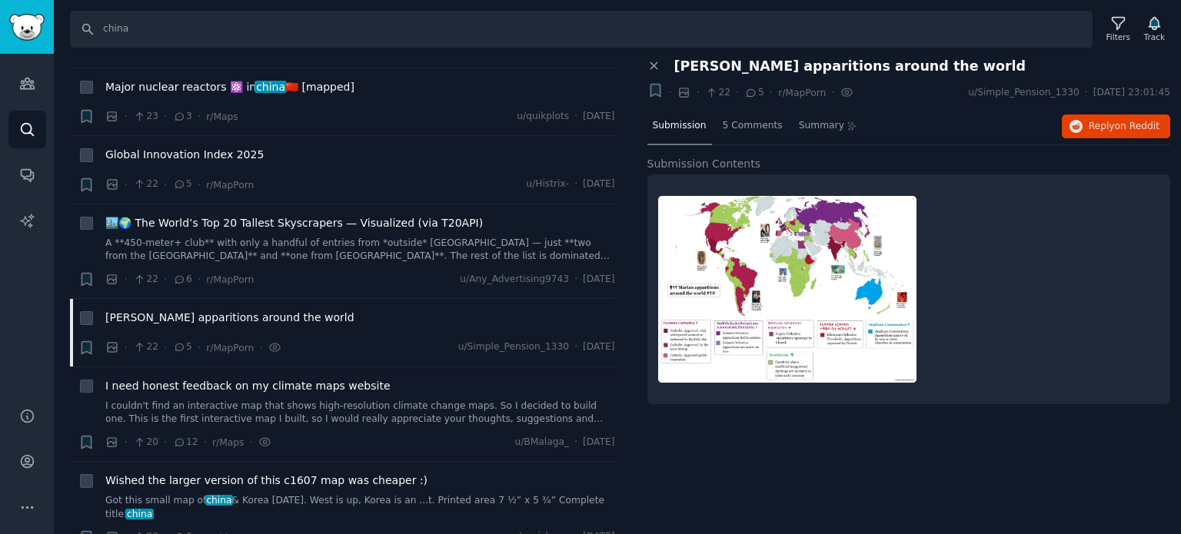
scroll to position [4613, 0]
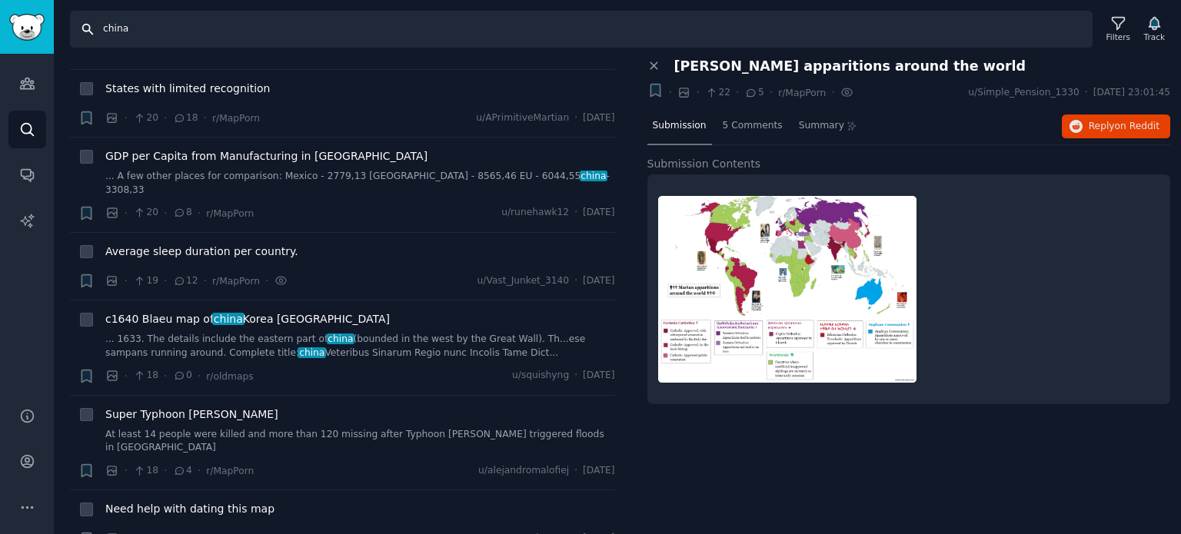
drag, startPoint x: 138, startPoint y: 26, endPoint x: 31, endPoint y: 12, distance: 108.6
click at [31, 12] on div "Audiences Search Conversations AI Reports Help Account More Search china Filter…" at bounding box center [590, 267] width 1181 height 534
type input "[PERSON_NAME]"
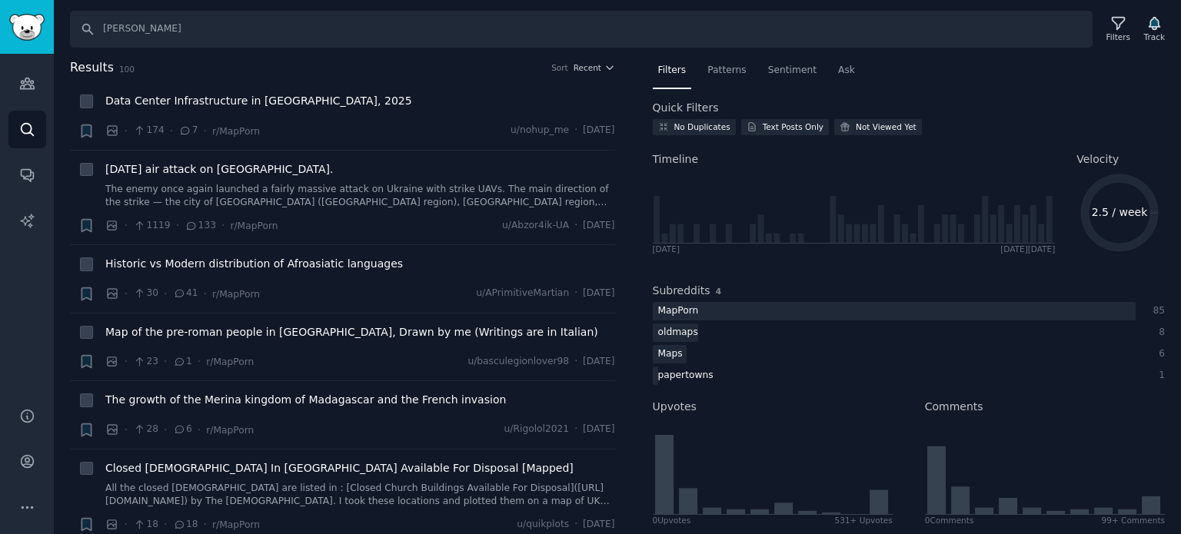
click at [572, 66] on div "Sort Recent" at bounding box center [582, 67] width 63 height 11
click at [586, 65] on span "Recent" at bounding box center [588, 67] width 28 height 11
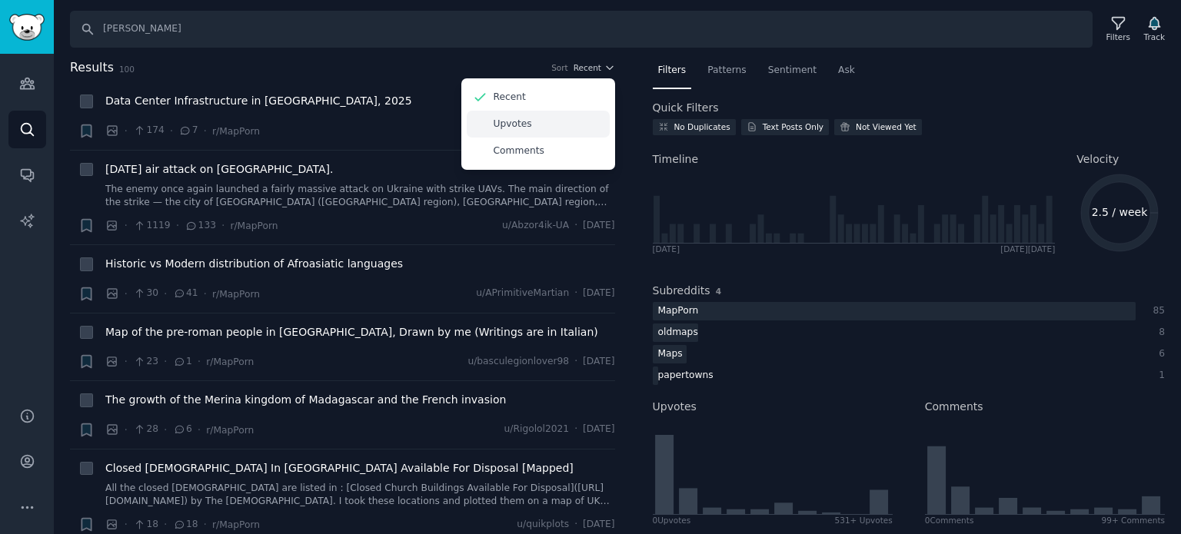
click at [551, 119] on div "Upvotes" at bounding box center [538, 124] width 143 height 27
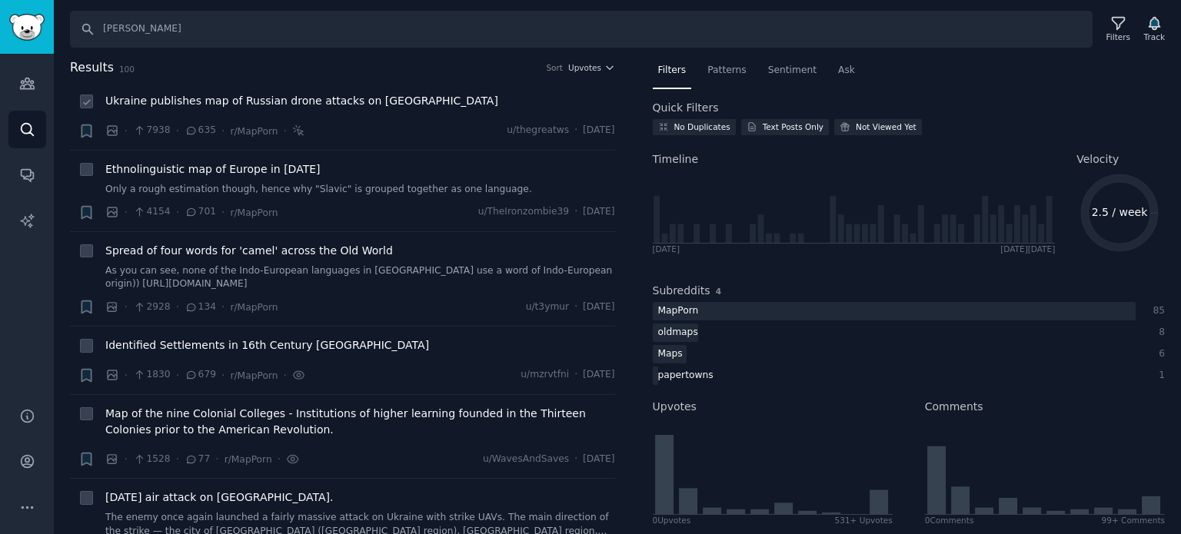
click at [194, 103] on span "Ukraine publishes map of Russian drone attacks on [GEOGRAPHIC_DATA]" at bounding box center [301, 101] width 393 height 16
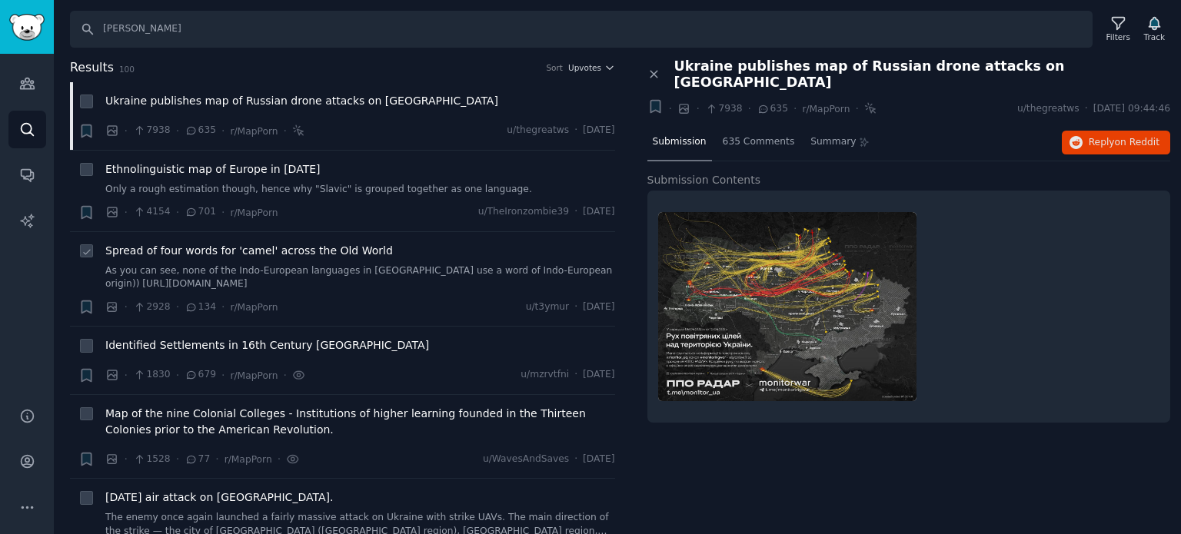
click at [230, 248] on span "Spread of four words for 'camel' across the Old World" at bounding box center [249, 251] width 288 height 16
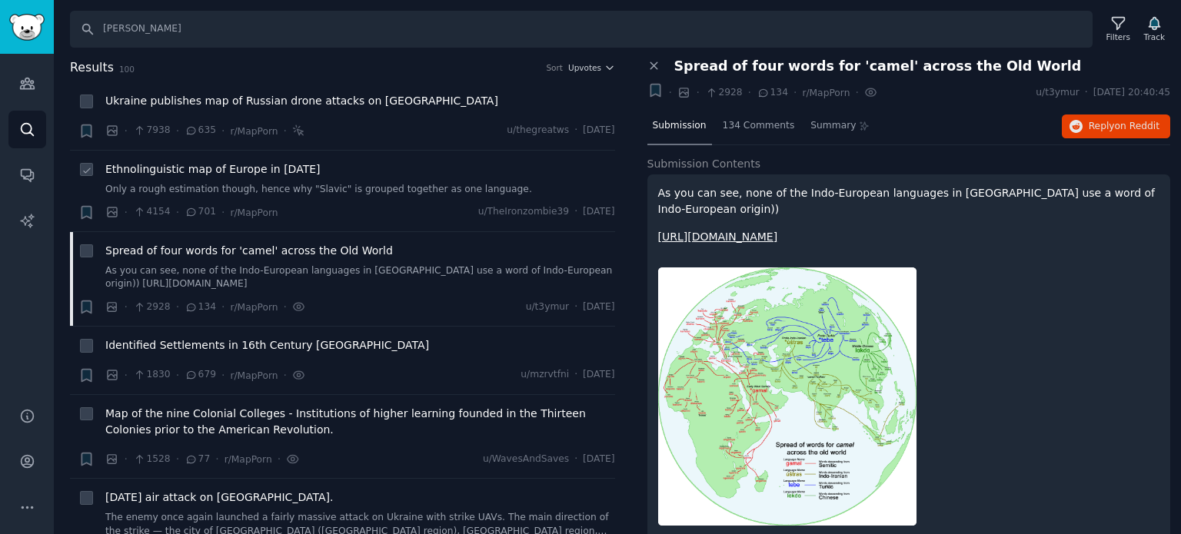
click at [243, 168] on span "Ethnolinguistic map of Europe in [DATE]" at bounding box center [212, 169] width 215 height 16
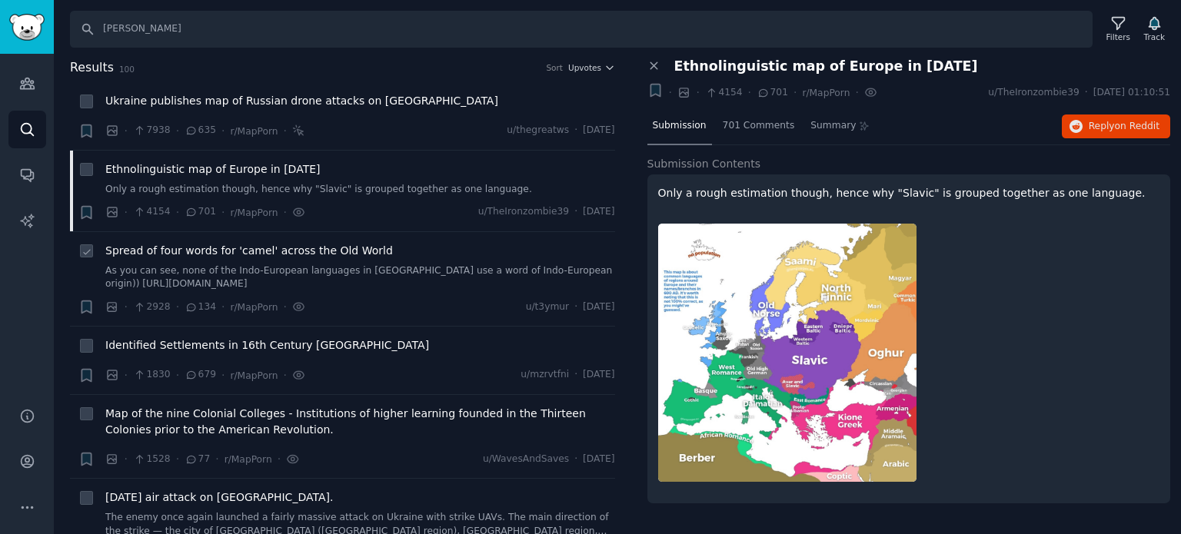
click at [248, 246] on span "Spread of four words for 'camel' across the Old World" at bounding box center [249, 251] width 288 height 16
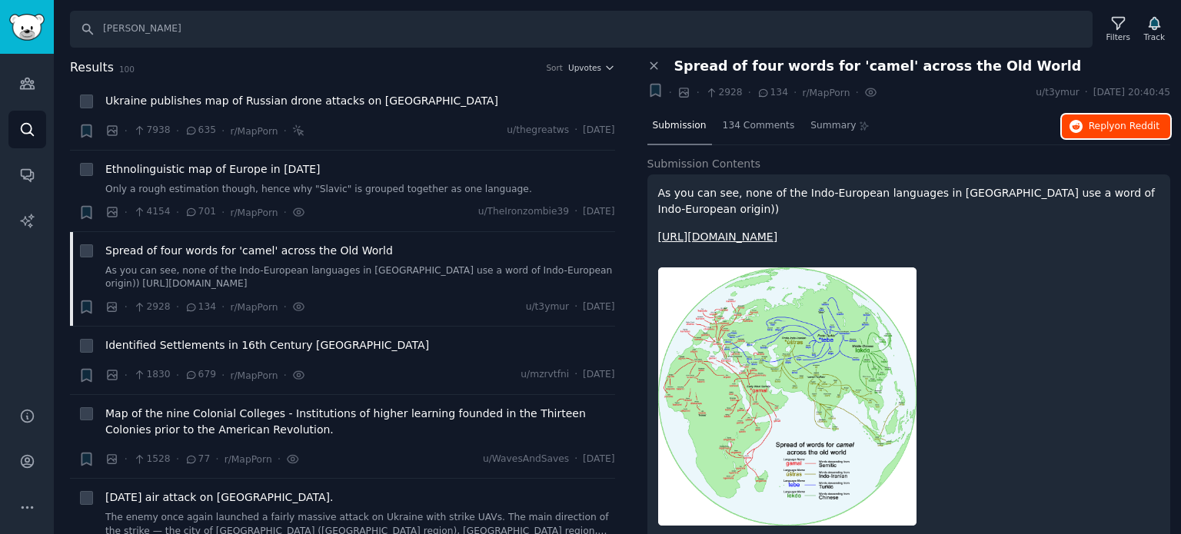
click at [1105, 124] on span "Reply on Reddit" at bounding box center [1124, 127] width 71 height 14
click at [181, 348] on span "Identified Settlements in 16th Century [GEOGRAPHIC_DATA]" at bounding box center [267, 346] width 324 height 16
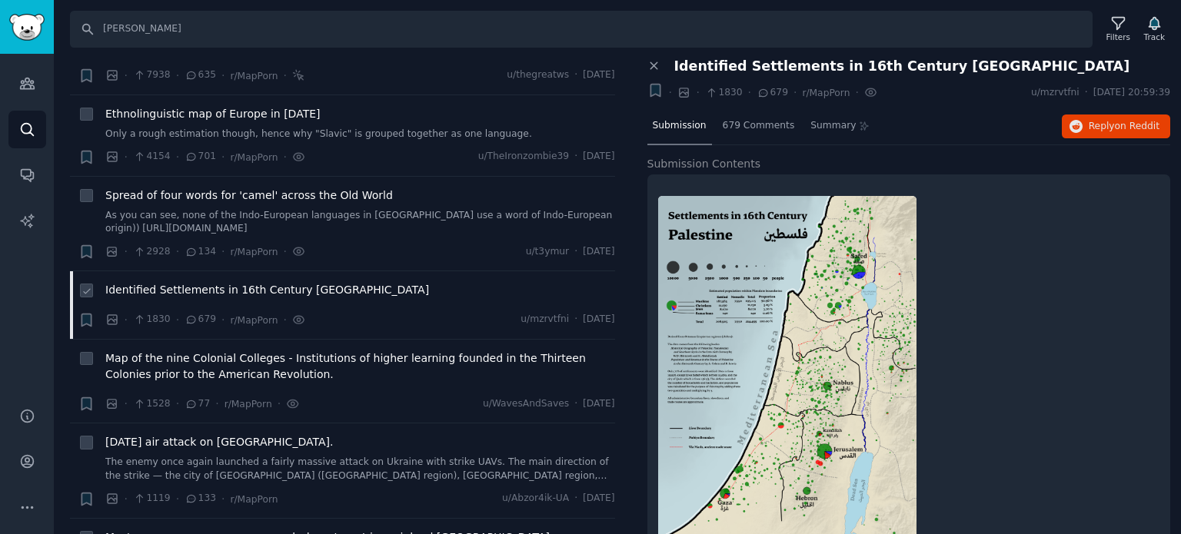
scroll to position [77, 0]
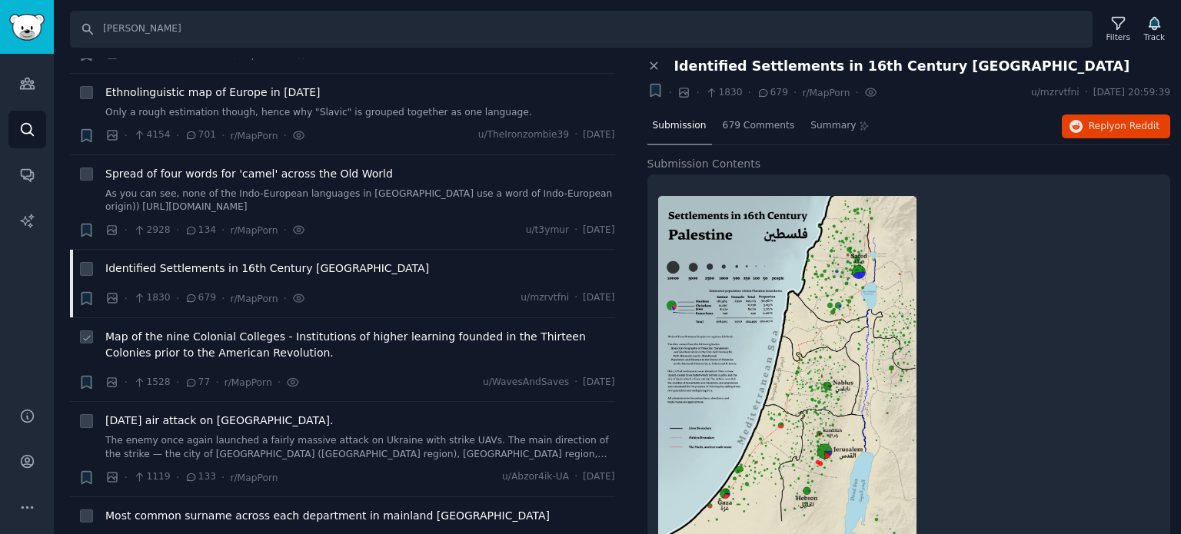
click at [210, 338] on span "Map of the nine Colonial Colleges - Institutions of higher learning founded in …" at bounding box center [360, 345] width 510 height 32
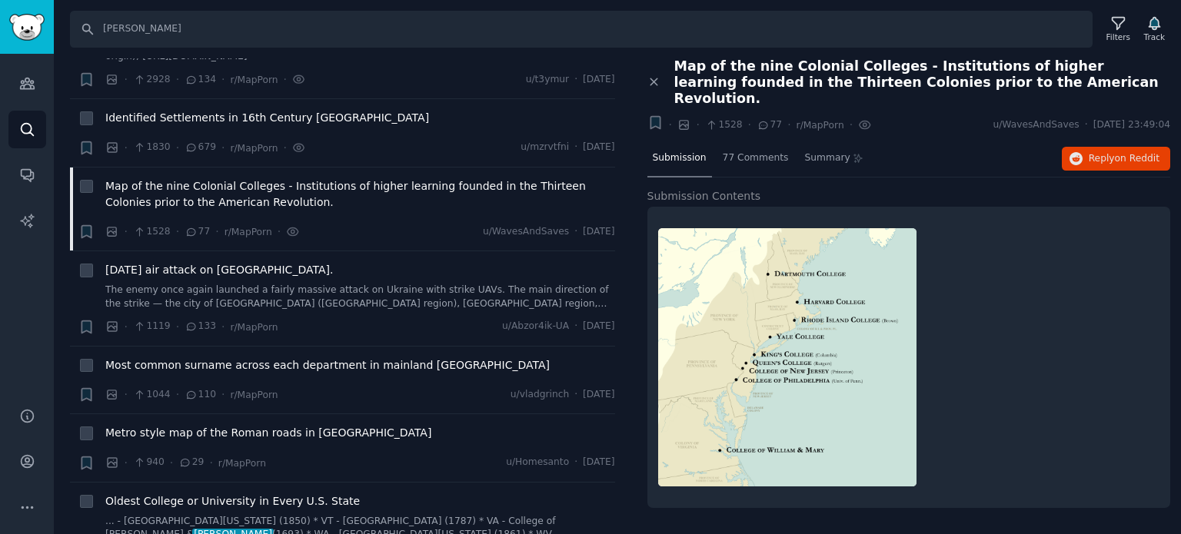
scroll to position [154, 0]
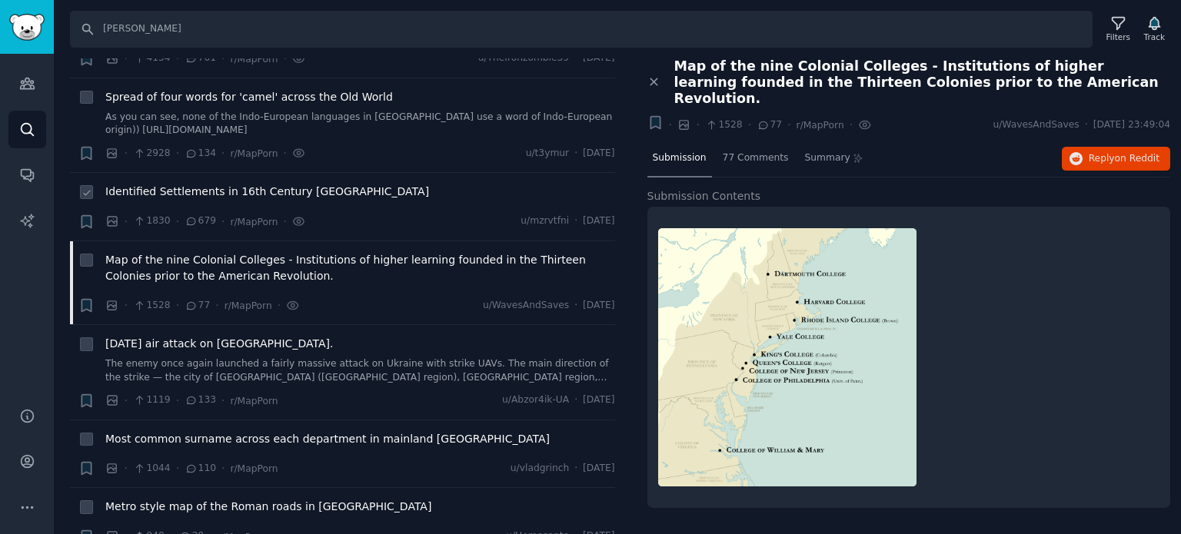
click at [163, 195] on span "Identified Settlements in 16th Century [GEOGRAPHIC_DATA]" at bounding box center [267, 192] width 324 height 16
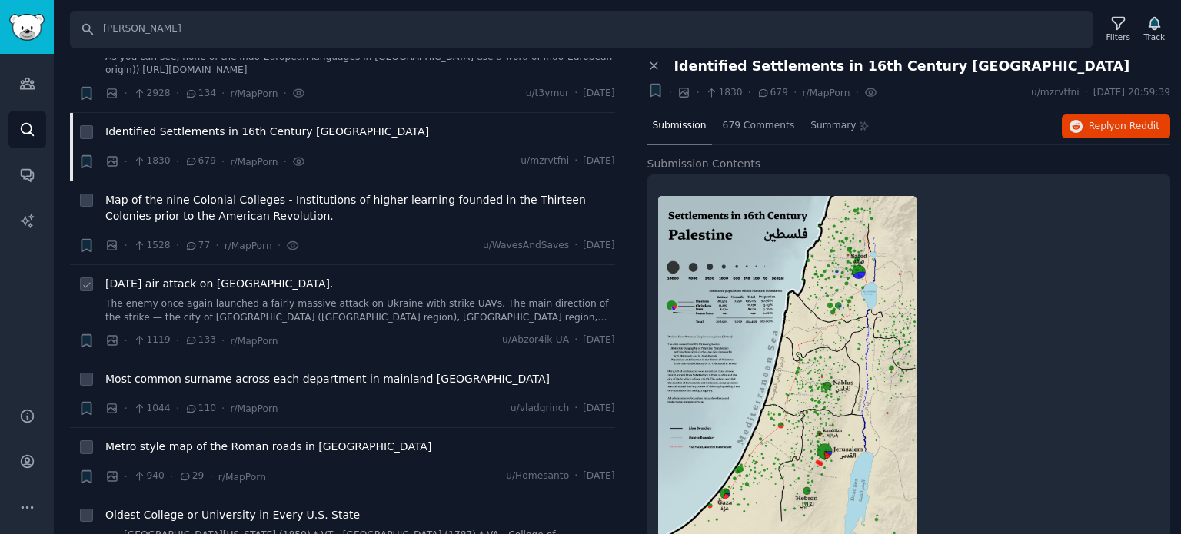
scroll to position [308, 0]
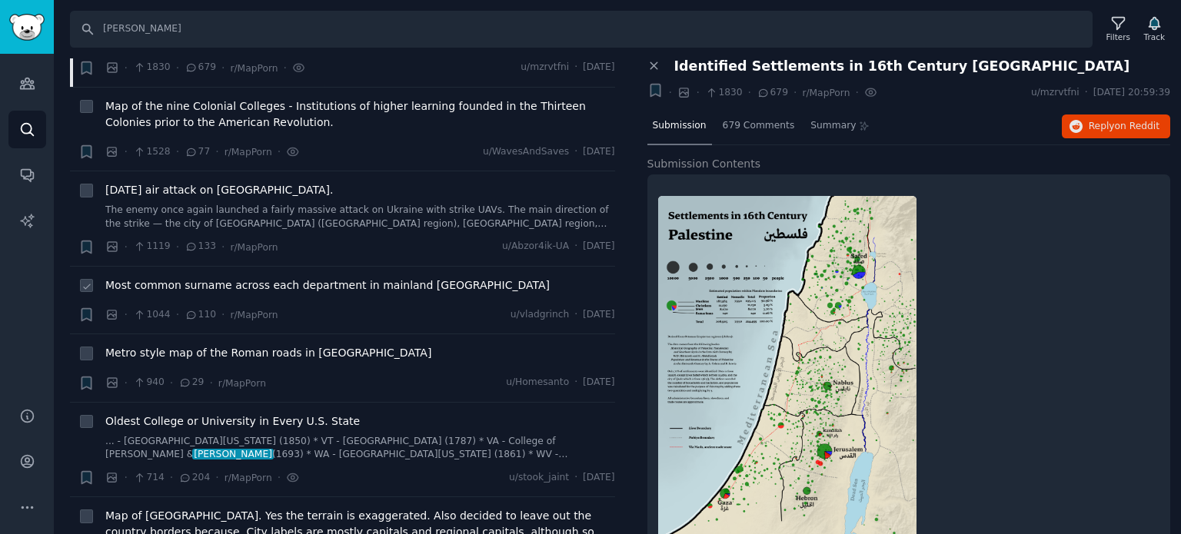
click at [228, 280] on span "Most common surname across each department in mainland [GEOGRAPHIC_DATA]" at bounding box center [327, 286] width 444 height 16
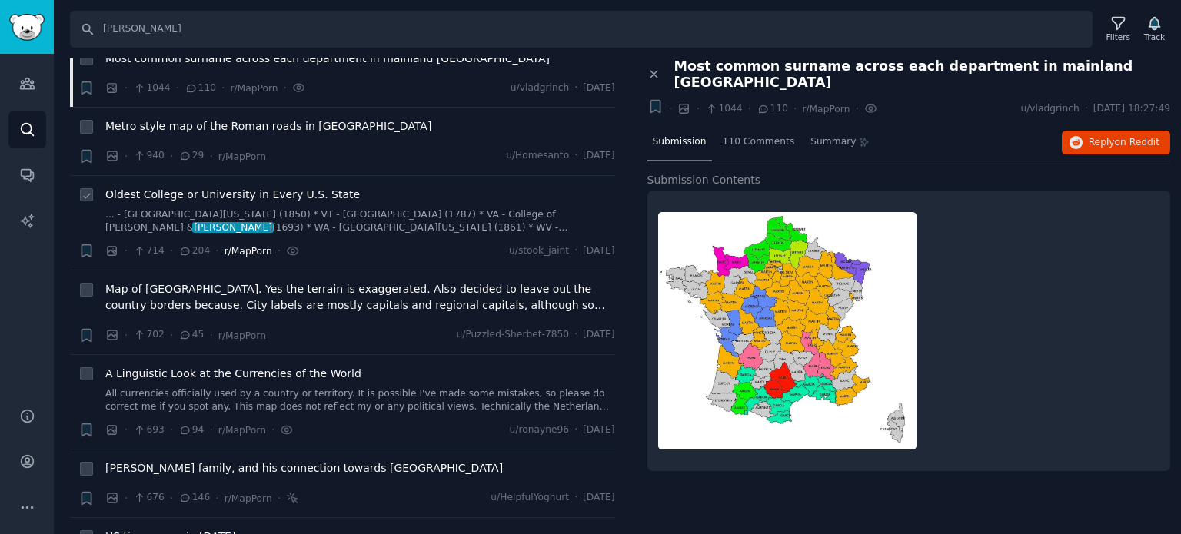
scroll to position [538, 0]
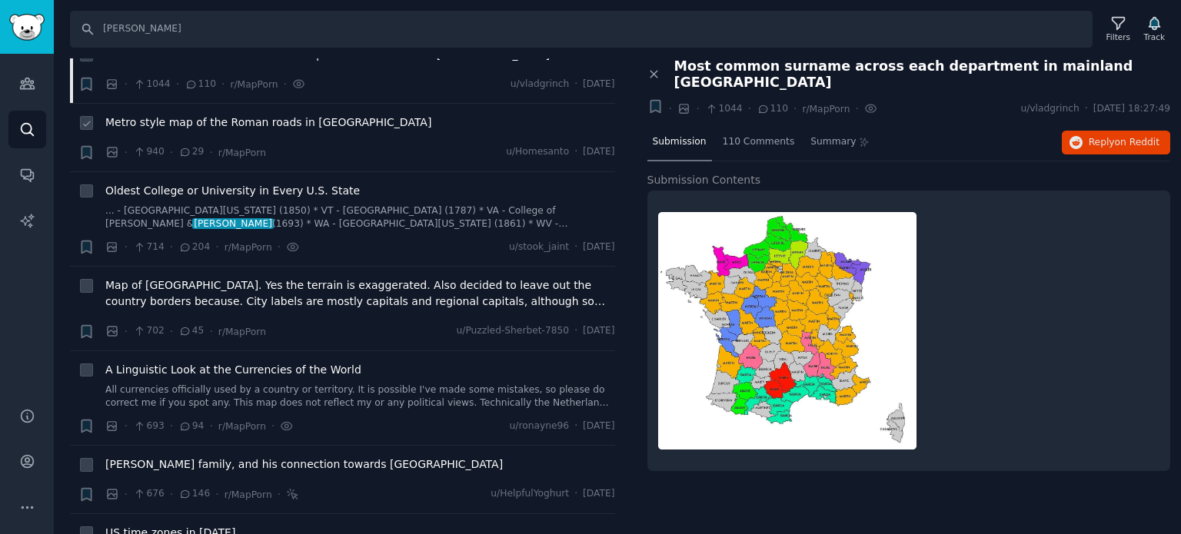
click at [183, 118] on span "Metro style map of the Roman roads in [GEOGRAPHIC_DATA]" at bounding box center [268, 123] width 326 height 16
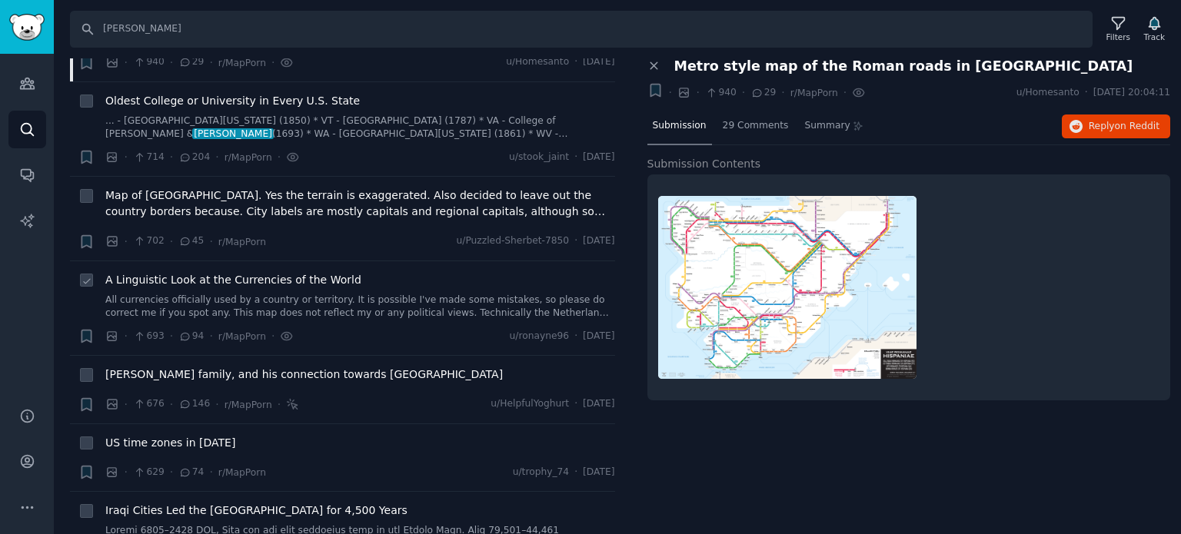
scroll to position [692, 0]
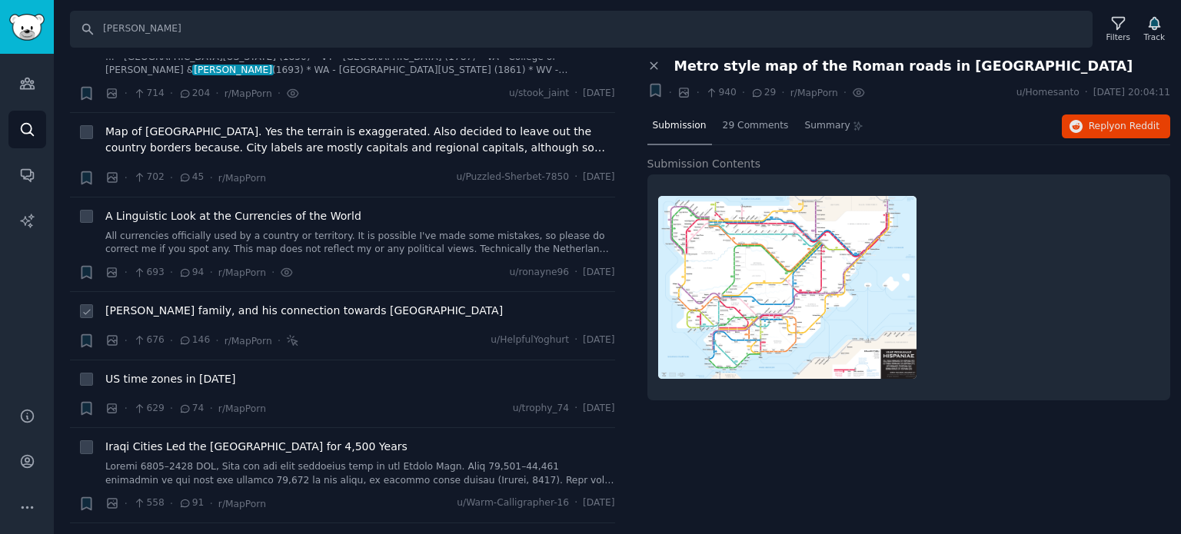
click at [241, 310] on span "[PERSON_NAME] family, and his connection towards [GEOGRAPHIC_DATA]" at bounding box center [303, 311] width 397 height 16
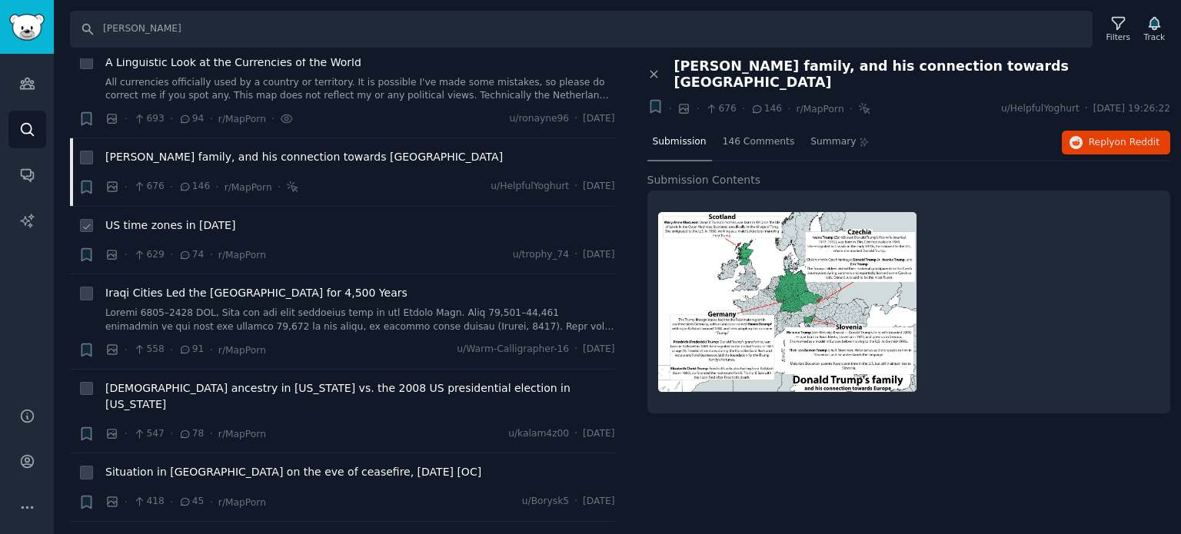
scroll to position [923, 0]
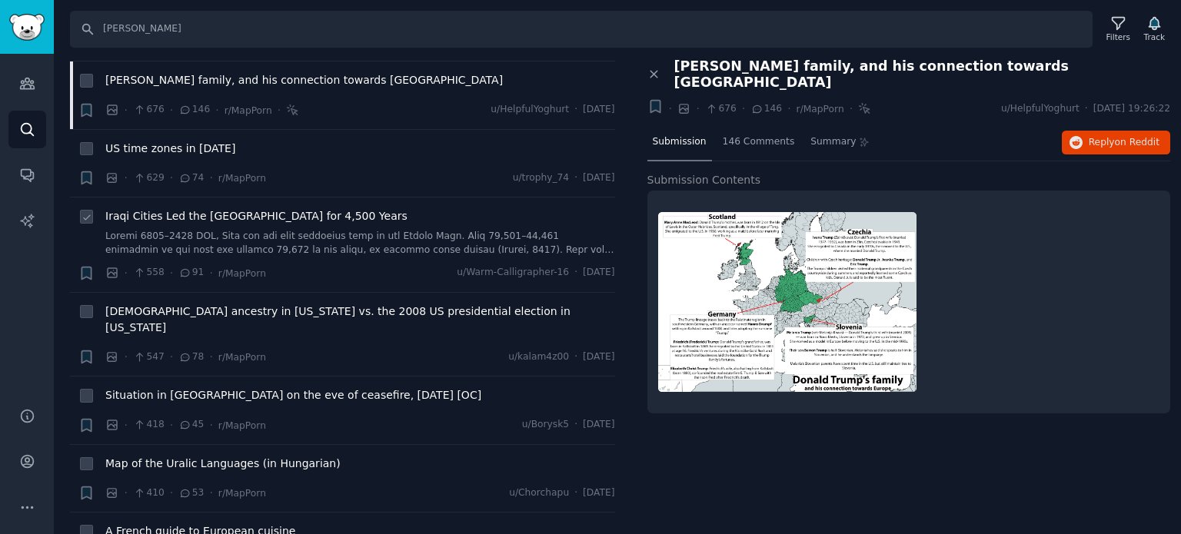
click at [208, 208] on span "Iraqi Cities Led the [GEOGRAPHIC_DATA] for 4,500 Years" at bounding box center [256, 216] width 302 height 16
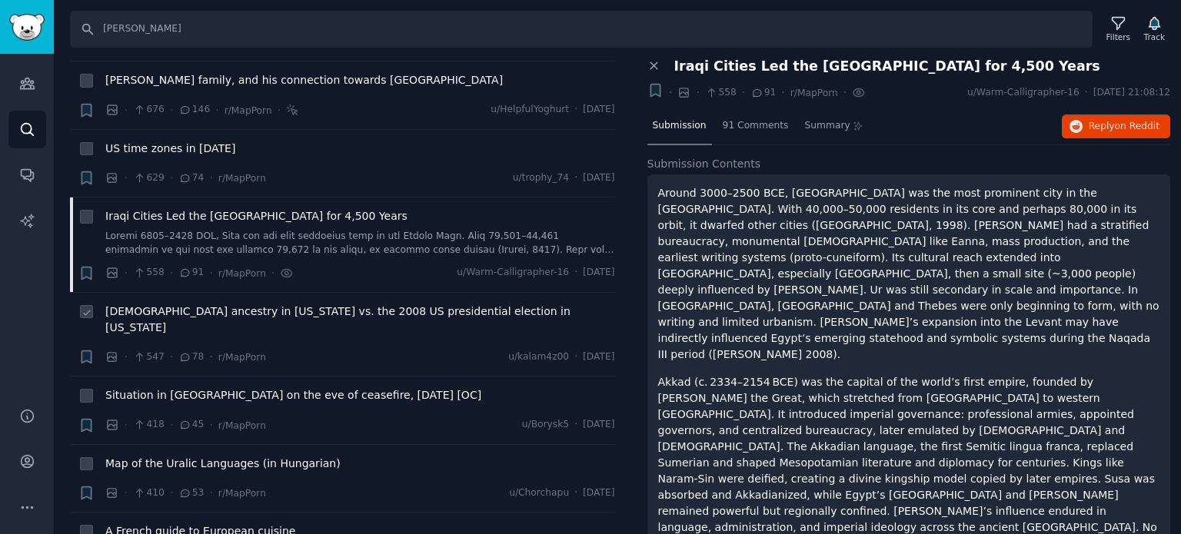
click at [241, 311] on span "[DEMOGRAPHIC_DATA] ancestry in [US_STATE] vs. the 2008 US presidential election…" at bounding box center [360, 320] width 510 height 32
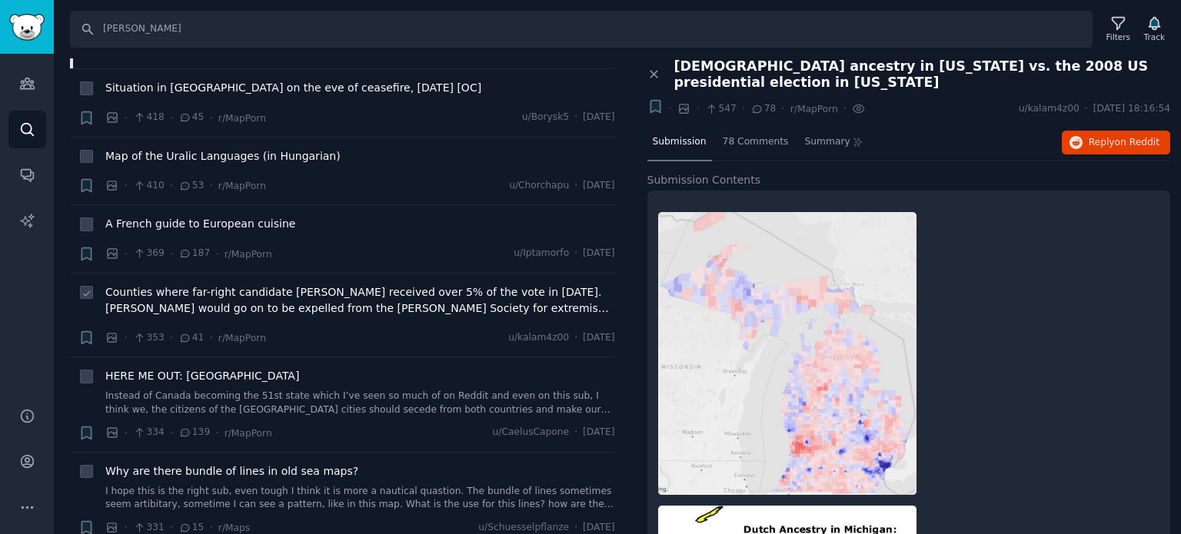
click at [169, 292] on span "Counties where far-right candidate [PERSON_NAME] received over 5% of the vote i…" at bounding box center [360, 300] width 510 height 32
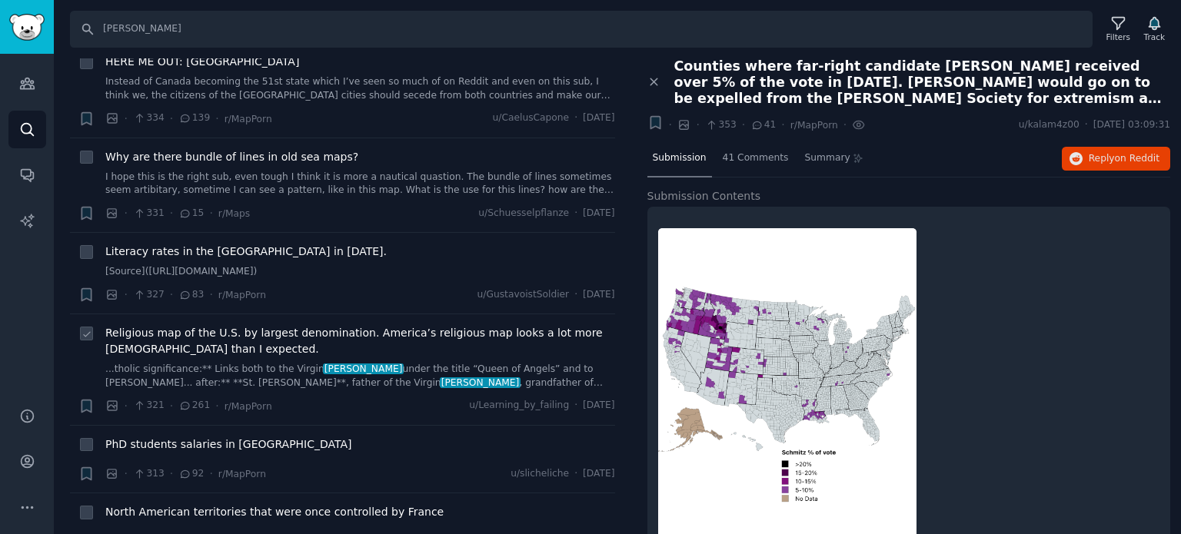
scroll to position [1615, 0]
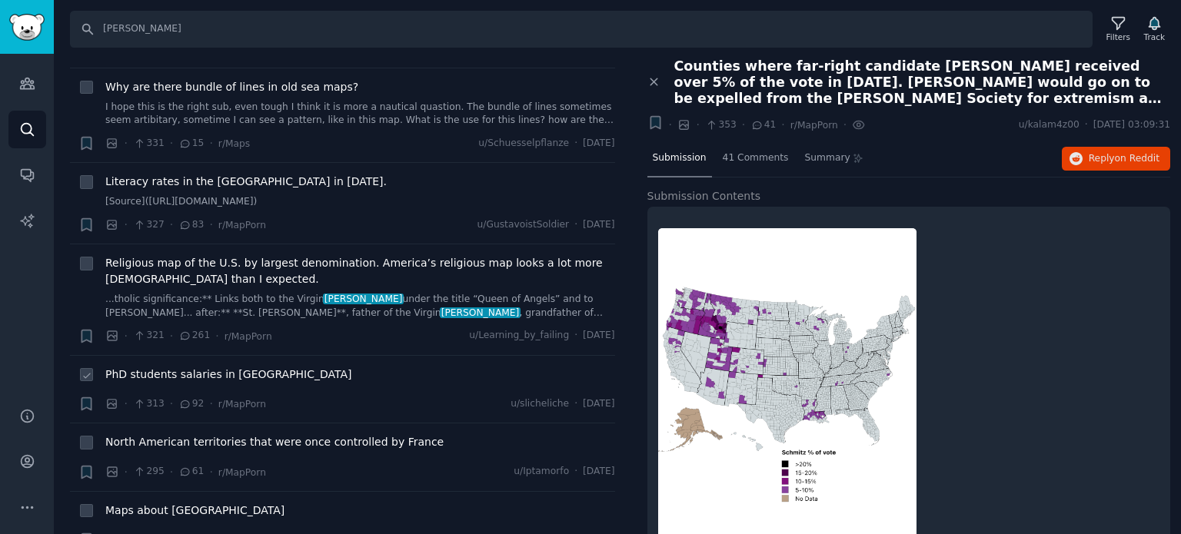
click at [172, 367] on span "PhD students salaries in [GEOGRAPHIC_DATA]" at bounding box center [228, 375] width 247 height 16
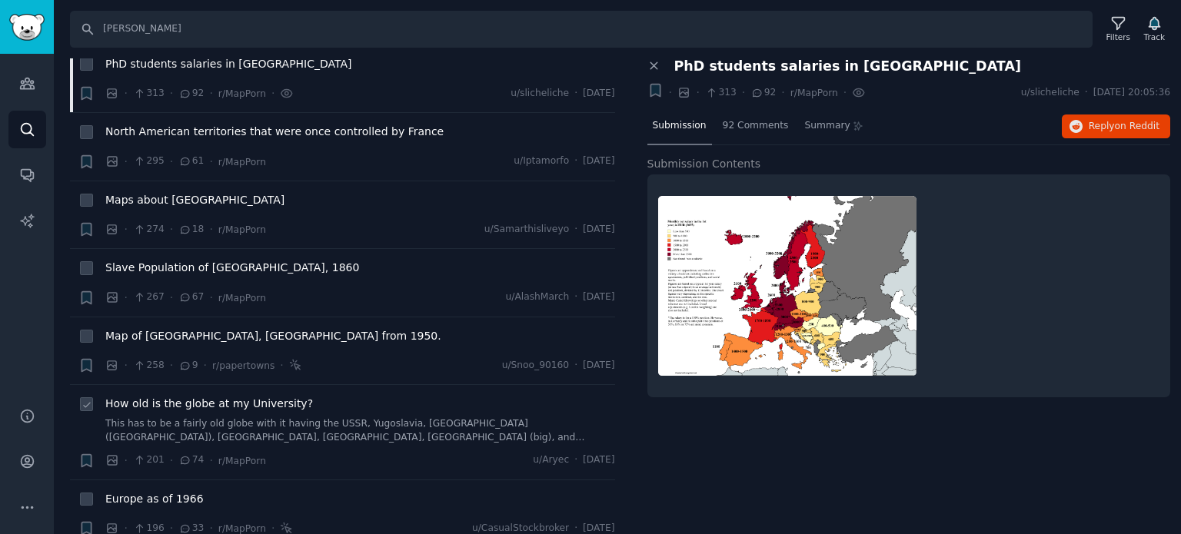
scroll to position [1999, 0]
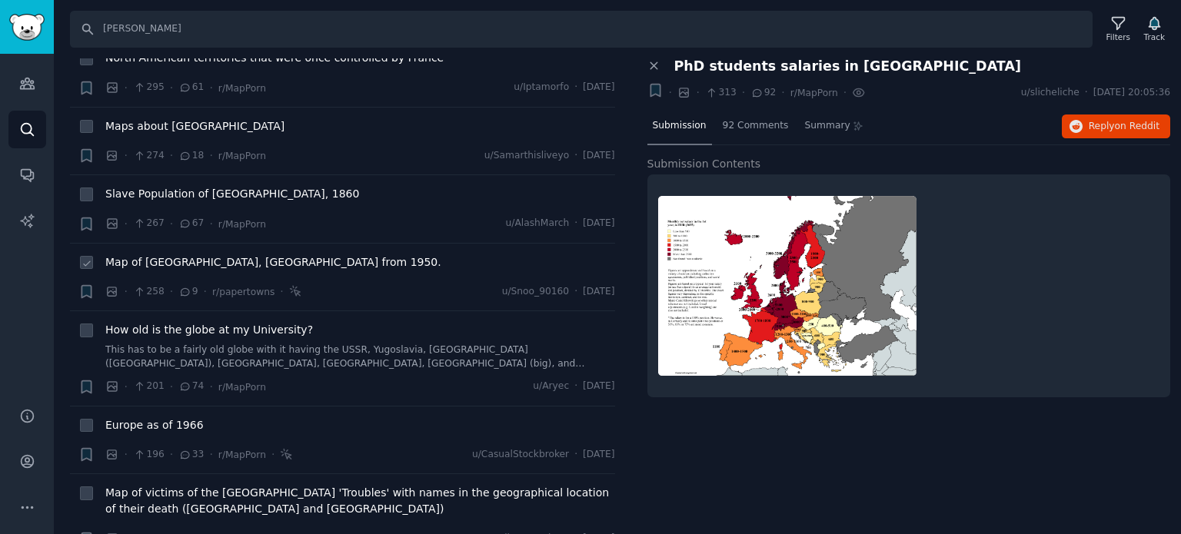
click at [149, 254] on span "Map of [GEOGRAPHIC_DATA], [GEOGRAPHIC_DATA] from 1950." at bounding box center [273, 262] width 336 height 16
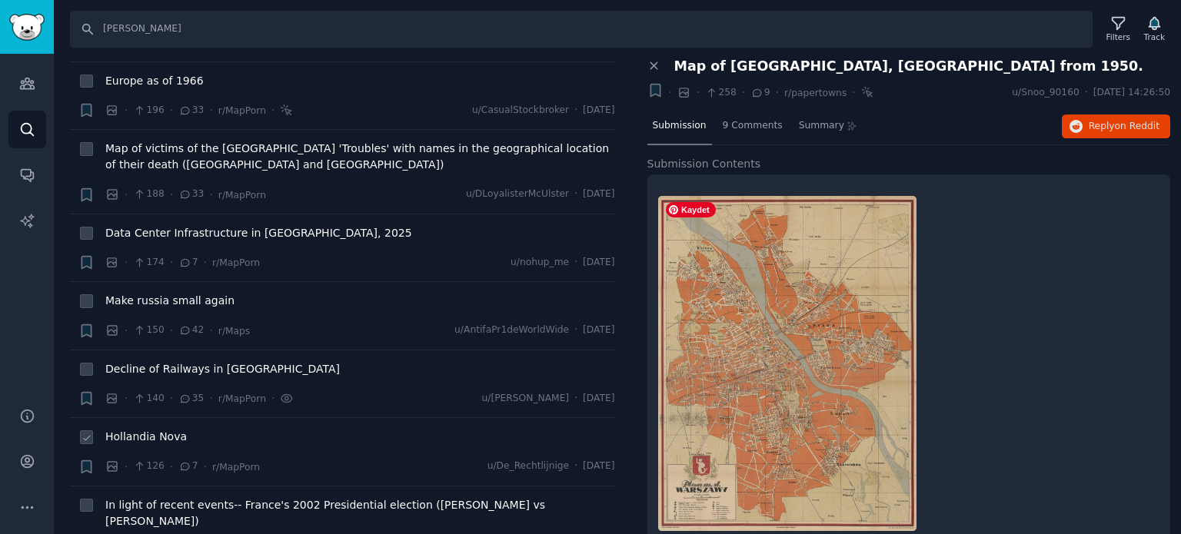
scroll to position [2460, 0]
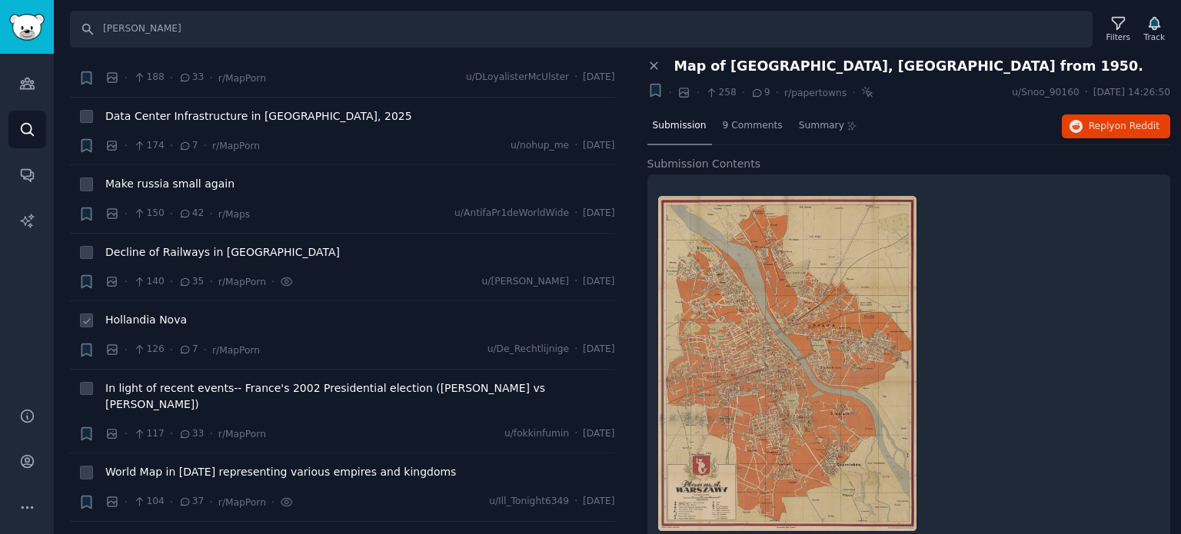
click at [178, 312] on span "Hollandia Nova" at bounding box center [145, 320] width 81 height 16
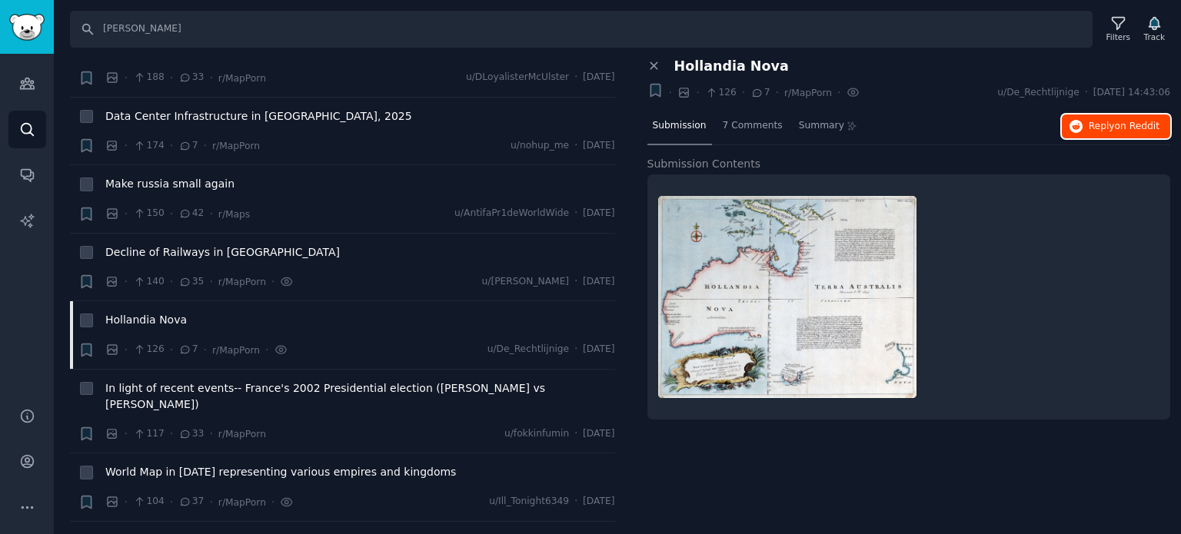
click at [1123, 124] on span "on Reddit" at bounding box center [1137, 126] width 45 height 11
click at [154, 464] on span "World Map in [DATE] representing various empires and kingdoms" at bounding box center [280, 472] width 351 height 16
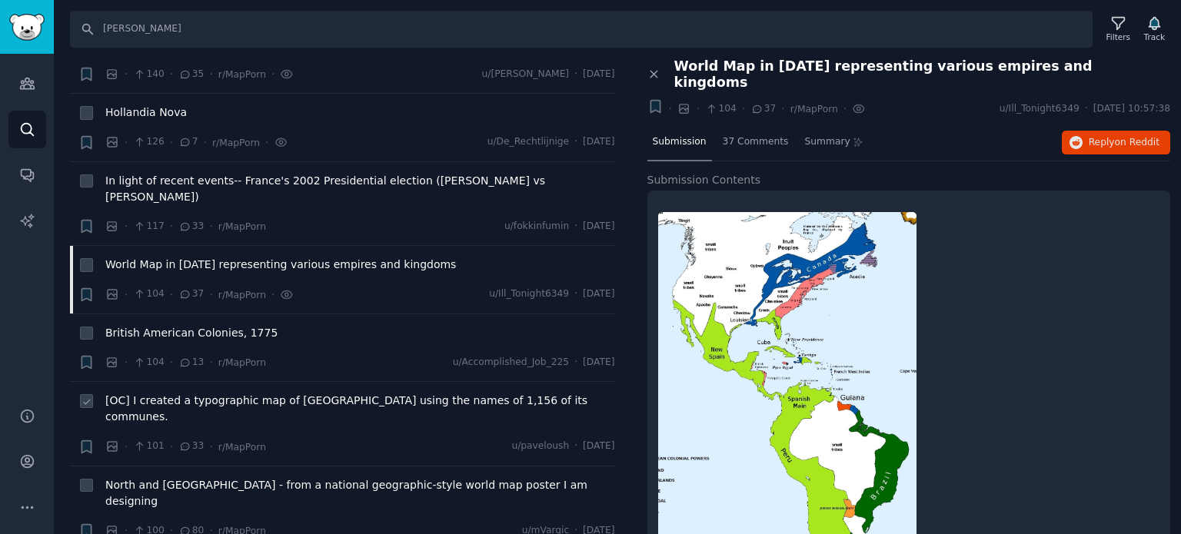
scroll to position [2691, 0]
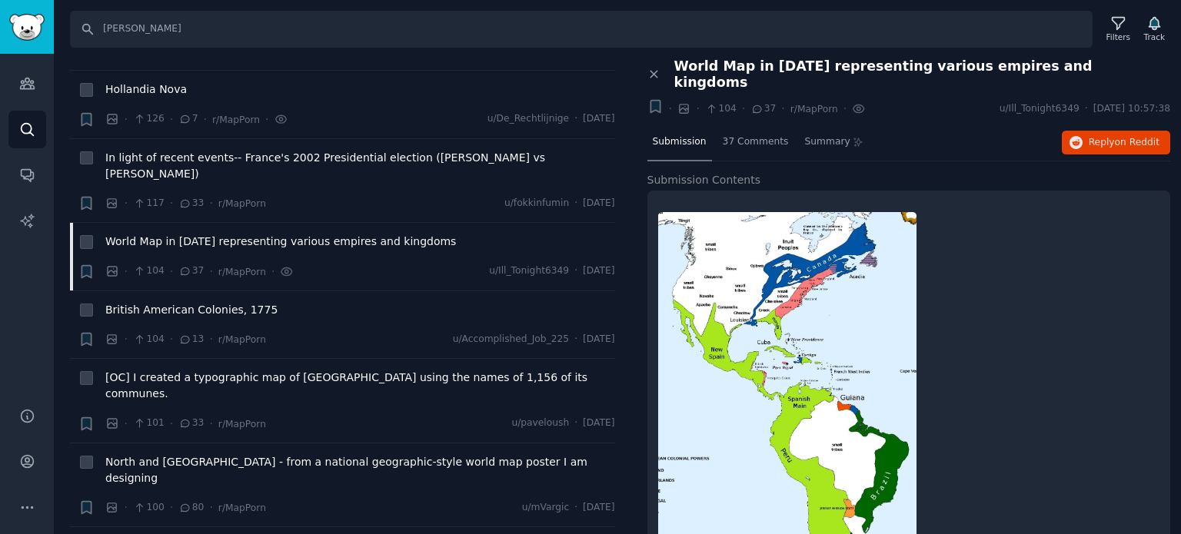
click at [760, 64] on span "World Map in [DATE] representing various empires and kingdoms" at bounding box center [922, 74] width 497 height 32
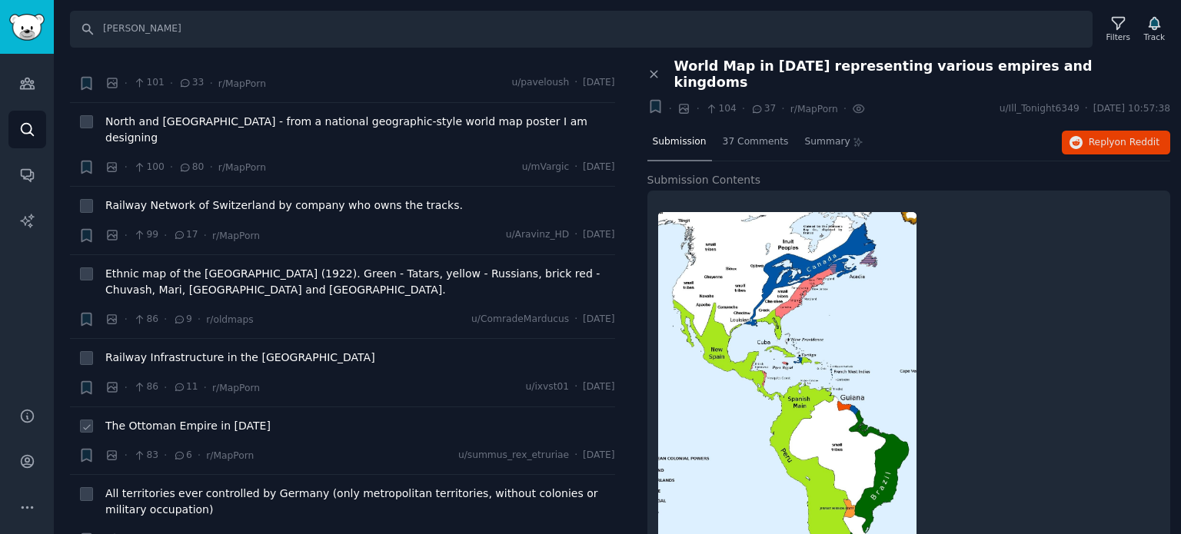
scroll to position [3075, 0]
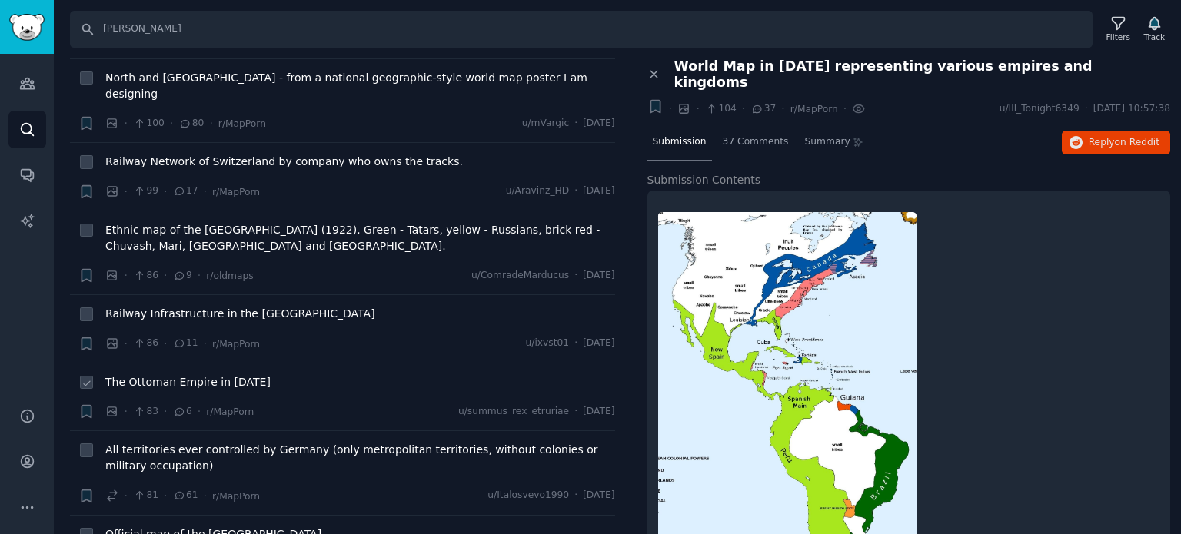
click at [158, 374] on span "The Ottoman Empire in [DATE]" at bounding box center [187, 382] width 165 height 16
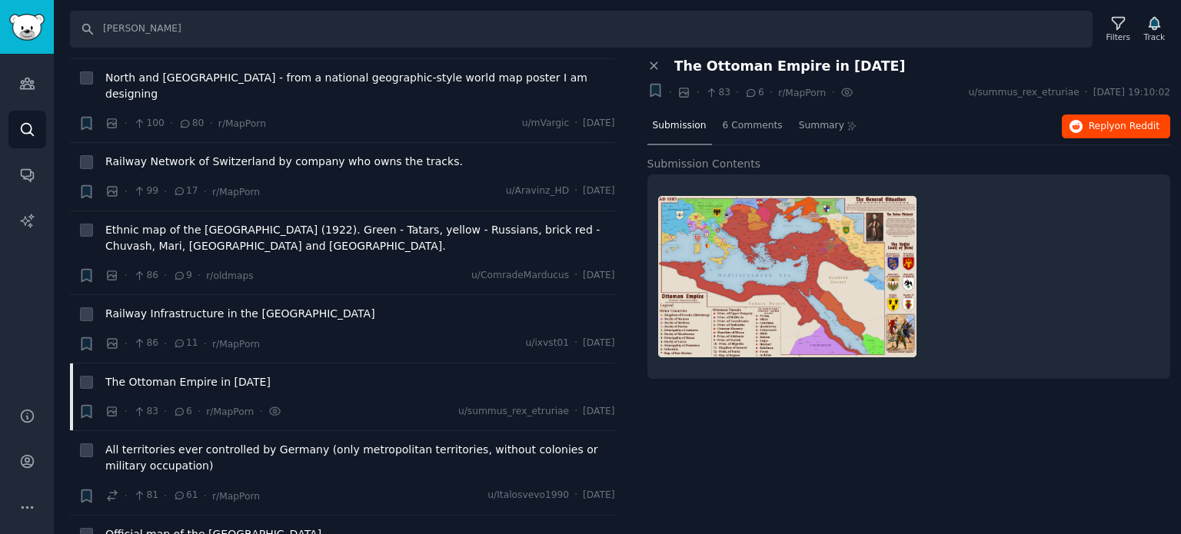
click at [1065, 125] on div "Submission 6 Comments Summary Reply on Reddit" at bounding box center [909, 126] width 524 height 37
click at [1083, 125] on icon "button" at bounding box center [1076, 127] width 14 height 14
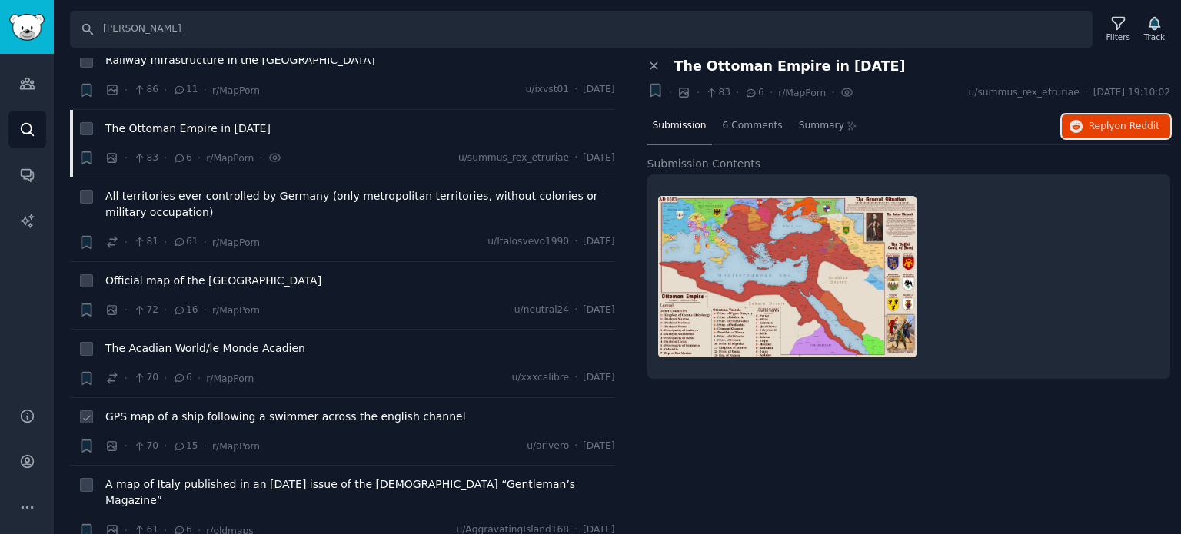
scroll to position [3383, 0]
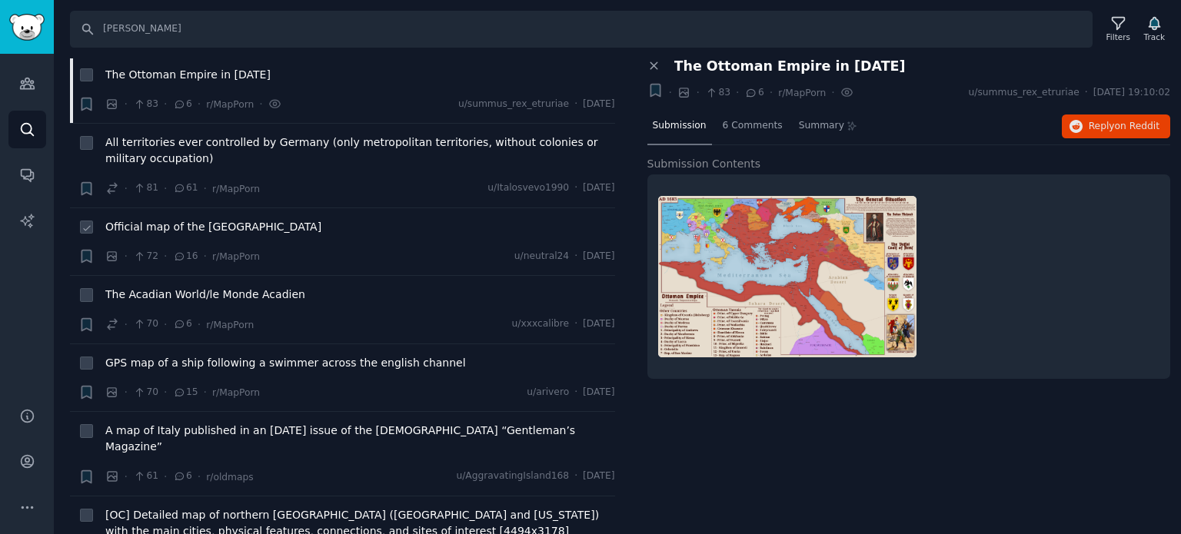
click at [183, 219] on span "Official map of the [GEOGRAPHIC_DATA]" at bounding box center [213, 227] width 216 height 16
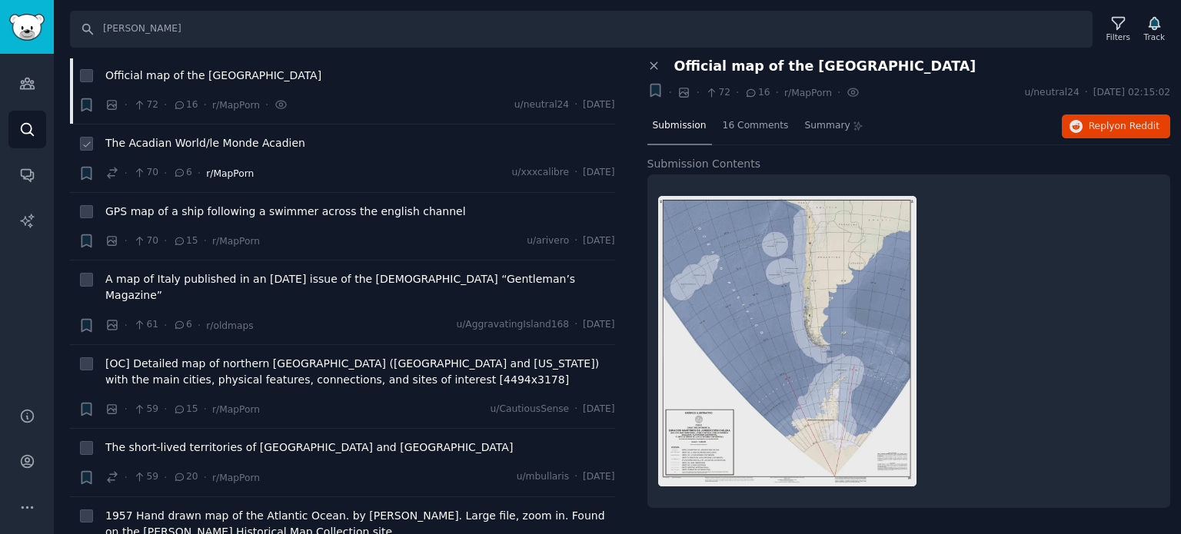
scroll to position [3614, 0]
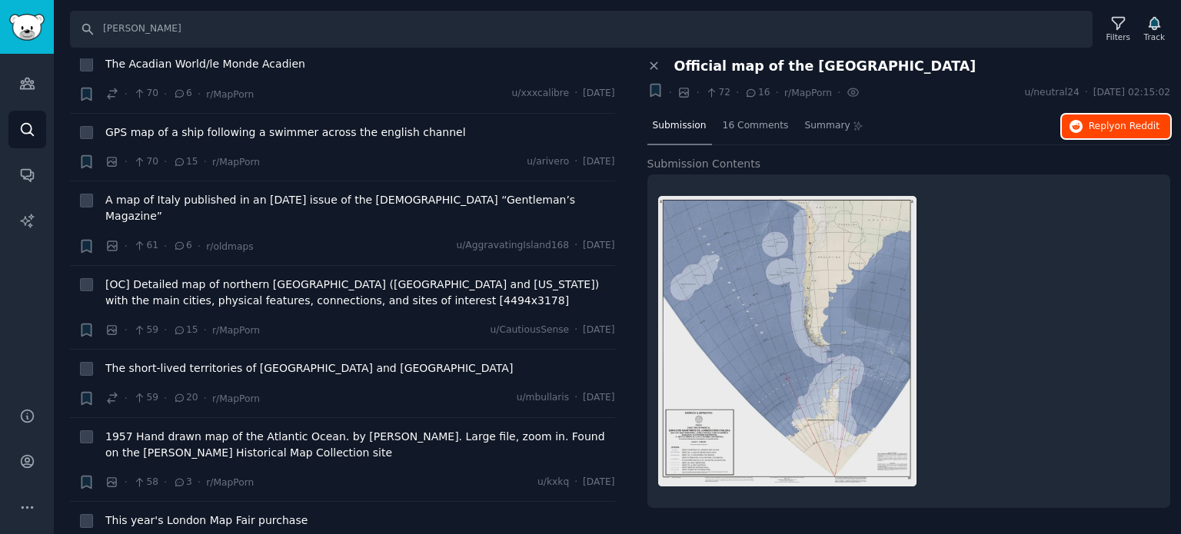
click at [1129, 132] on button "Reply on Reddit" at bounding box center [1116, 127] width 108 height 25
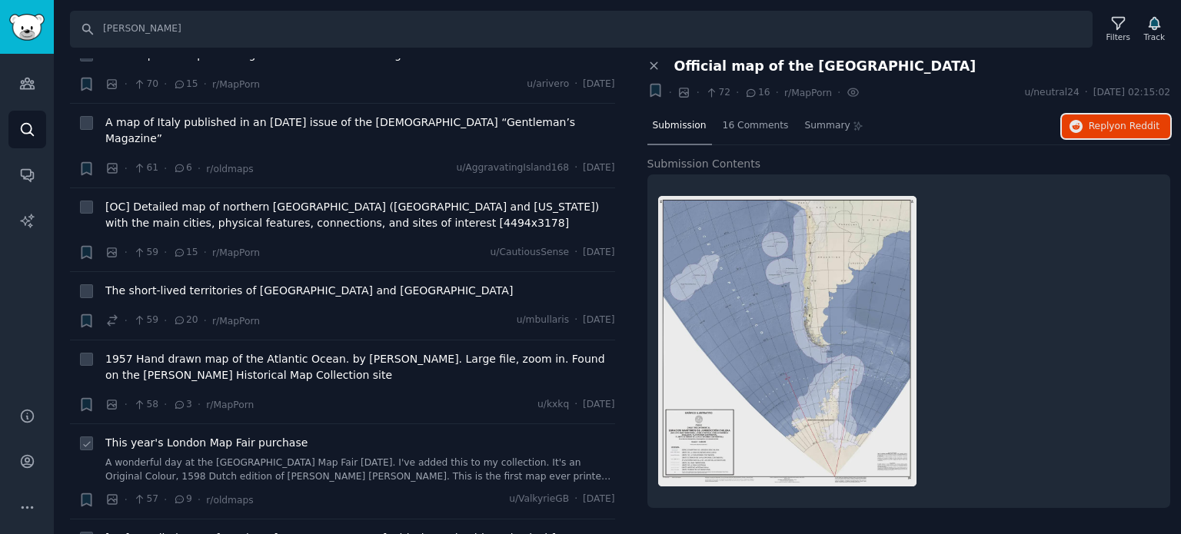
scroll to position [3767, 0]
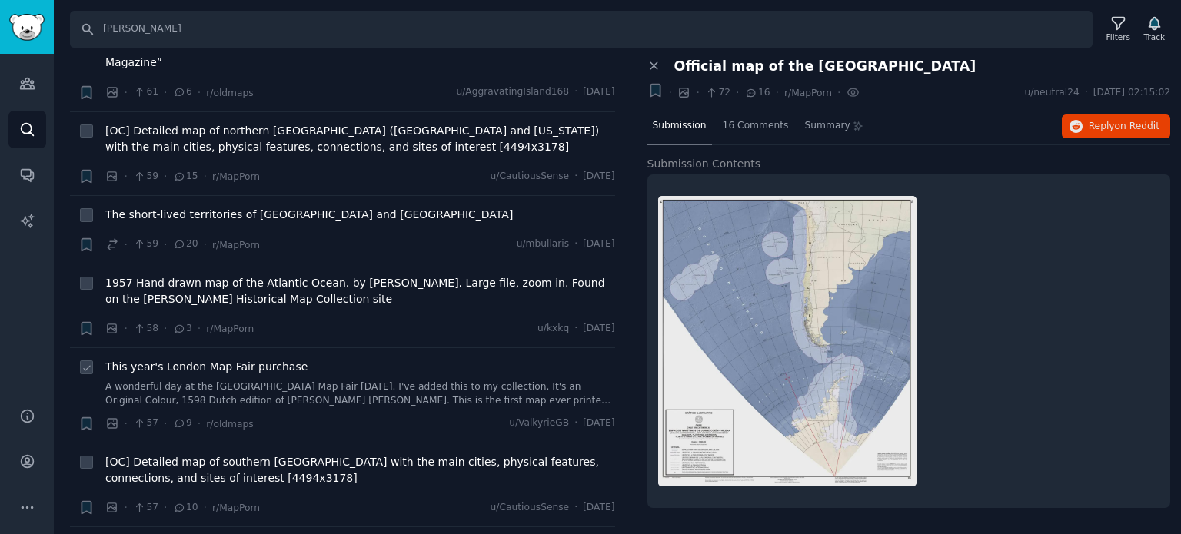
click at [194, 359] on span "This year's London Map Fair purchase" at bounding box center [206, 367] width 202 height 16
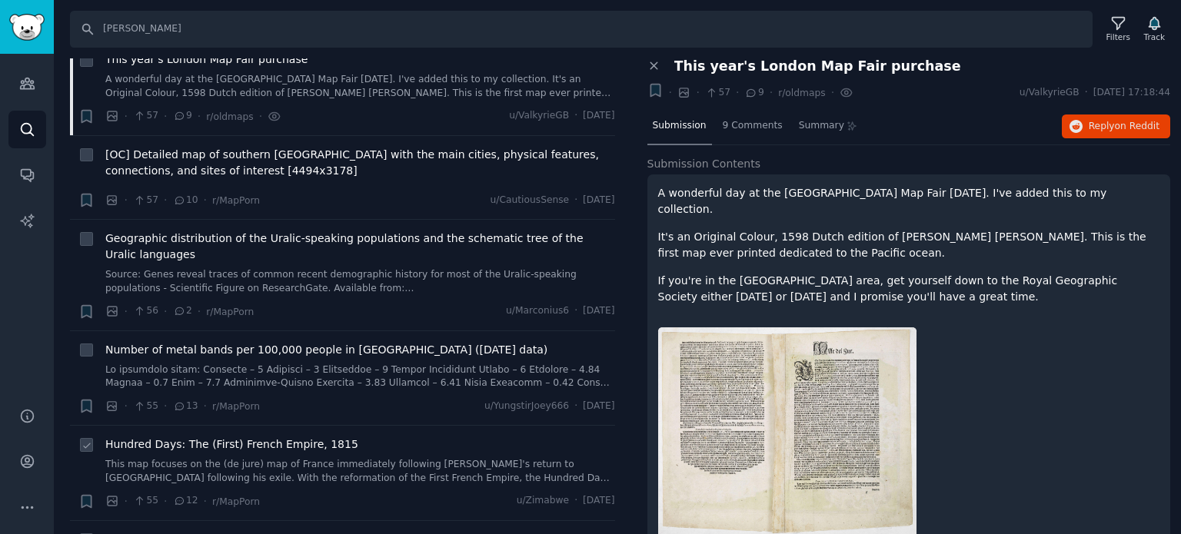
click at [191, 437] on span "Hundred Days: The (First) French Empire, 1815" at bounding box center [231, 445] width 253 height 16
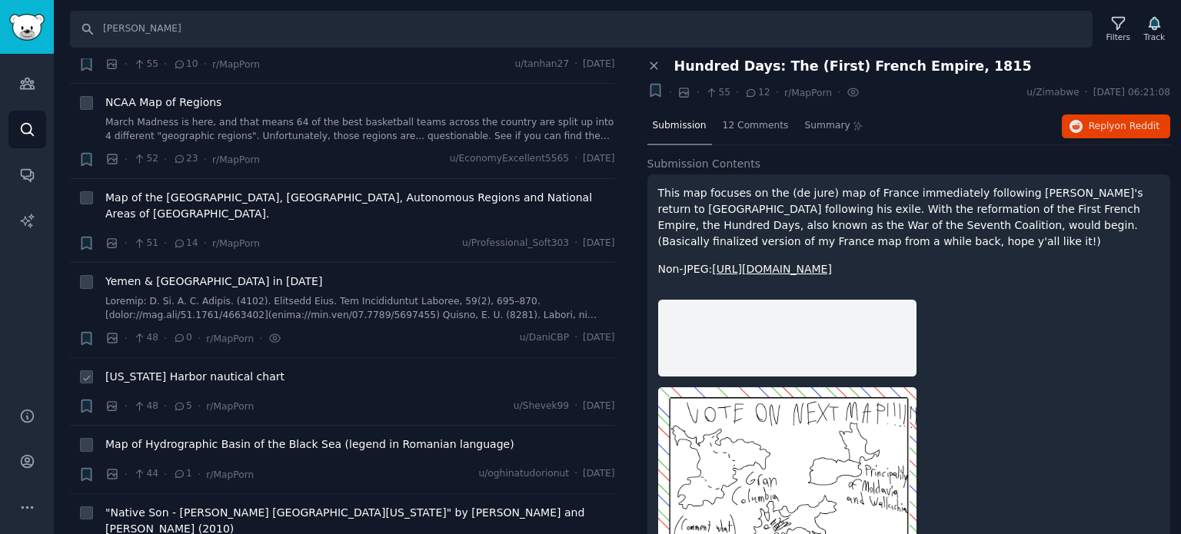
scroll to position [4613, 0]
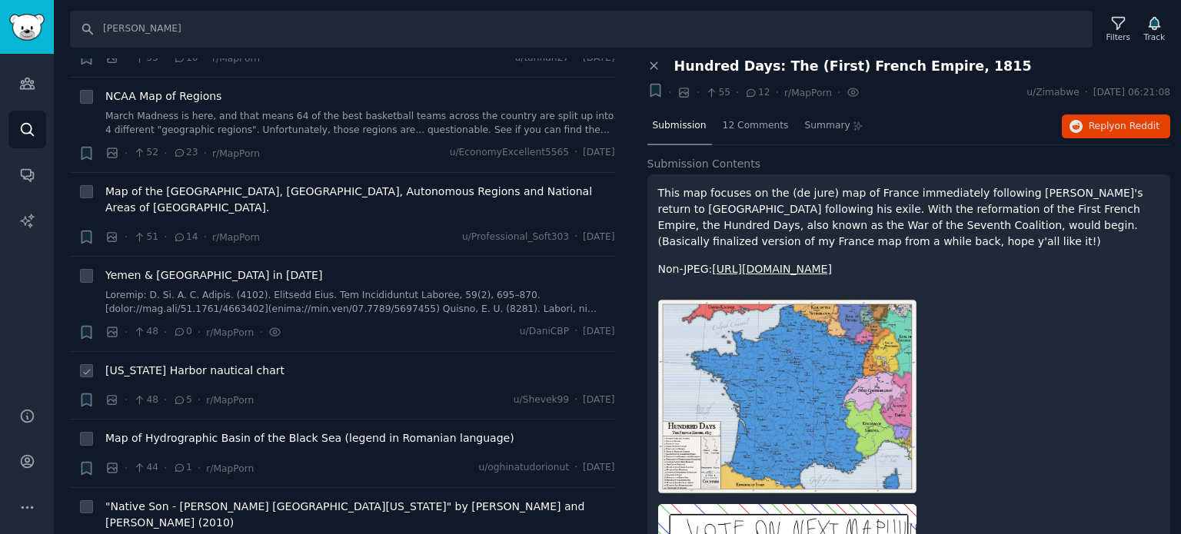
click at [174, 363] on span "[US_STATE] Harbor nautical chart" at bounding box center [194, 371] width 179 height 16
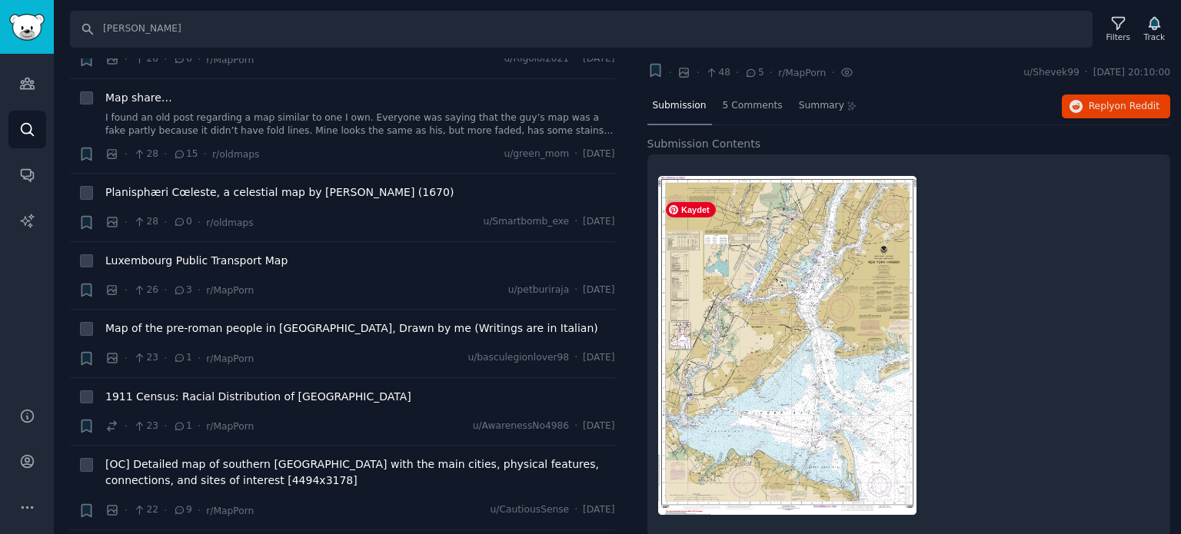
scroll to position [36, 0]
